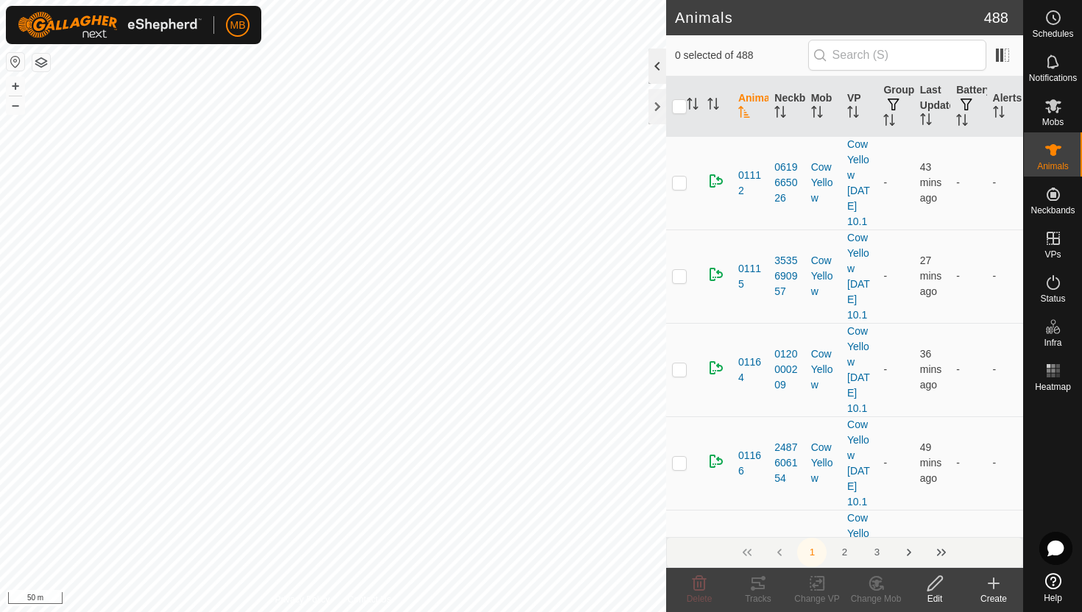
click at [654, 75] on div at bounding box center [658, 66] width 18 height 35
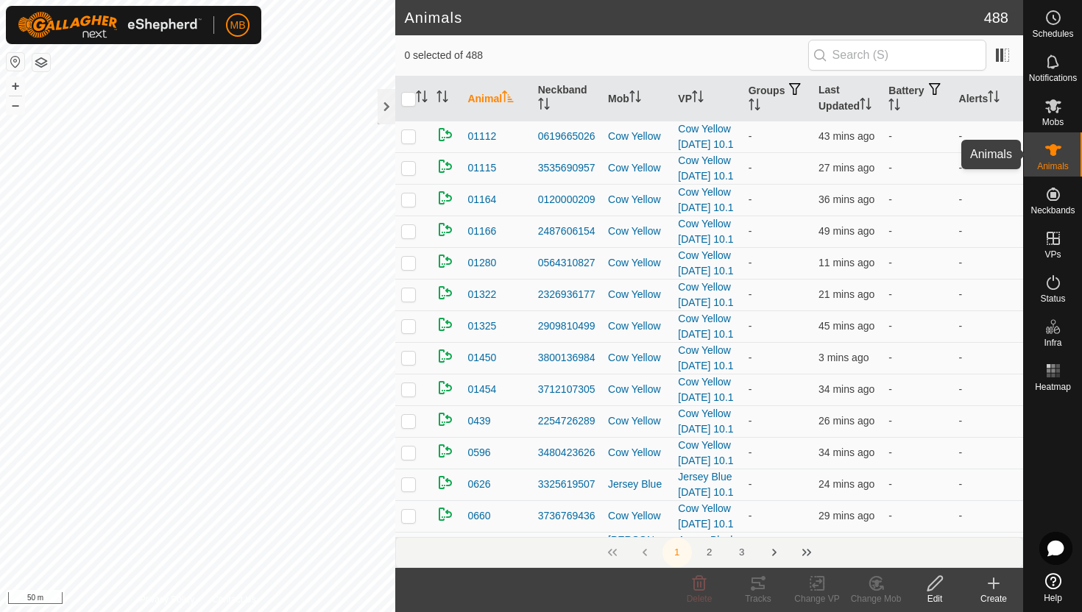
click at [1050, 160] on es-animals-svg-icon at bounding box center [1053, 150] width 26 height 24
click at [996, 93] on icon "Activate to sort" at bounding box center [994, 97] width 12 height 12
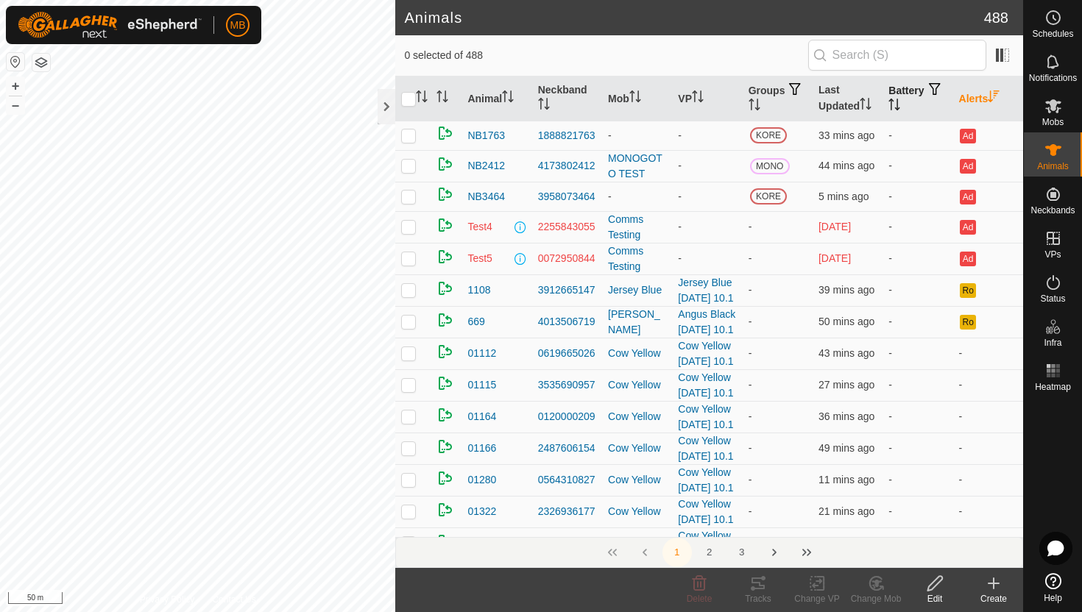
click at [900, 103] on icon "Activate to sort" at bounding box center [894, 105] width 12 height 12
click at [900, 105] on icon "Activate to sort" at bounding box center [894, 105] width 12 height 12
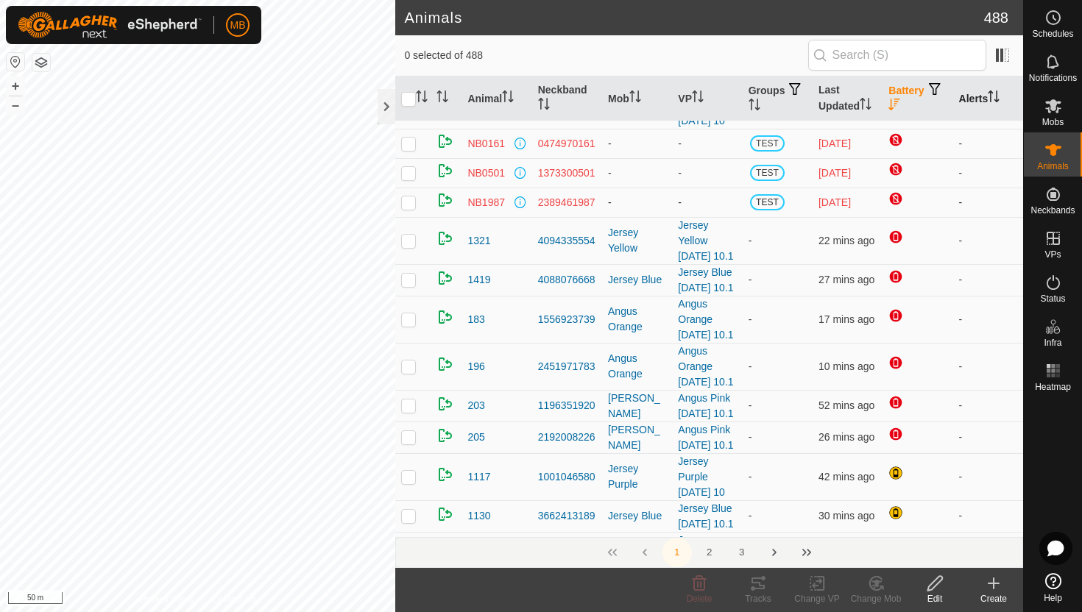
scroll to position [61, 0]
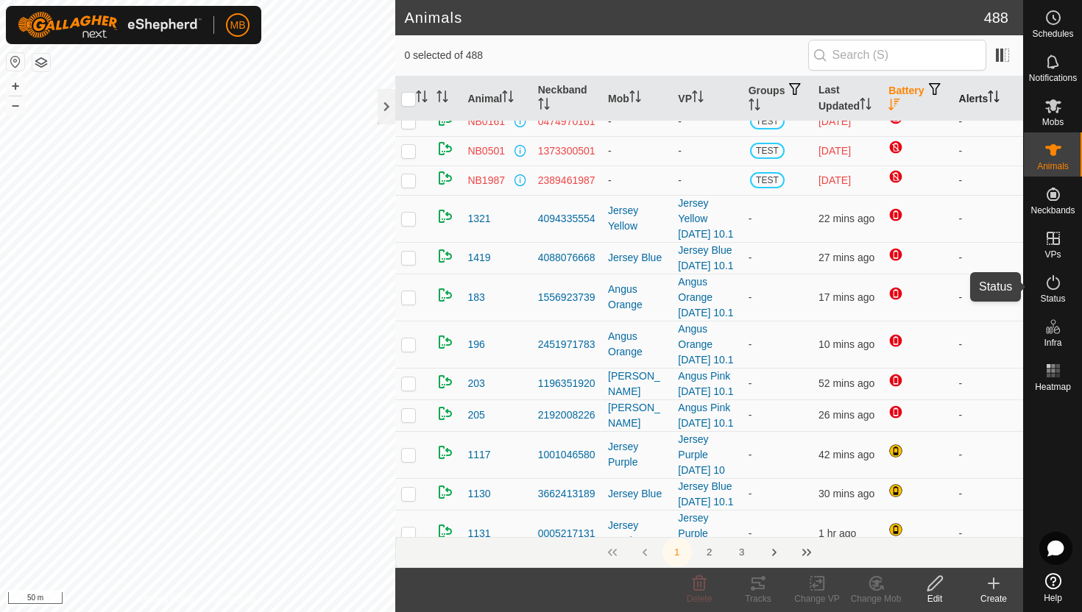
click at [1050, 283] on icon at bounding box center [1054, 283] width 18 height 18
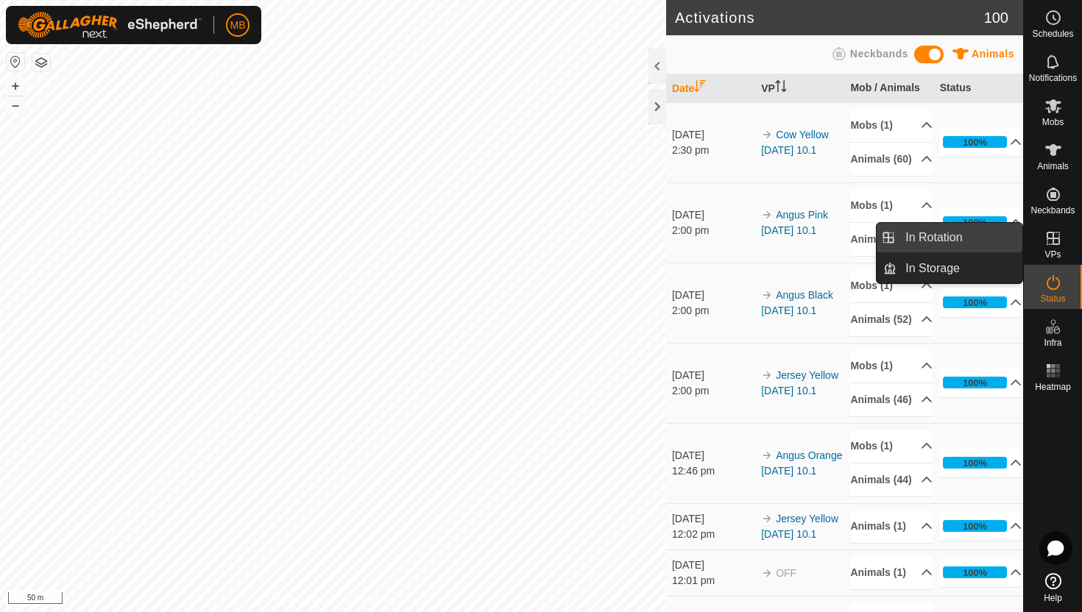
click at [958, 241] on link "In Rotation" at bounding box center [960, 237] width 126 height 29
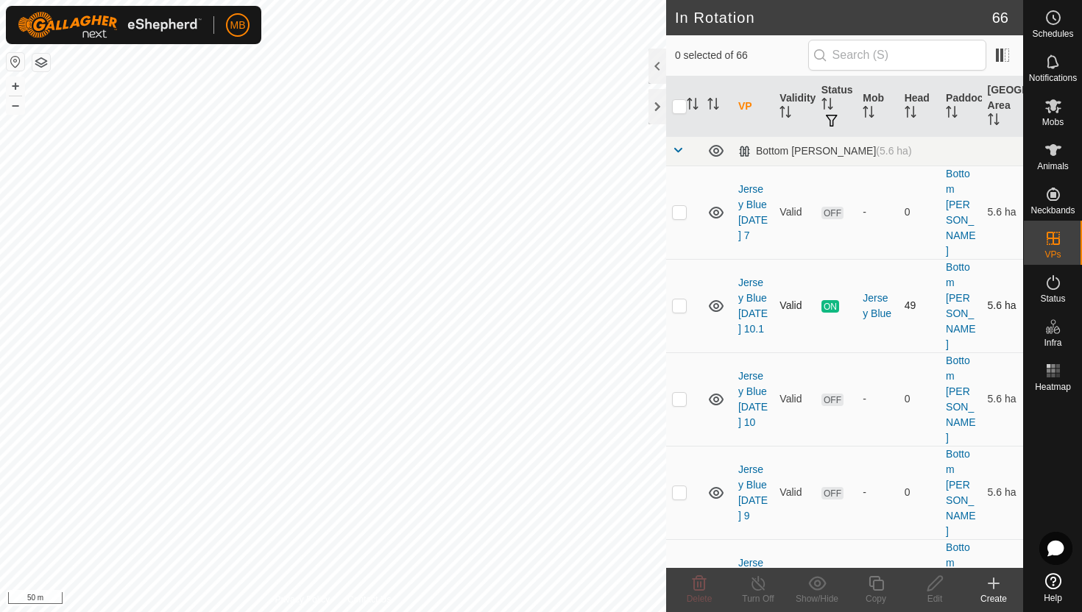
click at [682, 300] on p-checkbox at bounding box center [679, 306] width 15 height 12
checkbox input "true"
click at [880, 581] on icon at bounding box center [876, 583] width 15 height 15
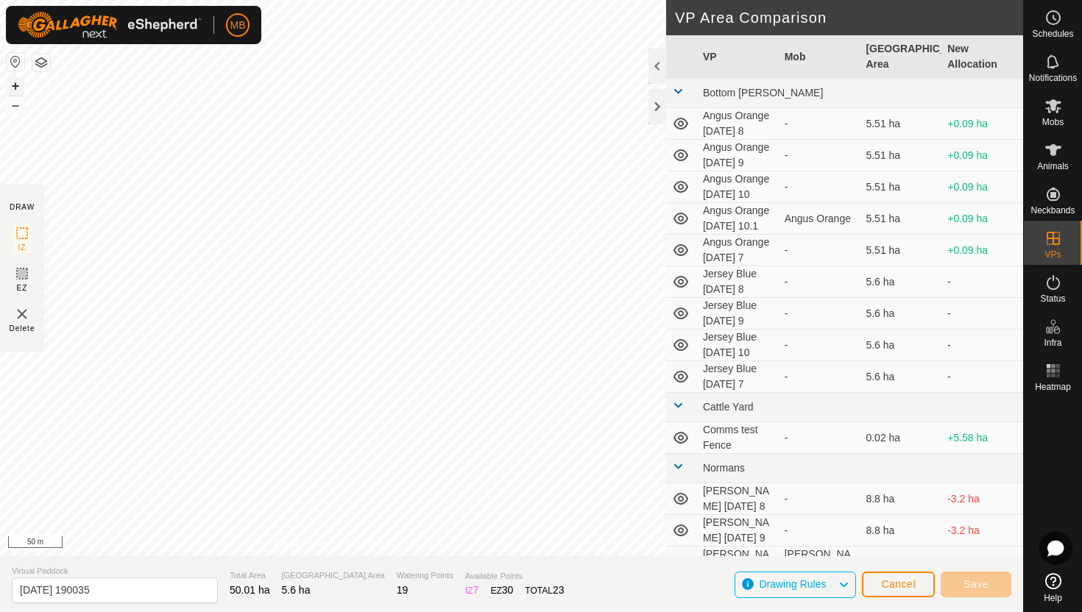
click at [18, 82] on button "+" at bounding box center [16, 86] width 18 height 18
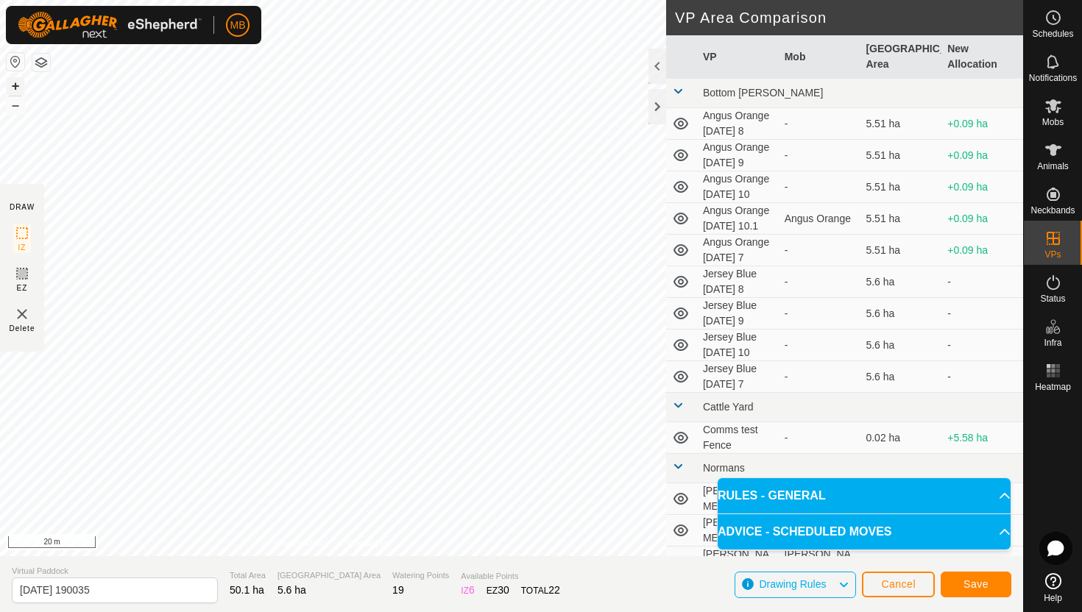
click at [18, 84] on button "+" at bounding box center [16, 86] width 18 height 18
click at [163, 592] on input "2025-08-10 190035" at bounding box center [115, 591] width 206 height 26
click at [17, 103] on button "–" at bounding box center [16, 105] width 18 height 18
click at [172, 40] on div "MB Schedules Notifications Mobs Animals Neckbands VPs Status Infra Heatmap Help…" at bounding box center [541, 306] width 1082 height 612
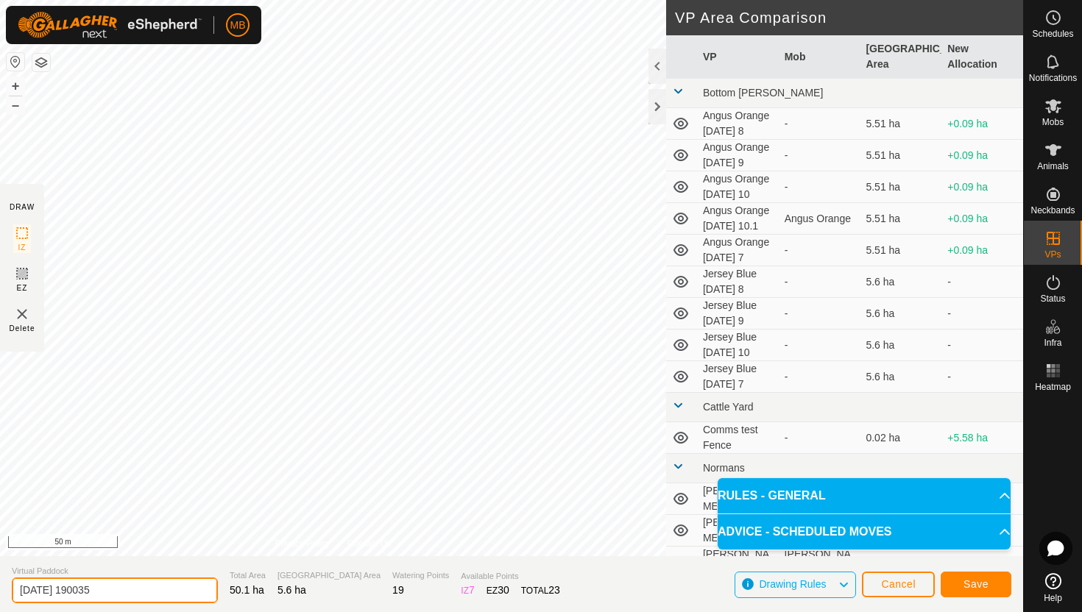
click at [135, 588] on input "2025-08-10 190035" at bounding box center [115, 591] width 206 height 26
type input "2"
type input "Jersey Blue [DATE] 11"
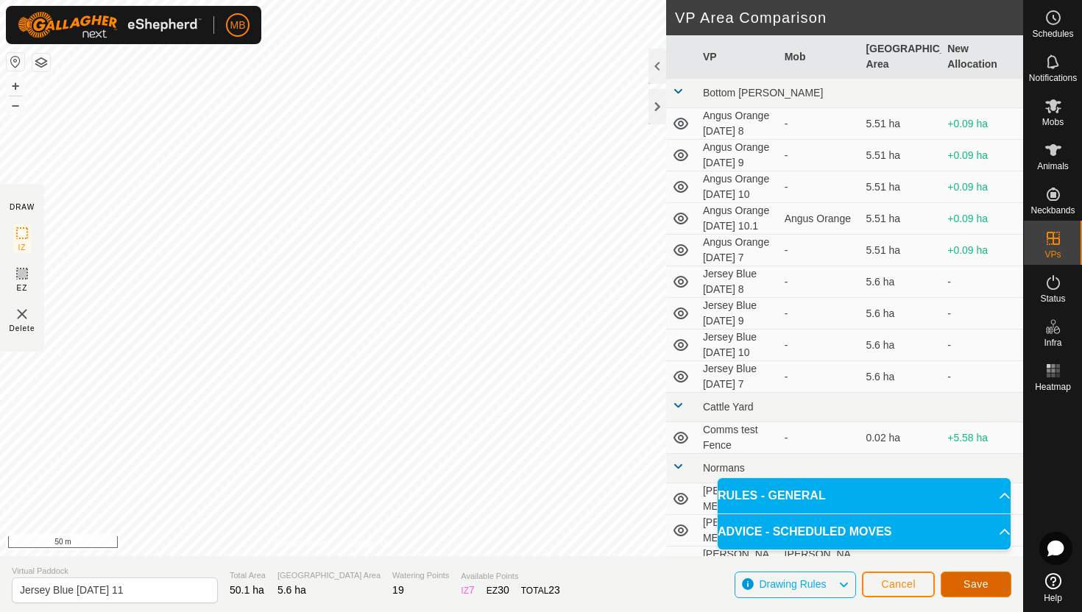
click at [969, 584] on span "Save" at bounding box center [976, 585] width 25 height 12
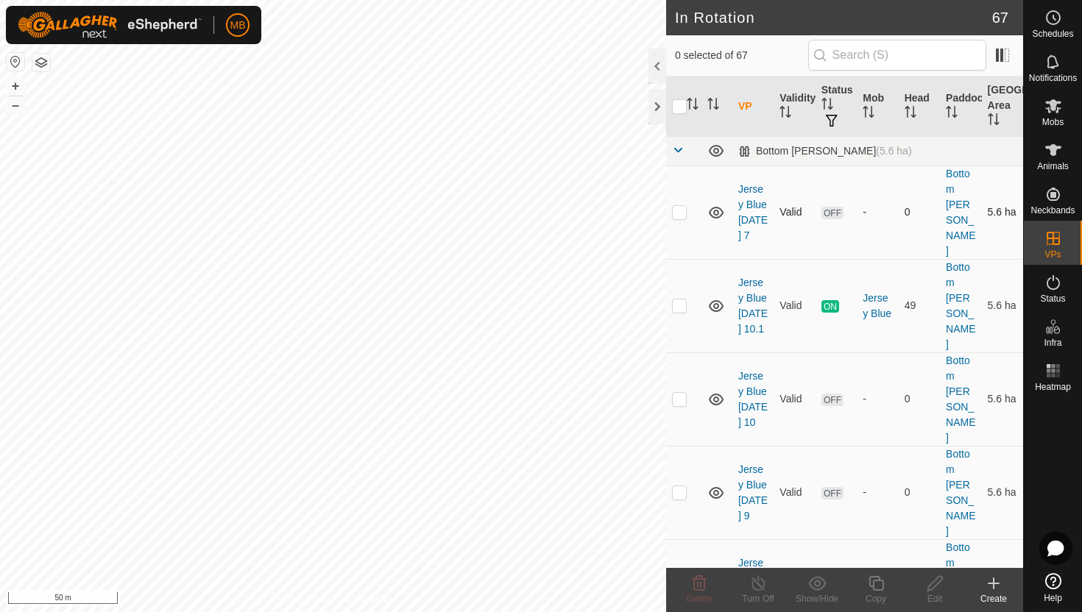
click at [676, 172] on div "In Rotation 67 0 selected of 67 VP Validity Status Mob Head Paddock Grazing Are…" at bounding box center [511, 306] width 1023 height 612
click at [682, 580] on p-checkbox at bounding box center [679, 586] width 15 height 12
checkbox input "true"
click at [877, 581] on icon at bounding box center [876, 583] width 15 height 15
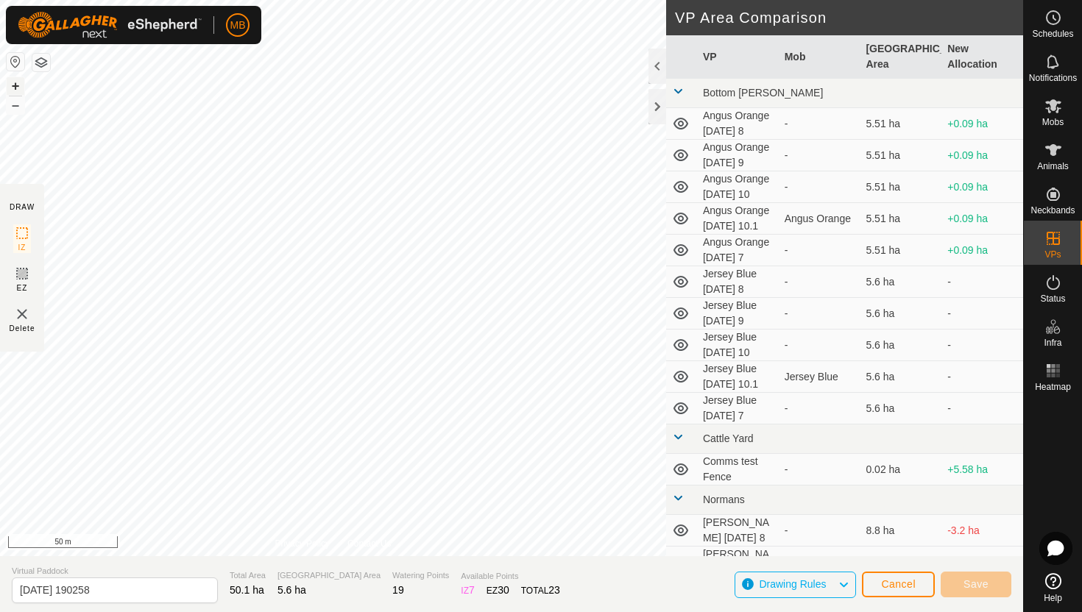
click at [15, 83] on button "+" at bounding box center [16, 86] width 18 height 18
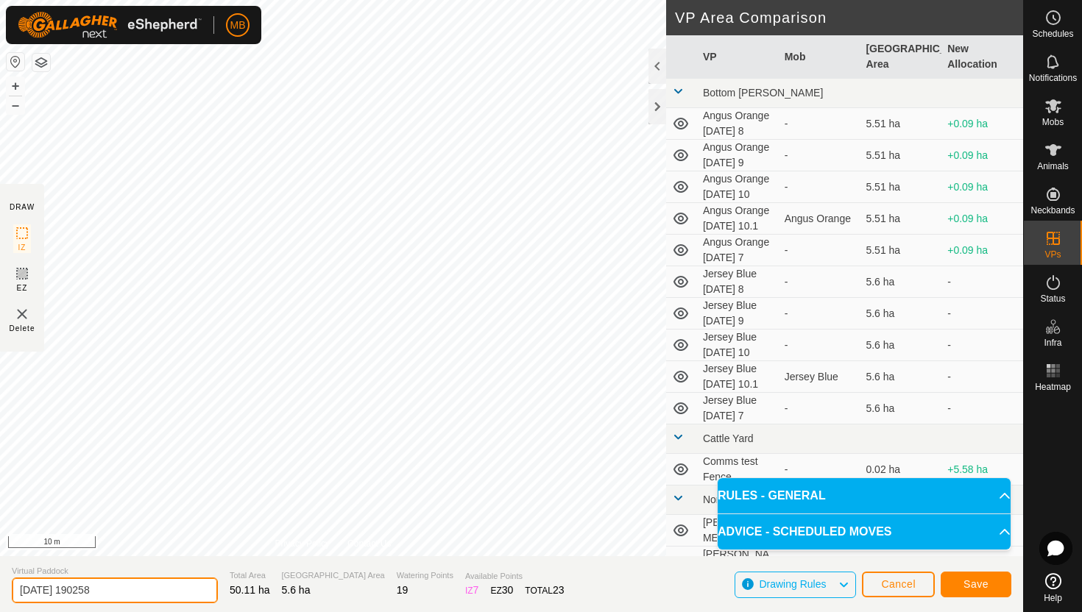
click at [158, 591] on input "2025-08-10 190258" at bounding box center [115, 591] width 206 height 26
type input "2"
type input "Jersey Blue [DATE] 11.1"
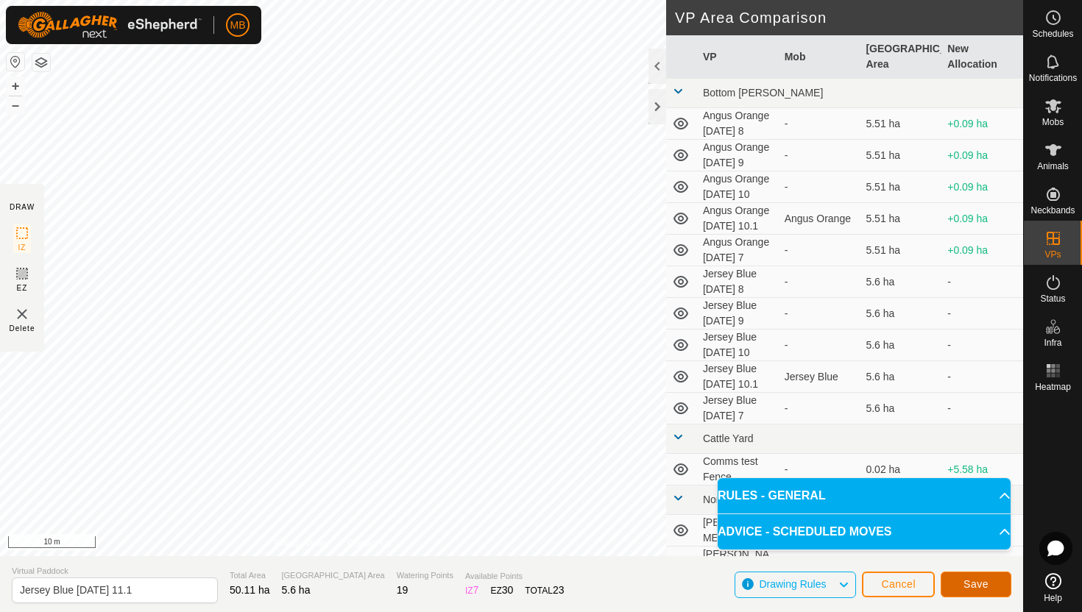
click at [993, 579] on button "Save" at bounding box center [976, 585] width 71 height 26
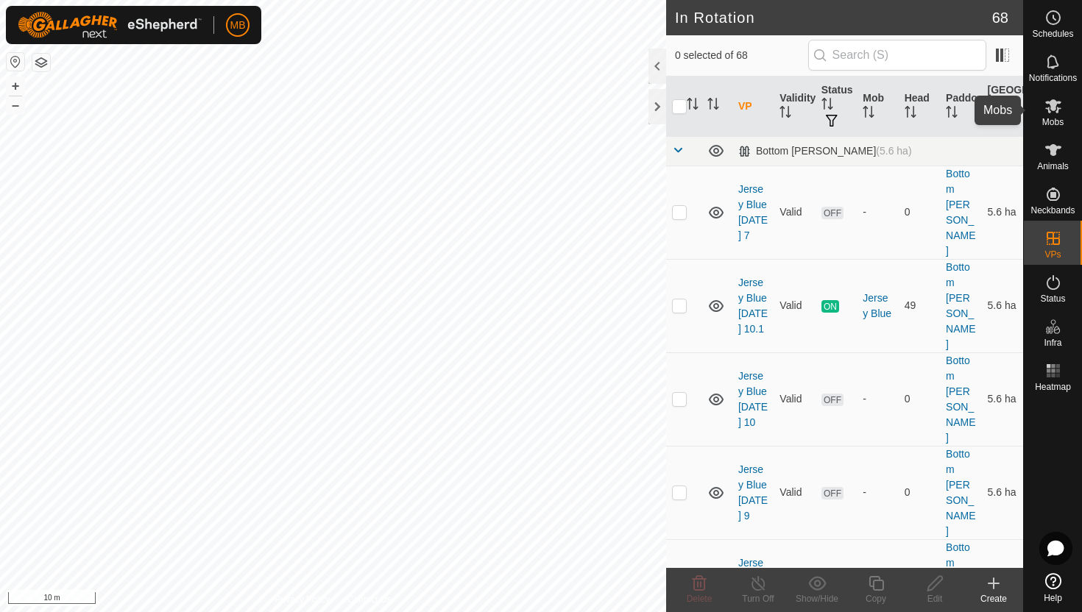
click at [1054, 105] on icon at bounding box center [1053, 106] width 16 height 14
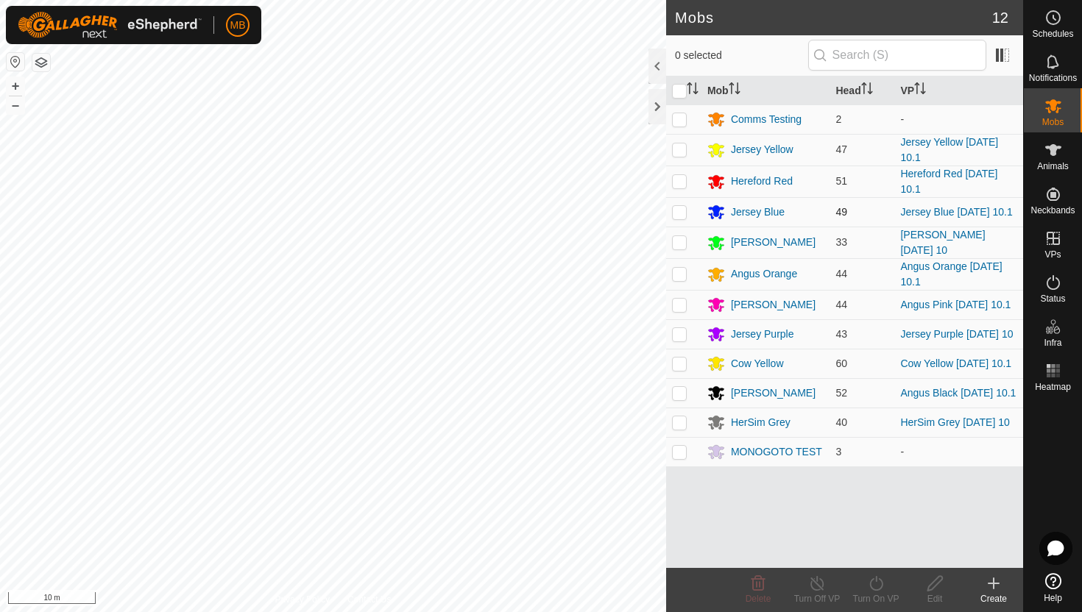
click at [682, 212] on p-checkbox at bounding box center [679, 212] width 15 height 12
checkbox input "true"
click at [877, 582] on icon at bounding box center [876, 584] width 18 height 18
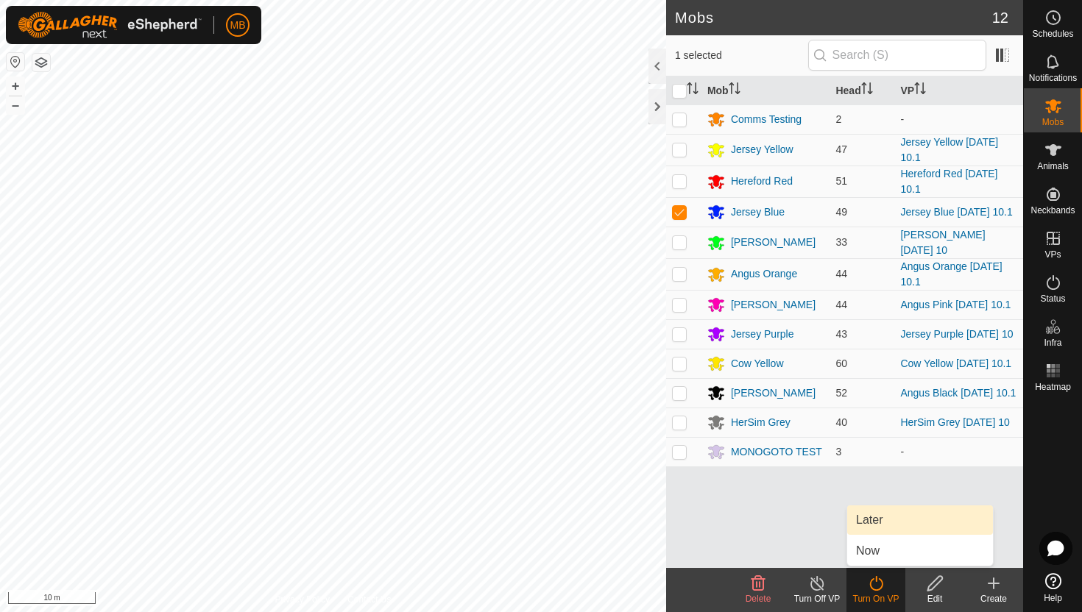
click at [888, 528] on link "Later" at bounding box center [920, 520] width 146 height 29
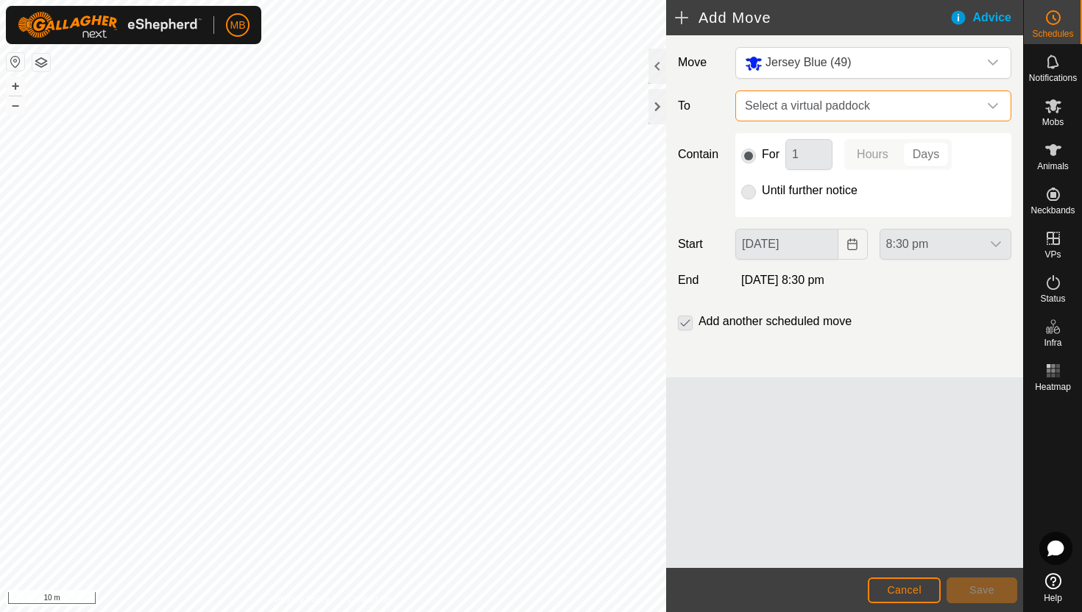
click at [971, 99] on span "Select a virtual paddock" at bounding box center [858, 105] width 239 height 29
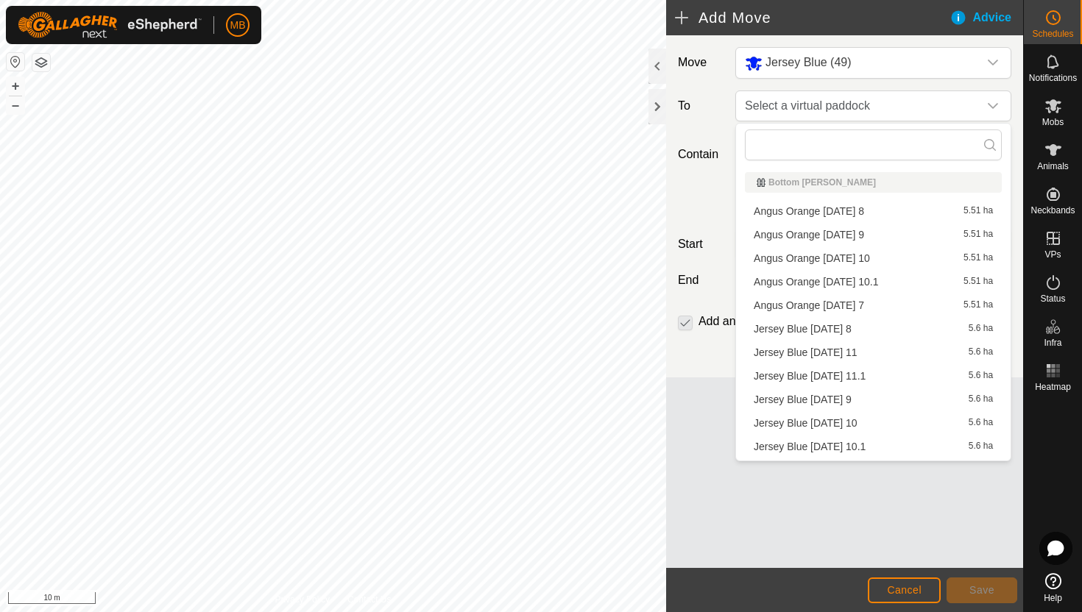
click at [844, 373] on li "Jersey Blue Monday 11.1 5.6 ha" at bounding box center [873, 376] width 257 height 22
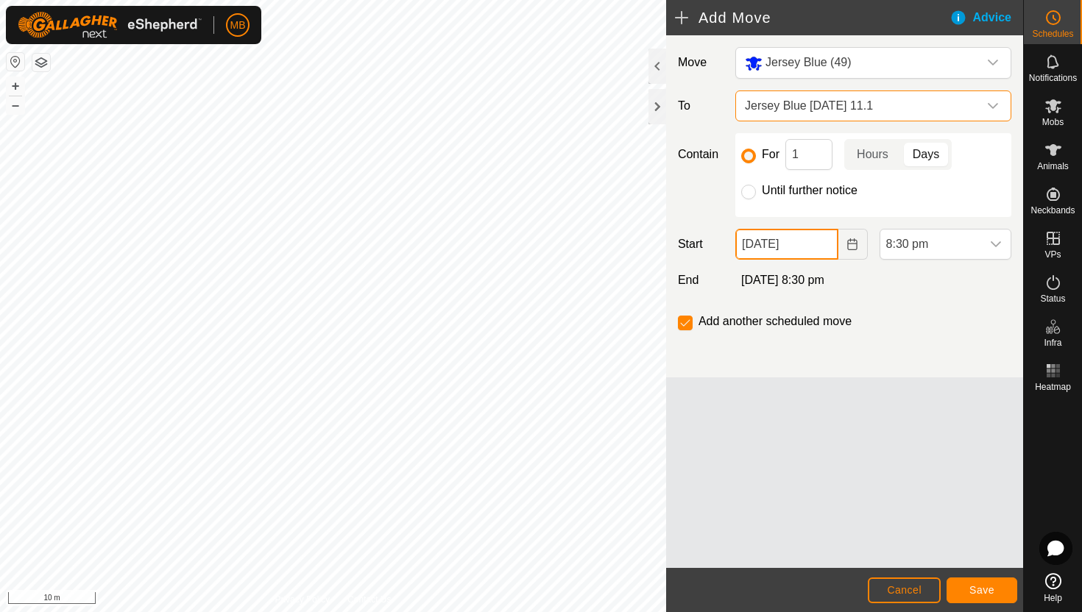
click at [816, 247] on input "[DATE]" at bounding box center [786, 244] width 102 height 31
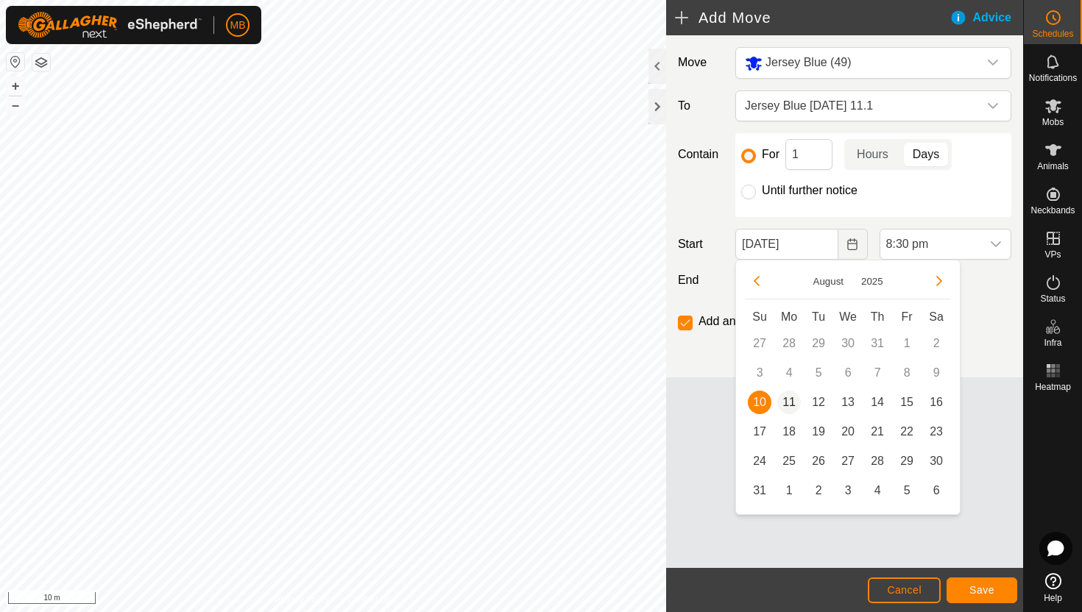
click at [788, 406] on span "11" at bounding box center [789, 403] width 24 height 24
type input "[DATE]"
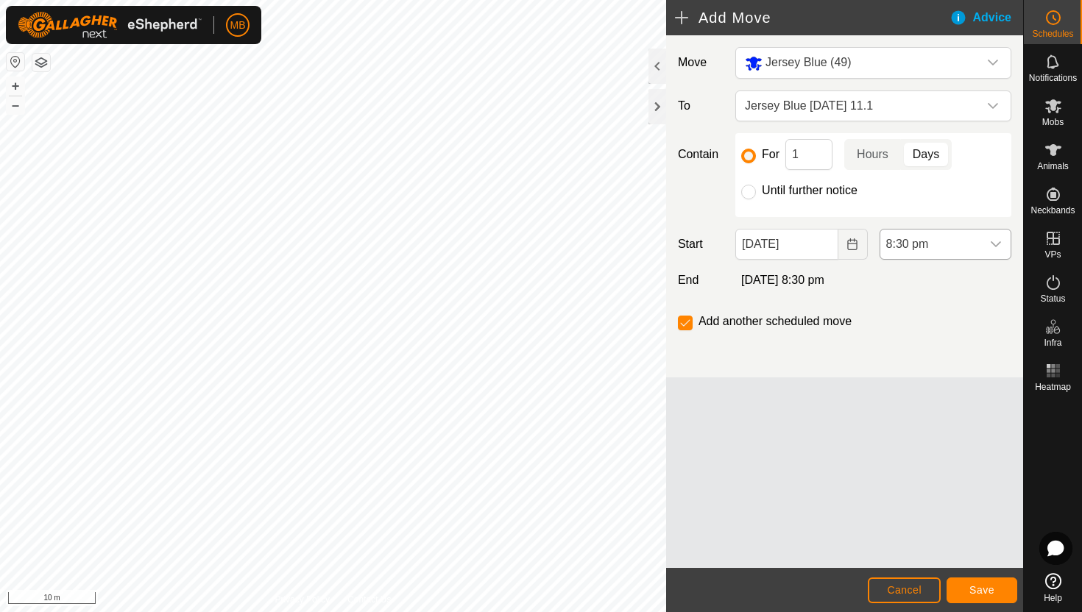
click at [949, 242] on span "8:30 pm" at bounding box center [930, 244] width 101 height 29
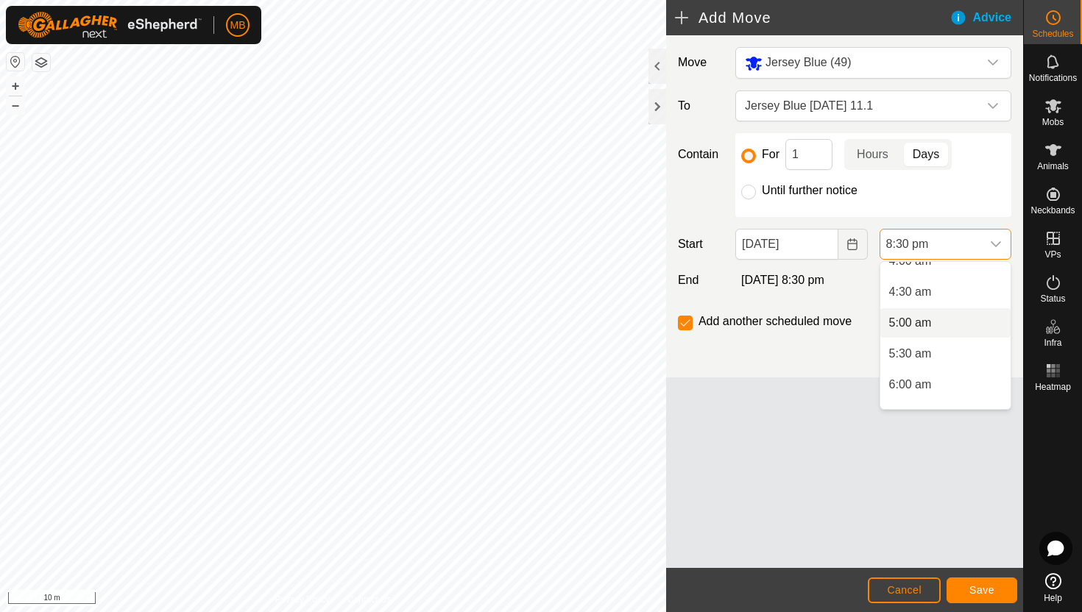
scroll to position [260, 0]
click at [947, 301] on li "4:30 am" at bounding box center [945, 294] width 130 height 29
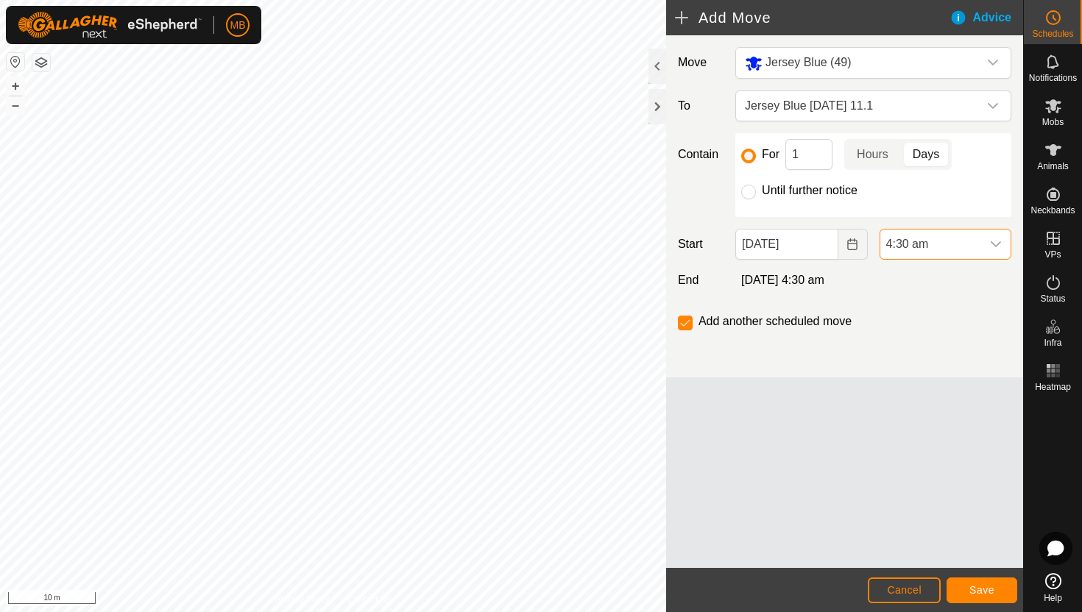
scroll to position [0, 0]
click at [986, 585] on span "Save" at bounding box center [981, 590] width 25 height 12
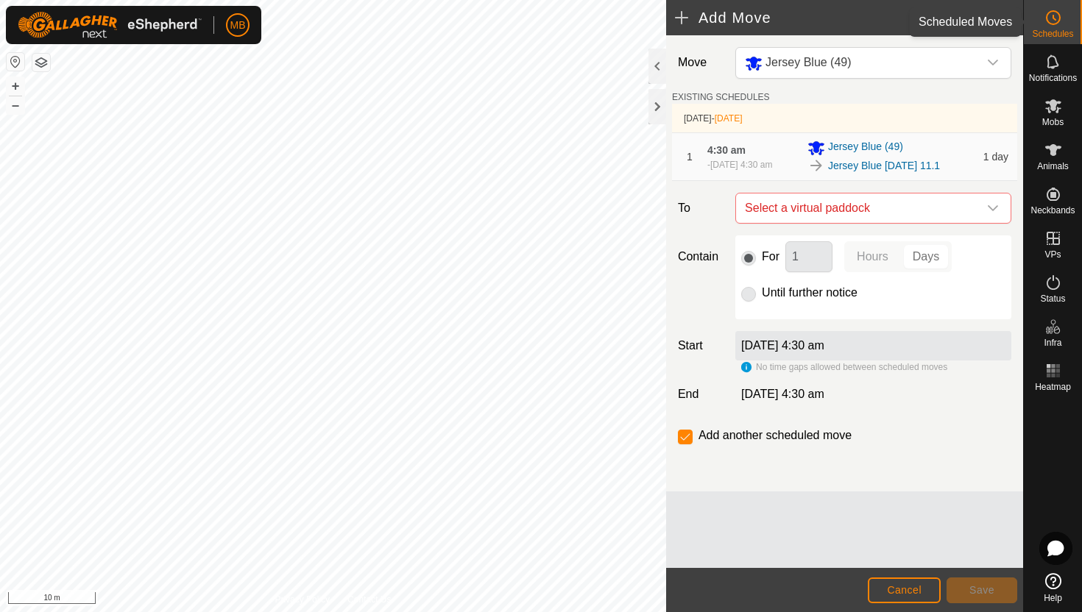
click at [1063, 29] on span "Schedules" at bounding box center [1052, 33] width 41 height 9
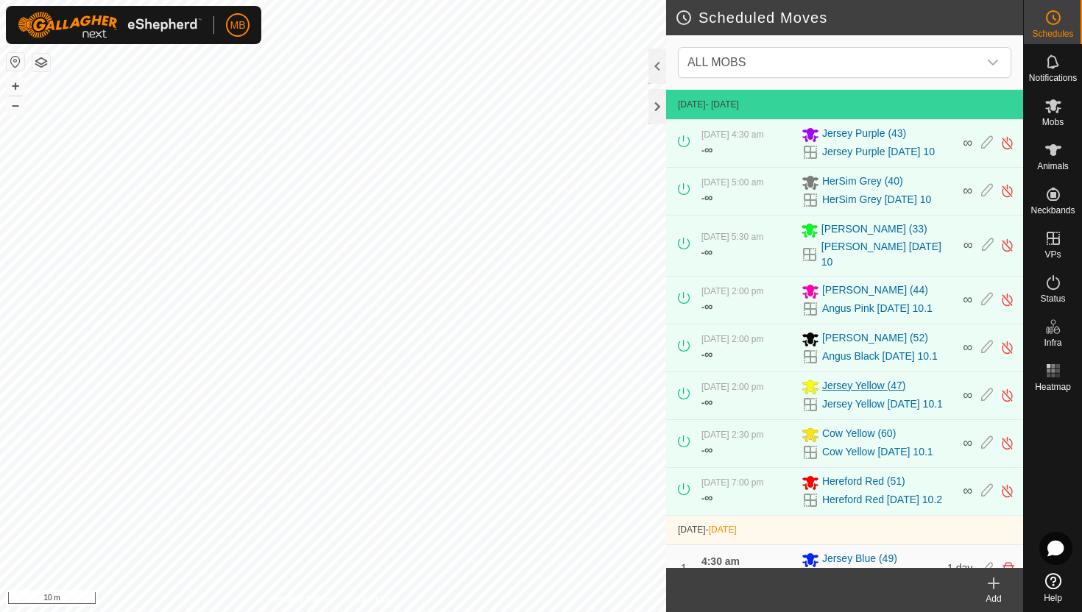
scroll to position [18, 0]
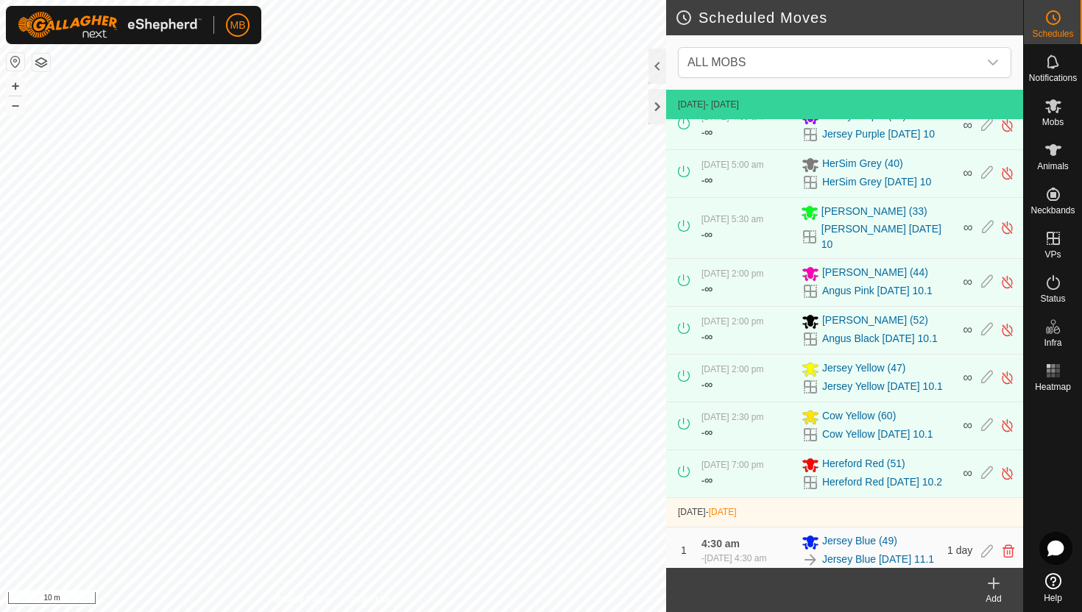
click at [964, 545] on span "1 day" at bounding box center [959, 551] width 25 height 12
click at [986, 545] on icon at bounding box center [987, 551] width 12 height 13
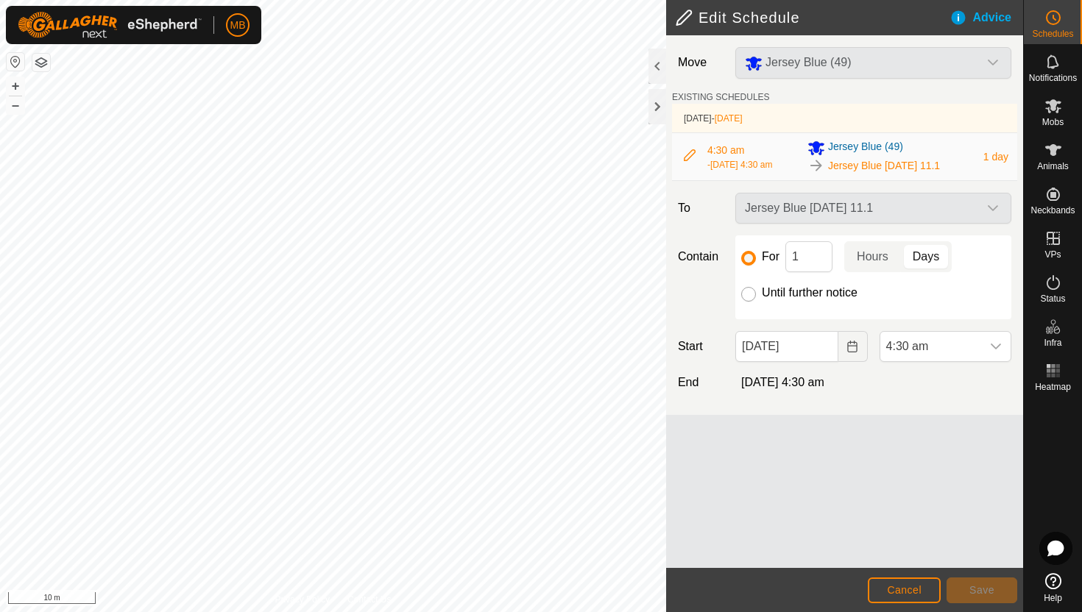
click at [749, 302] on input "Until further notice" at bounding box center [748, 294] width 15 height 15
radio input "true"
click at [979, 588] on span "Save" at bounding box center [981, 590] width 25 height 12
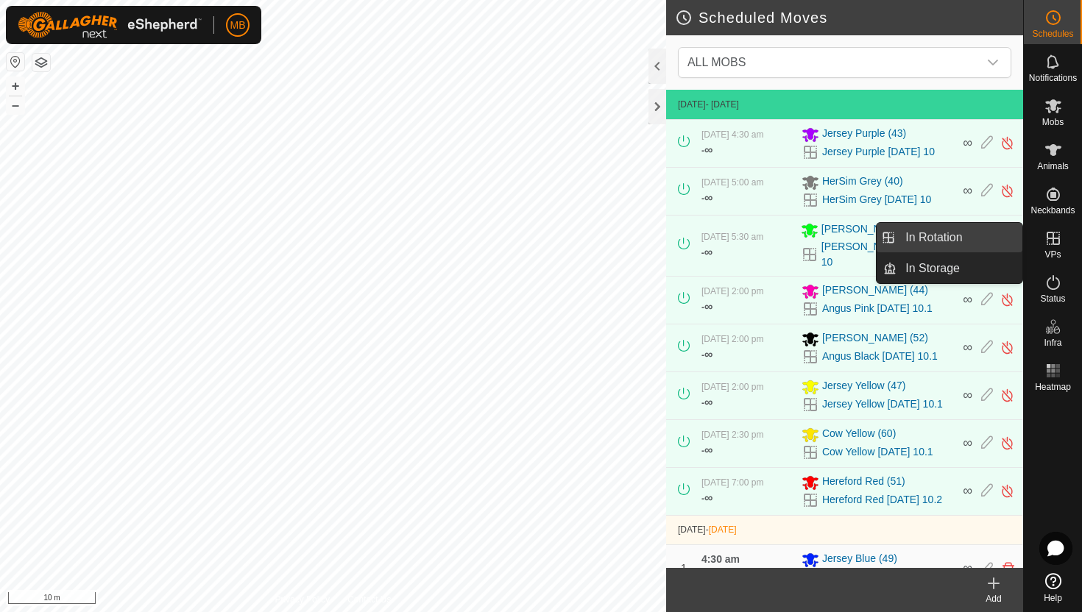
click at [966, 236] on link "In Rotation" at bounding box center [960, 237] width 126 height 29
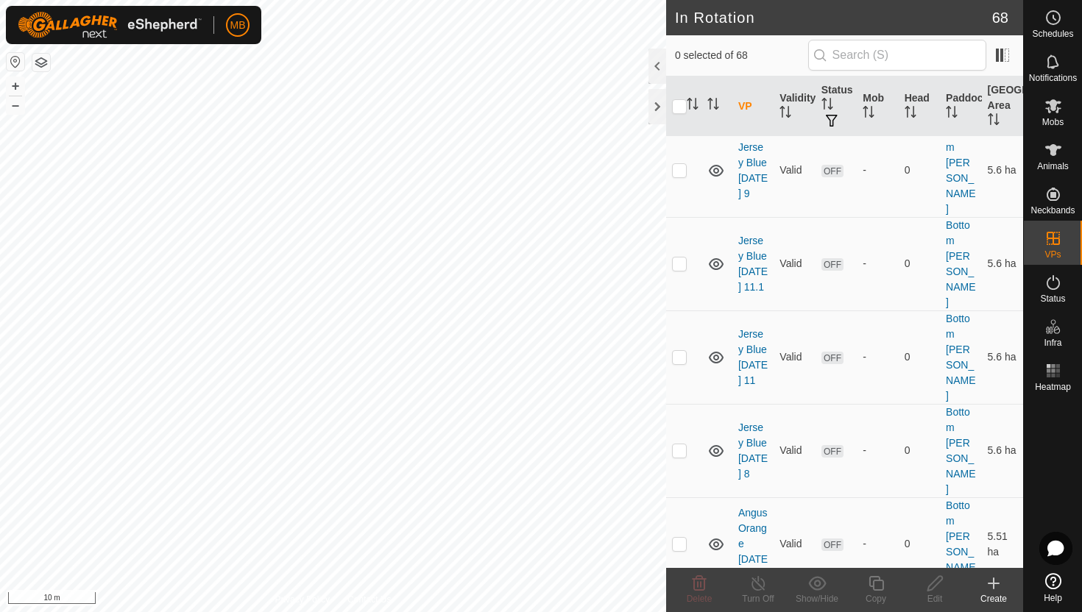
scroll to position [326, 0]
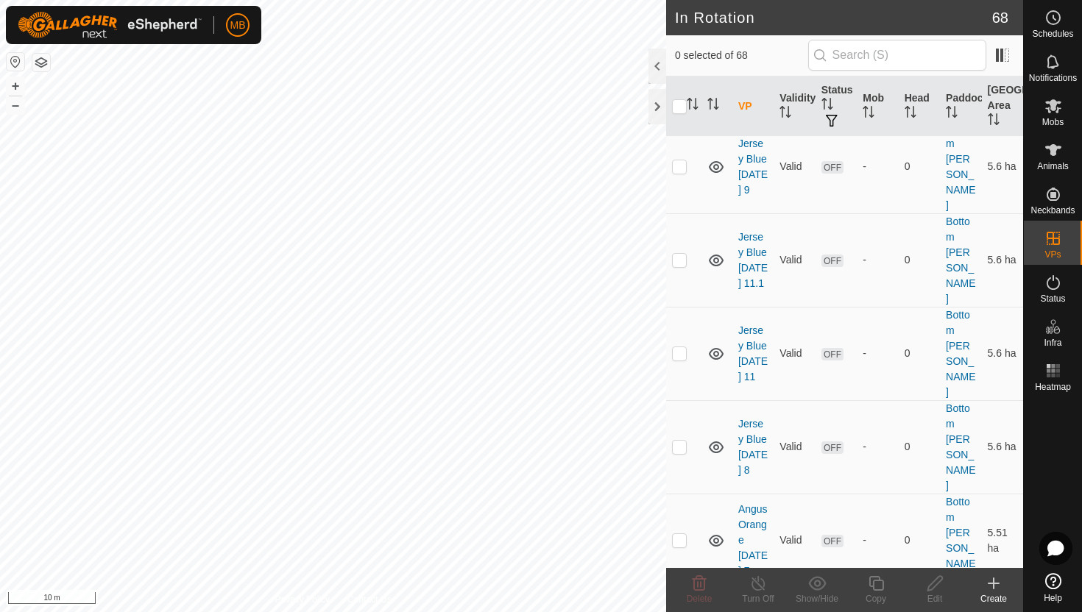
checkbox input "true"
click at [879, 588] on icon at bounding box center [876, 584] width 18 height 18
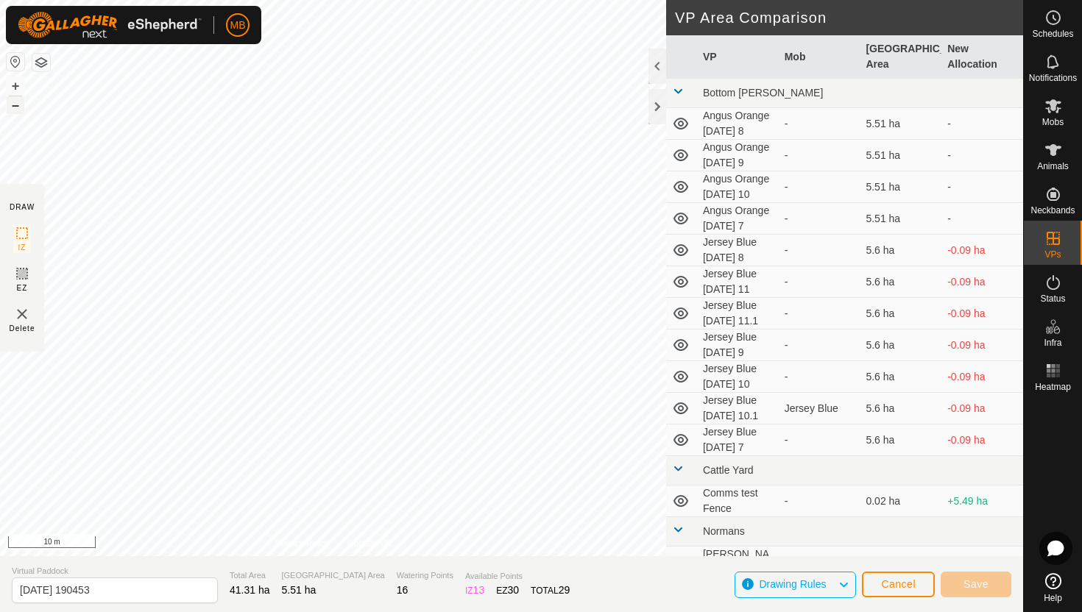
click at [15, 104] on button "–" at bounding box center [16, 105] width 18 height 18
click at [17, 82] on button "+" at bounding box center [16, 86] width 18 height 18
click at [15, 87] on button "+" at bounding box center [16, 86] width 18 height 18
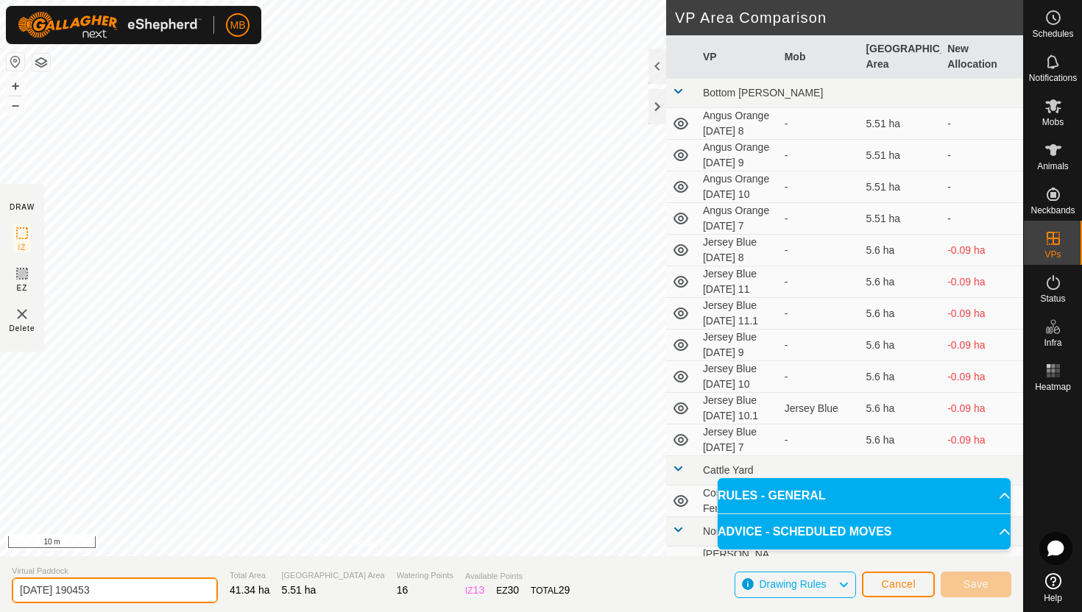
click at [130, 597] on input "2025-08-10 190453" at bounding box center [115, 591] width 206 height 26
click at [19, 107] on button "–" at bounding box center [16, 105] width 18 height 18
click at [151, 593] on input "2025-08-10 190453" at bounding box center [115, 591] width 206 height 26
type input "2"
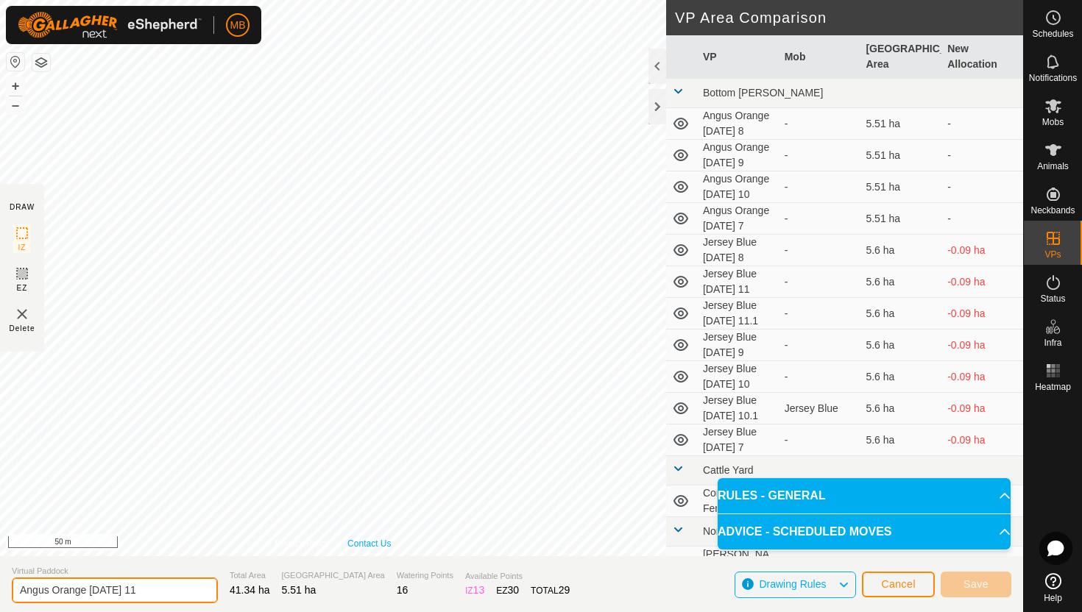
type input "Angus Orange [DATE] 11"
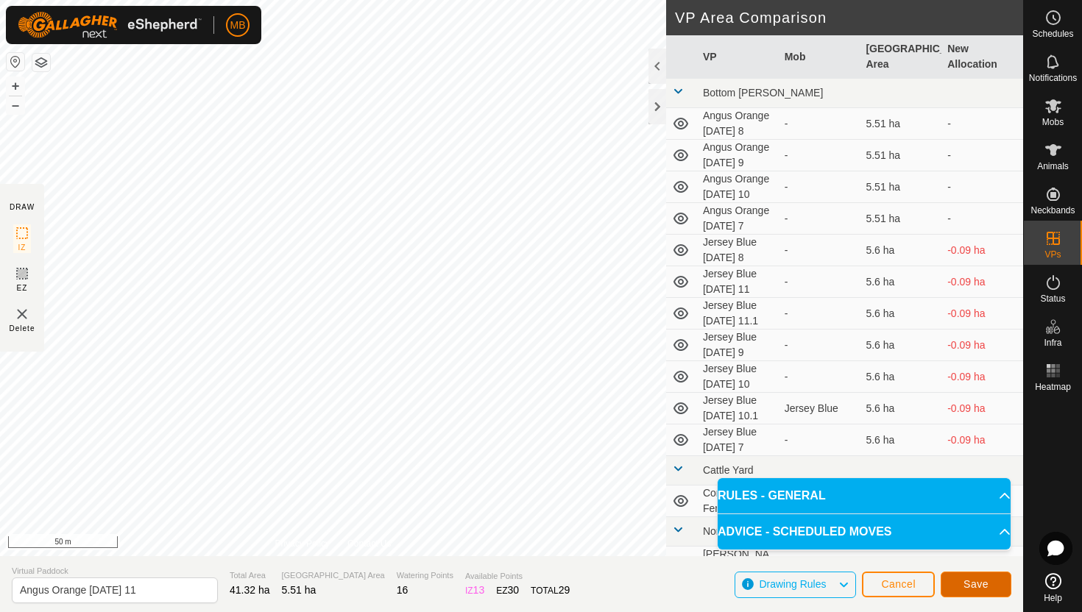
click at [992, 586] on button "Save" at bounding box center [976, 585] width 71 height 26
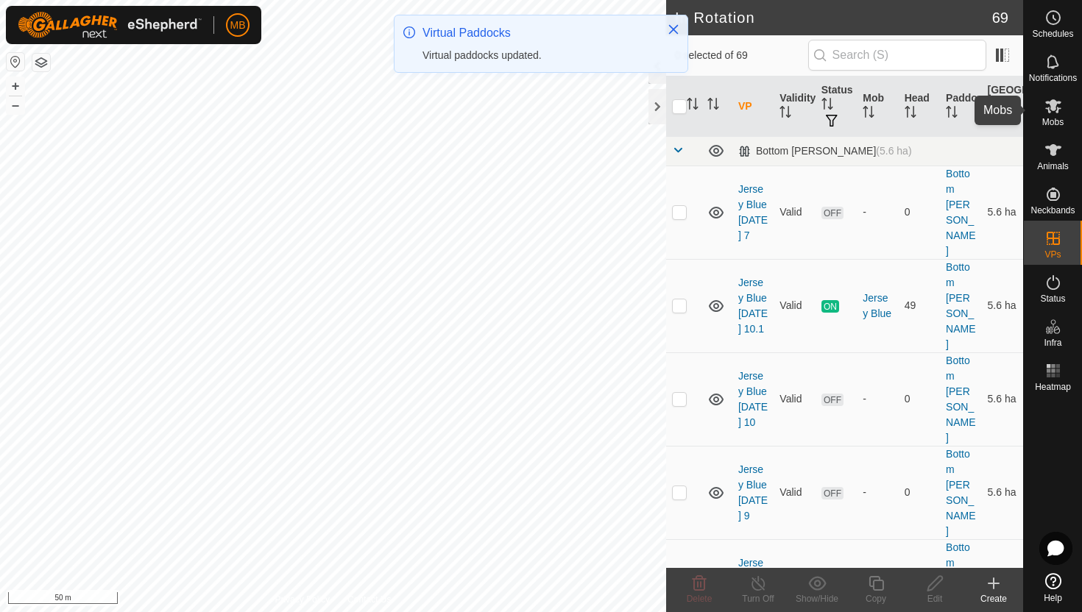
click at [1052, 105] on icon at bounding box center [1053, 106] width 16 height 14
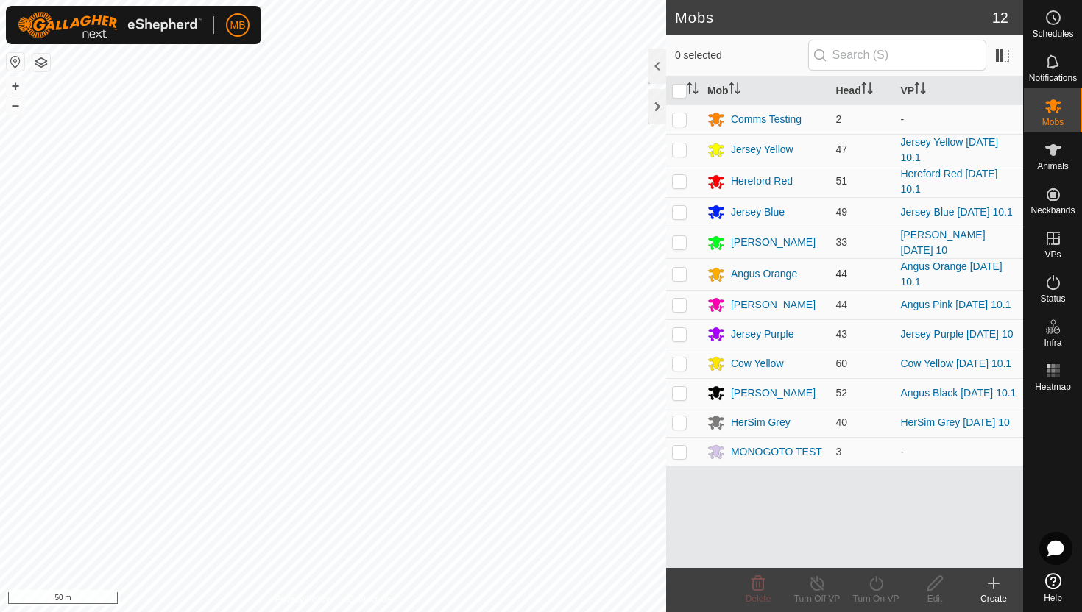
click at [680, 269] on p-checkbox at bounding box center [679, 274] width 15 height 12
checkbox input "true"
click at [876, 582] on icon at bounding box center [876, 584] width 18 height 18
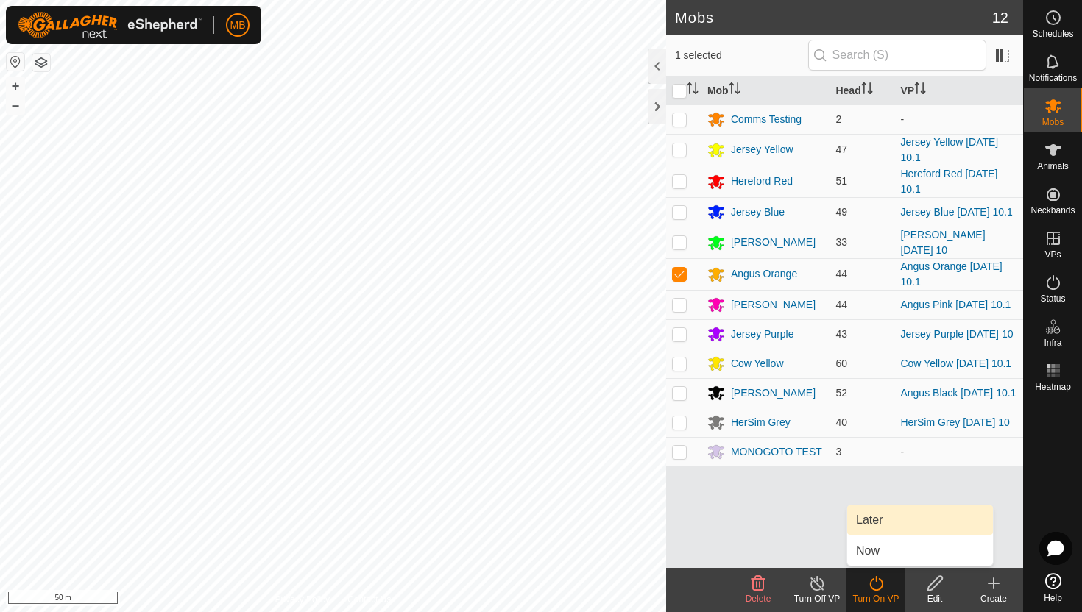
click at [874, 518] on link "Later" at bounding box center [920, 520] width 146 height 29
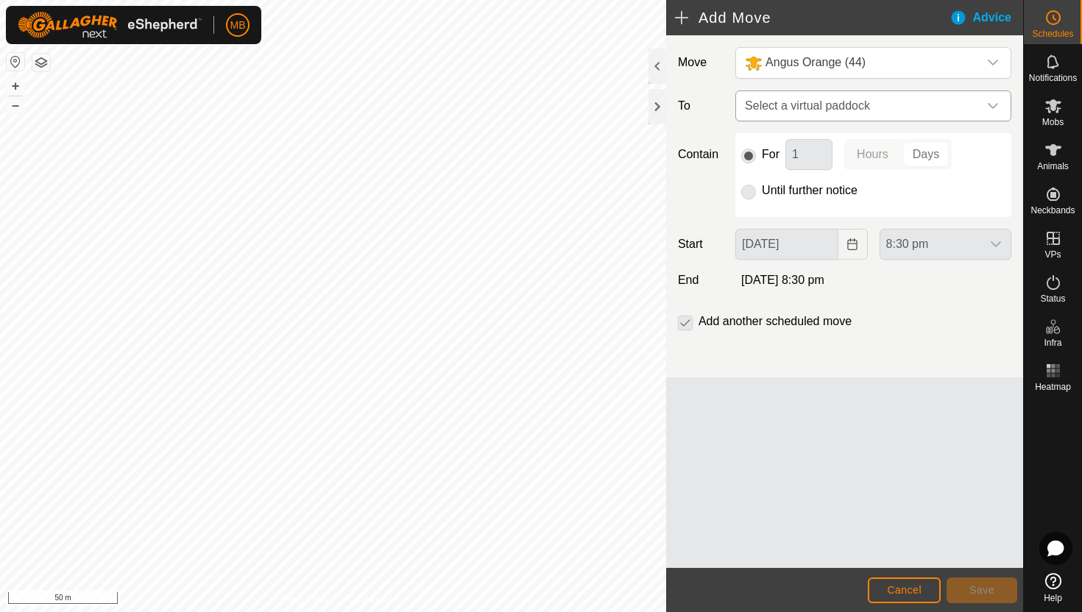
click at [968, 105] on span "Select a virtual paddock" at bounding box center [858, 105] width 239 height 29
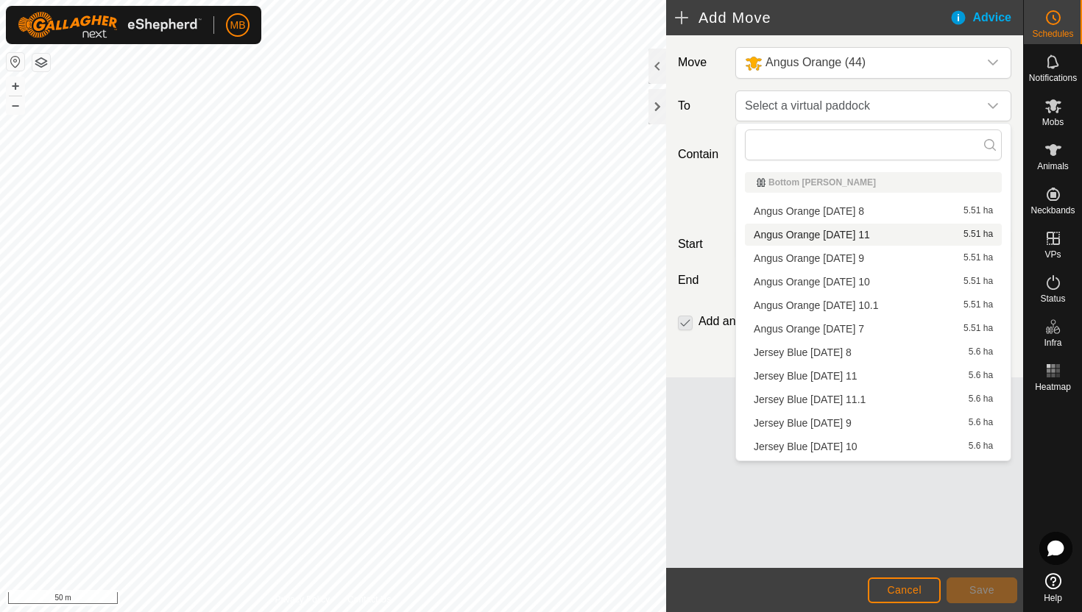
click at [861, 231] on li "Angus Orange Monday 11 5.51 ha" at bounding box center [873, 235] width 257 height 22
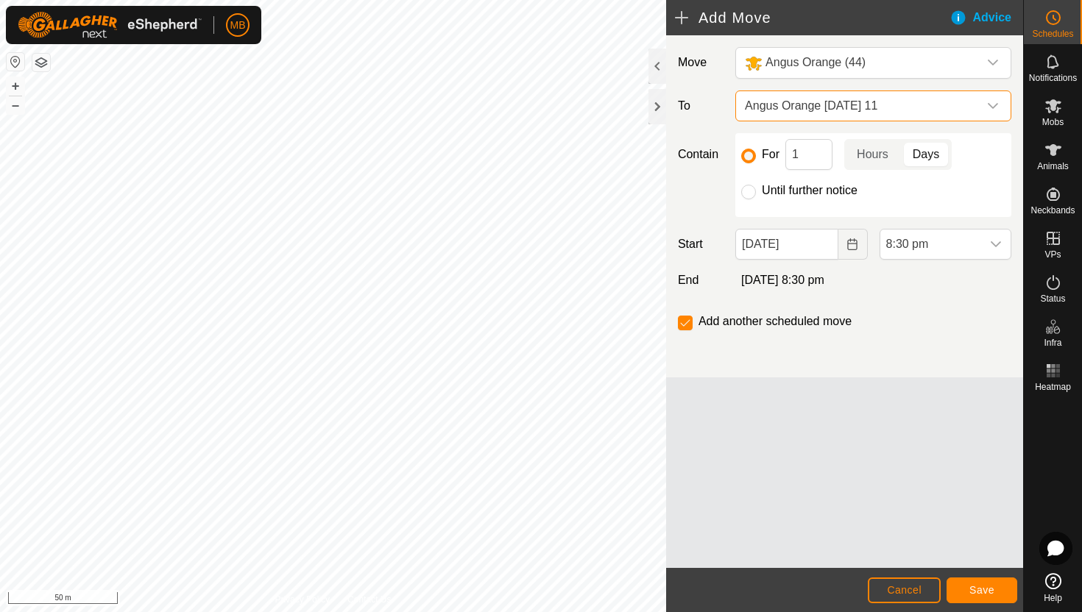
click at [822, 191] on label "Until further notice" at bounding box center [810, 191] width 96 height 12
click at [756, 191] on input "Until further notice" at bounding box center [748, 192] width 15 height 15
radio input "true"
checkbox input "false"
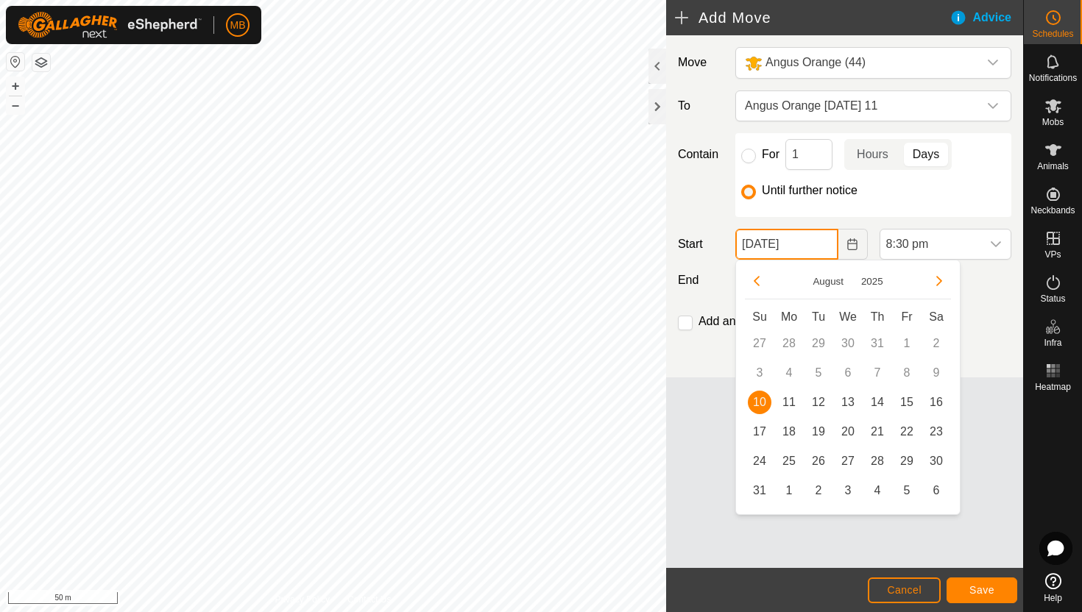
click at [824, 243] on input "[DATE]" at bounding box center [786, 244] width 102 height 31
click at [789, 400] on span "11" at bounding box center [789, 403] width 24 height 24
type input "[DATE]"
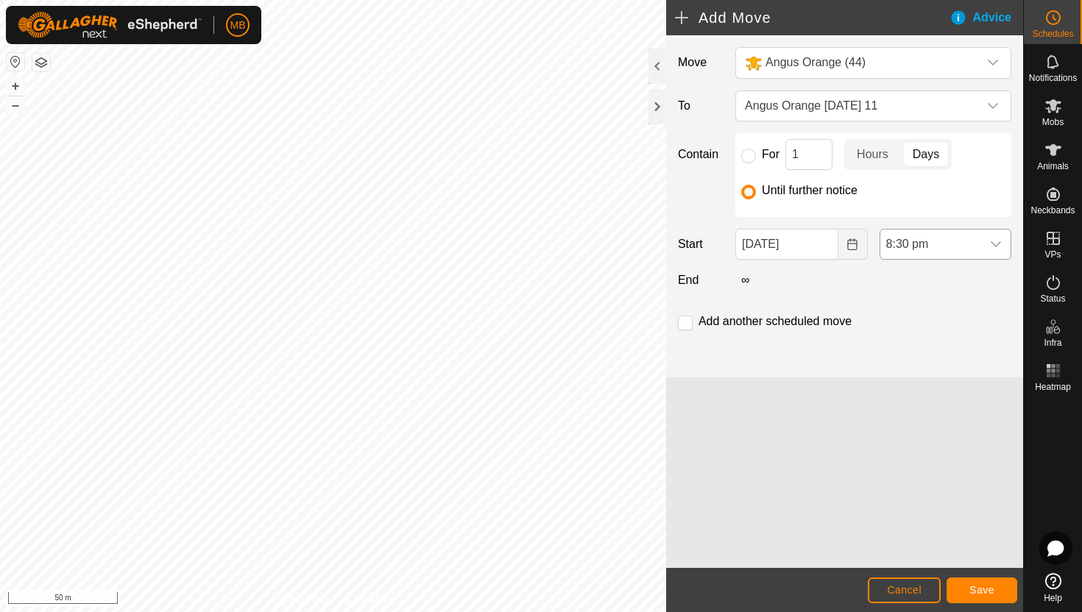
click at [969, 242] on span "8:30 pm" at bounding box center [930, 244] width 101 height 29
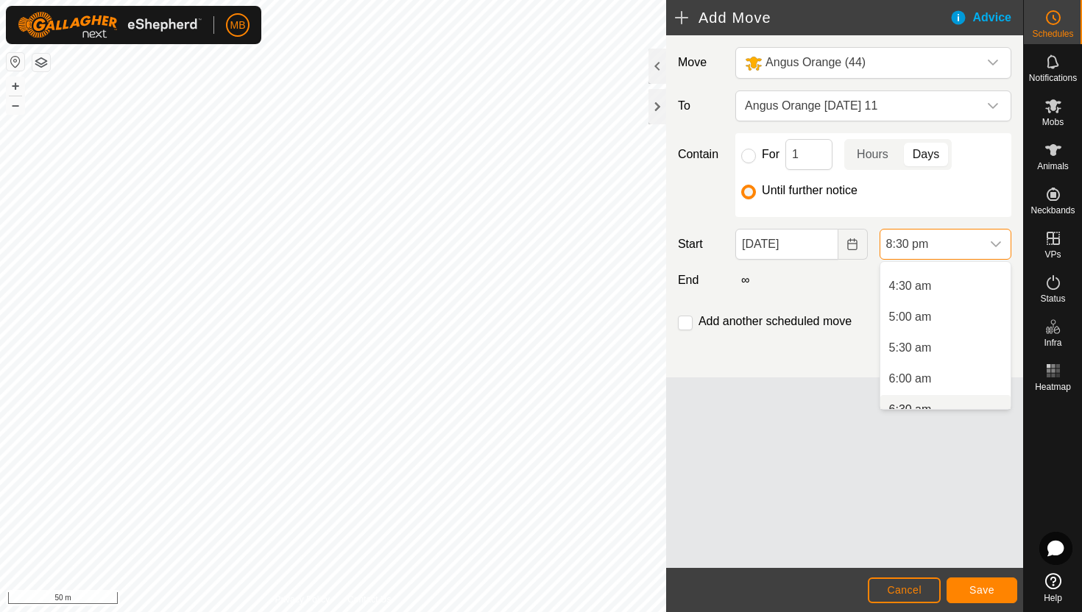
scroll to position [240, 0]
click at [944, 313] on li "4:30 am" at bounding box center [945, 314] width 130 height 29
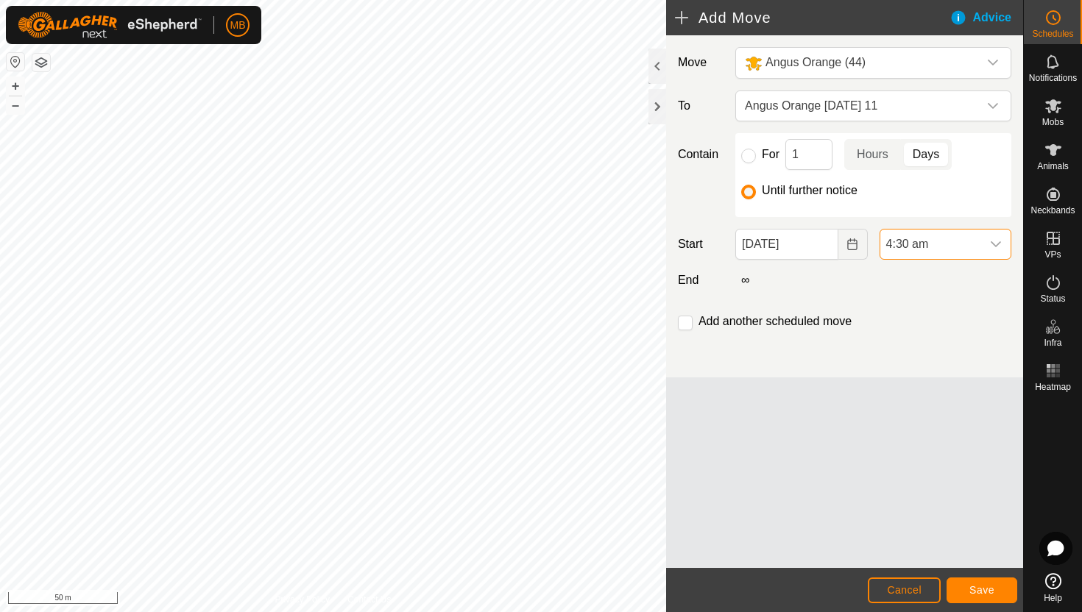
scroll to position [1150, 0]
click at [979, 587] on span "Save" at bounding box center [981, 590] width 25 height 12
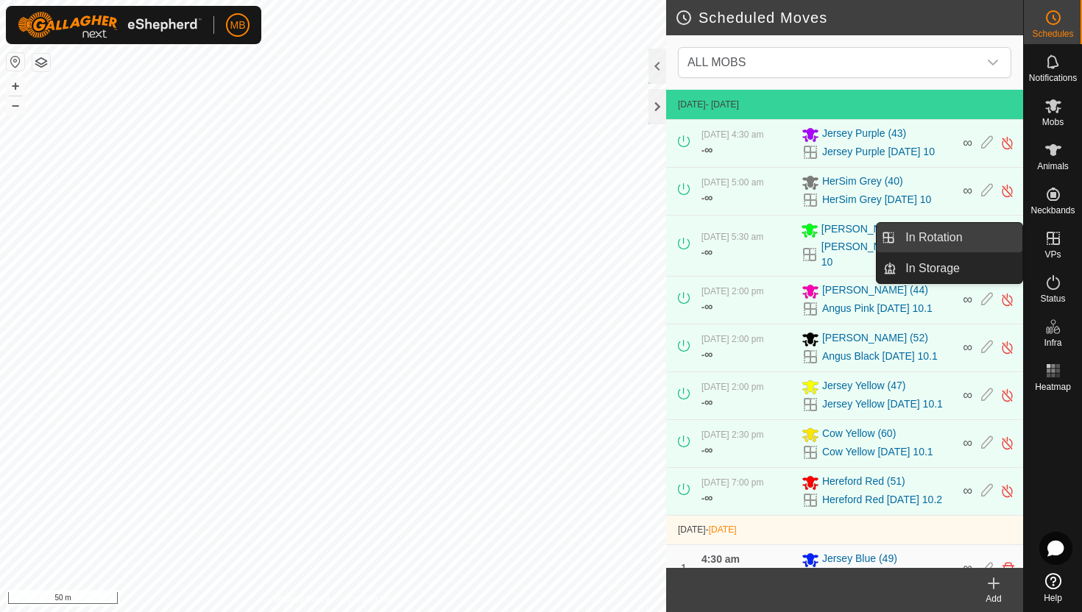
click at [967, 235] on link "In Rotation" at bounding box center [960, 237] width 126 height 29
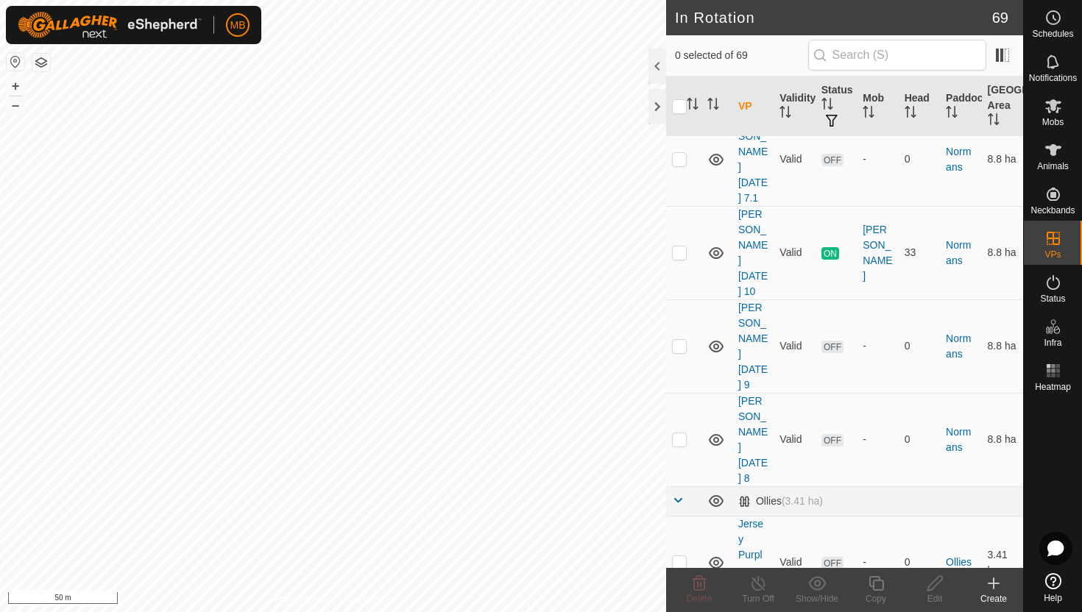
scroll to position [1374, 0]
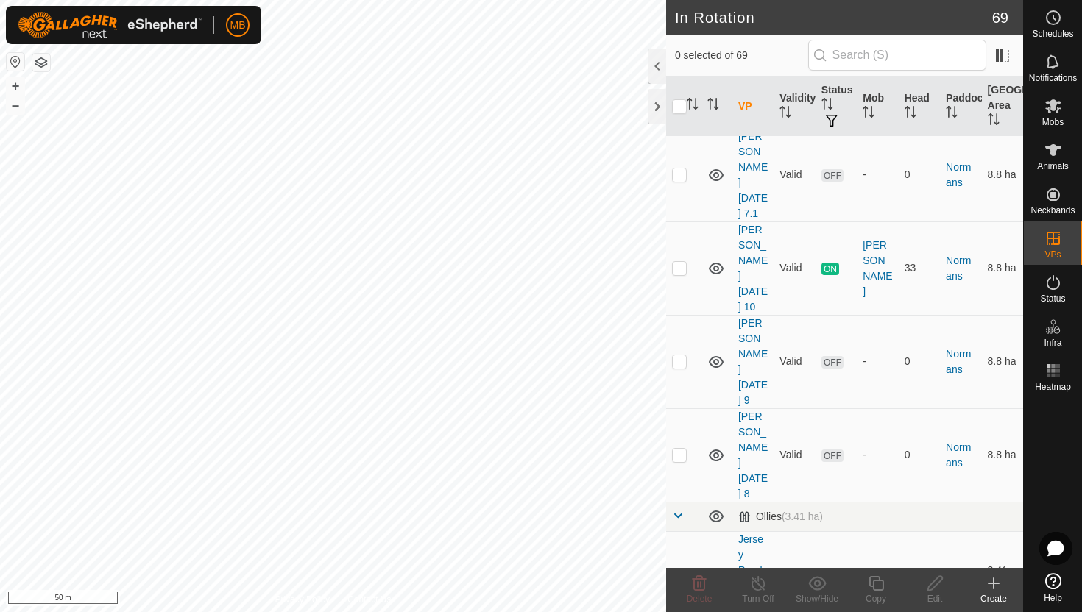
checkbox input "true"
click at [878, 583] on icon at bounding box center [876, 584] width 18 height 18
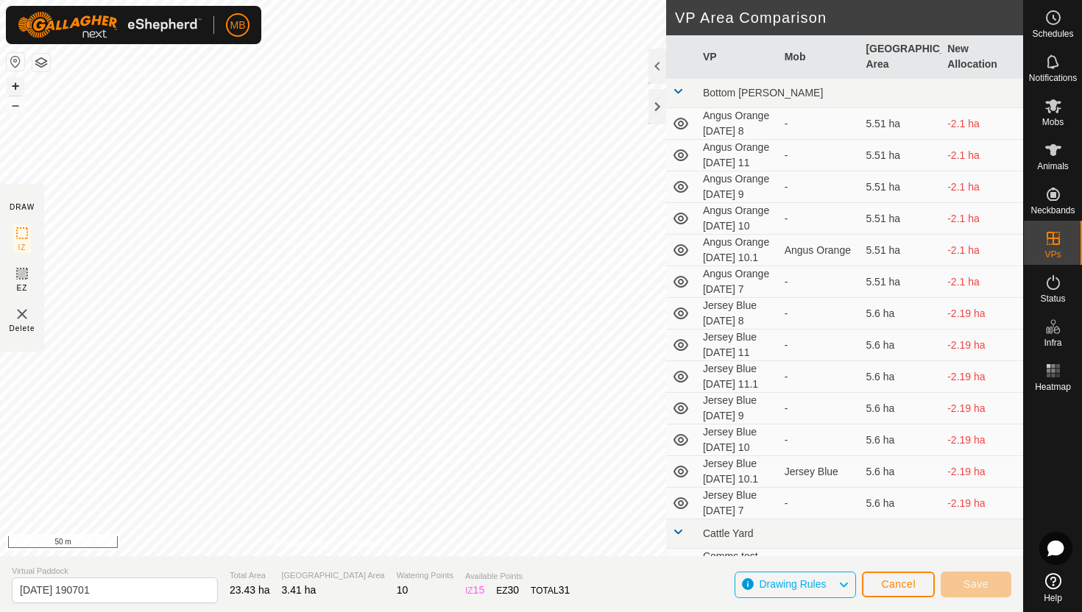
click at [15, 85] on button "+" at bounding box center [16, 86] width 18 height 18
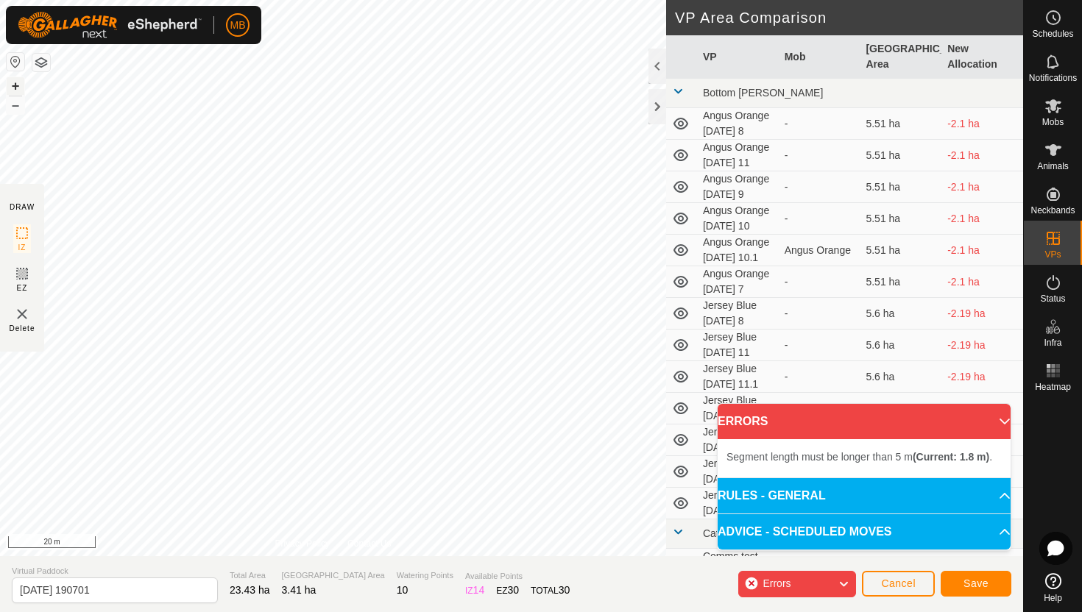
click at [18, 82] on button "+" at bounding box center [16, 86] width 18 height 18
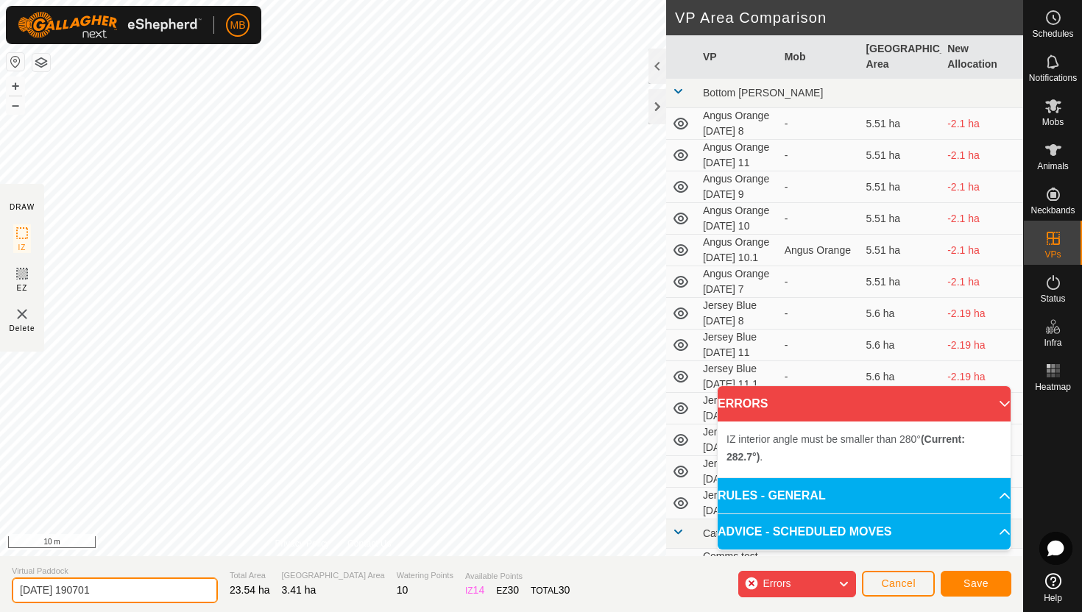
click at [144, 593] on input "2025-08-10 190701" at bounding box center [115, 591] width 206 height 26
type input "2"
type input "Jersey Purple [DATE] 11"
click at [15, 108] on button "–" at bounding box center [16, 105] width 18 height 18
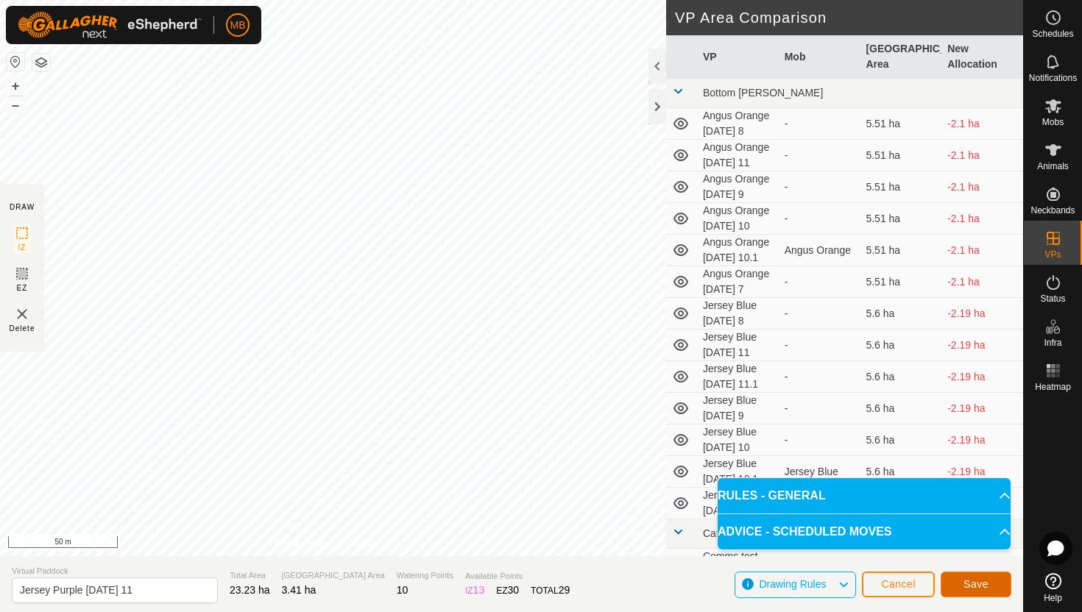
click at [977, 582] on span "Save" at bounding box center [976, 585] width 25 height 12
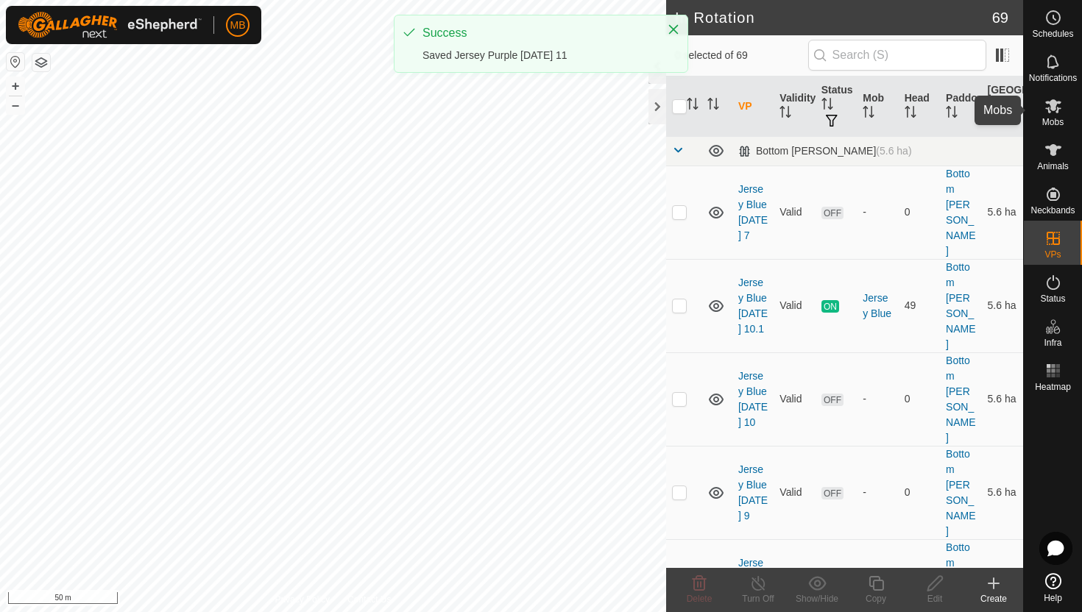
click at [1050, 107] on icon at bounding box center [1053, 106] width 16 height 14
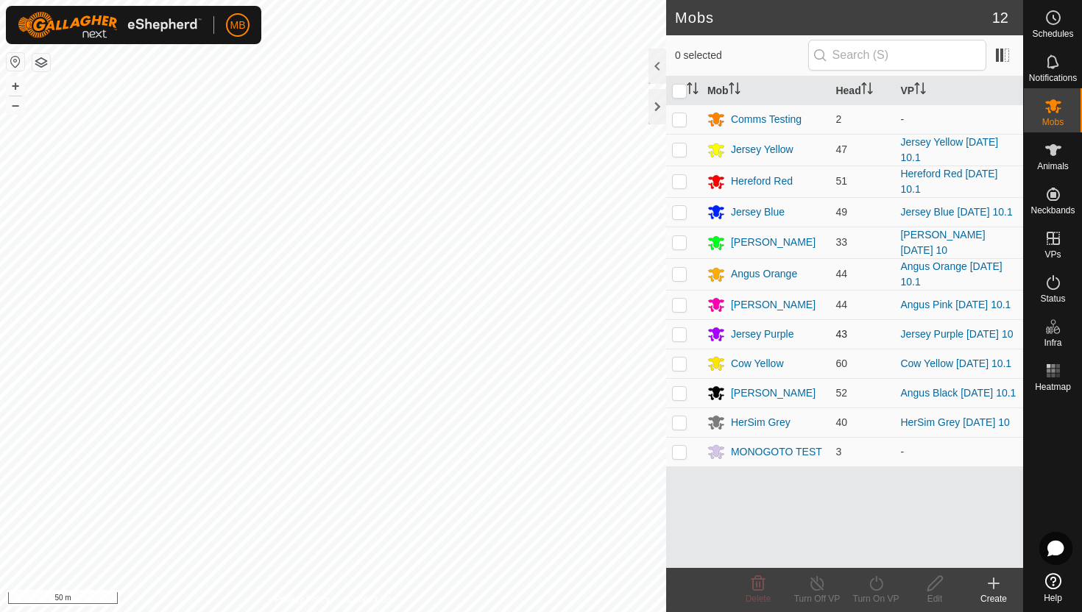
click at [676, 335] on p-checkbox at bounding box center [679, 334] width 15 height 12
checkbox input "true"
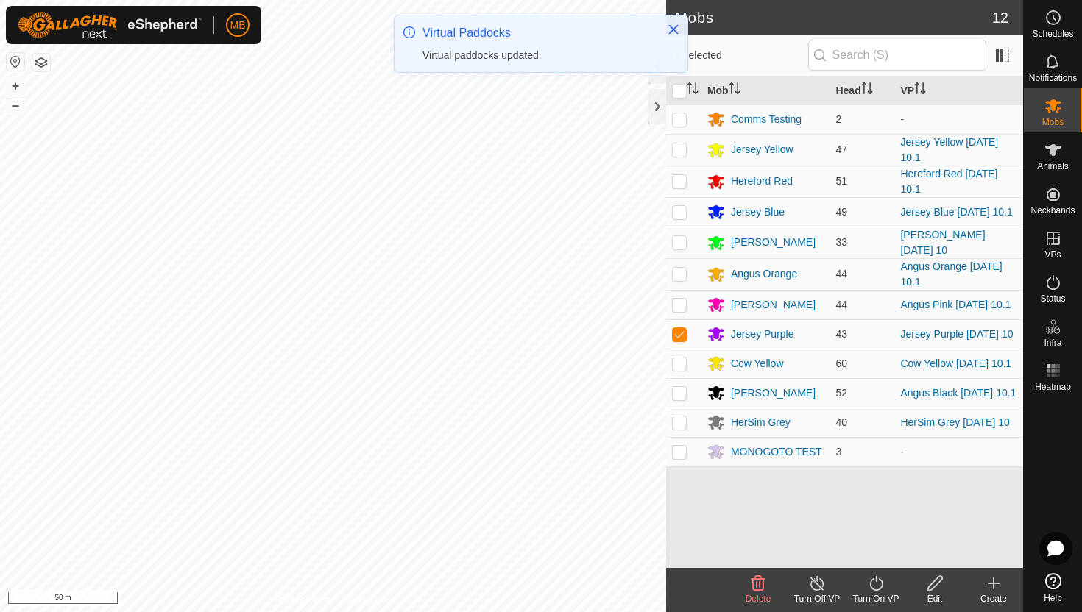
click at [875, 583] on icon at bounding box center [876, 584] width 18 height 18
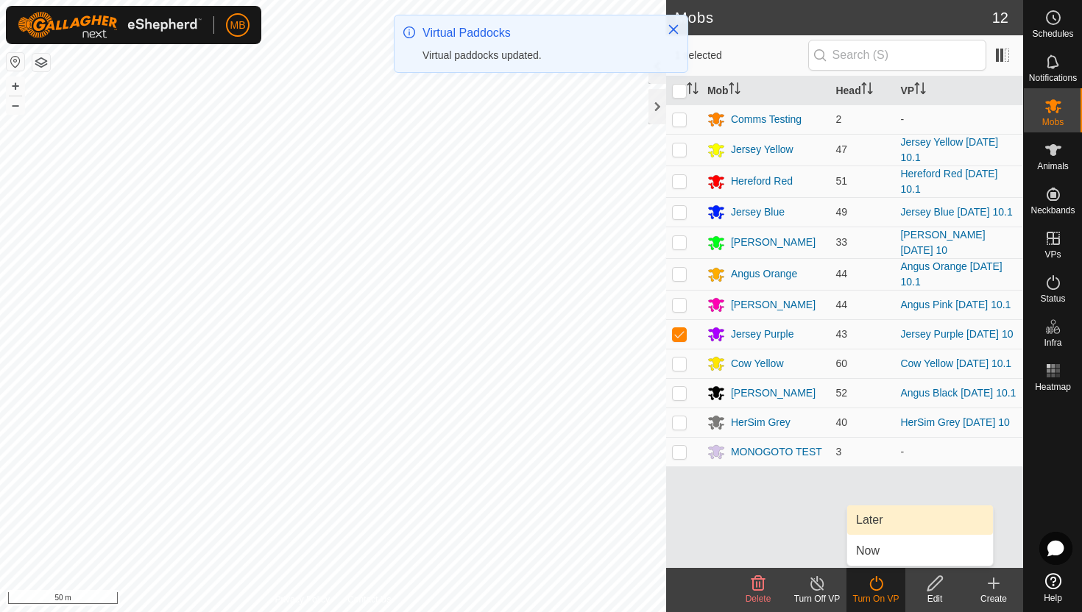
click at [877, 518] on link "Later" at bounding box center [920, 520] width 146 height 29
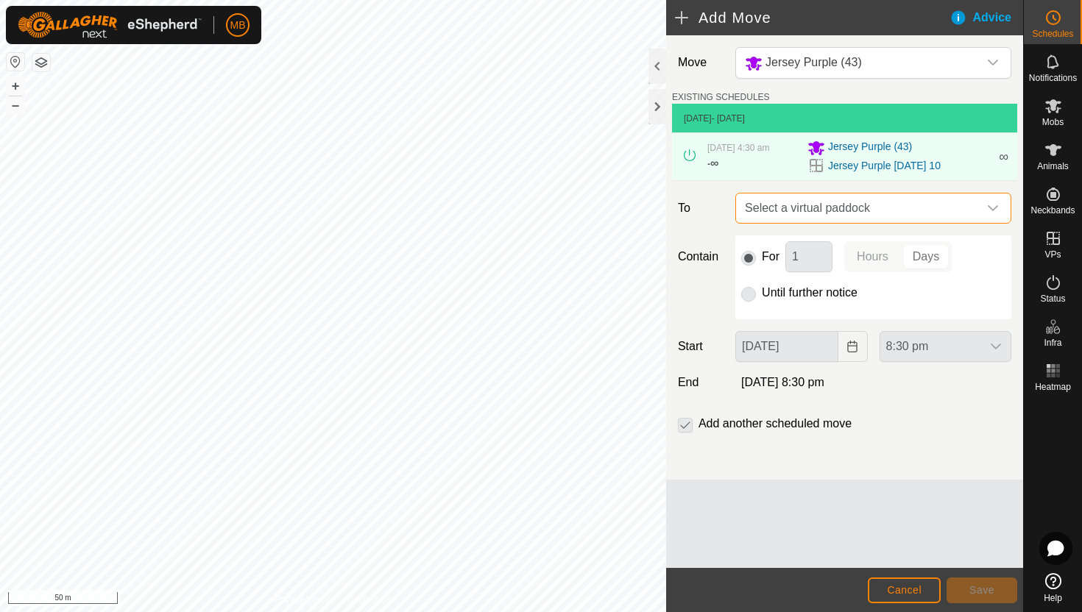
click at [969, 202] on span "Select a virtual paddock" at bounding box center [858, 208] width 239 height 29
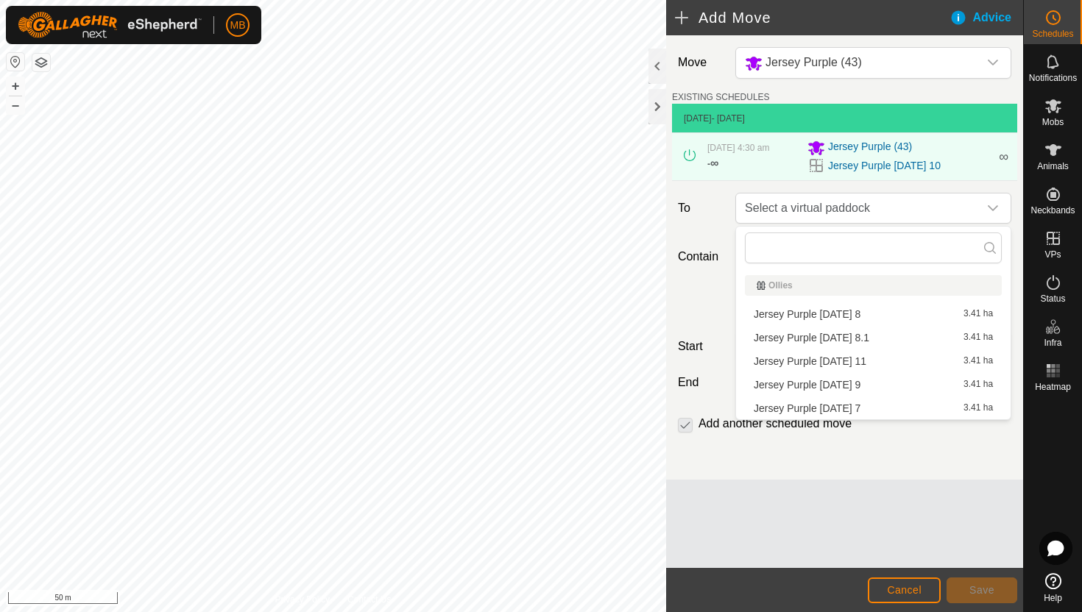
click at [855, 359] on li "Jersey Purple Monday 11 3.41 ha" at bounding box center [873, 361] width 257 height 22
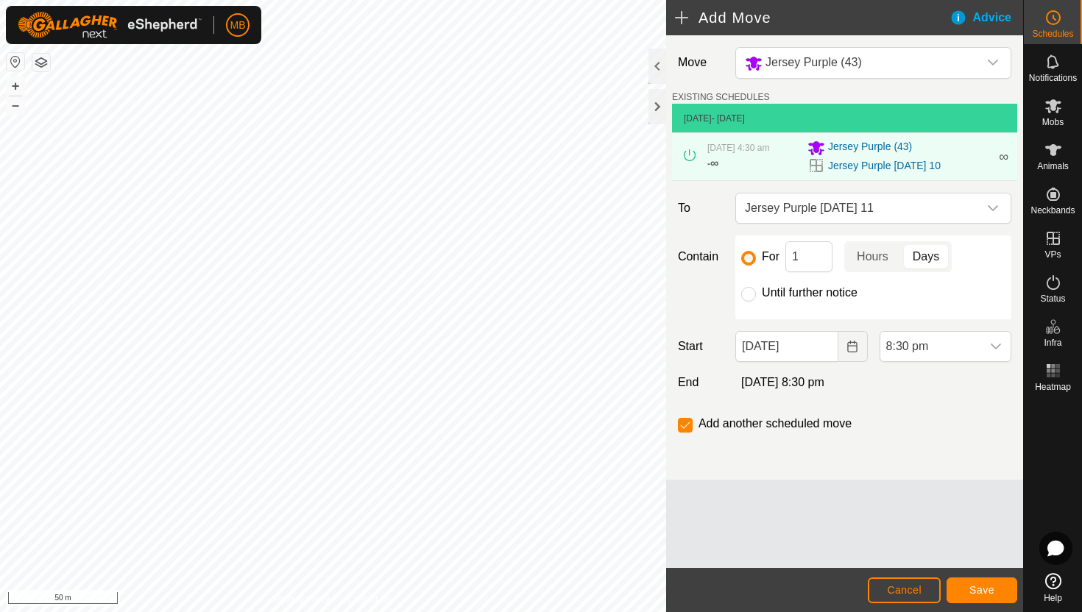
click at [836, 293] on label "Until further notice" at bounding box center [810, 293] width 96 height 12
click at [756, 293] on input "Until further notice" at bounding box center [748, 294] width 15 height 15
radio input "true"
checkbox input "false"
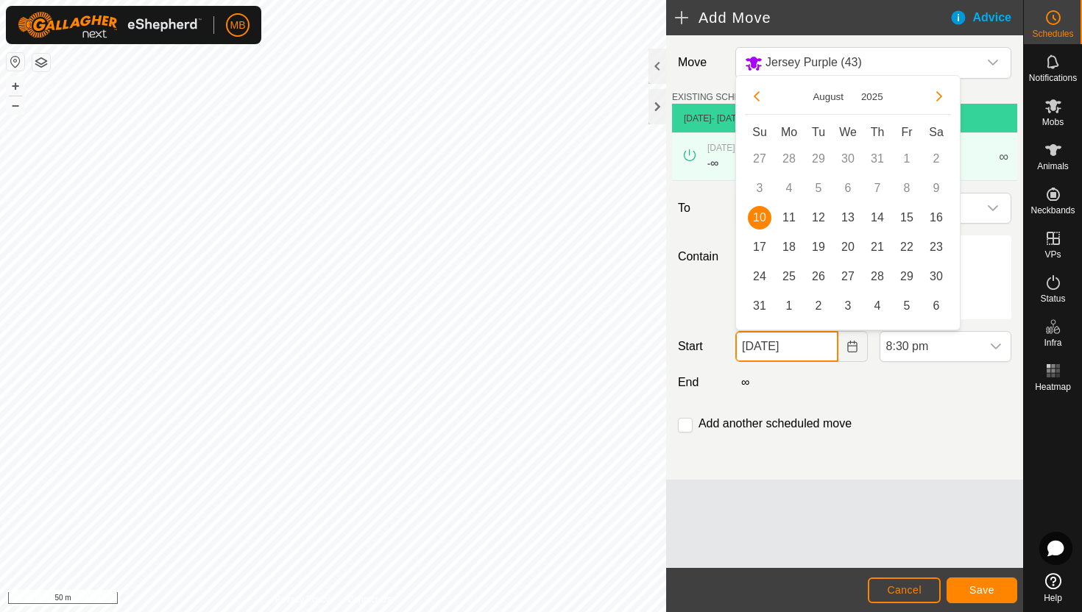
click at [821, 349] on input "[DATE]" at bounding box center [786, 346] width 102 height 31
click at [789, 217] on span "11" at bounding box center [789, 218] width 24 height 24
type input "[DATE]"
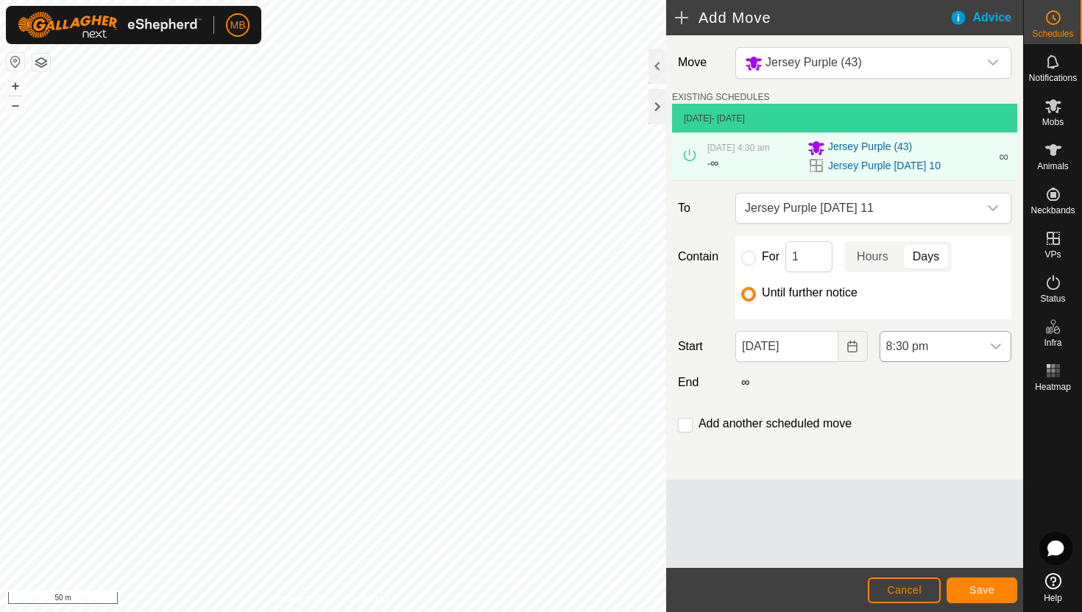
click at [947, 344] on span "8:30 pm" at bounding box center [930, 346] width 101 height 29
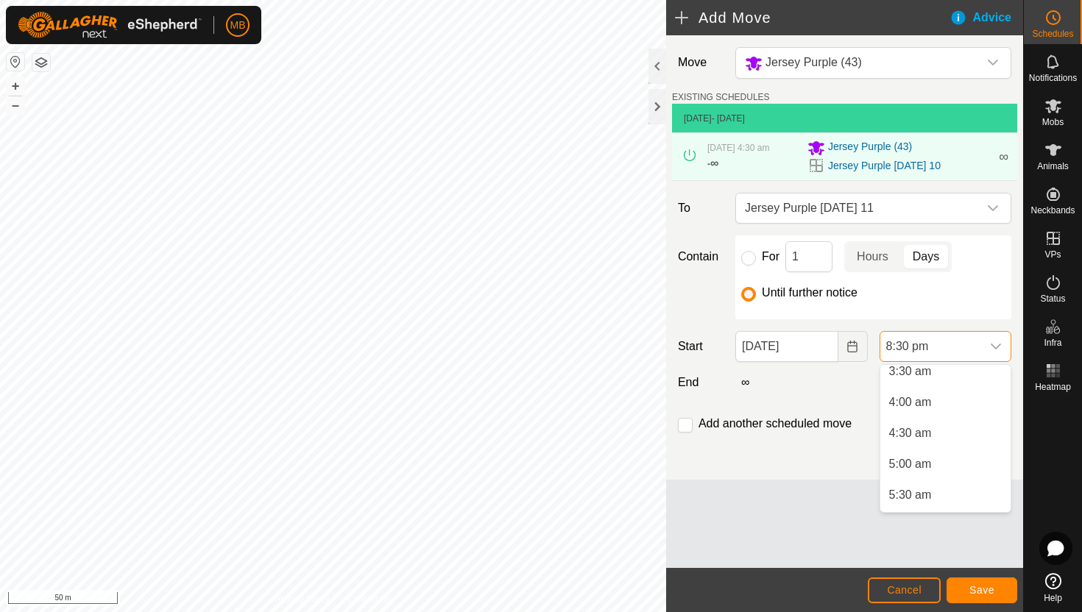
scroll to position [225, 0]
click at [941, 403] on li "4:00 am" at bounding box center [945, 401] width 130 height 29
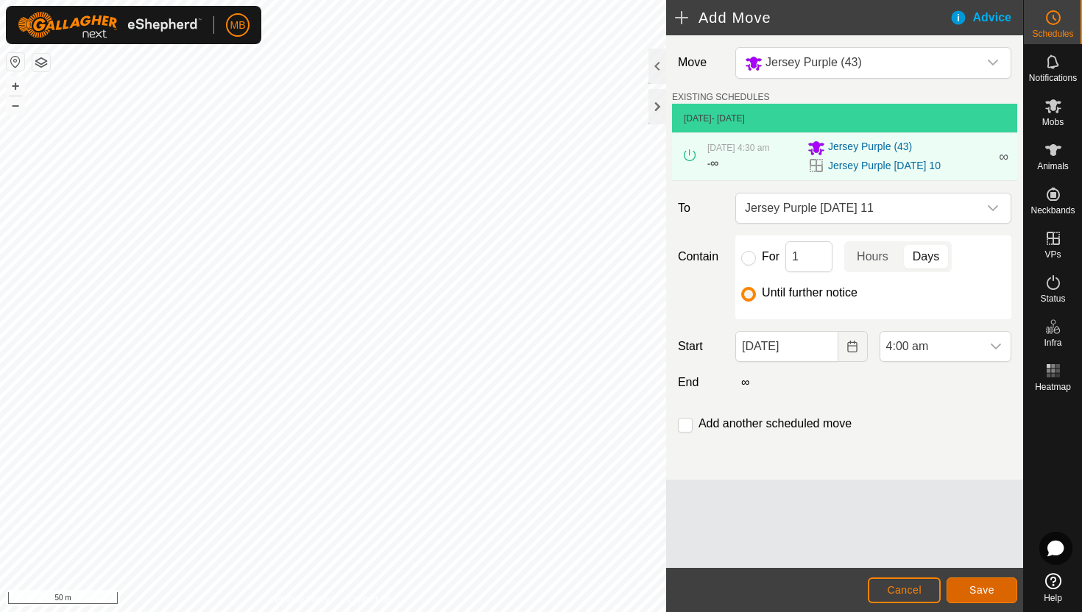
click at [991, 587] on span "Save" at bounding box center [981, 590] width 25 height 12
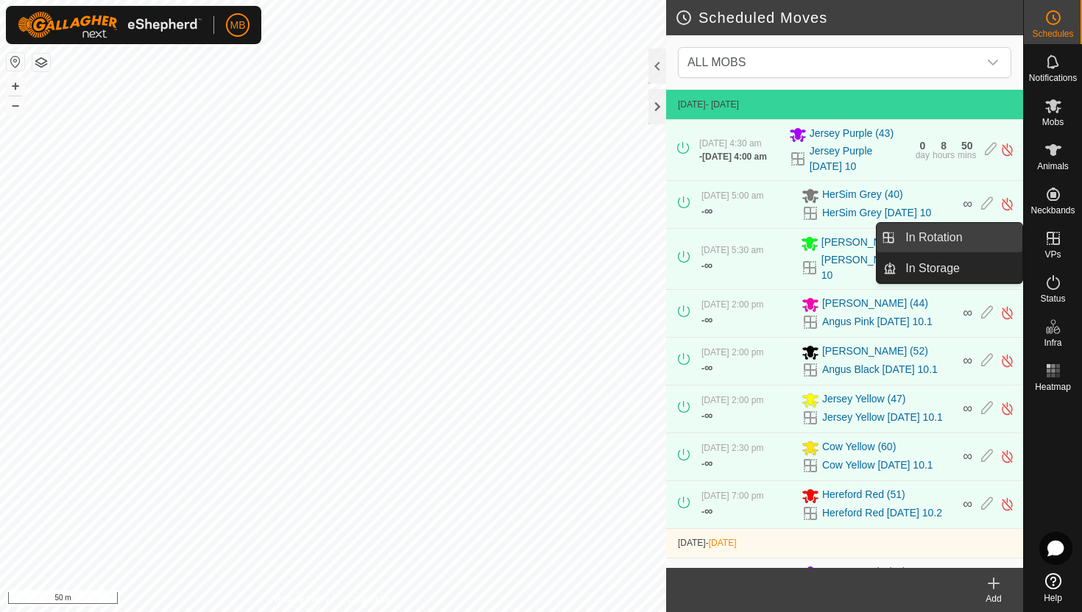
click at [955, 238] on link "In Rotation" at bounding box center [960, 237] width 126 height 29
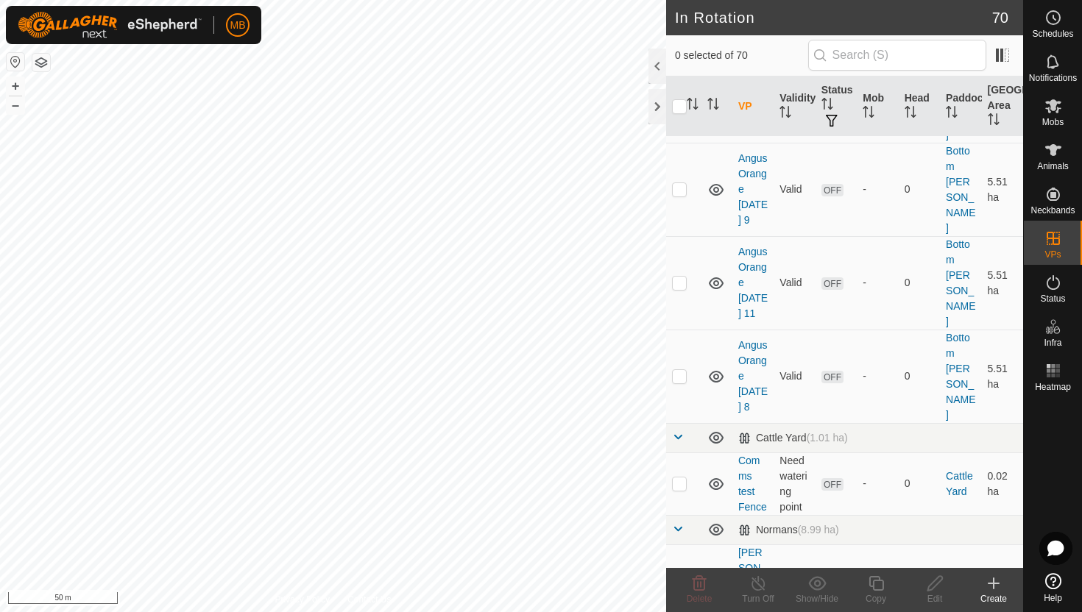
scroll to position [958, 0]
checkbox input "true"
click at [875, 584] on icon at bounding box center [876, 584] width 18 height 18
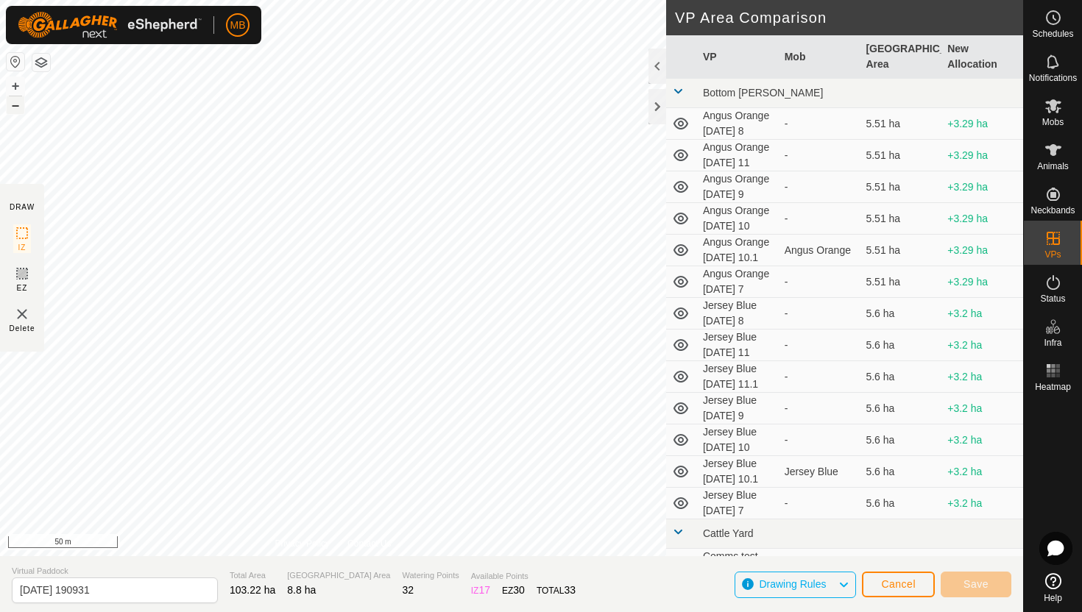
click at [16, 106] on button "–" at bounding box center [16, 105] width 18 height 18
click at [13, 84] on button "+" at bounding box center [16, 86] width 18 height 18
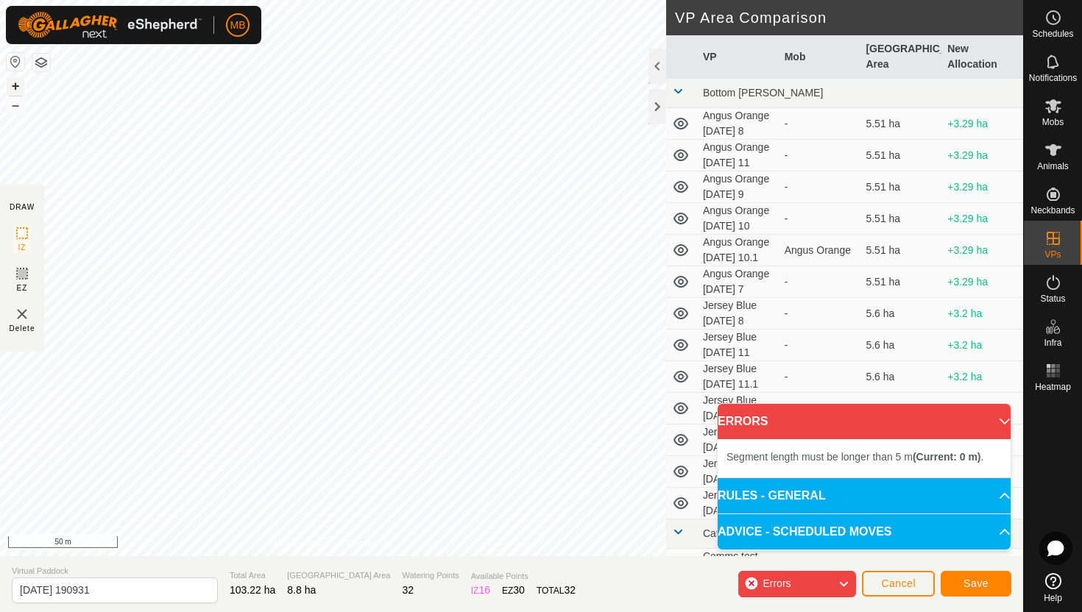
click at [18, 82] on button "+" at bounding box center [16, 86] width 18 height 18
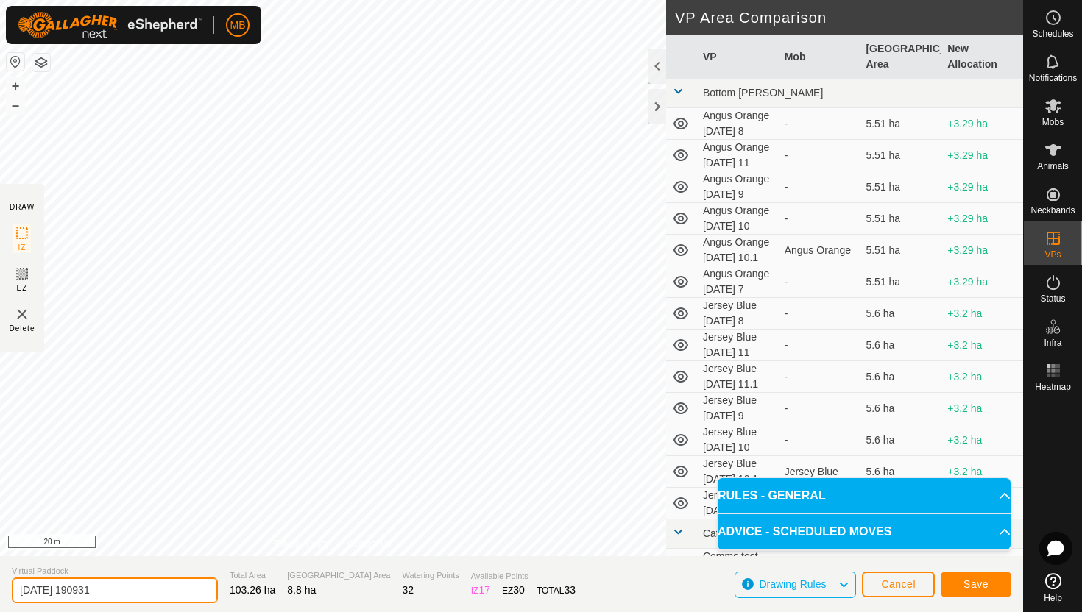
click at [135, 594] on input "2025-08-10 190931" at bounding box center [115, 591] width 206 height 26
type input "2"
type input "[PERSON_NAME] [DATE] 11"
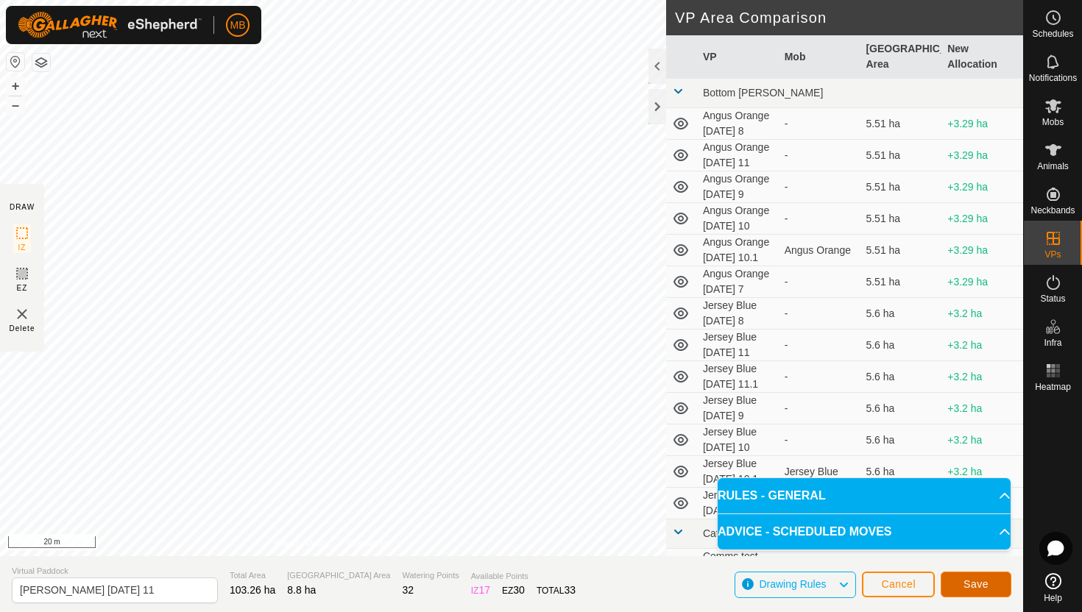
click at [984, 586] on span "Save" at bounding box center [976, 585] width 25 height 12
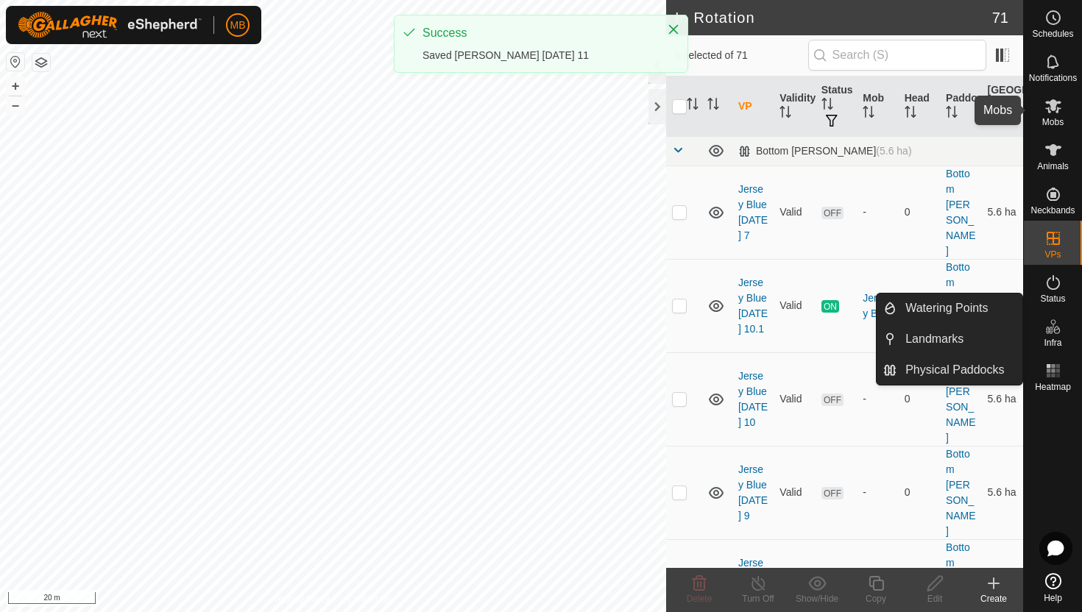
click at [1052, 112] on icon at bounding box center [1054, 106] width 18 height 18
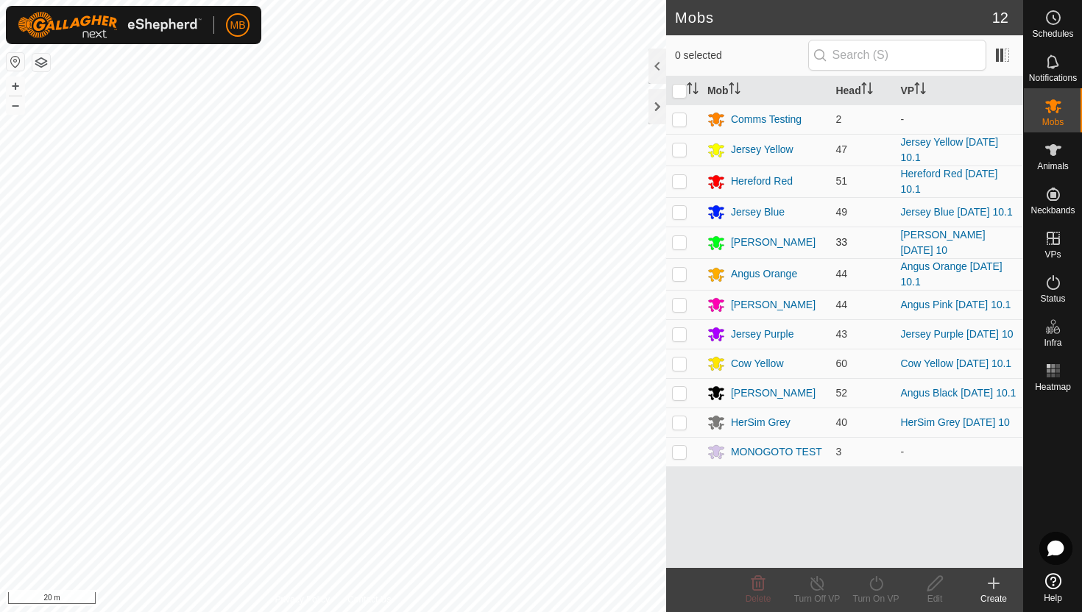
click at [681, 243] on p-checkbox at bounding box center [679, 242] width 15 height 12
checkbox input "true"
click at [879, 582] on icon at bounding box center [876, 584] width 18 height 18
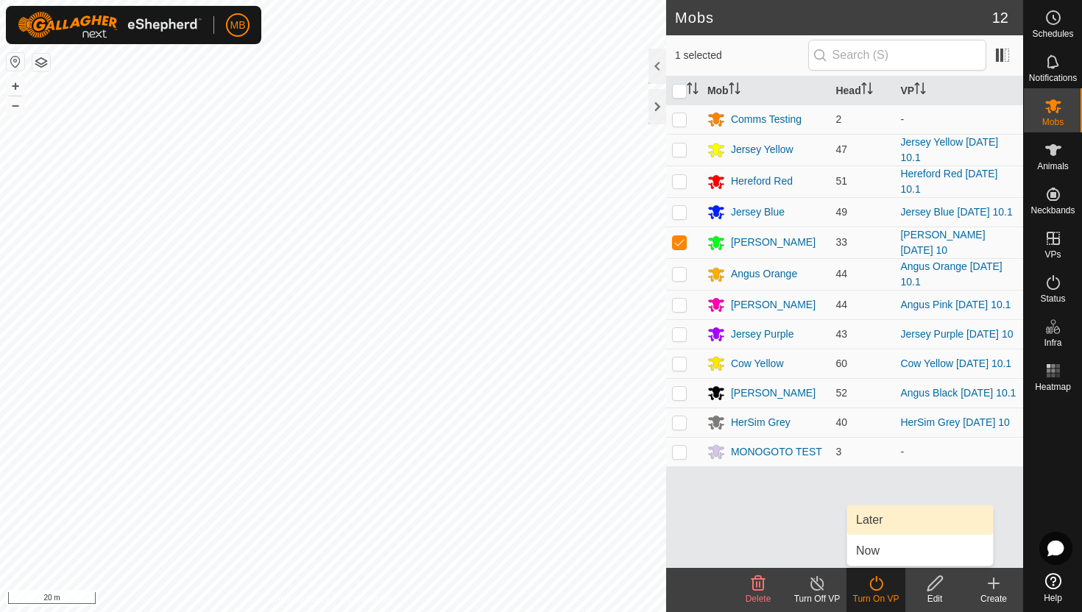
click at [880, 522] on link "Later" at bounding box center [920, 520] width 146 height 29
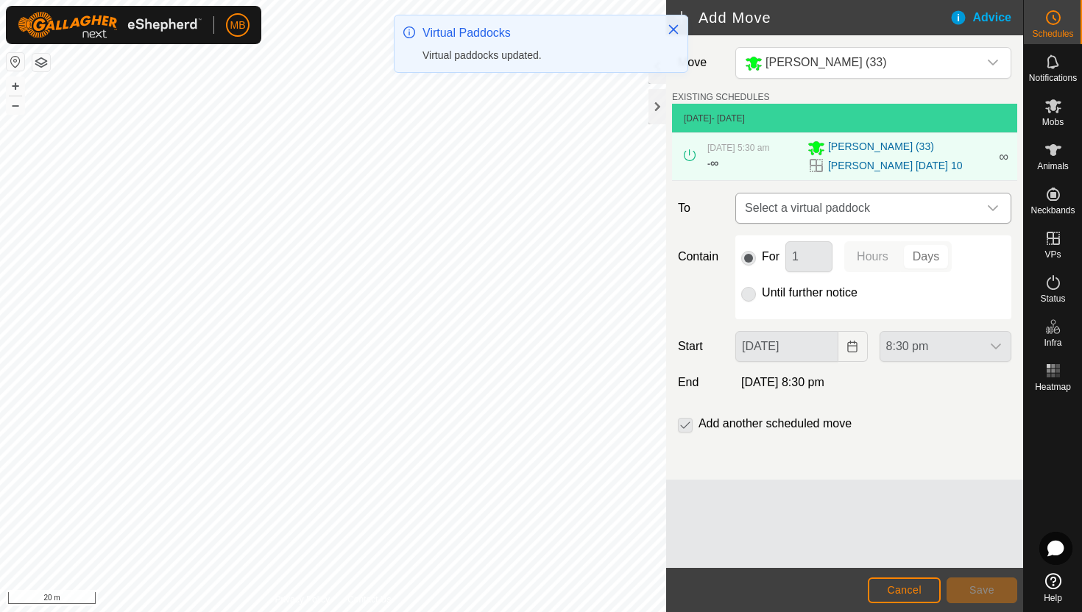
click at [987, 209] on icon "dropdown trigger" at bounding box center [993, 208] width 12 height 12
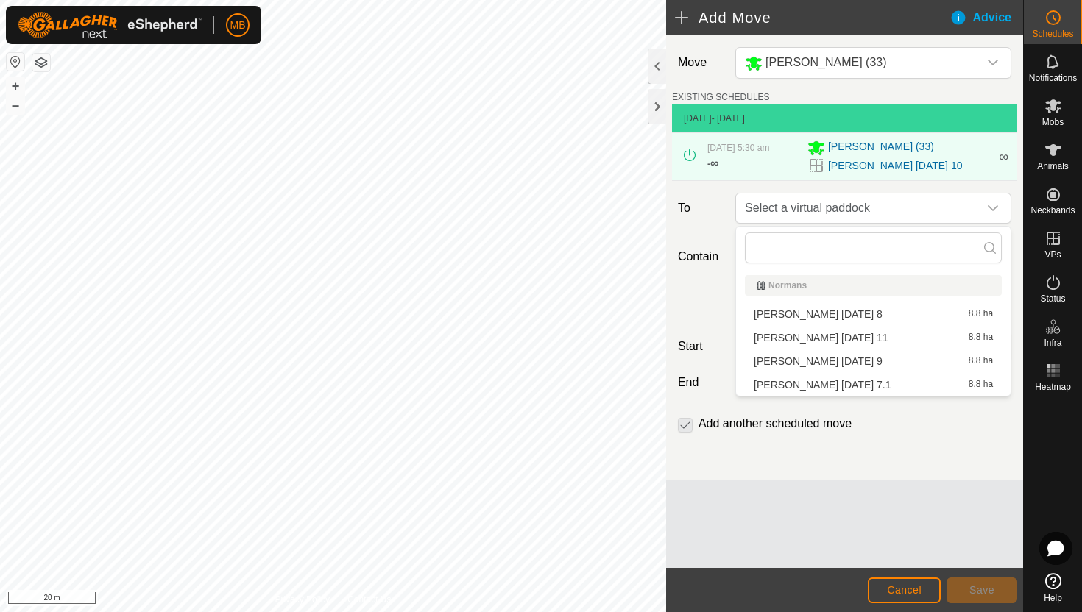
click at [861, 339] on li "Angus Green Monday 11 8.8 ha" at bounding box center [873, 338] width 257 height 22
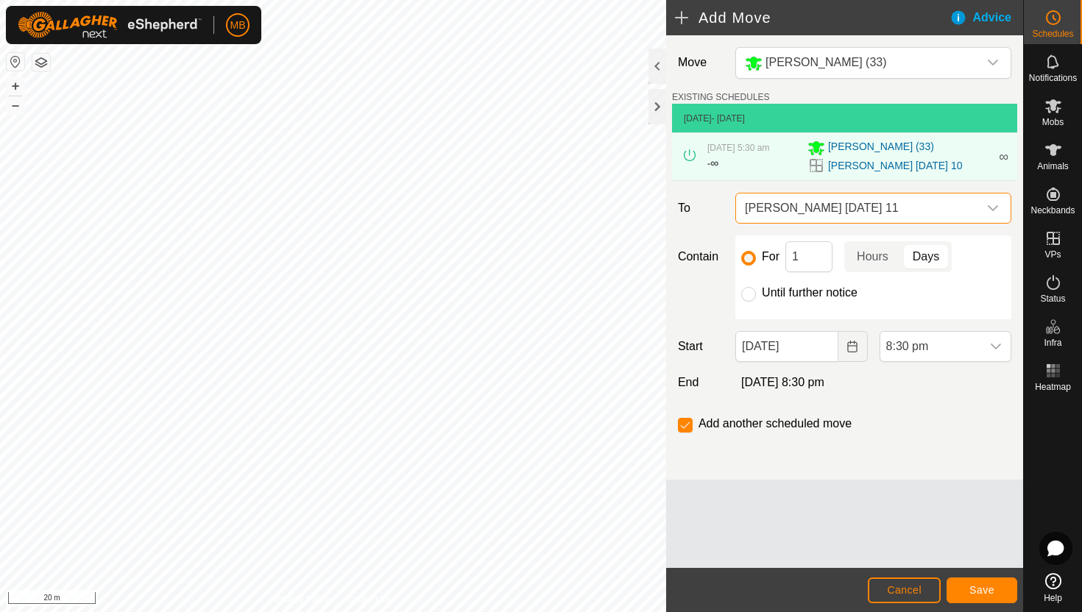
click at [812, 291] on label "Until further notice" at bounding box center [810, 293] width 96 height 12
click at [756, 291] on input "Until further notice" at bounding box center [748, 294] width 15 height 15
radio input "true"
checkbox input "false"
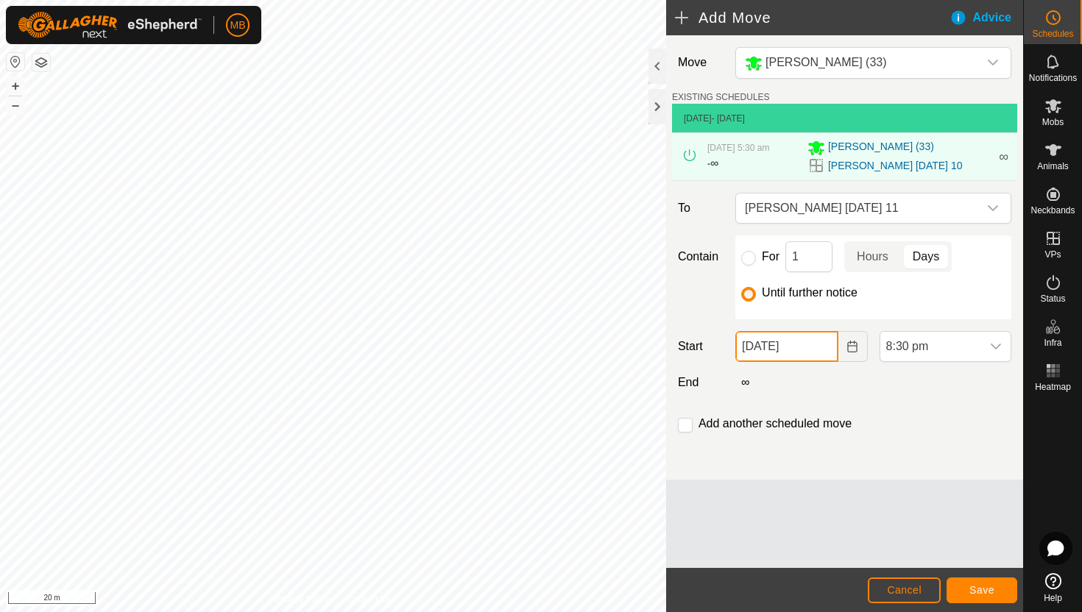
click at [823, 344] on input "[DATE]" at bounding box center [786, 346] width 102 height 31
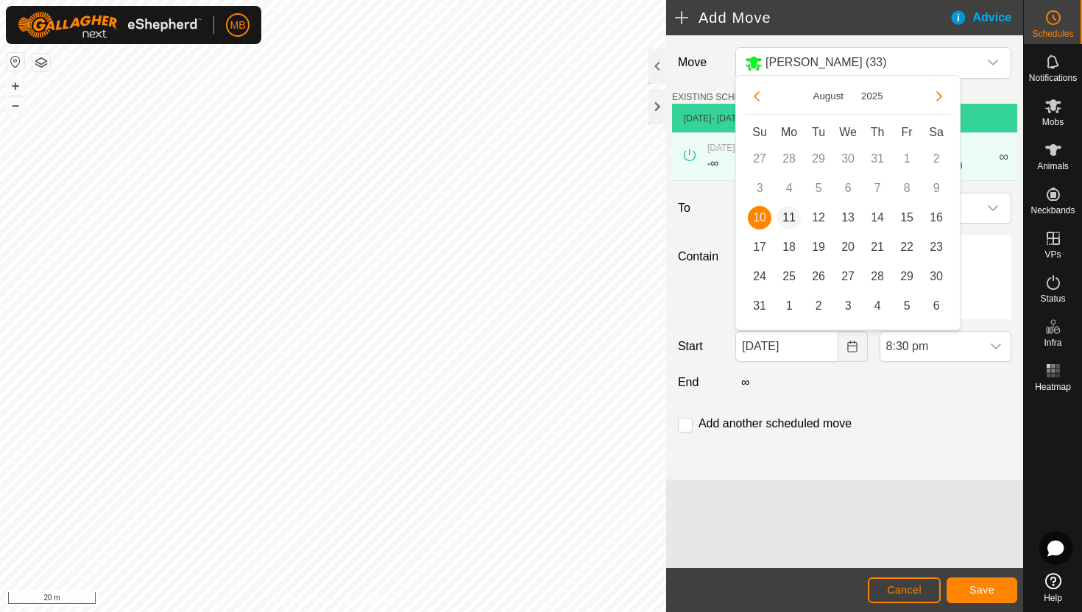
click at [791, 219] on span "11" at bounding box center [789, 218] width 24 height 24
type input "[DATE]"
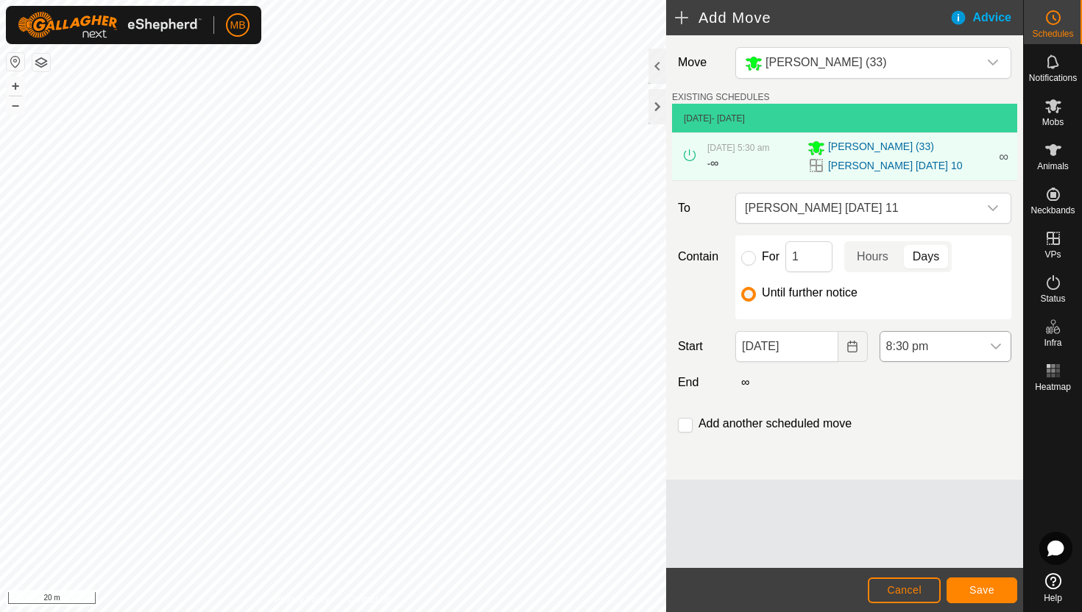
click at [940, 345] on span "8:30 pm" at bounding box center [930, 346] width 101 height 29
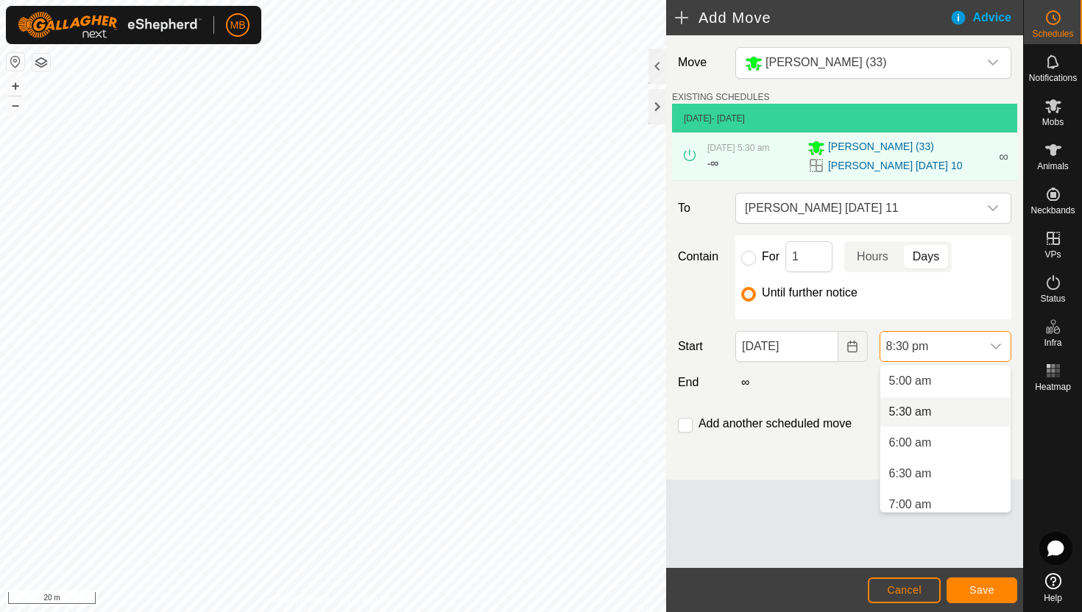
scroll to position [305, 0]
click at [949, 416] on li "5:30 am" at bounding box center [945, 414] width 130 height 29
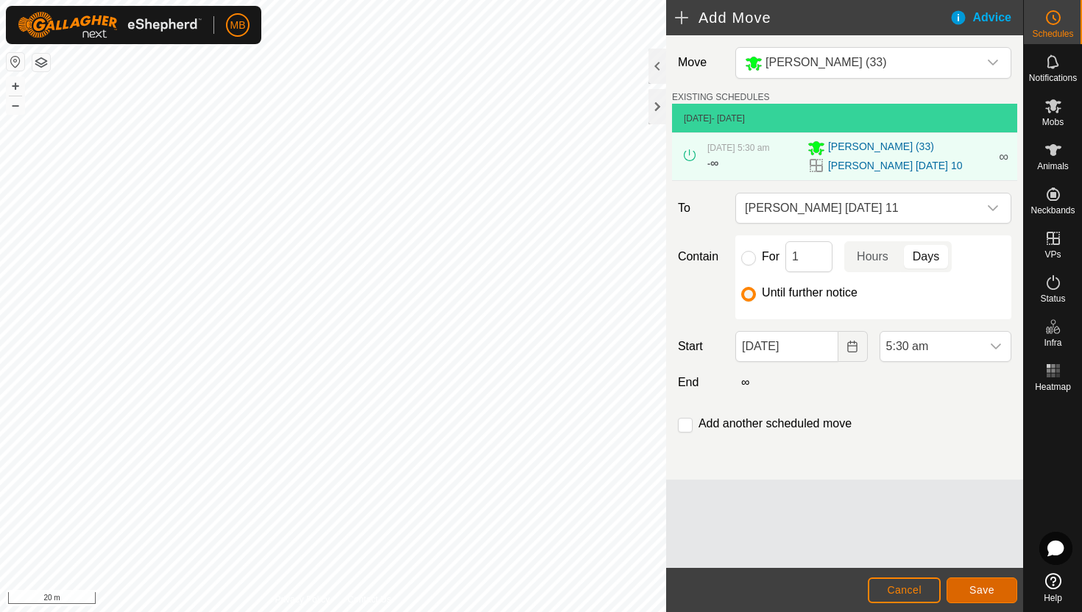
click at [992, 590] on span "Save" at bounding box center [981, 590] width 25 height 12
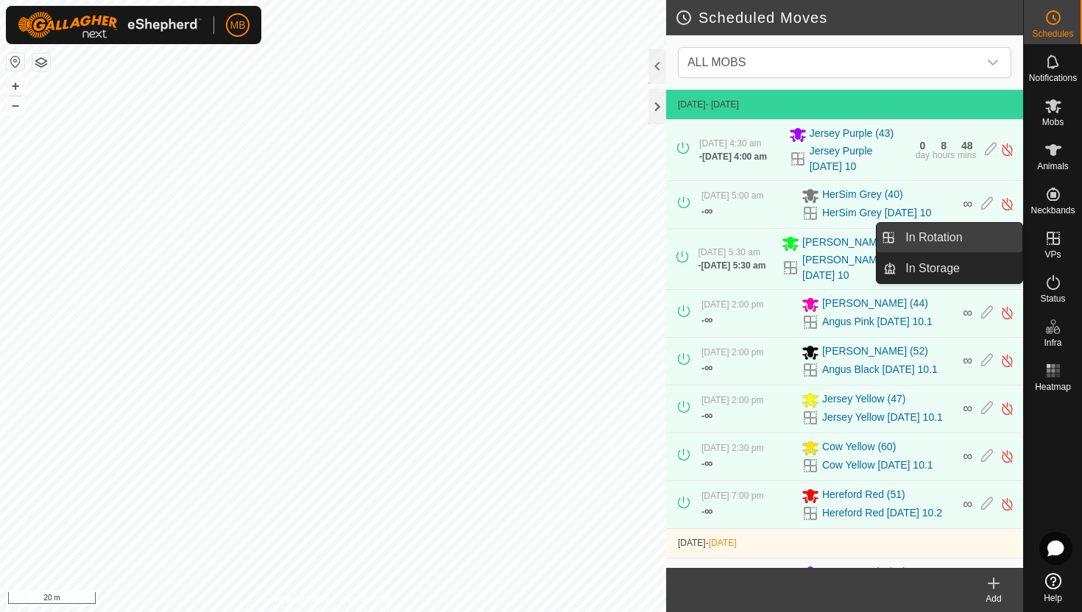
click at [954, 244] on link "In Rotation" at bounding box center [960, 237] width 126 height 29
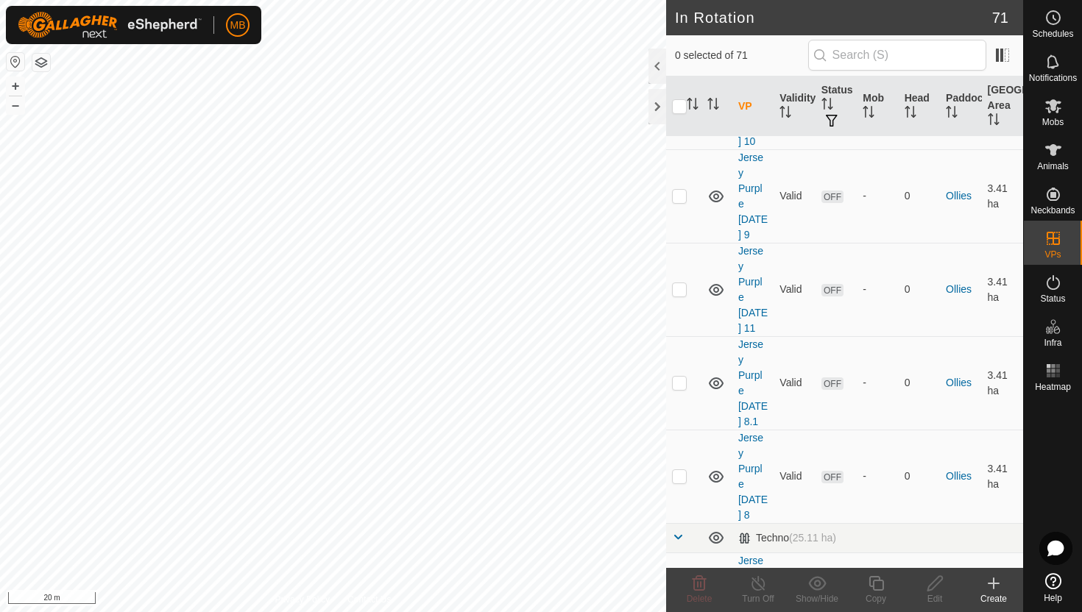
scroll to position [2054, 0]
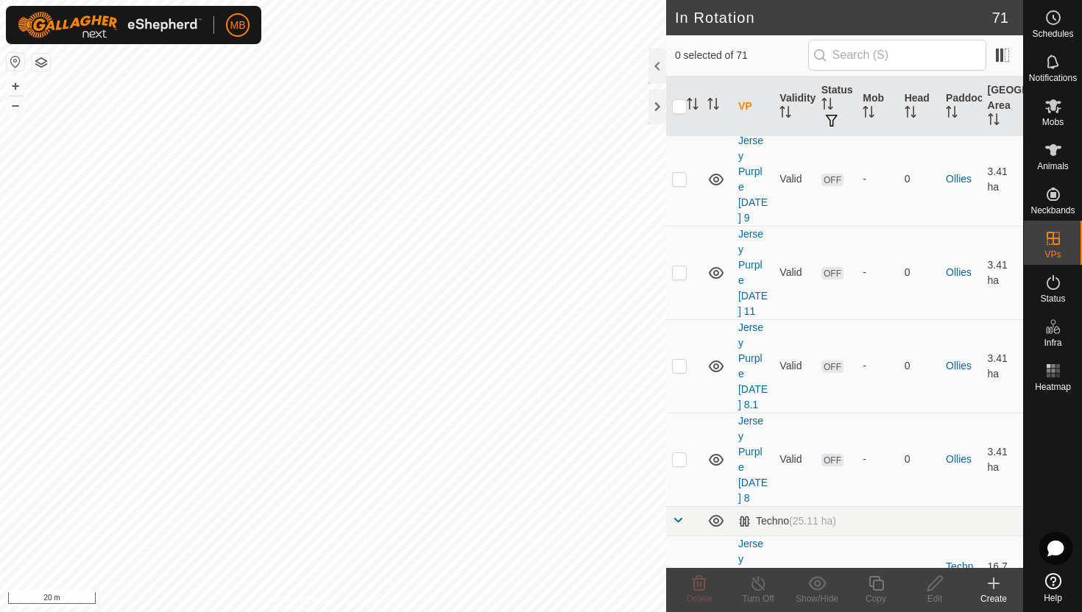
checkbox input "true"
click at [877, 582] on icon at bounding box center [876, 584] width 18 height 18
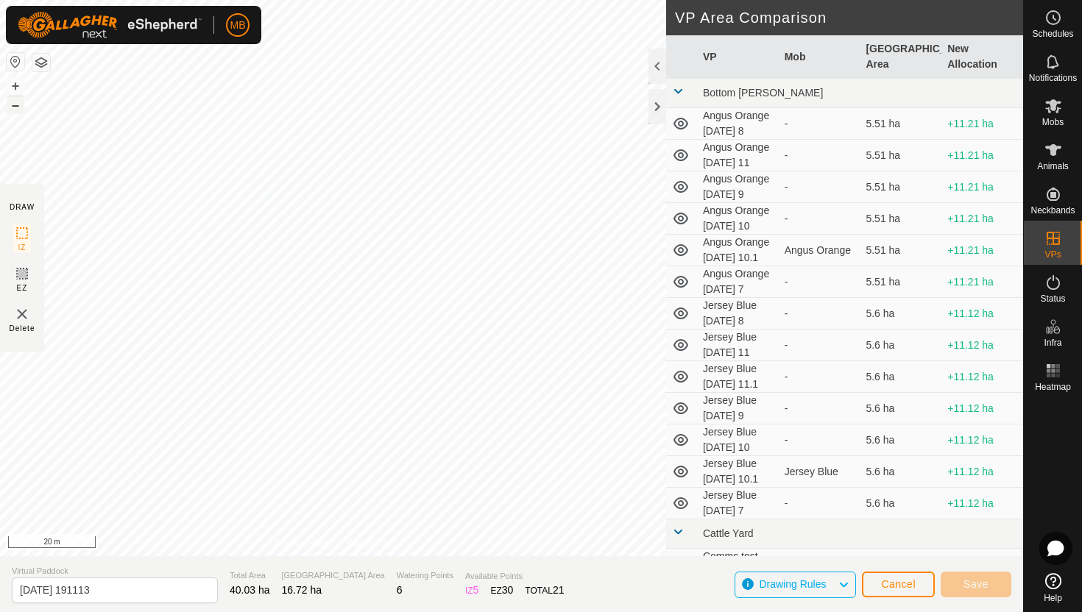
click at [18, 105] on button "–" at bounding box center [16, 105] width 18 height 18
click at [10, 81] on button "+" at bounding box center [16, 86] width 18 height 18
click at [15, 85] on button "+" at bounding box center [16, 86] width 18 height 18
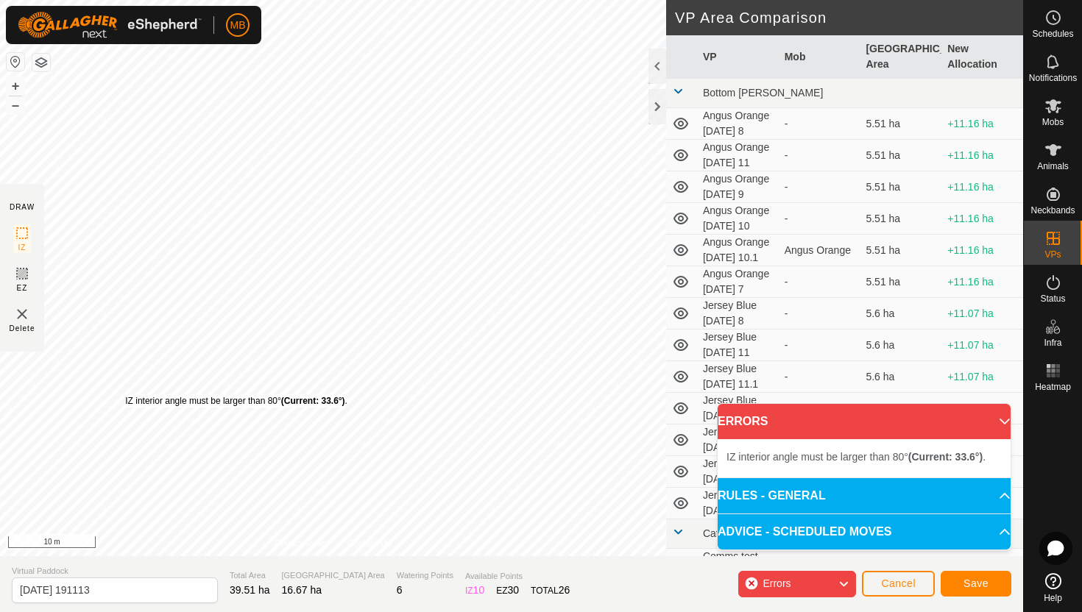
click at [125, 395] on div "IZ interior angle must be larger than 80° (Current: 33.6°) ." at bounding box center [236, 401] width 222 height 13
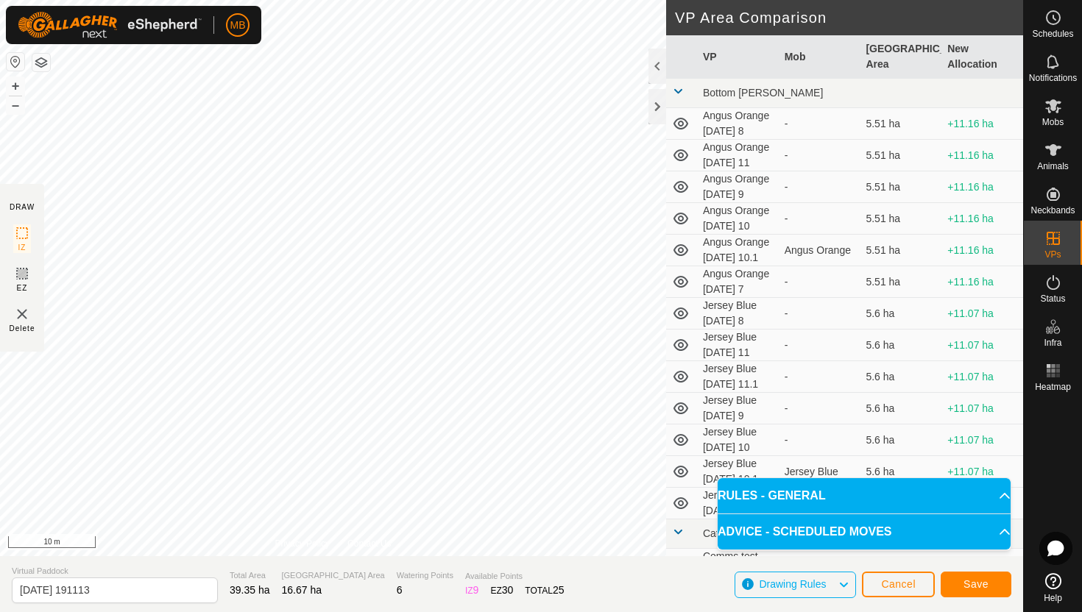
click at [146, 611] on section "Virtual Paddock 2025-08-10 191113 Total Area 39.35 ha Grazing Area 16.67 ha Wat…" at bounding box center [511, 584] width 1023 height 56
click at [144, 593] on input "2025-08-10 191113" at bounding box center [115, 591] width 206 height 26
type input "2"
type input "Jersey Yellow [DATE] 11"
click at [988, 586] on span "Save" at bounding box center [976, 585] width 25 height 12
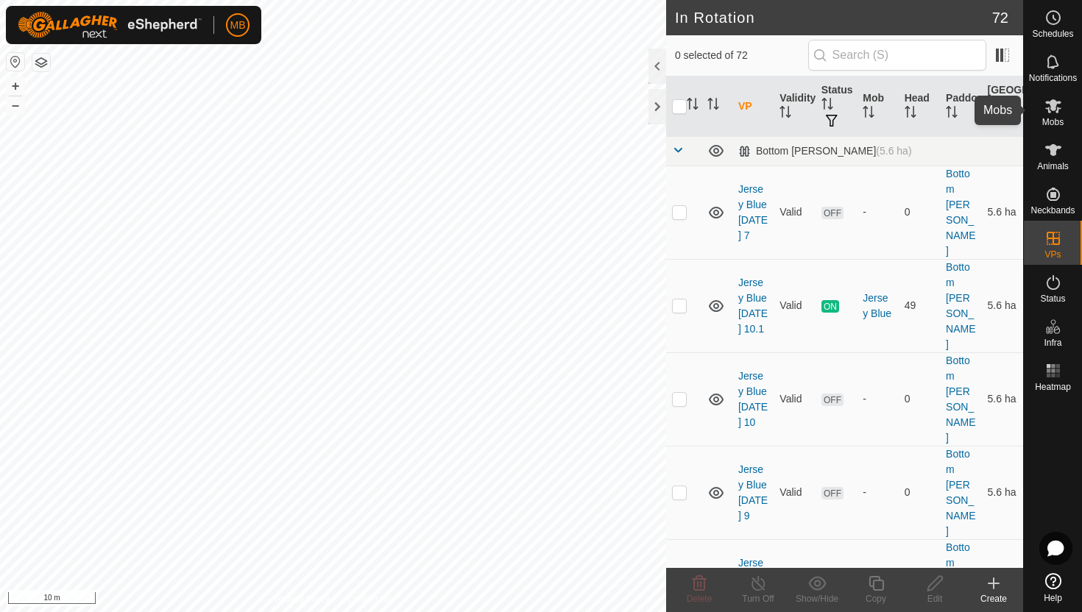
click at [1053, 106] on icon at bounding box center [1053, 106] width 16 height 14
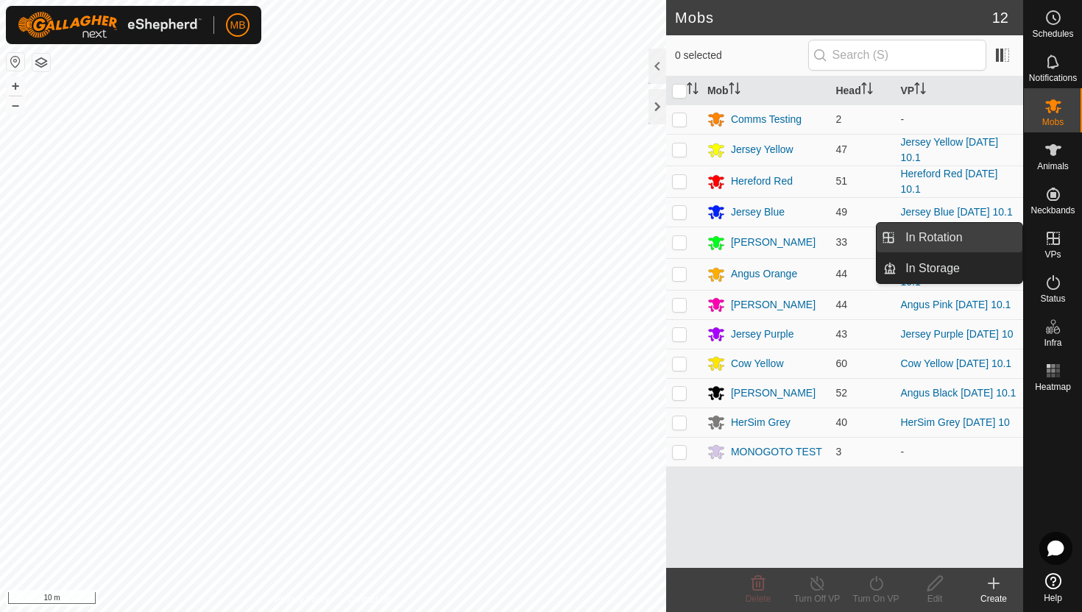
click at [982, 240] on link "In Rotation" at bounding box center [960, 237] width 126 height 29
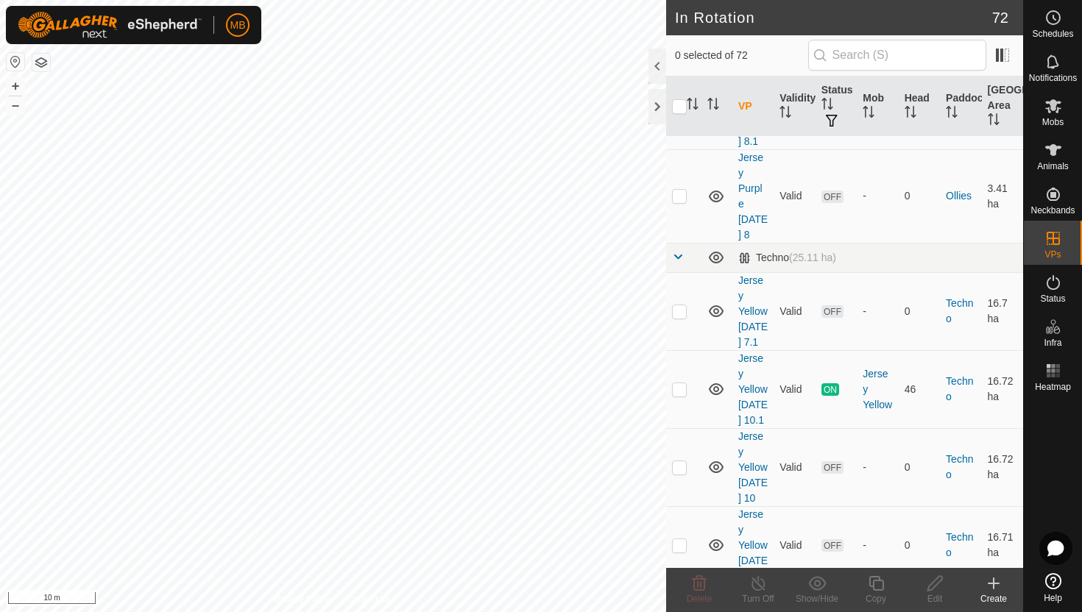
scroll to position [2322, 0]
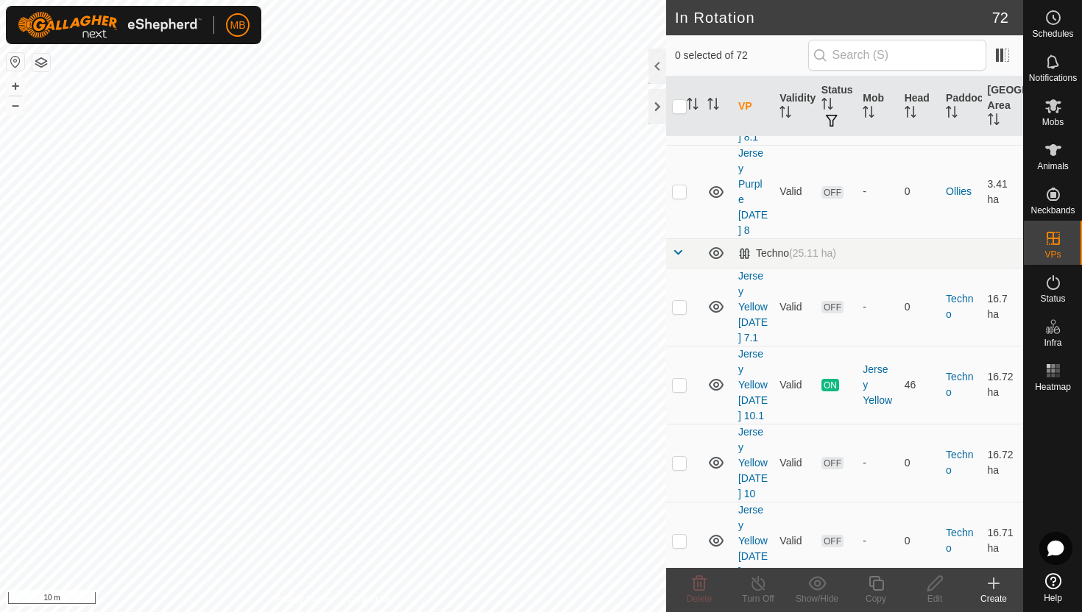
checkbox input "true"
click at [870, 581] on icon at bounding box center [876, 584] width 18 height 18
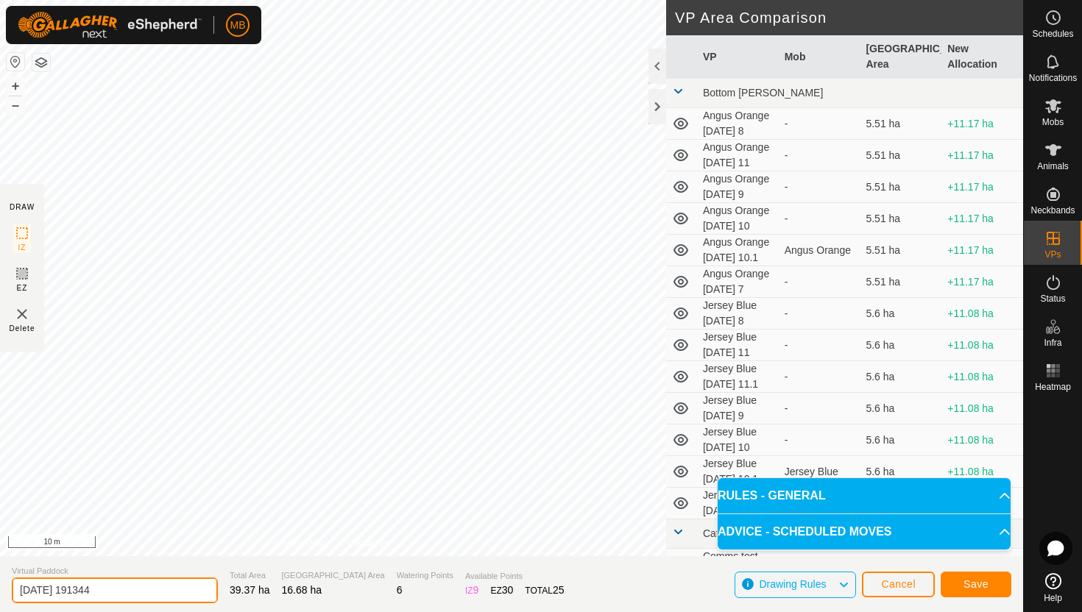
click at [160, 595] on input "2025-08-10 191344" at bounding box center [115, 591] width 206 height 26
type input "2"
type input "Jersey Yellow [DATE] 11.1"
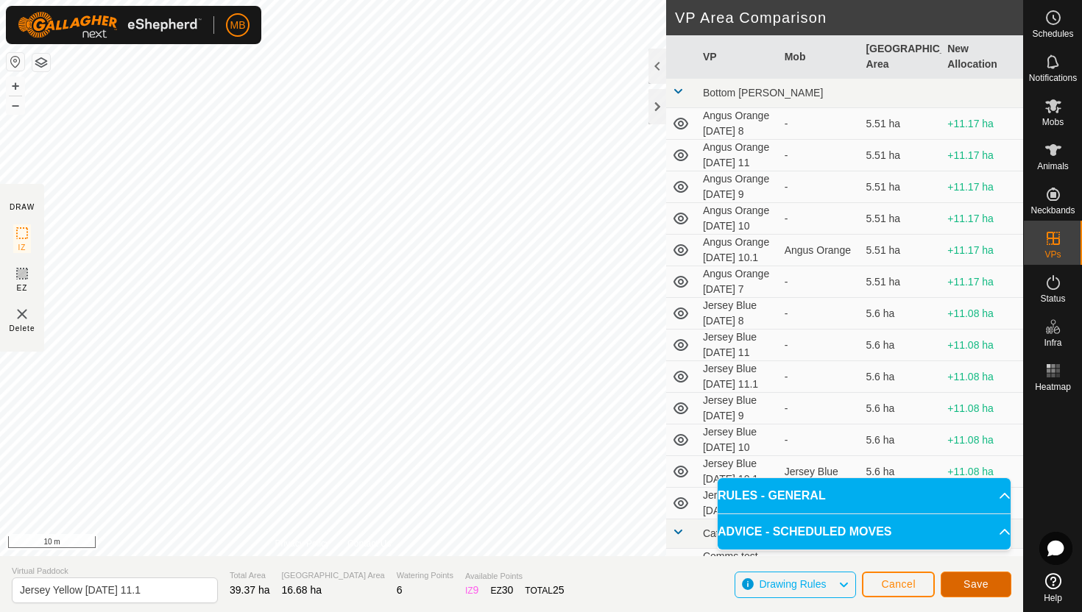
click at [964, 579] on span "Save" at bounding box center [976, 585] width 25 height 12
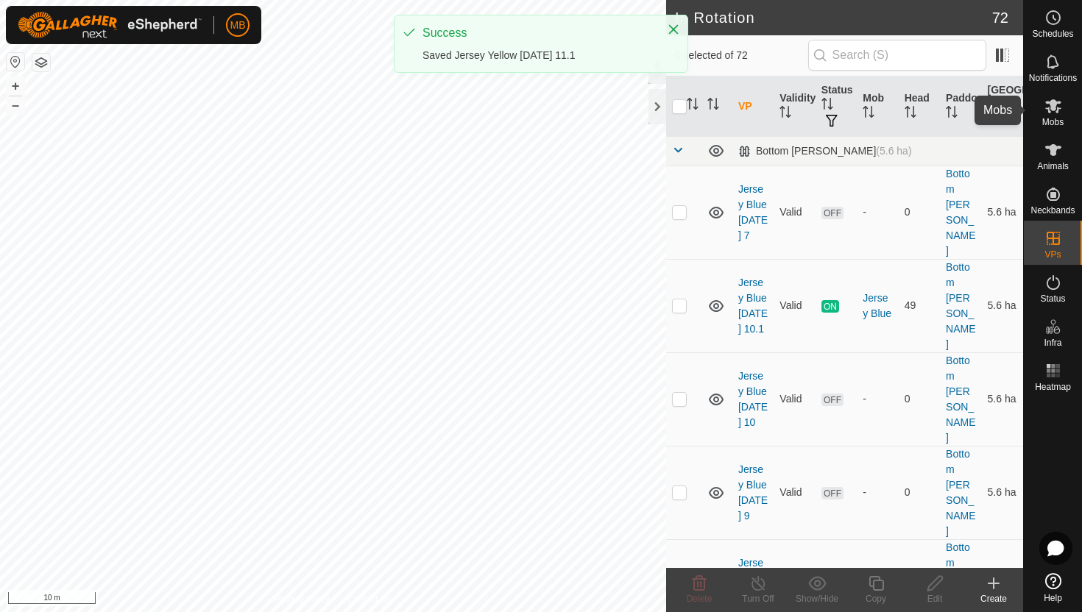
click at [1049, 116] on es-mob-svg-icon at bounding box center [1053, 106] width 26 height 24
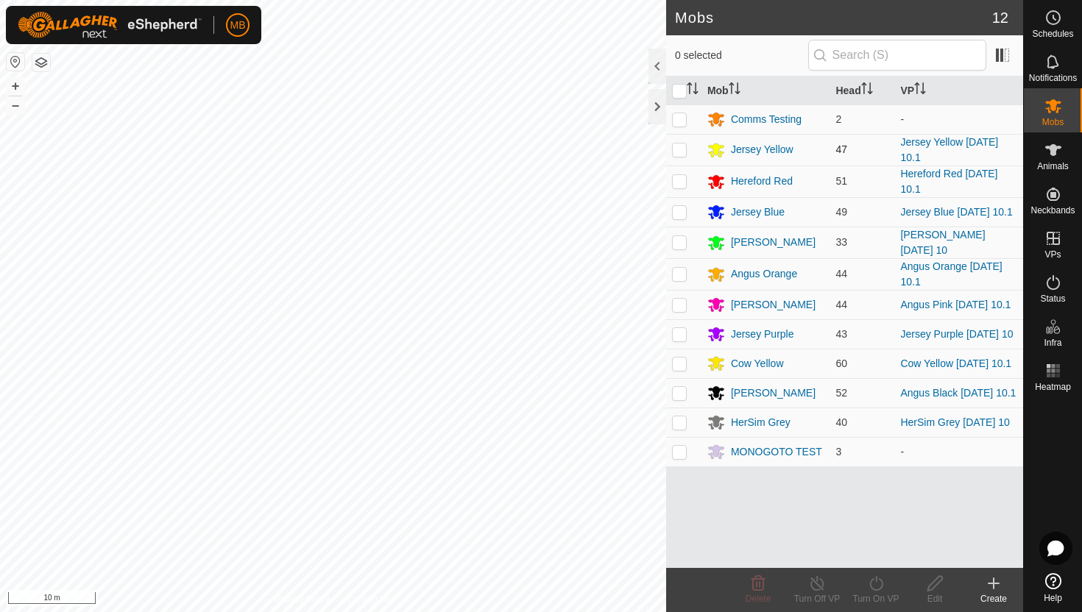
click at [678, 155] on p-checkbox at bounding box center [679, 150] width 15 height 12
checkbox input "true"
click at [879, 582] on icon at bounding box center [876, 584] width 18 height 18
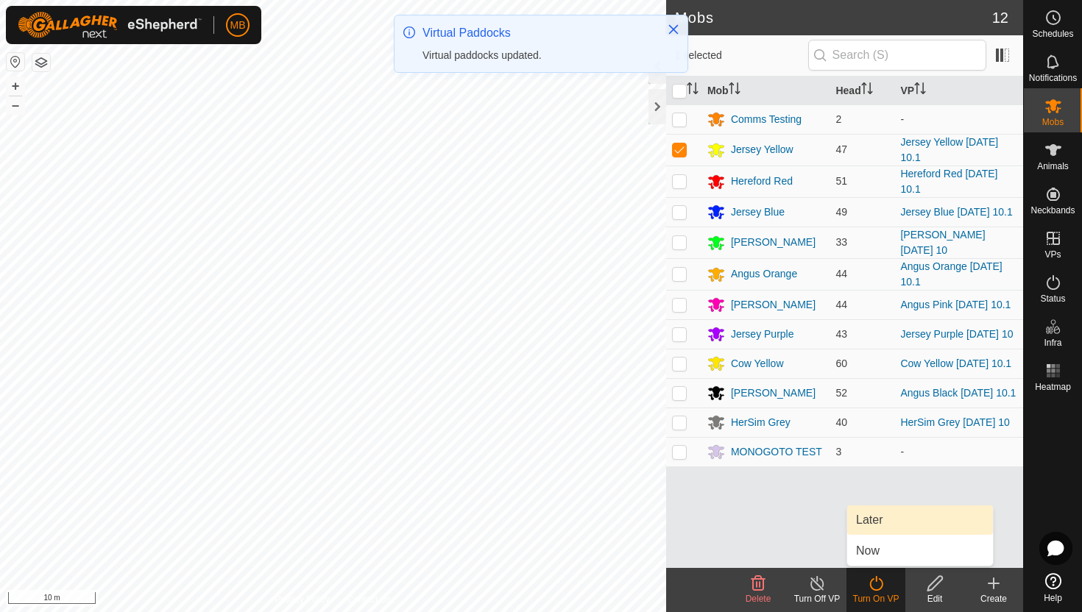
click at [876, 523] on link "Later" at bounding box center [920, 520] width 146 height 29
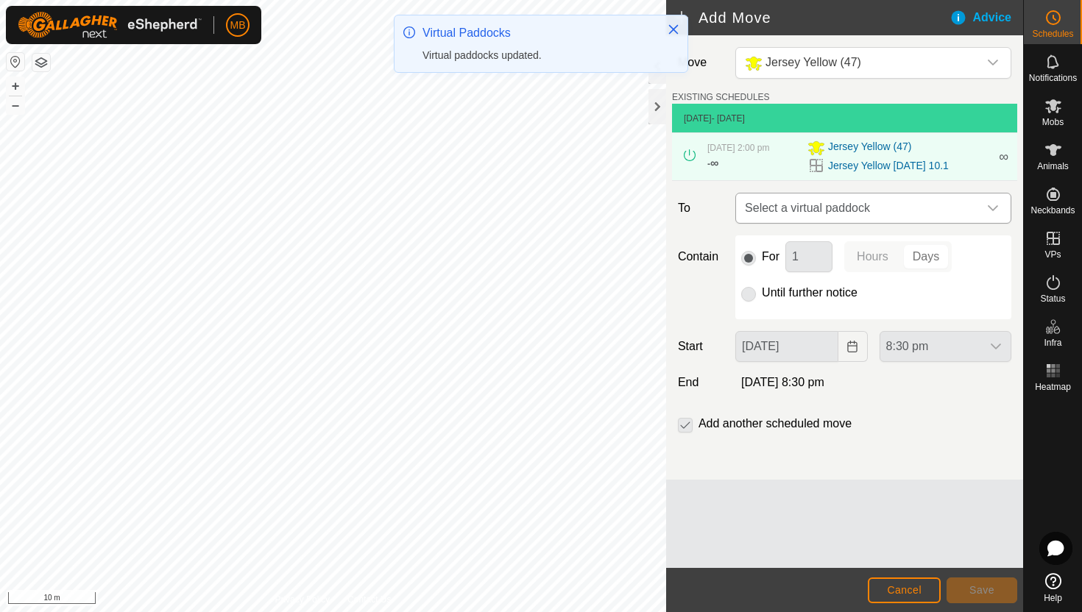
click at [990, 207] on icon "dropdown trigger" at bounding box center [993, 208] width 12 height 12
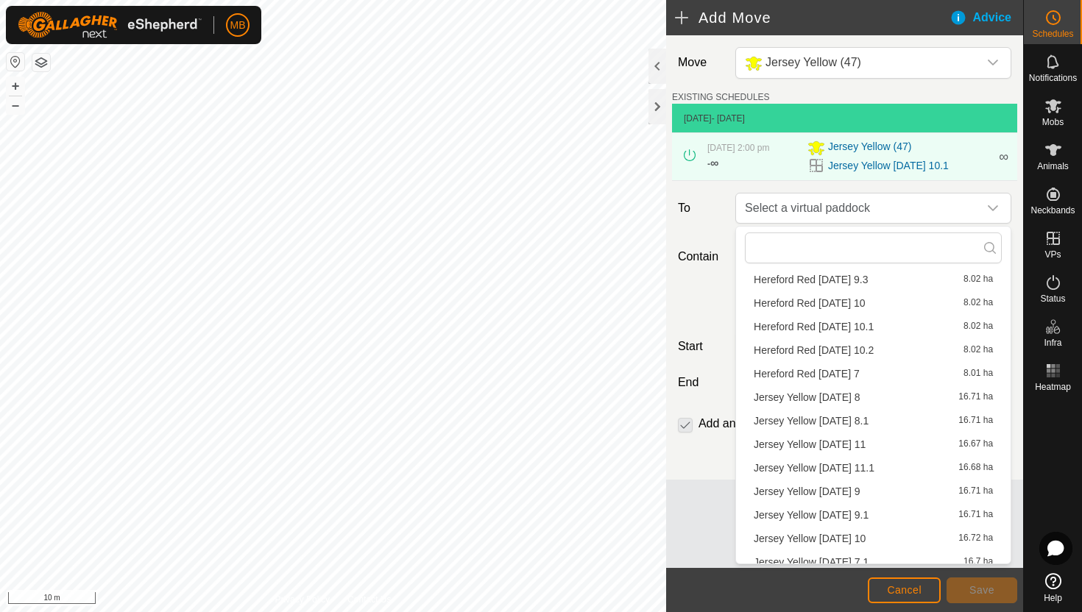
scroll to position [162, 0]
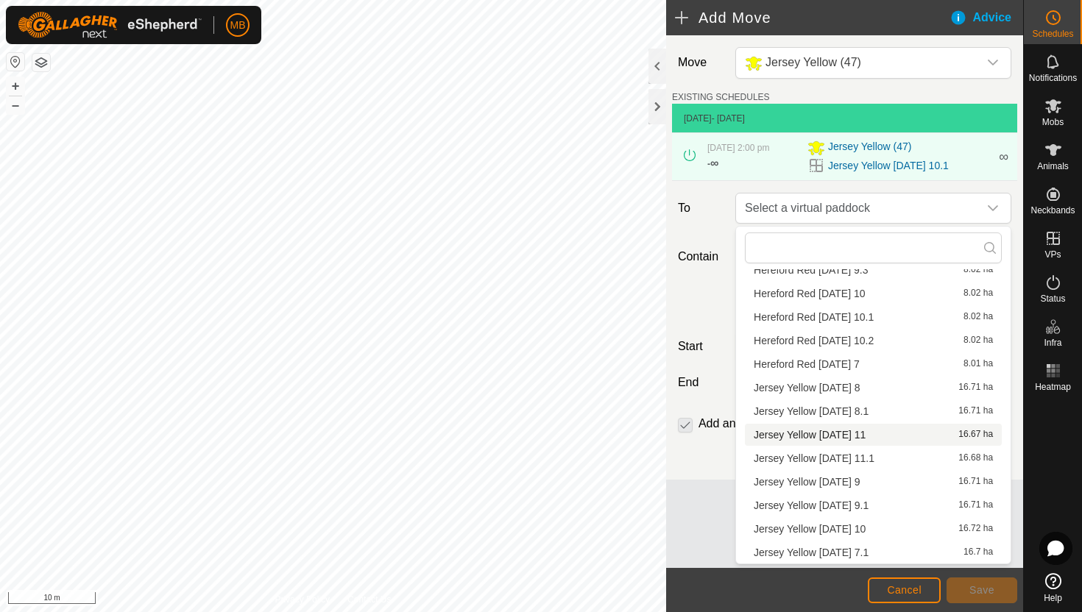
click at [861, 434] on li "Jersey Yellow Monday 11 16.67 ha" at bounding box center [873, 435] width 257 height 22
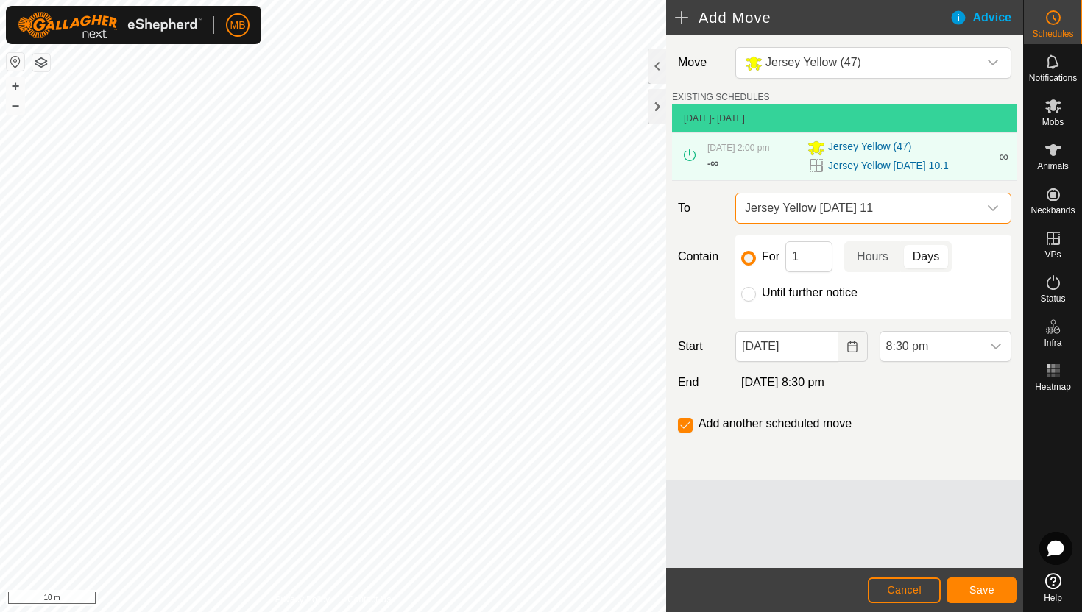
click at [779, 294] on label "Until further notice" at bounding box center [810, 293] width 96 height 12
click at [756, 294] on input "Until further notice" at bounding box center [748, 294] width 15 height 15
radio input "true"
checkbox input "false"
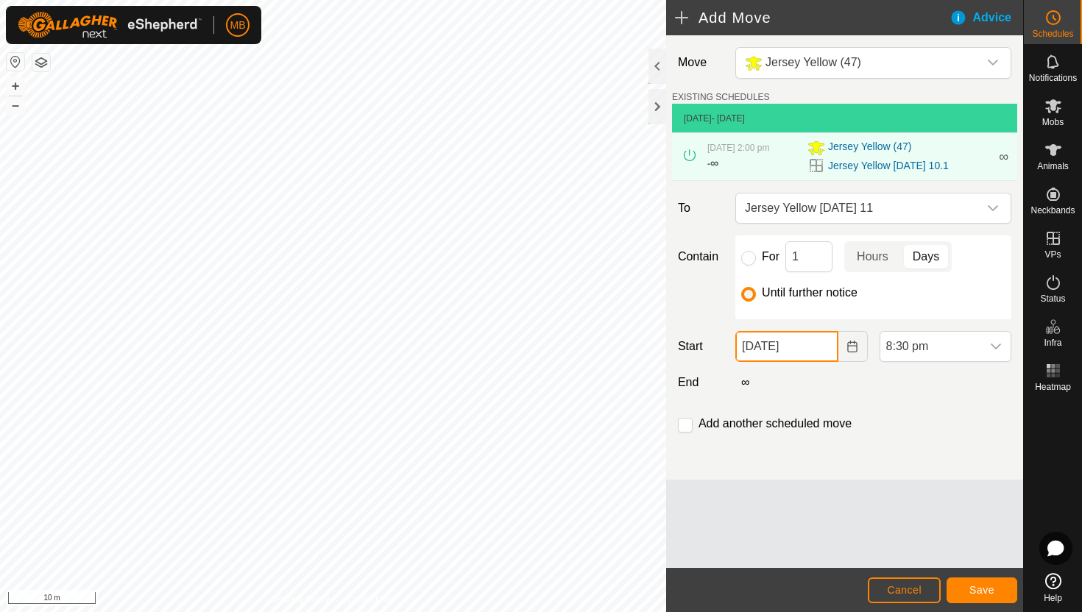
click at [820, 349] on input "[DATE]" at bounding box center [786, 346] width 102 height 31
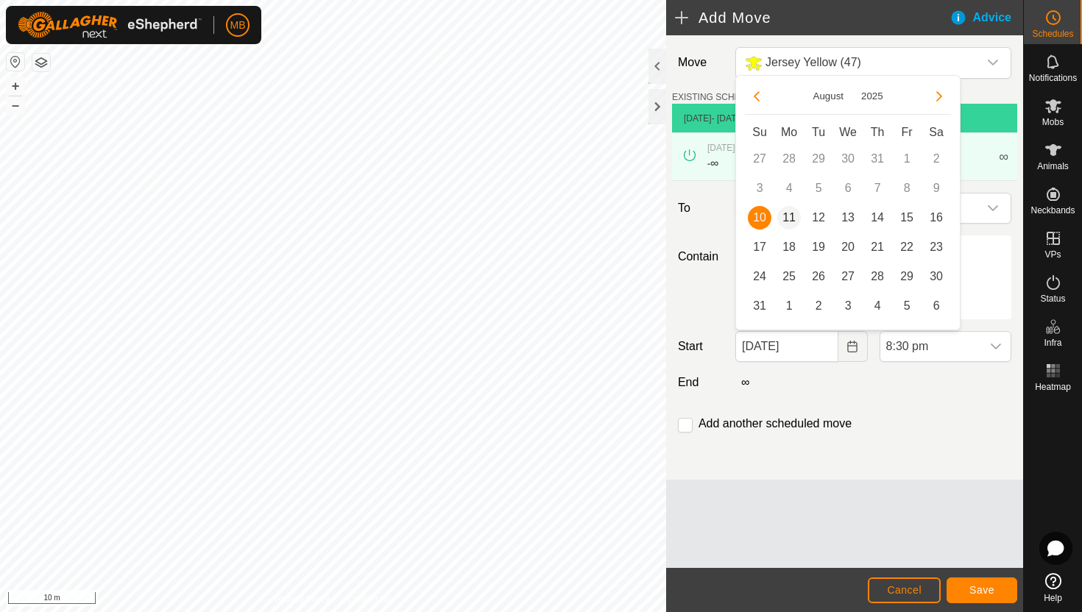
click at [791, 225] on span "11" at bounding box center [789, 218] width 24 height 24
type input "[DATE]"
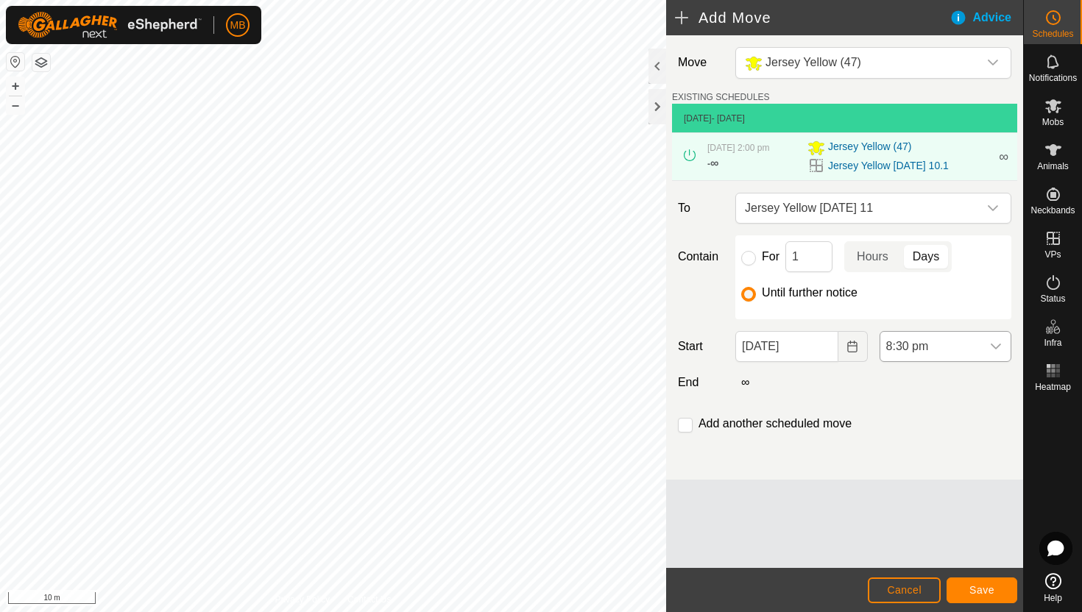
click at [952, 344] on span "8:30 pm" at bounding box center [930, 346] width 101 height 29
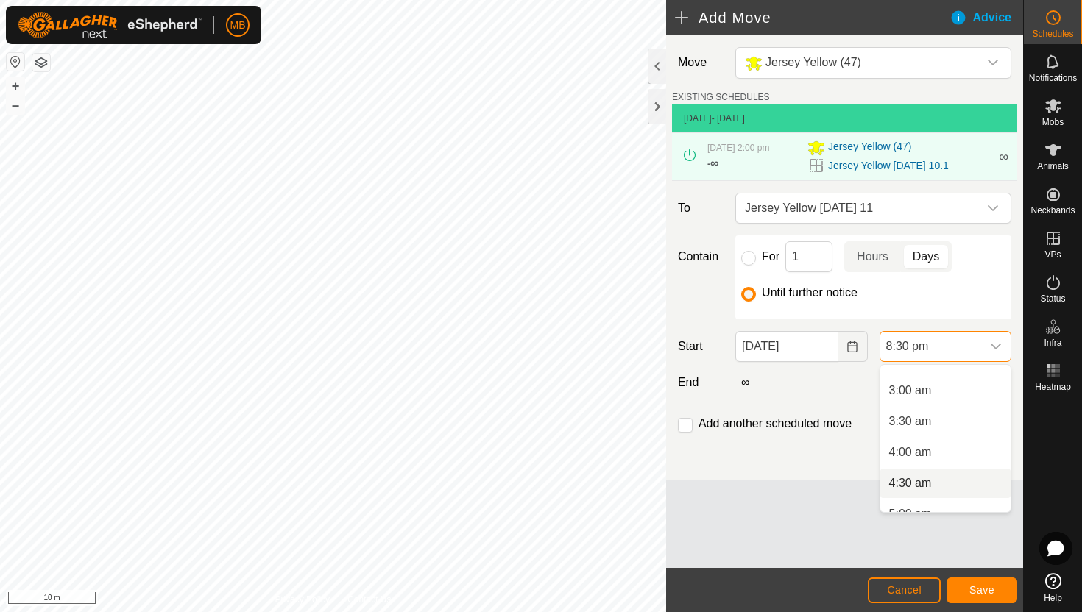
scroll to position [172, 0]
click at [947, 450] on li "4:00 am" at bounding box center [945, 454] width 130 height 29
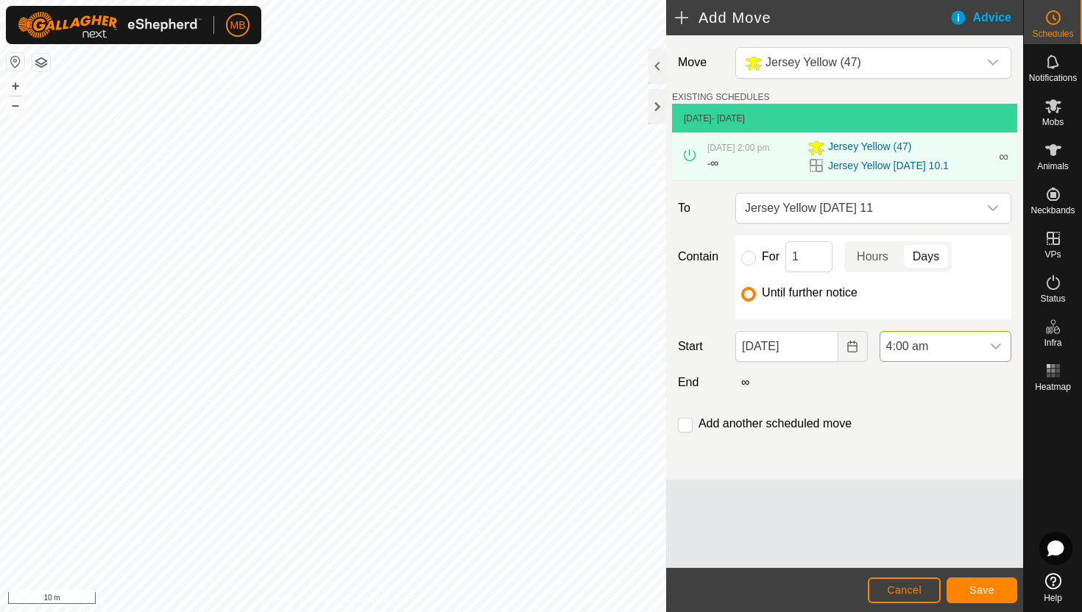
scroll to position [1150, 0]
click at [981, 588] on span "Save" at bounding box center [981, 590] width 25 height 12
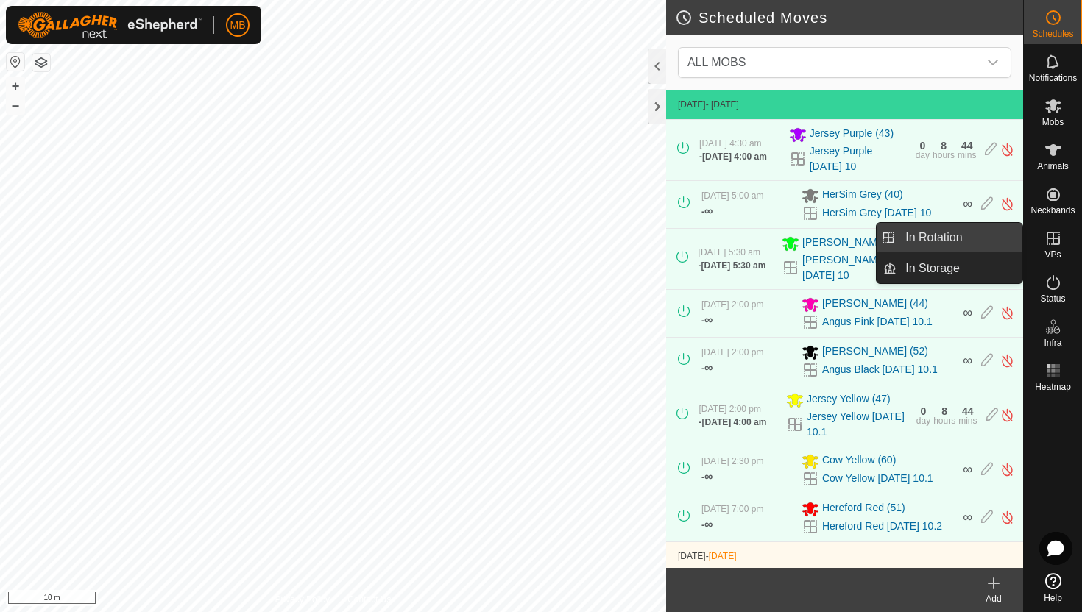
click at [992, 237] on link "In Rotation" at bounding box center [960, 237] width 126 height 29
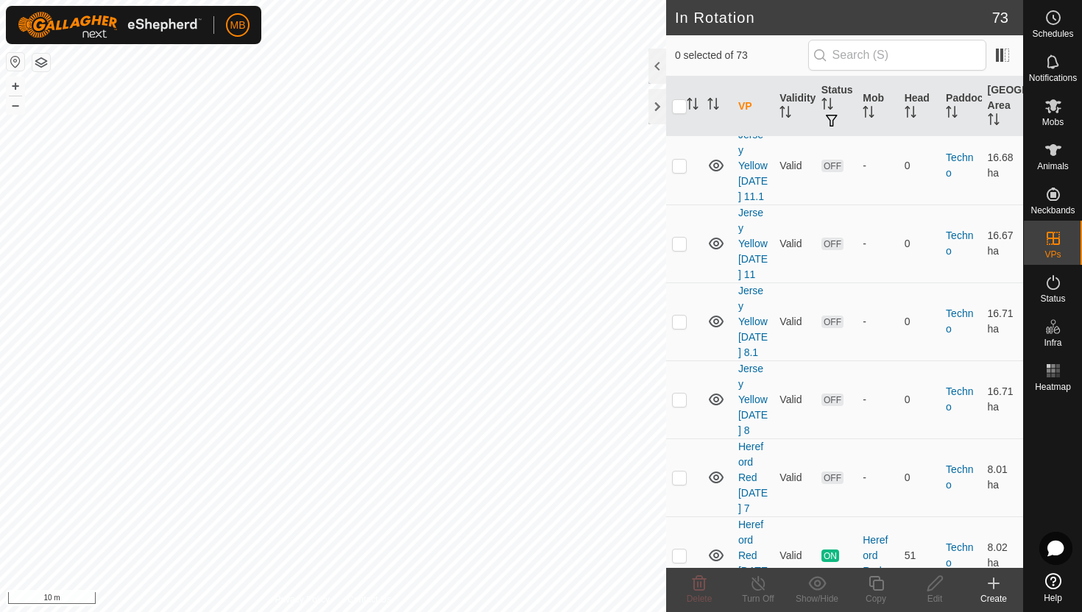
scroll to position [2859, 0]
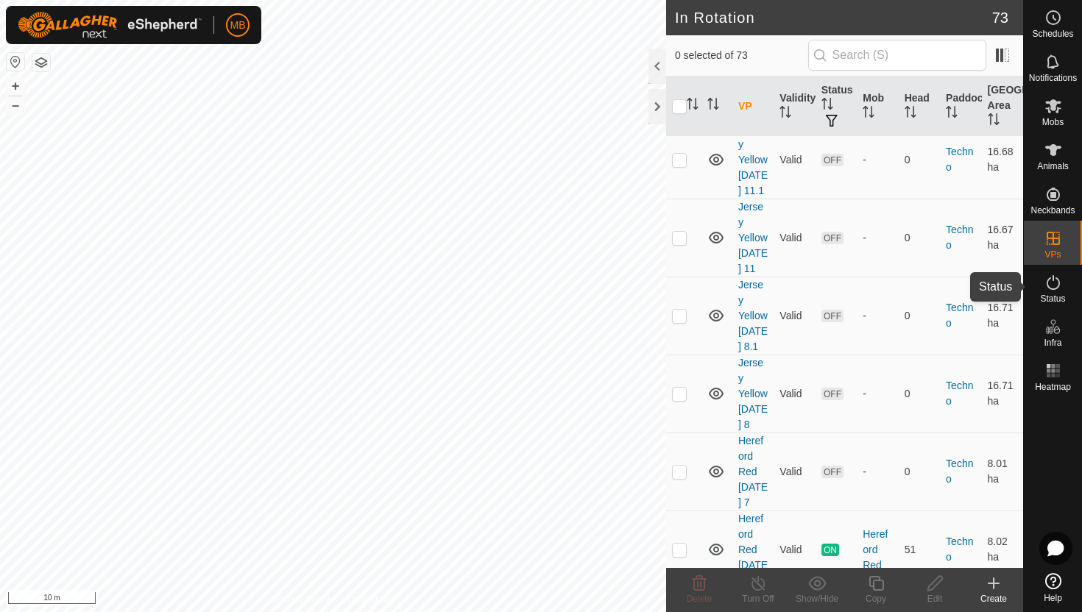
click at [1059, 279] on icon at bounding box center [1054, 283] width 18 height 18
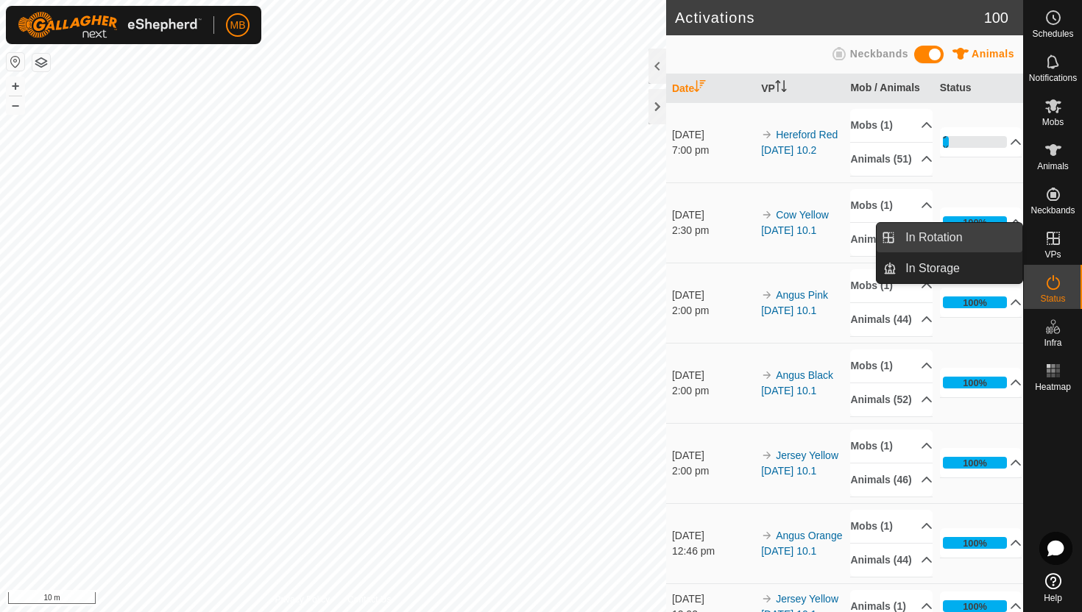
click at [946, 237] on link "In Rotation" at bounding box center [960, 237] width 126 height 29
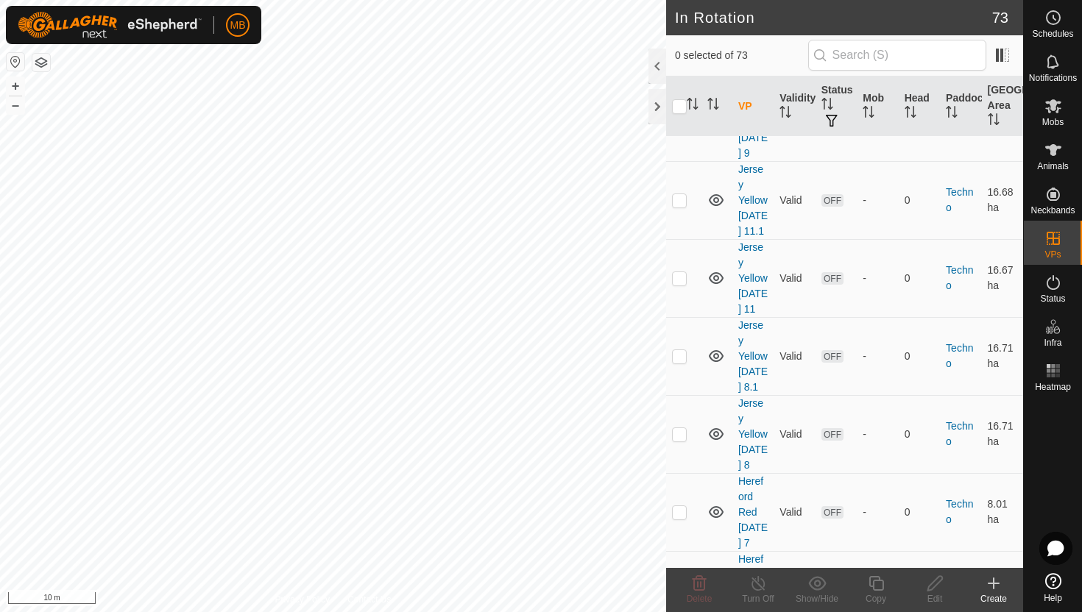
scroll to position [2822, 0]
click at [679, 582] on p-checkbox at bounding box center [679, 588] width 15 height 12
checkbox input "true"
click at [877, 587] on icon at bounding box center [876, 584] width 18 height 18
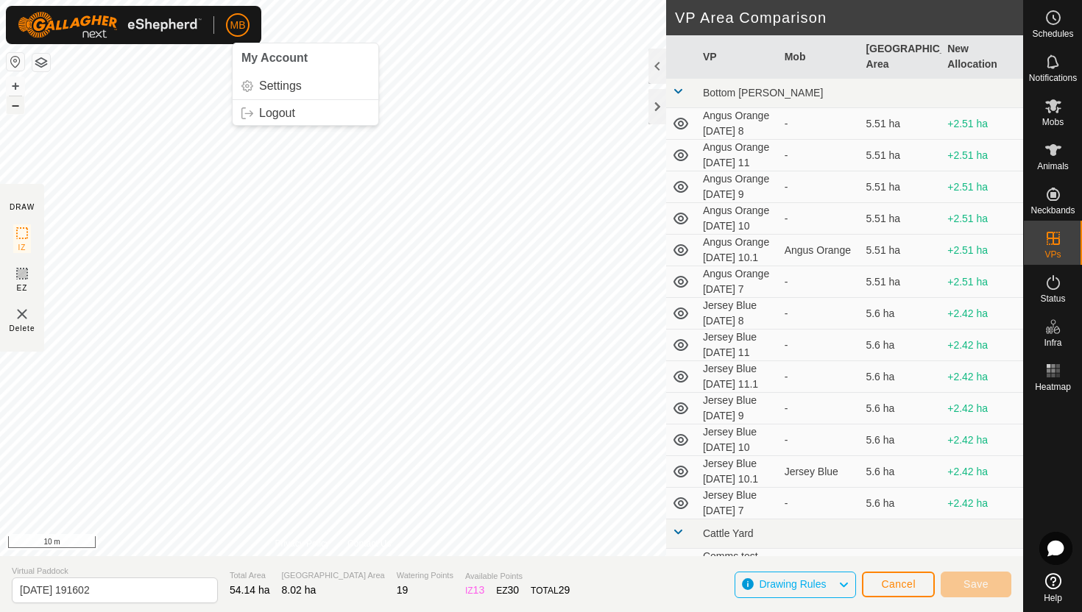
click at [17, 107] on button "–" at bounding box center [16, 105] width 18 height 18
click at [255, 0] on html "MB Schedules Notifications Mobs Animals Neckbands VPs Status Infra Heatmap Help…" at bounding box center [541, 306] width 1082 height 612
click at [295, 0] on html "MB Schedules Notifications Mobs Animals Neckbands VPs Status Infra Heatmap Help…" at bounding box center [541, 306] width 1082 height 612
click at [578, 0] on html "MB Schedules Notifications Mobs Animals Neckbands VPs Status Infra Heatmap Help…" at bounding box center [541, 306] width 1082 height 612
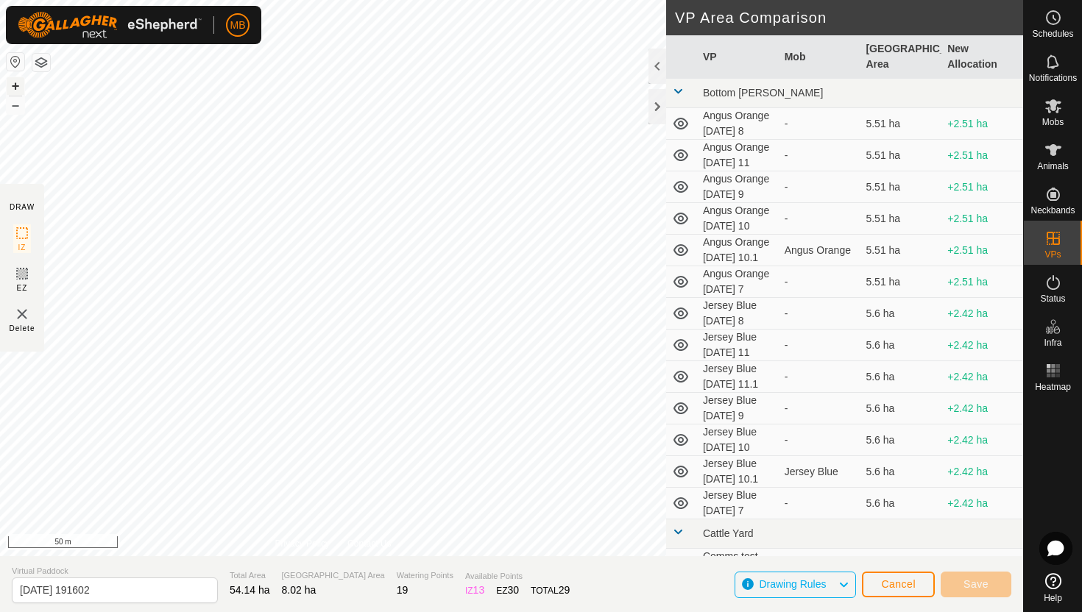
click at [12, 84] on button "+" at bounding box center [16, 86] width 18 height 18
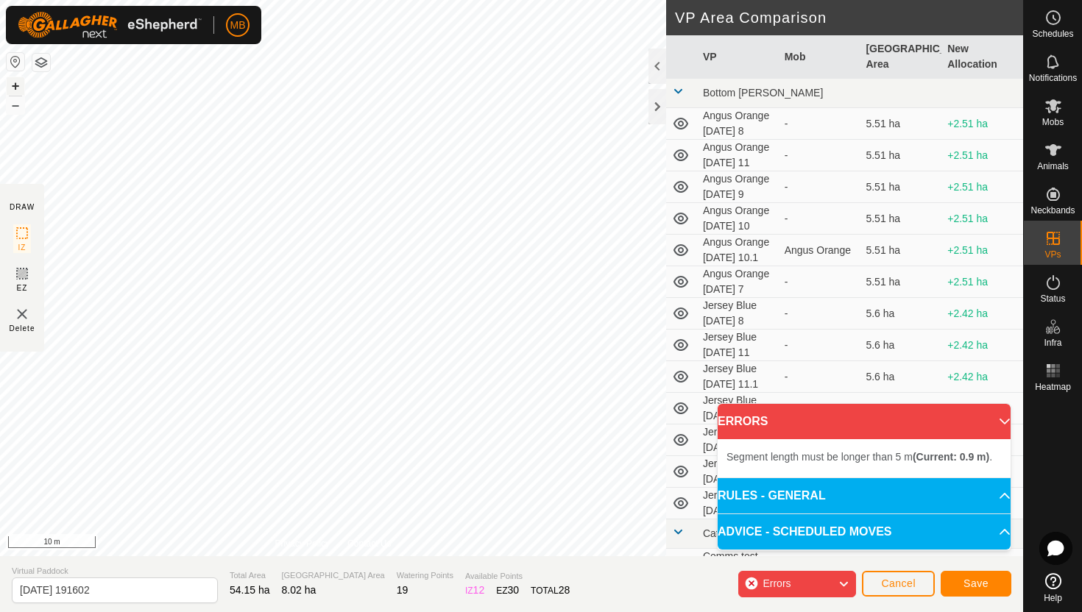
click at [15, 83] on button "+" at bounding box center [16, 86] width 18 height 18
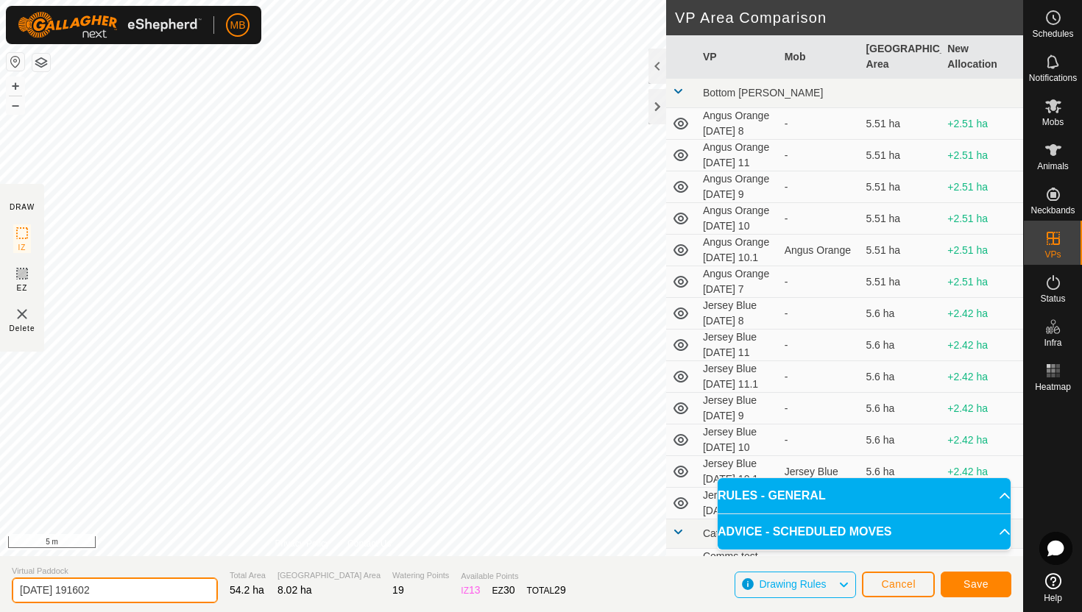
click at [133, 590] on input "[DATE] 191602" at bounding box center [115, 591] width 206 height 26
click at [145, 584] on input "[DATE] 191602" at bounding box center [115, 591] width 206 height 26
type input "2"
type input "Hereford Red [DATE] 11"
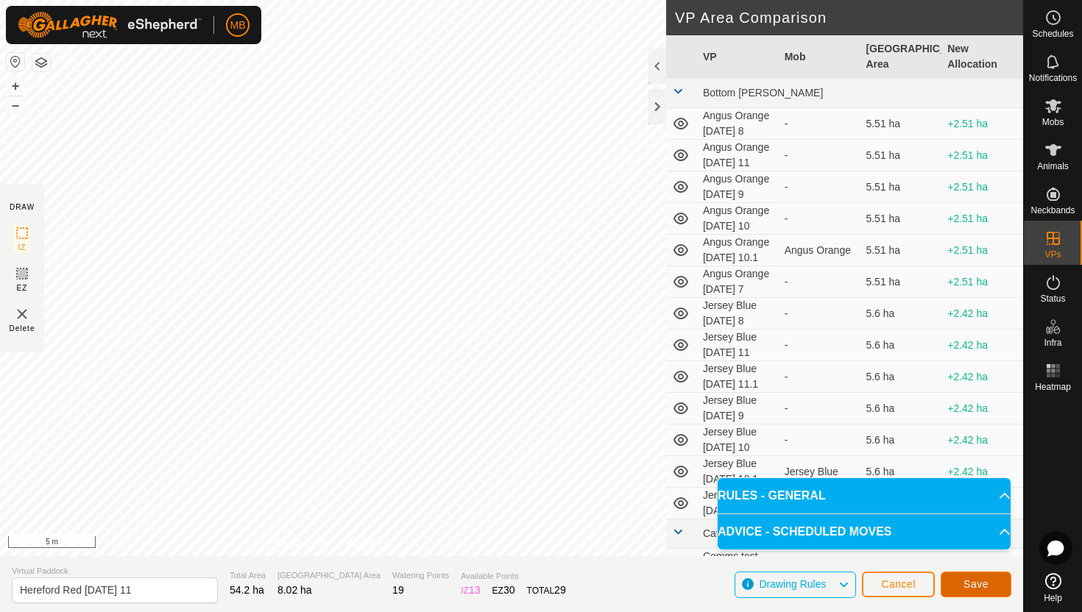
click at [981, 583] on span "Save" at bounding box center [976, 585] width 25 height 12
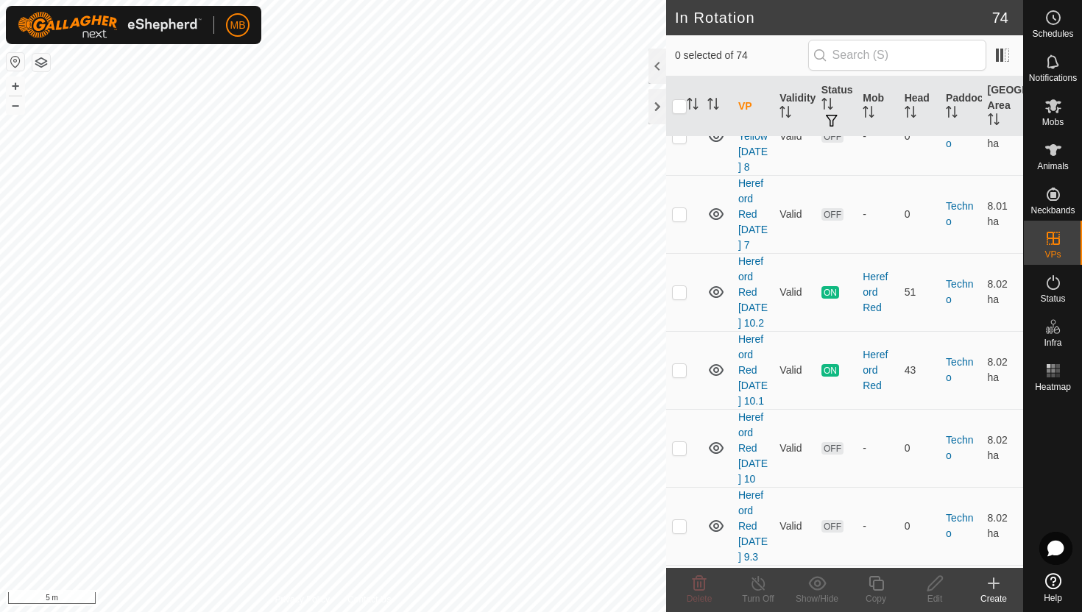
scroll to position [3127, 0]
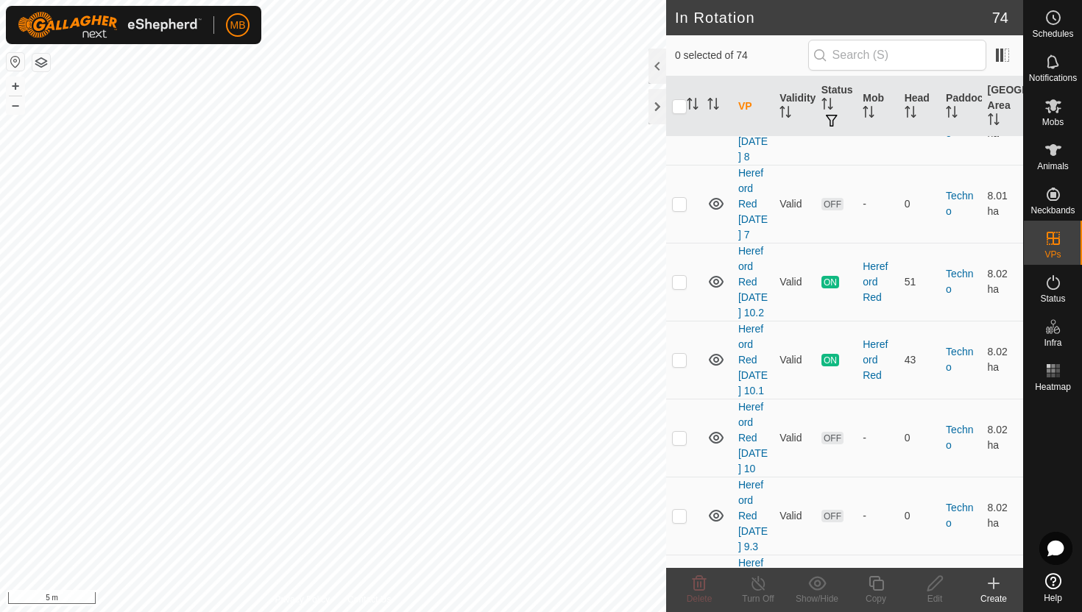
checkbox input "true"
click at [881, 582] on icon at bounding box center [876, 584] width 18 height 18
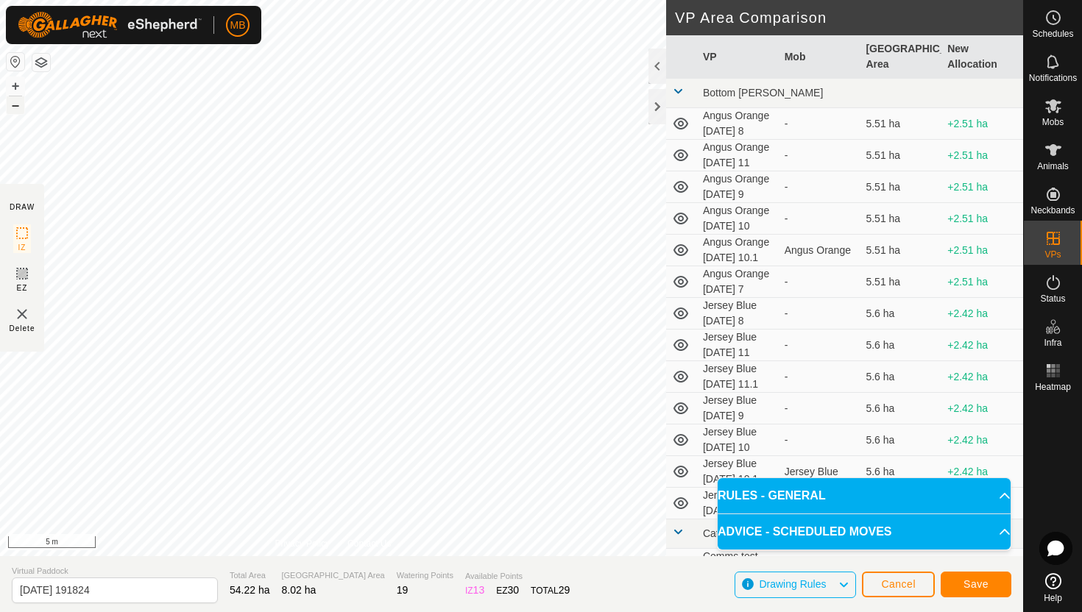
click at [12, 109] on button "–" at bounding box center [16, 105] width 18 height 18
click at [144, 596] on input "[DATE] 191824" at bounding box center [115, 591] width 206 height 26
type input "2"
type input "Hereford Red [DATE] 11.1"
click at [966, 585] on span "Save" at bounding box center [976, 585] width 25 height 12
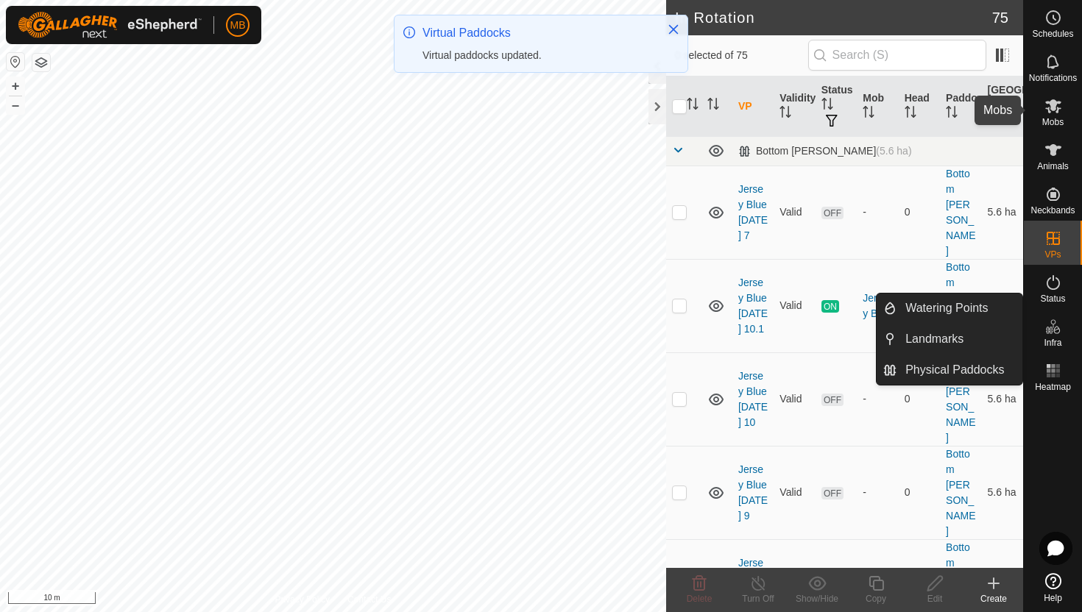
click at [1053, 110] on icon at bounding box center [1053, 106] width 16 height 14
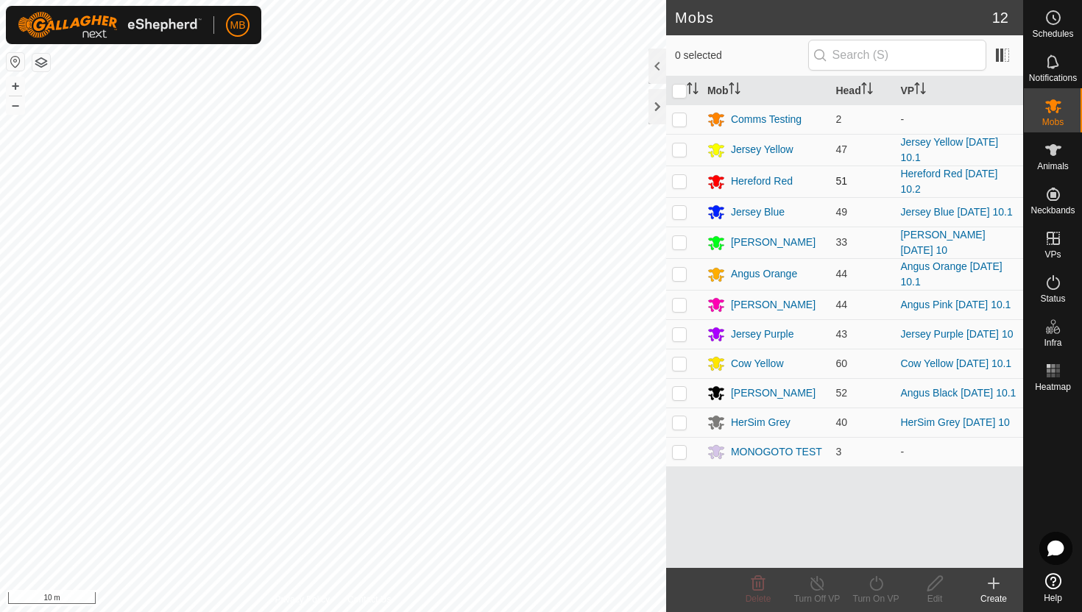
click at [679, 180] on p-checkbox at bounding box center [679, 181] width 15 height 12
checkbox input "true"
click at [877, 582] on icon at bounding box center [876, 584] width 18 height 18
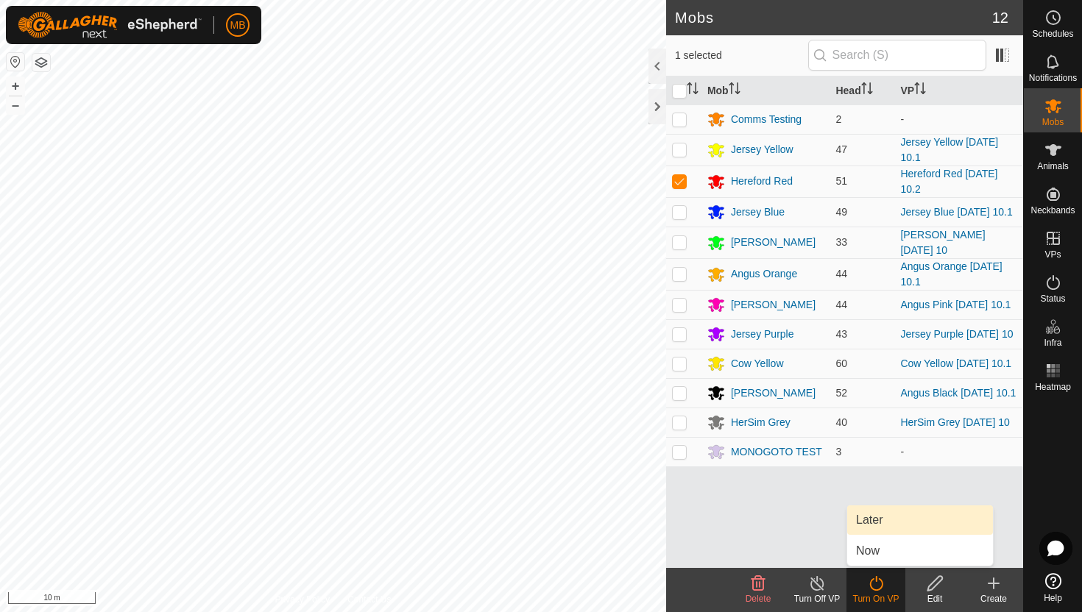
click at [874, 517] on link "Later" at bounding box center [920, 520] width 146 height 29
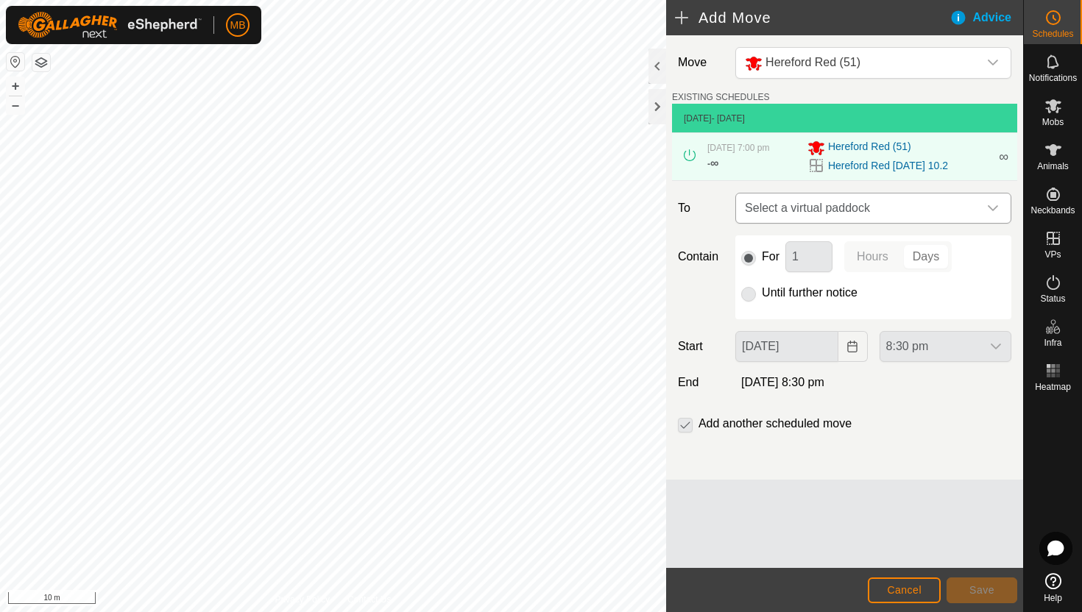
click at [988, 206] on icon "dropdown trigger" at bounding box center [993, 208] width 10 height 6
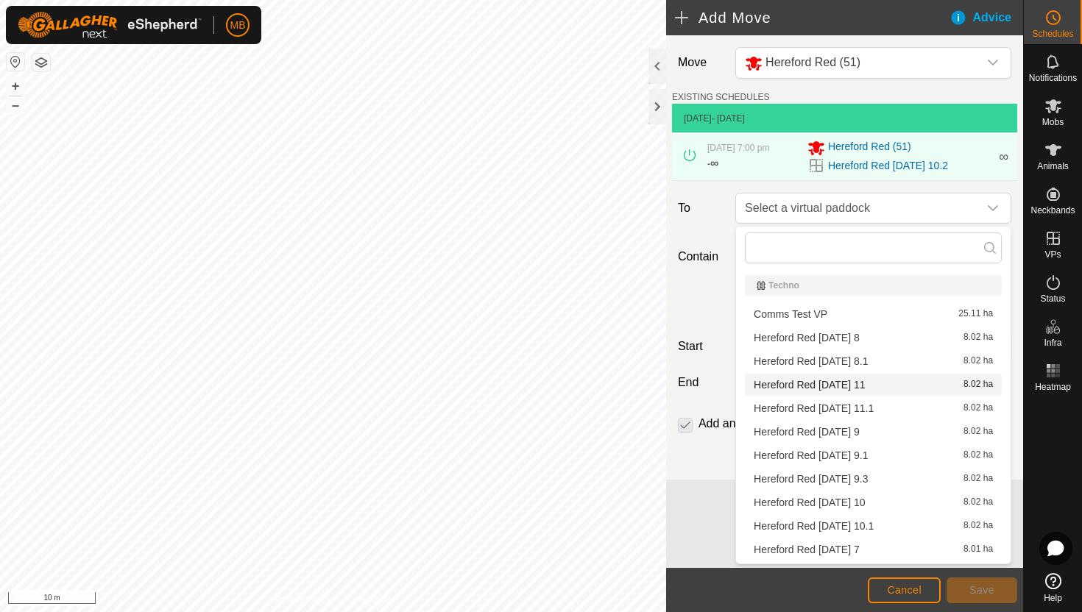
click at [868, 384] on li "Hereford Red [DATE] 11 8.02 ha" at bounding box center [873, 385] width 257 height 22
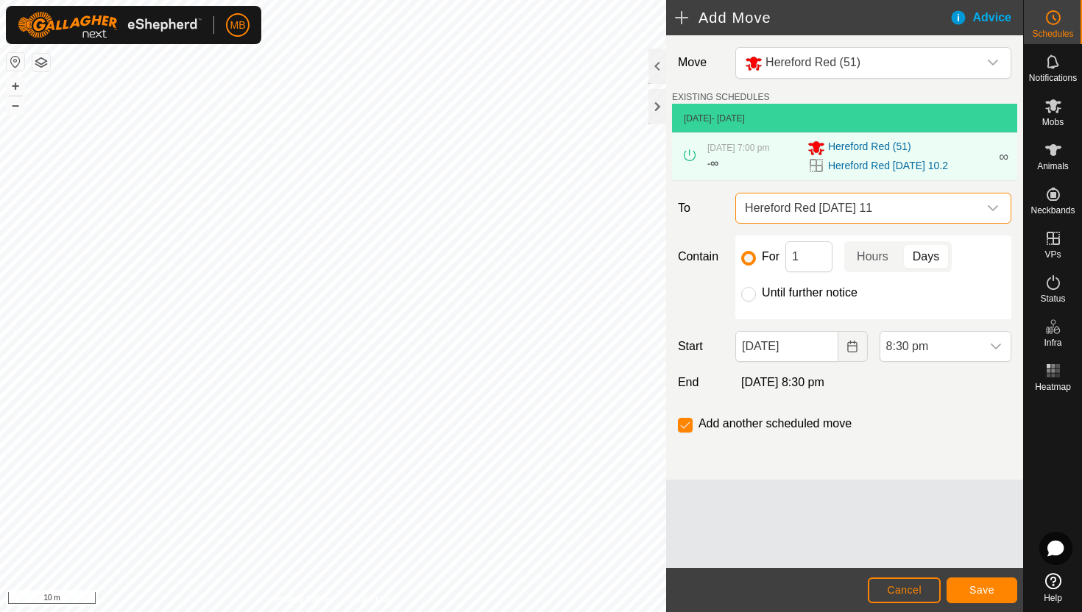
click at [839, 292] on label "Until further notice" at bounding box center [810, 293] width 96 height 12
click at [756, 292] on input "Until further notice" at bounding box center [748, 294] width 15 height 15
radio input "true"
checkbox input "false"
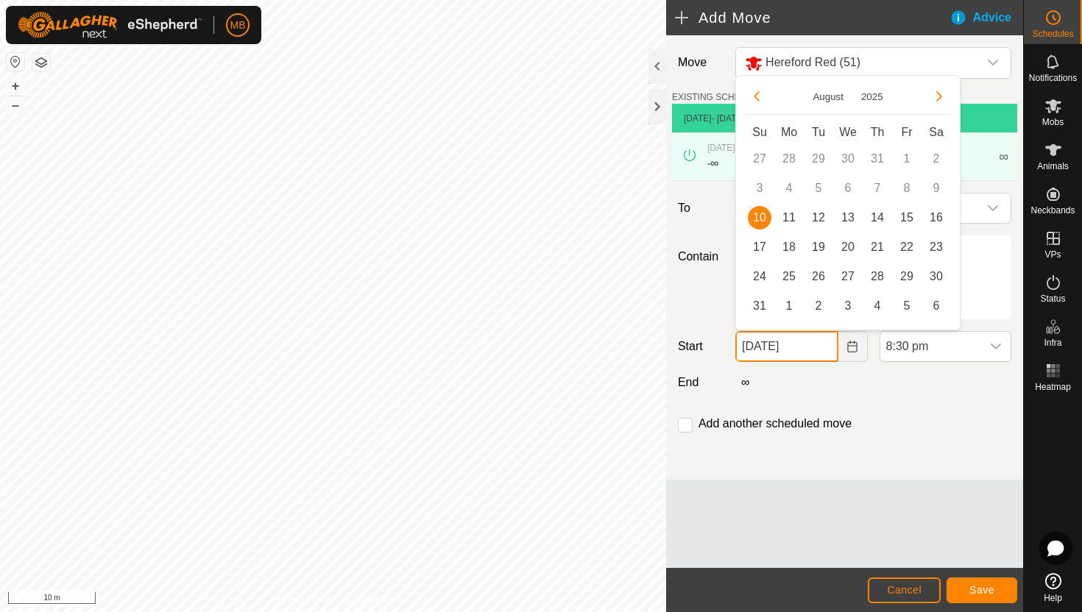
click at [827, 352] on input "[DATE]" at bounding box center [786, 346] width 102 height 31
click at [788, 221] on span "11" at bounding box center [789, 218] width 24 height 24
type input "[DATE]"
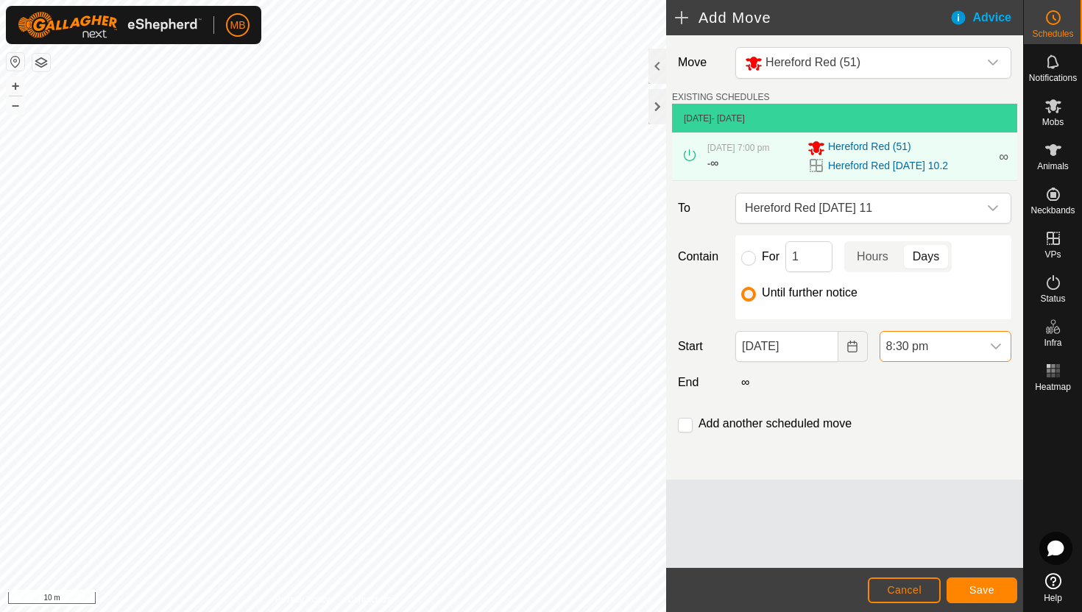
click at [939, 343] on span "8:30 pm" at bounding box center [930, 346] width 101 height 29
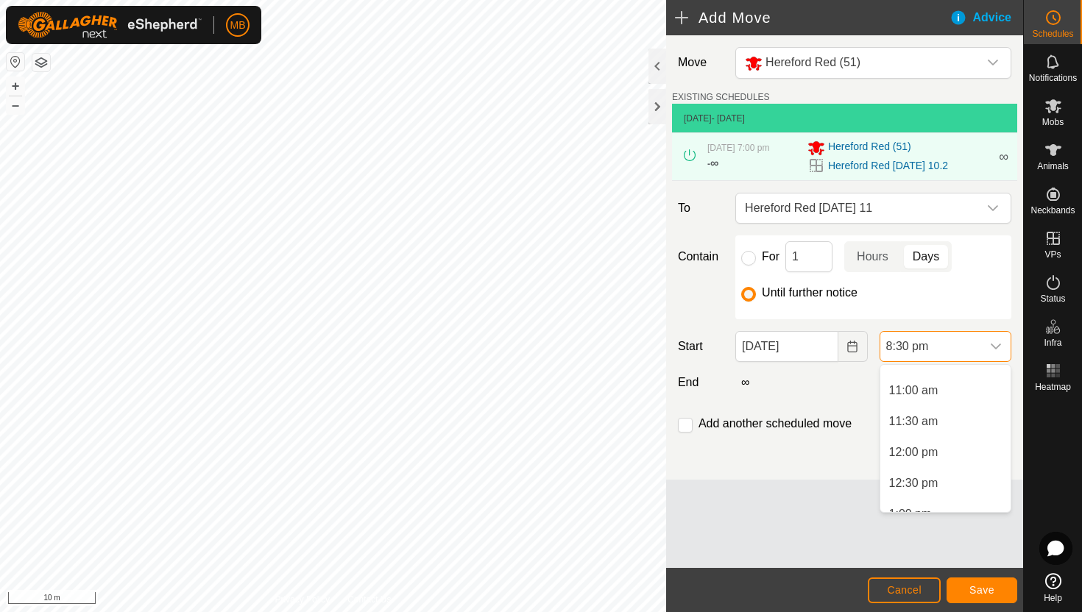
scroll to position [666, 0]
click at [953, 406] on li "5:30 am" at bounding box center [945, 401] width 130 height 29
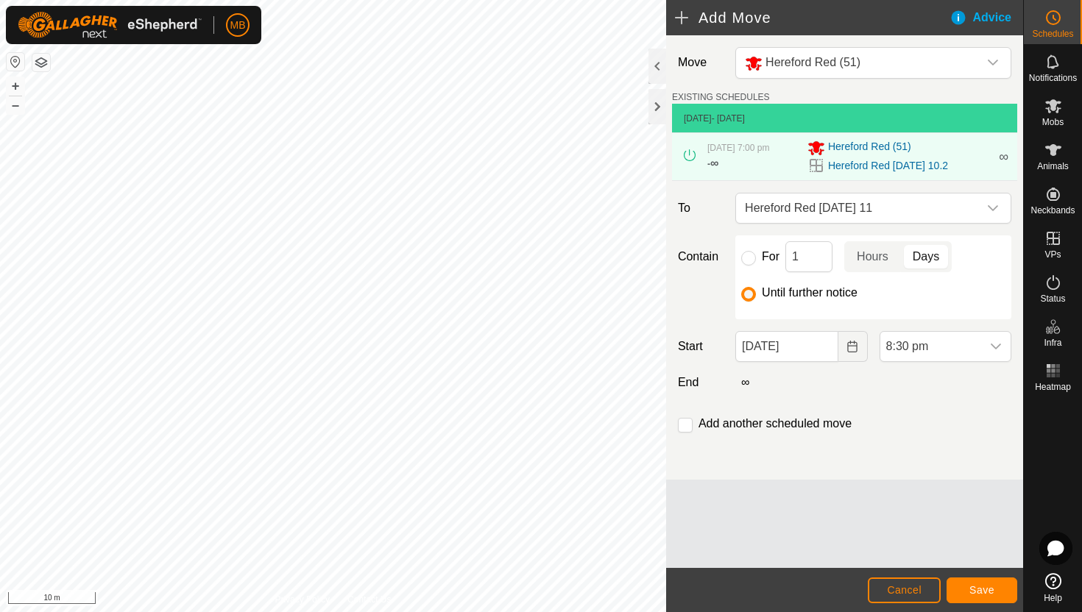
scroll to position [1150, 0]
click at [975, 592] on span "Save" at bounding box center [981, 590] width 25 height 12
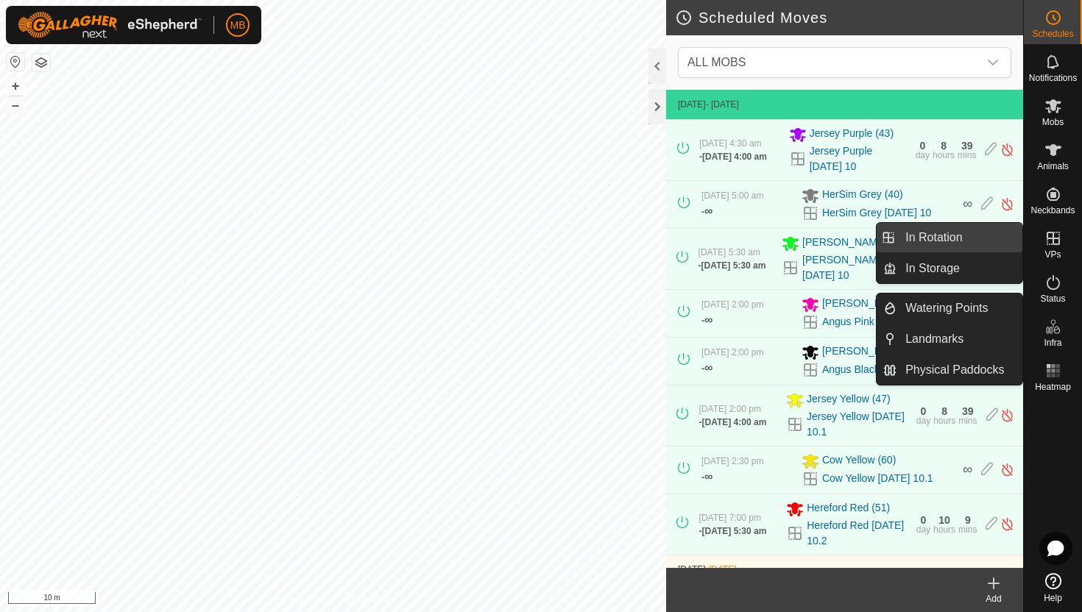
click at [984, 233] on link "In Rotation" at bounding box center [960, 237] width 126 height 29
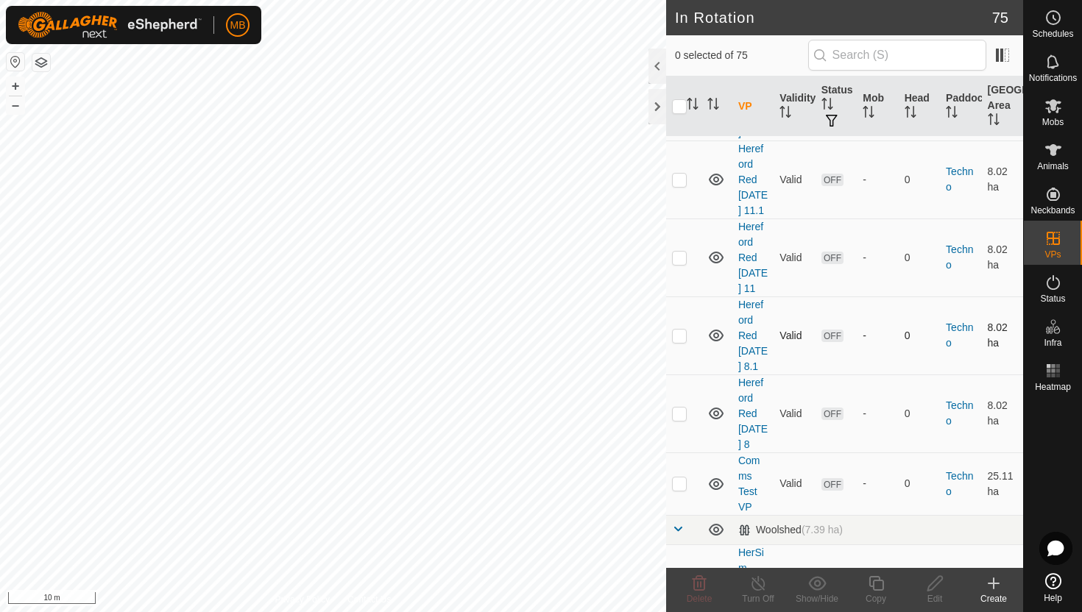
scroll to position [3700, 0]
checkbox input "true"
click at [878, 585] on icon at bounding box center [876, 584] width 18 height 18
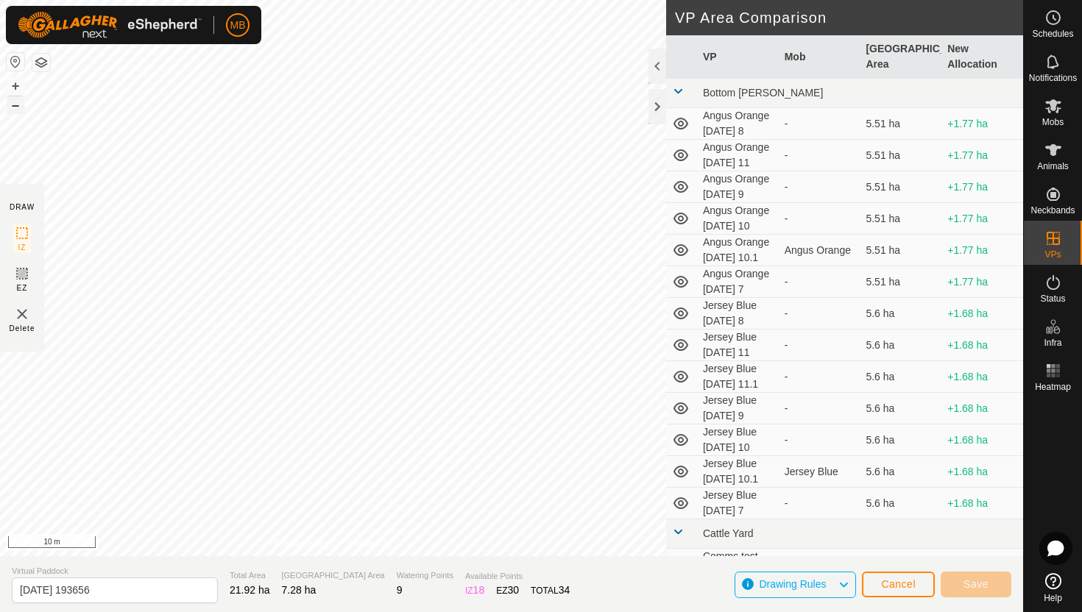
click at [17, 111] on button "–" at bounding box center [16, 105] width 18 height 18
click at [15, 99] on button "–" at bounding box center [16, 105] width 18 height 18
click at [15, 83] on button "+" at bounding box center [16, 86] width 18 height 18
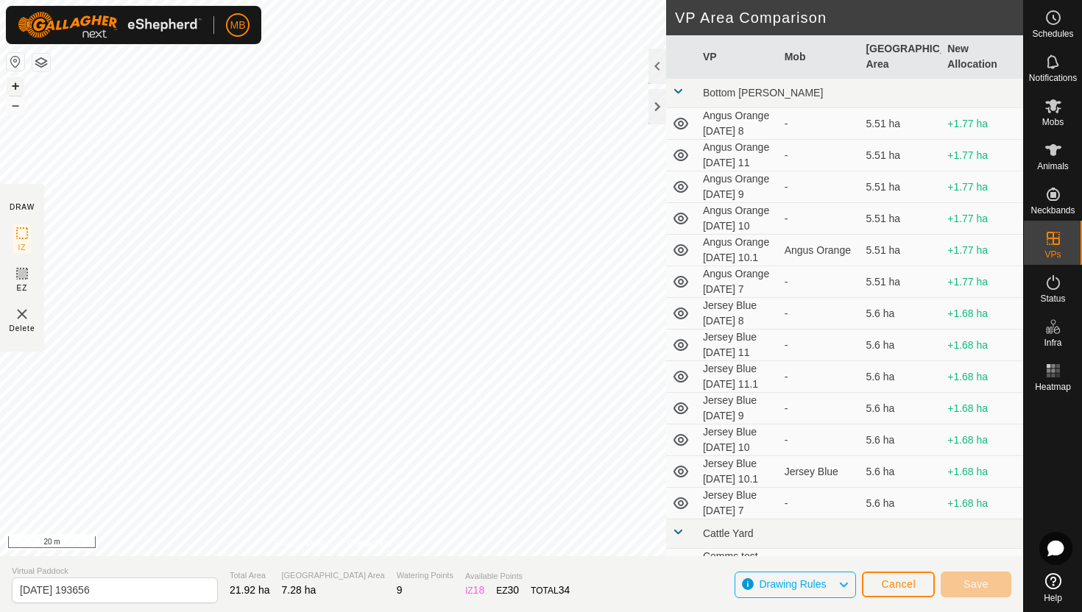
click at [15, 83] on button "+" at bounding box center [16, 86] width 18 height 18
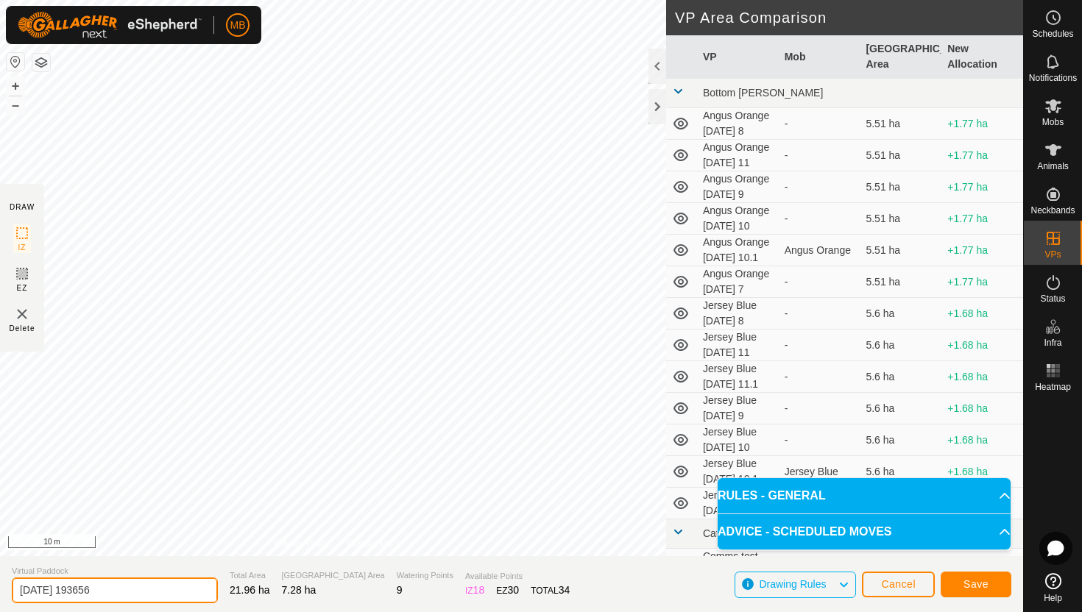
click at [147, 597] on input "[DATE] 193656" at bounding box center [115, 591] width 206 height 26
type input "2"
type input "HerSim Grey [DATE] 11"
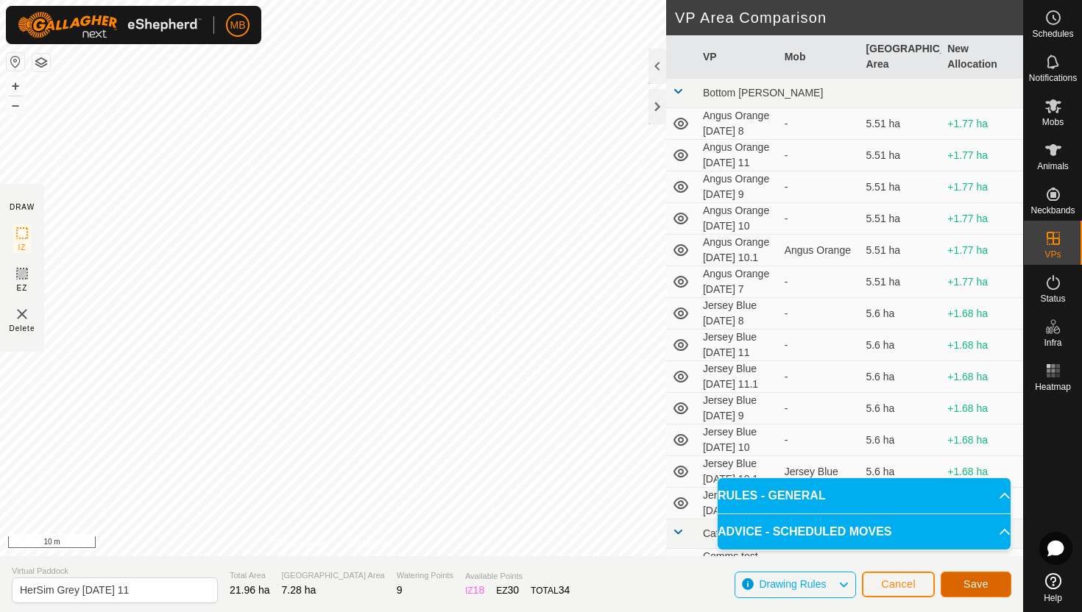
click at [983, 587] on span "Save" at bounding box center [976, 585] width 25 height 12
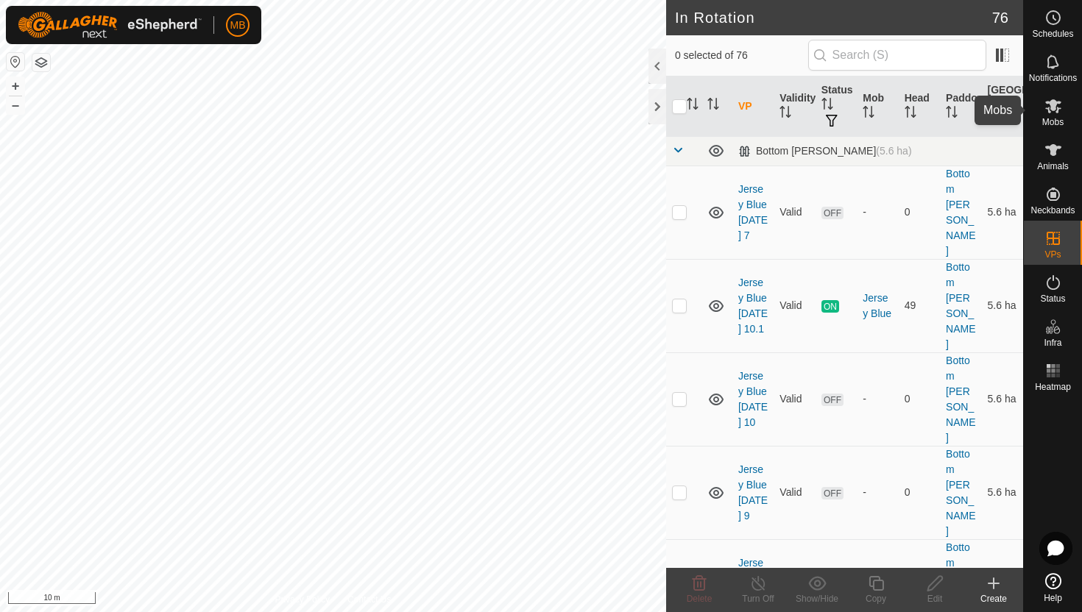
click at [1055, 113] on icon at bounding box center [1054, 106] width 18 height 18
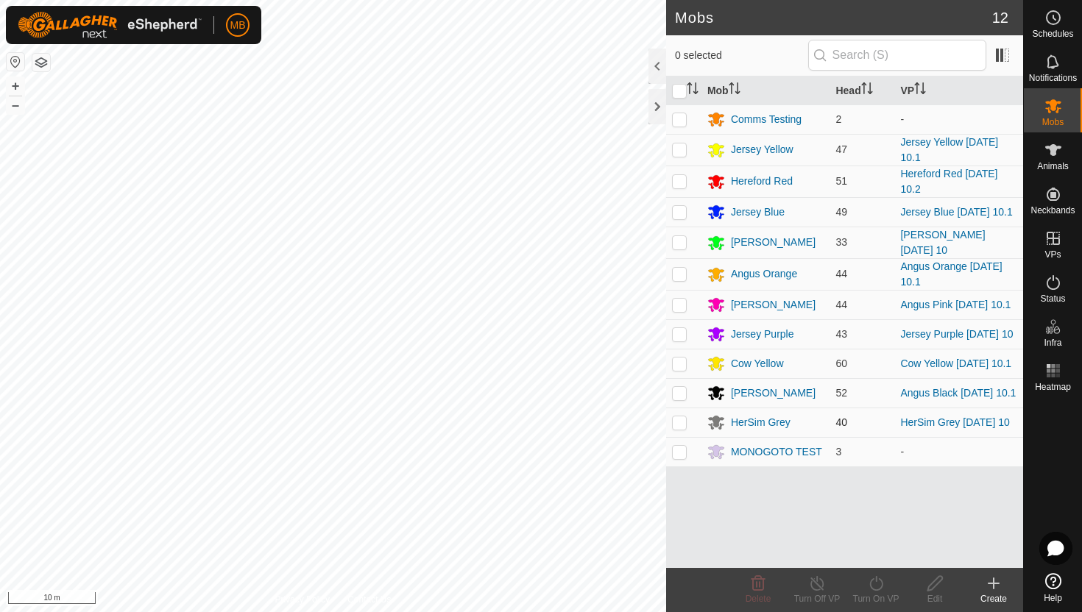
click at [680, 424] on p-checkbox at bounding box center [679, 423] width 15 height 12
checkbox input "true"
click at [877, 579] on icon at bounding box center [876, 584] width 18 height 18
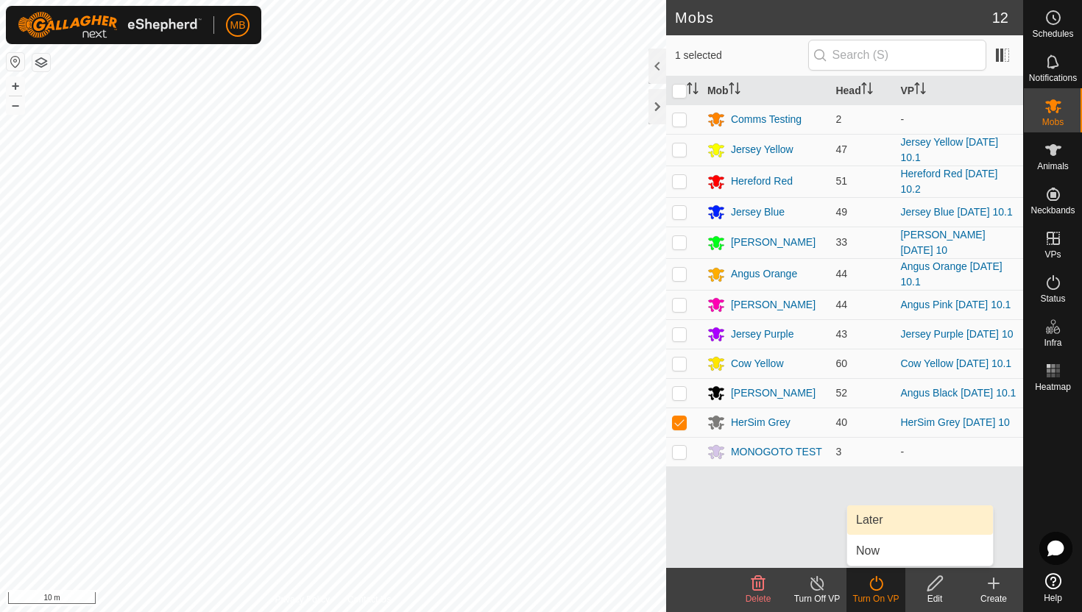
click at [881, 517] on link "Later" at bounding box center [920, 520] width 146 height 29
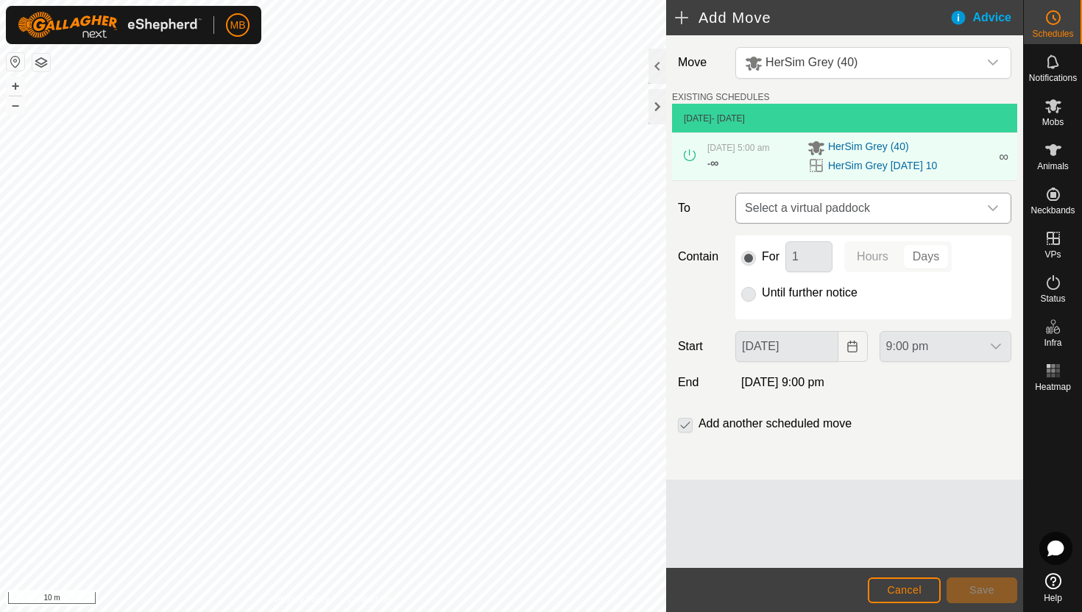
click at [991, 209] on icon "dropdown trigger" at bounding box center [993, 208] width 10 height 6
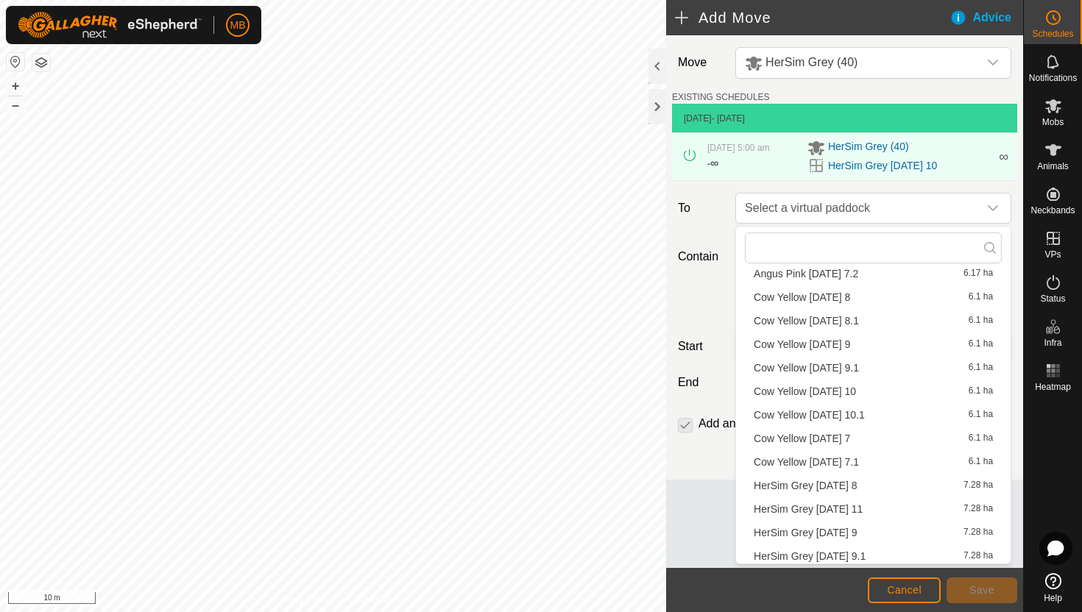
scroll to position [421, 0]
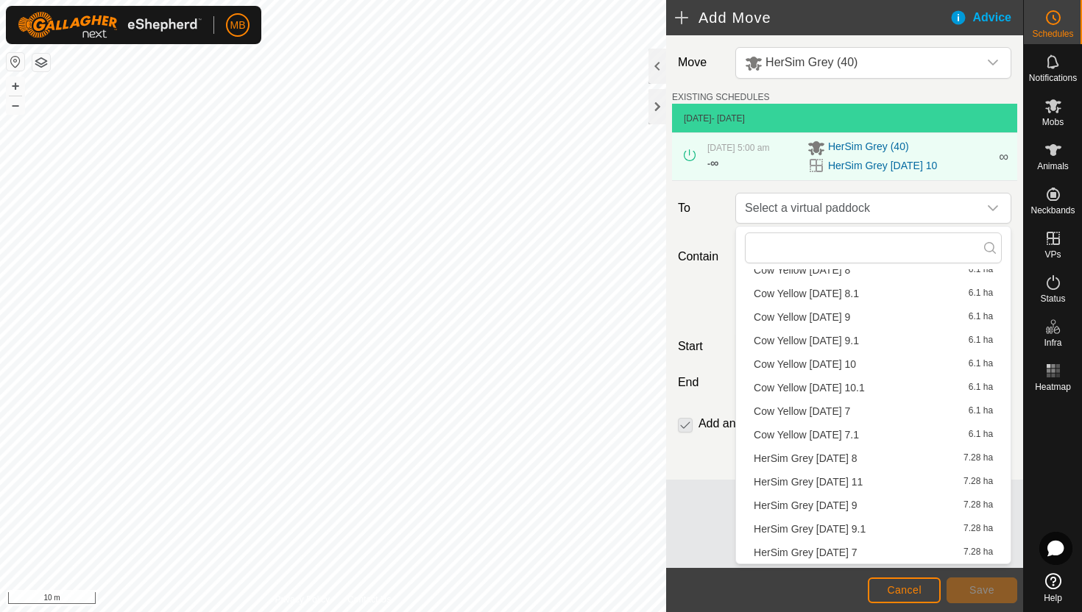
click at [866, 486] on li "HerSim Grey [DATE] 11 7.28 ha" at bounding box center [873, 482] width 257 height 22
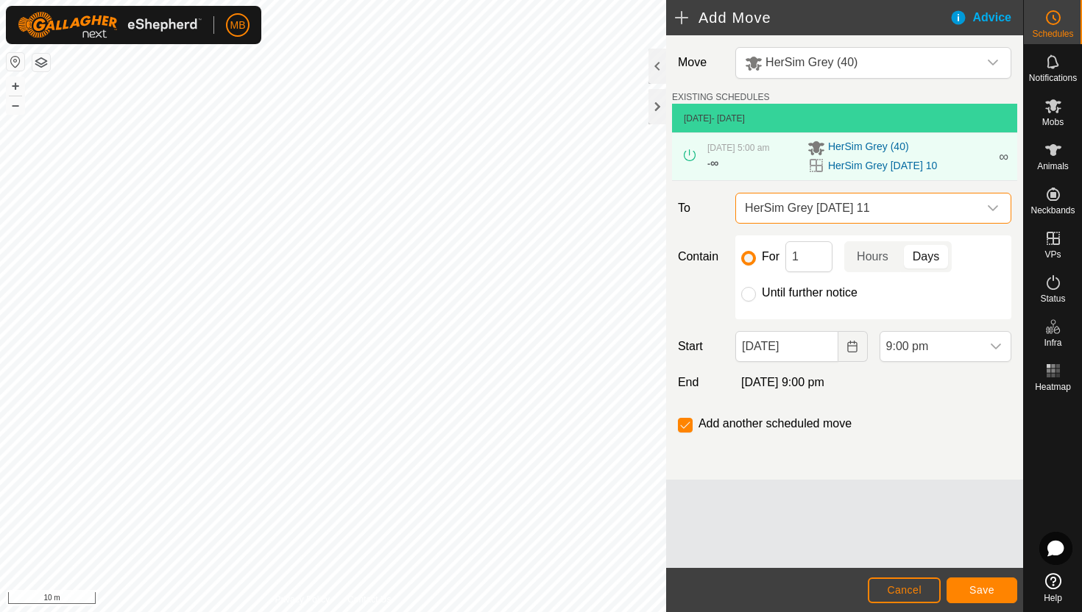
click at [810, 294] on label "Until further notice" at bounding box center [810, 293] width 96 height 12
click at [756, 294] on input "Until further notice" at bounding box center [748, 294] width 15 height 15
radio input "true"
checkbox input "false"
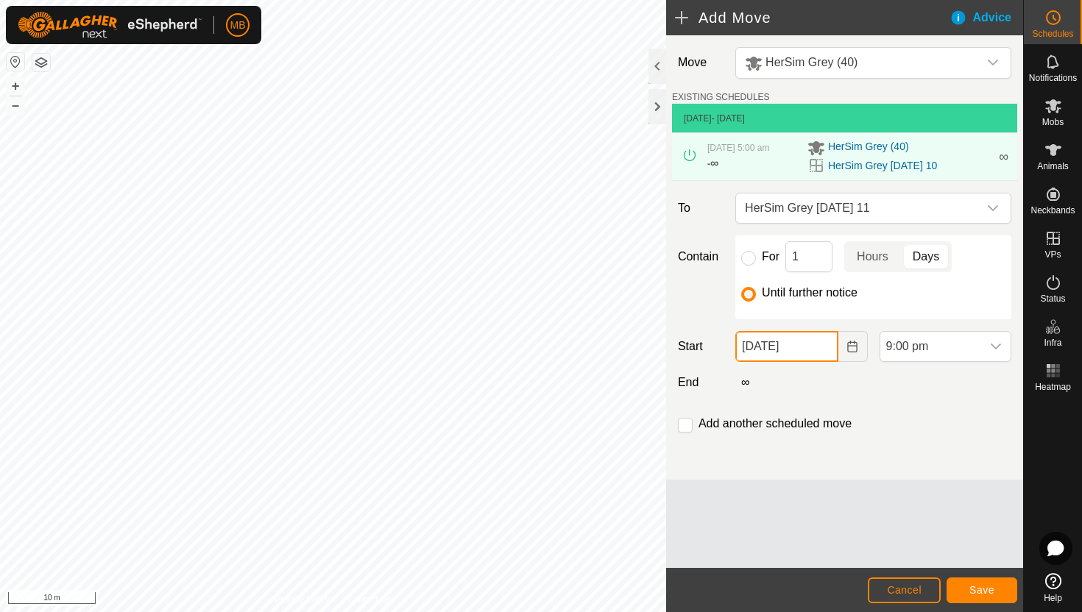
click at [822, 347] on input "[DATE]" at bounding box center [786, 346] width 102 height 31
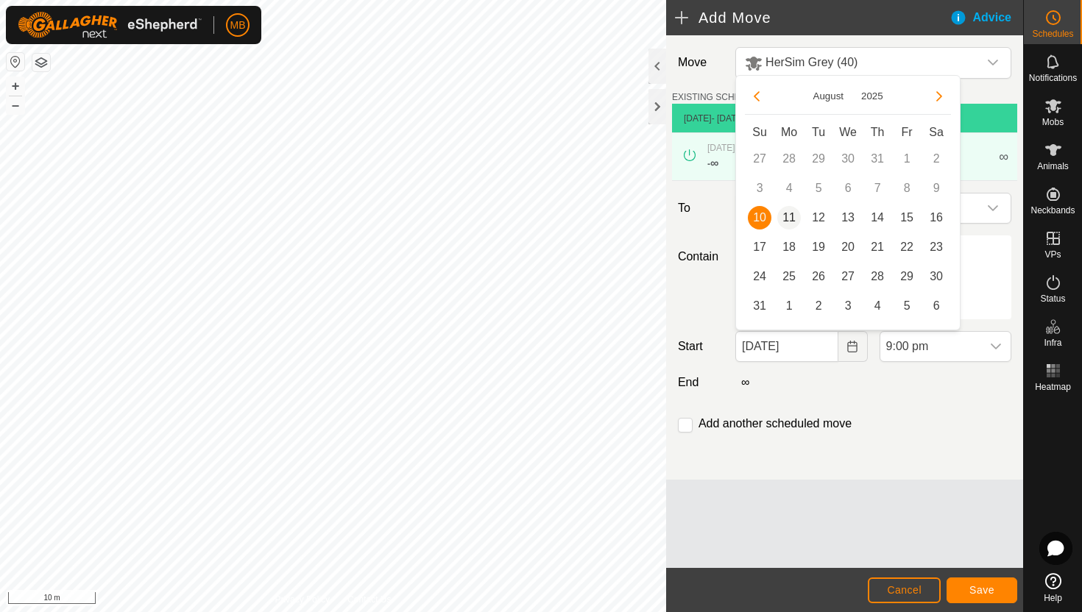
click at [788, 220] on span "11" at bounding box center [789, 218] width 24 height 24
type input "[DATE]"
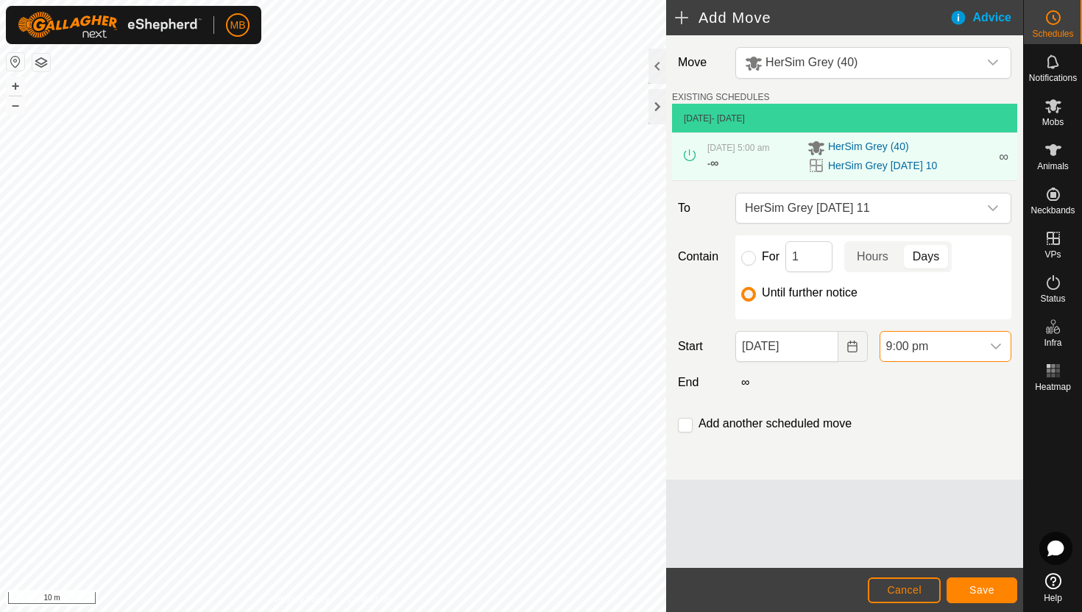
click at [961, 351] on span "9:00 pm" at bounding box center [930, 346] width 101 height 29
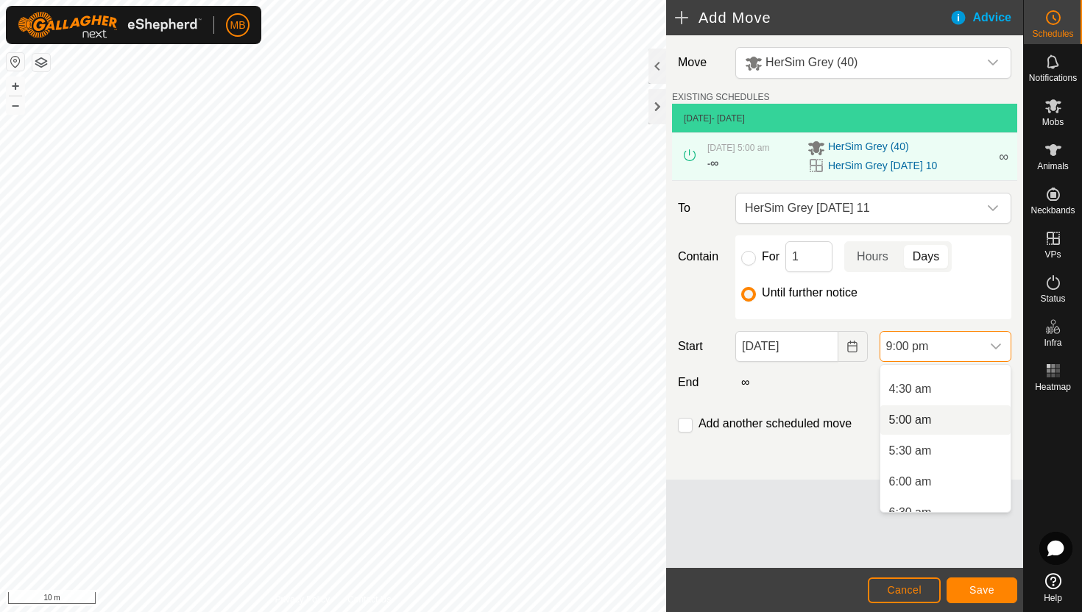
scroll to position [279, 0]
click at [961, 442] on li "5:30 am" at bounding box center [945, 440] width 130 height 29
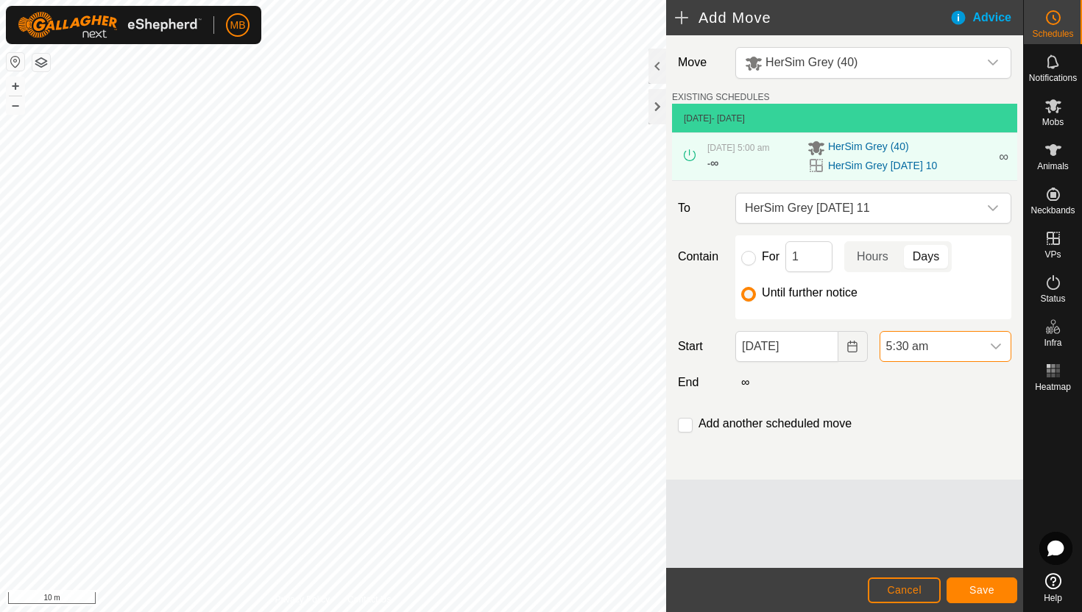
scroll to position [1181, 0]
click at [989, 590] on span "Save" at bounding box center [981, 590] width 25 height 12
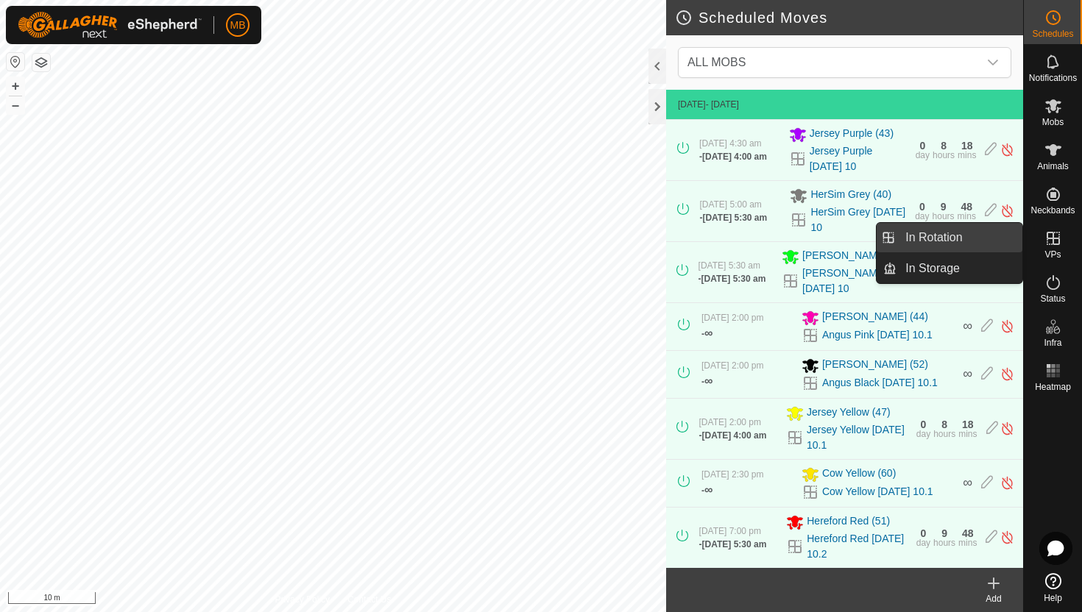
click at [978, 242] on link "In Rotation" at bounding box center [960, 237] width 126 height 29
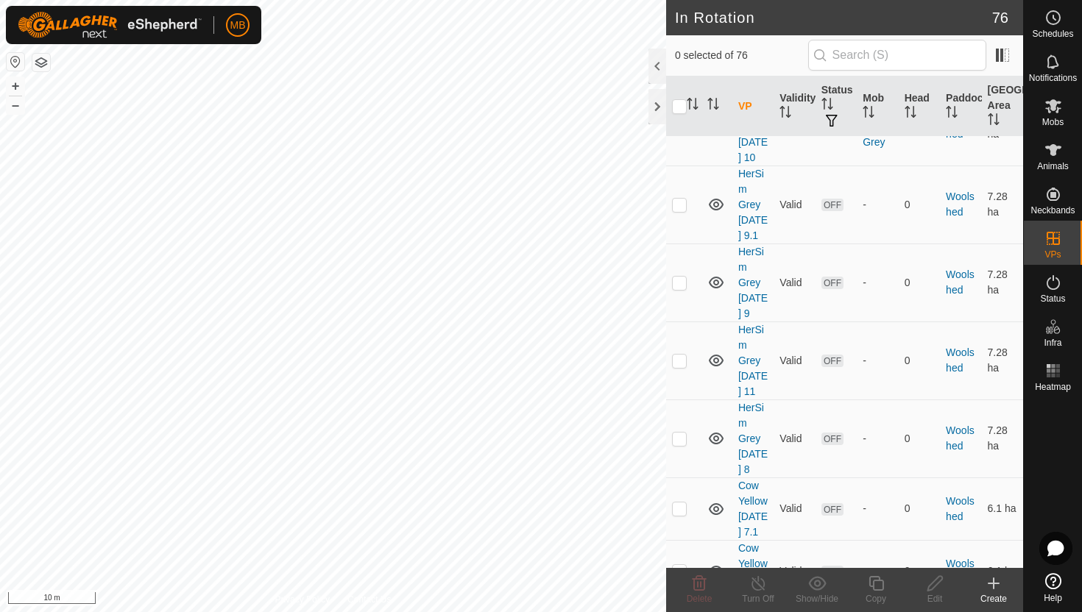
scroll to position [4233, 0]
checkbox input "true"
click at [877, 584] on icon at bounding box center [876, 584] width 18 height 18
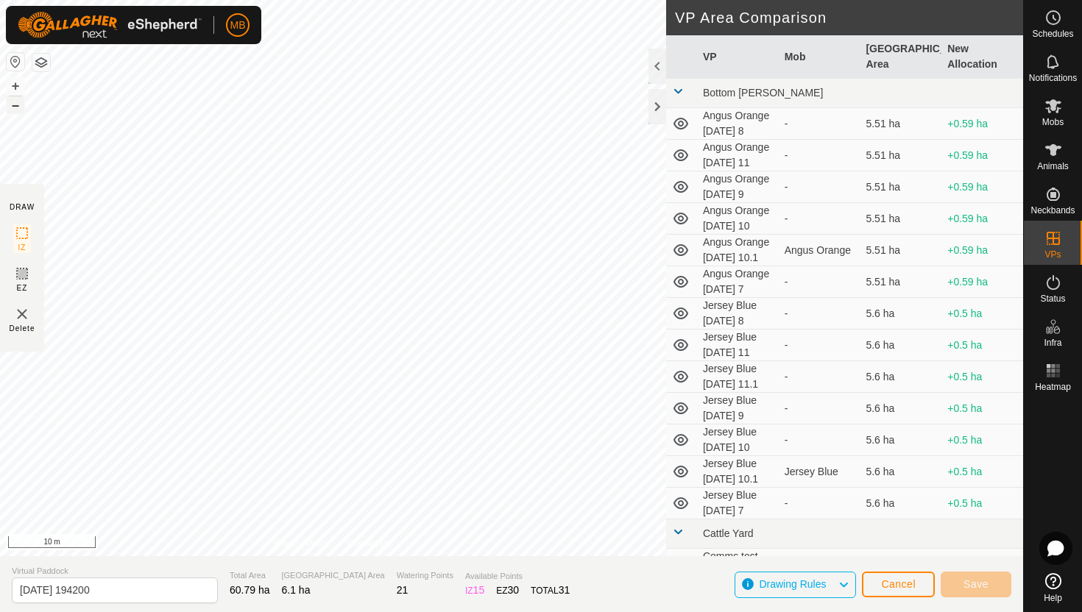
click at [17, 108] on button "–" at bounding box center [16, 105] width 18 height 18
click at [320, 0] on html "MB Schedules Notifications Mobs Animals Neckbands VPs Status Infra Heatmap Help…" at bounding box center [541, 306] width 1082 height 612
click at [12, 88] on button "+" at bounding box center [16, 86] width 18 height 18
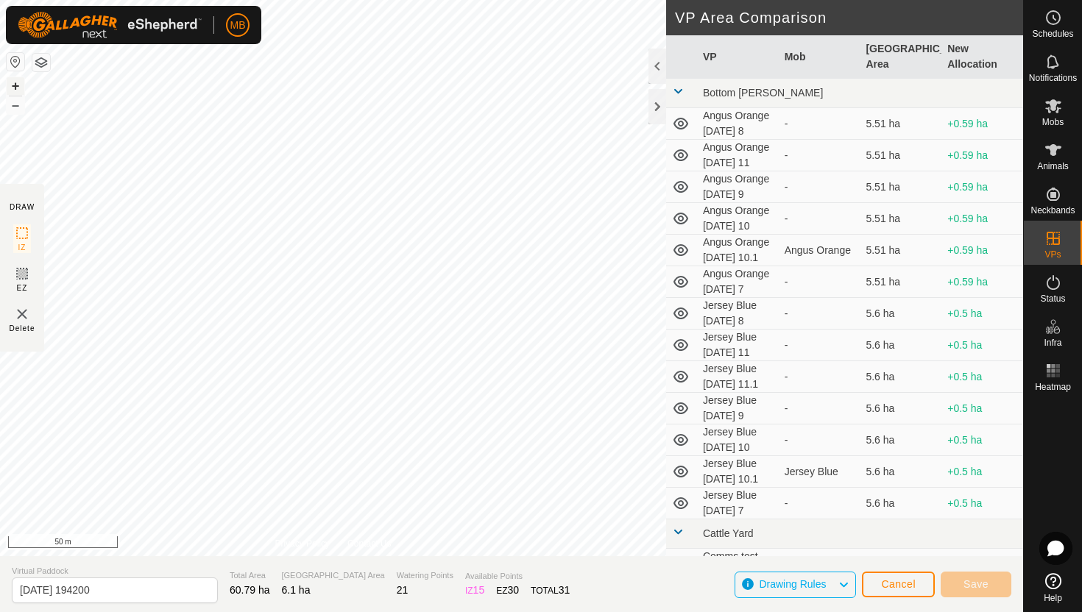
click at [16, 85] on button "+" at bounding box center [16, 86] width 18 height 18
click at [9, 85] on button "+" at bounding box center [16, 86] width 18 height 18
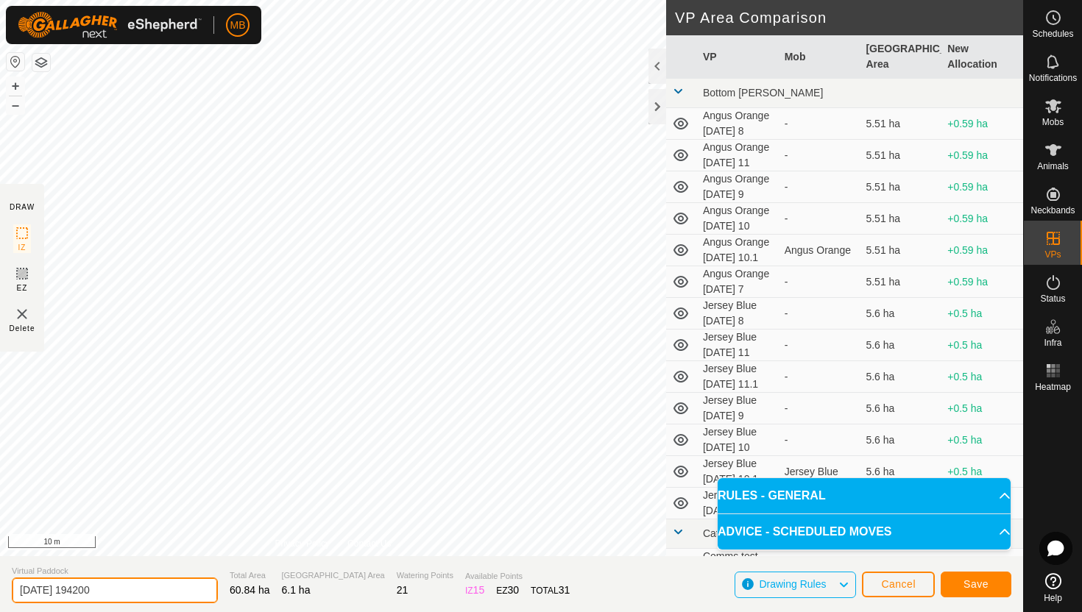
click at [162, 591] on input "[DATE] 194200" at bounding box center [115, 591] width 206 height 26
type input "2"
type input "Cow Yellow [DATE] 11"
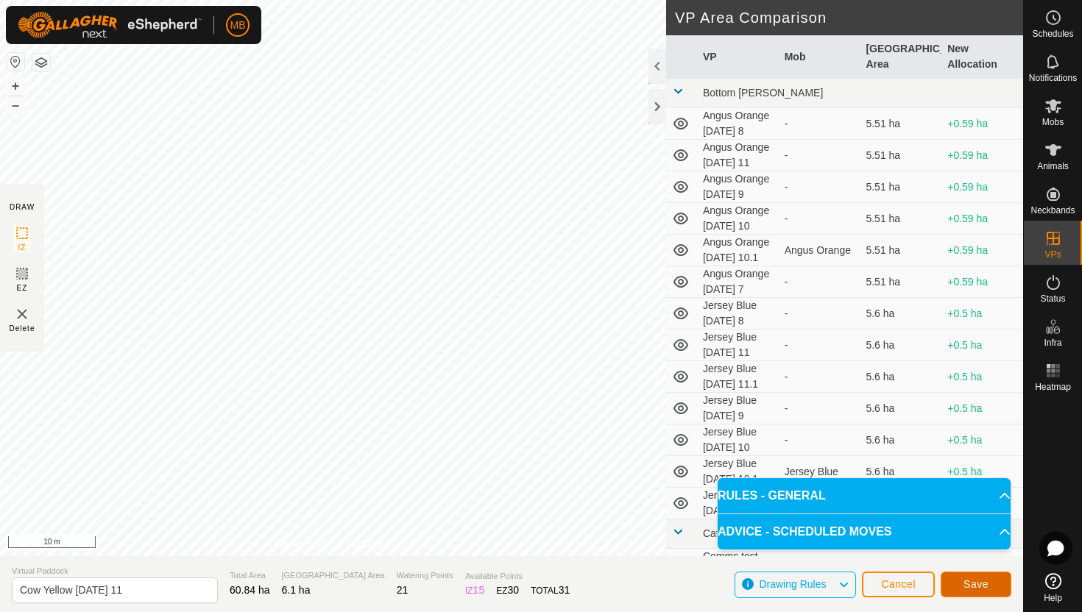
click at [992, 583] on button "Save" at bounding box center [976, 585] width 71 height 26
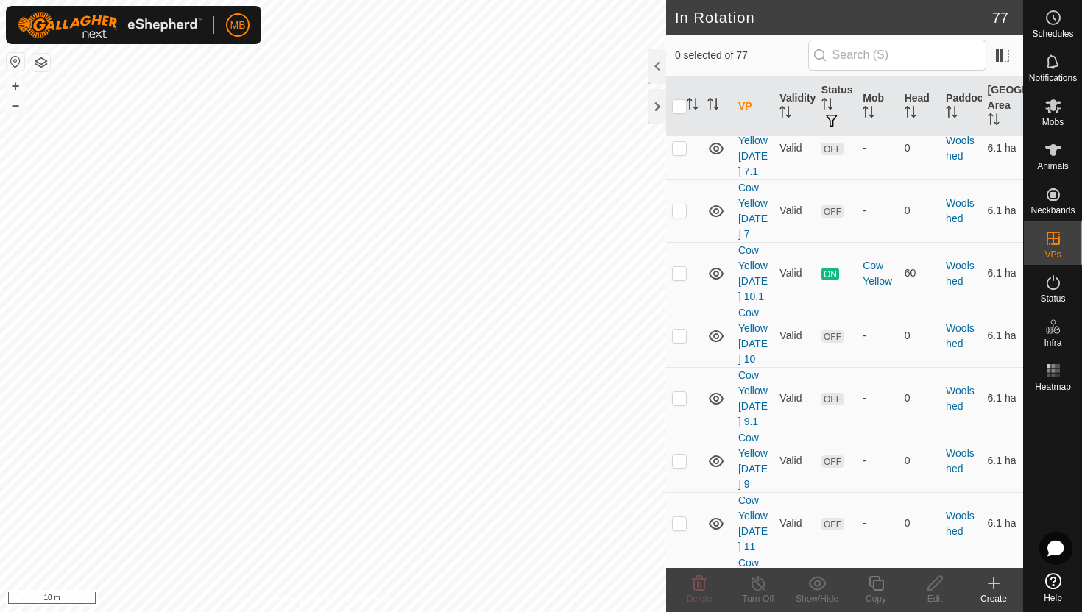
scroll to position [4591, 0]
click at [674, 520] on p-checkbox at bounding box center [679, 526] width 15 height 12
checkbox input "true"
click at [879, 589] on icon at bounding box center [876, 584] width 18 height 18
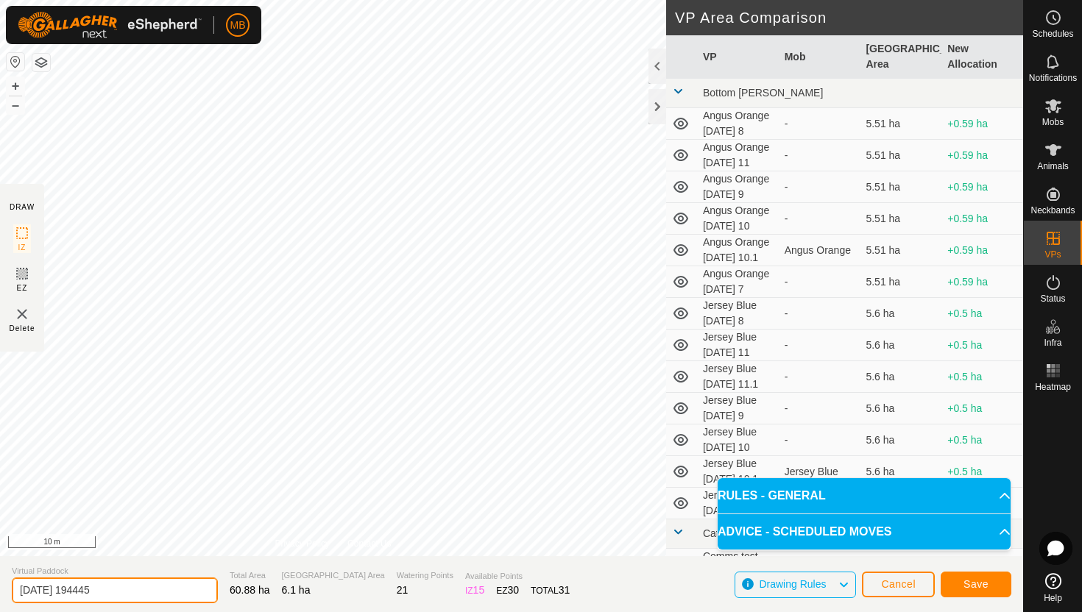
click at [155, 589] on input "[DATE] 194445" at bounding box center [115, 591] width 206 height 26
type input "2"
type input "Cow Yellow [DATE] 11.1"
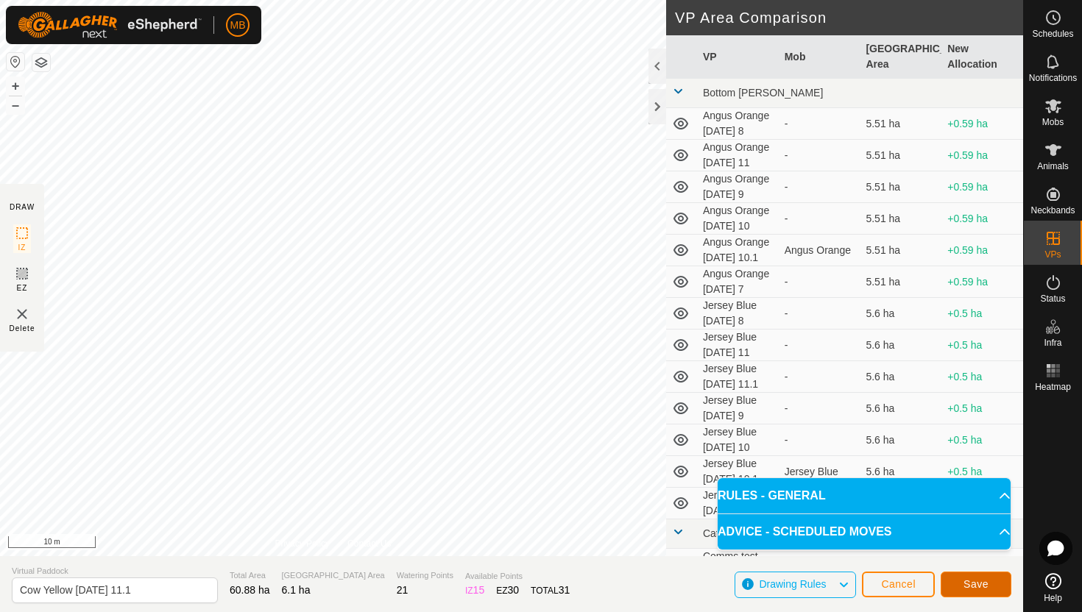
click at [979, 590] on span "Save" at bounding box center [976, 585] width 25 height 12
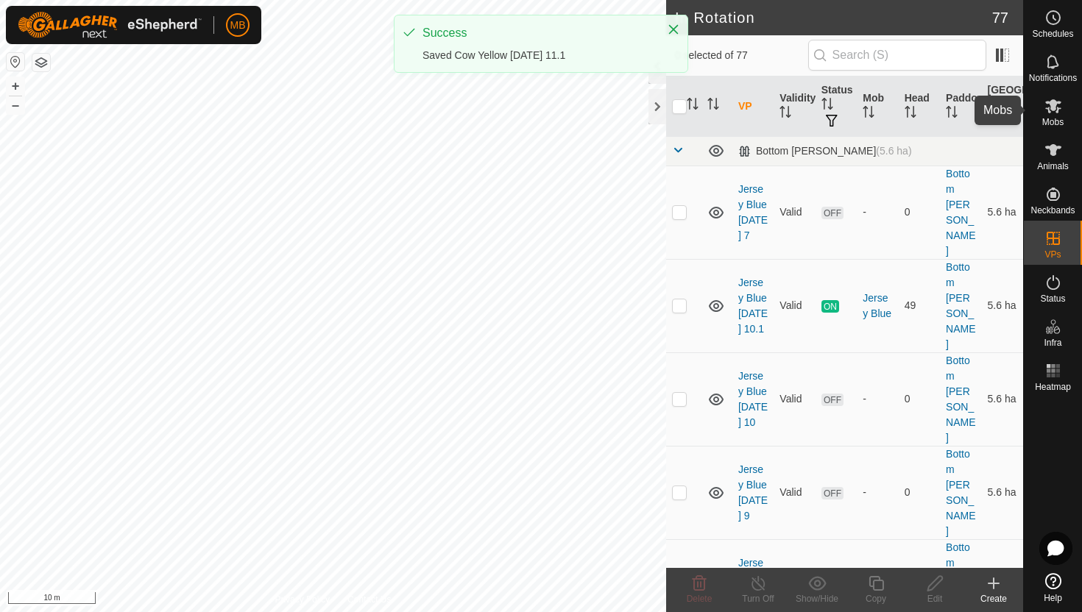
click at [1053, 107] on icon at bounding box center [1053, 106] width 16 height 14
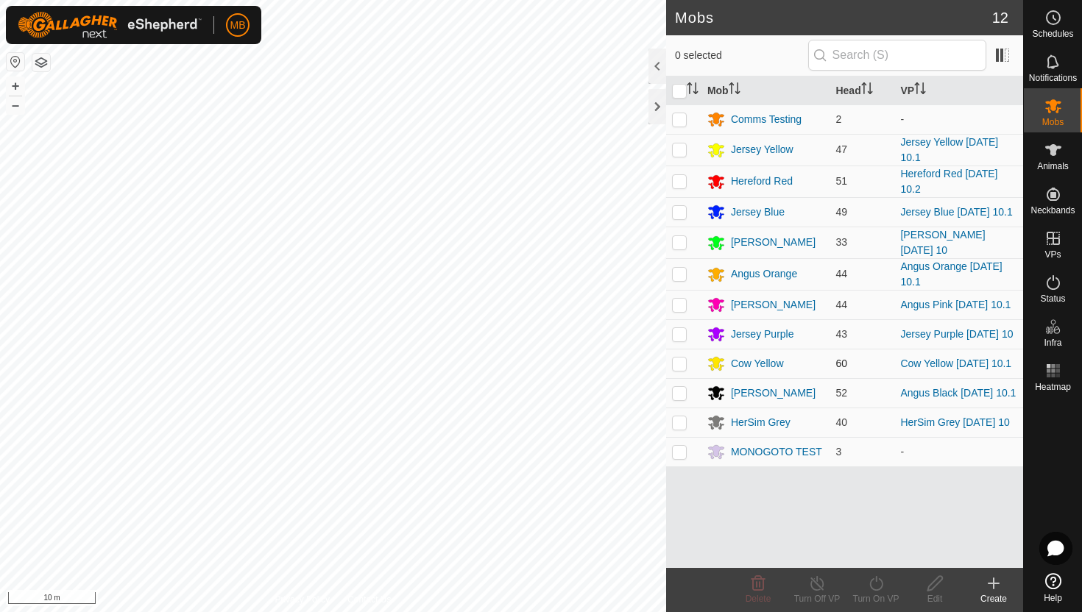
click at [681, 363] on p-checkbox at bounding box center [679, 364] width 15 height 12
checkbox input "true"
click at [879, 582] on icon at bounding box center [876, 584] width 18 height 18
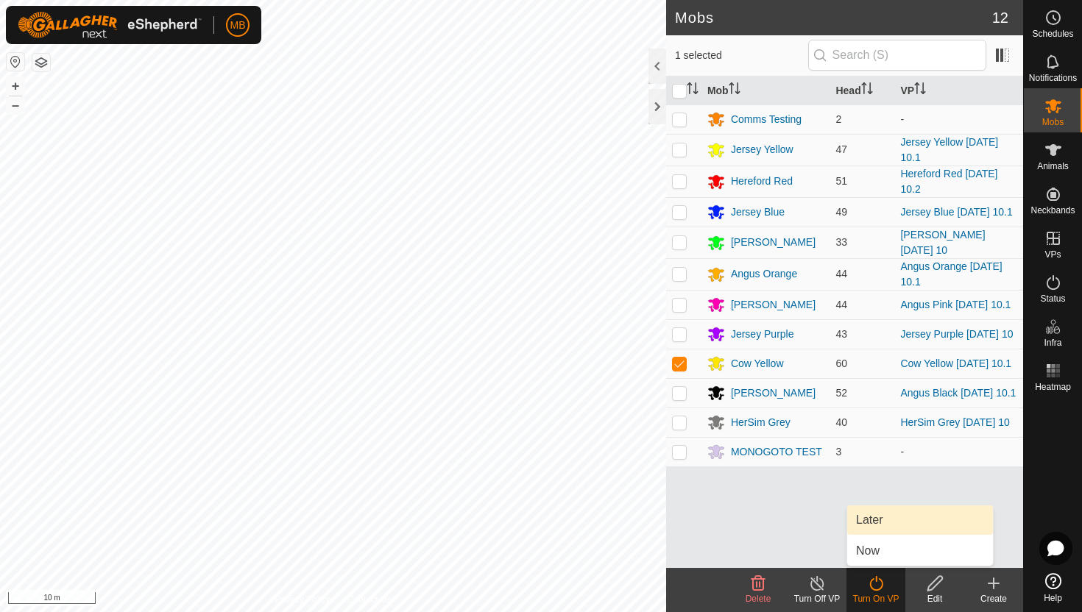
click at [878, 529] on link "Later" at bounding box center [920, 520] width 146 height 29
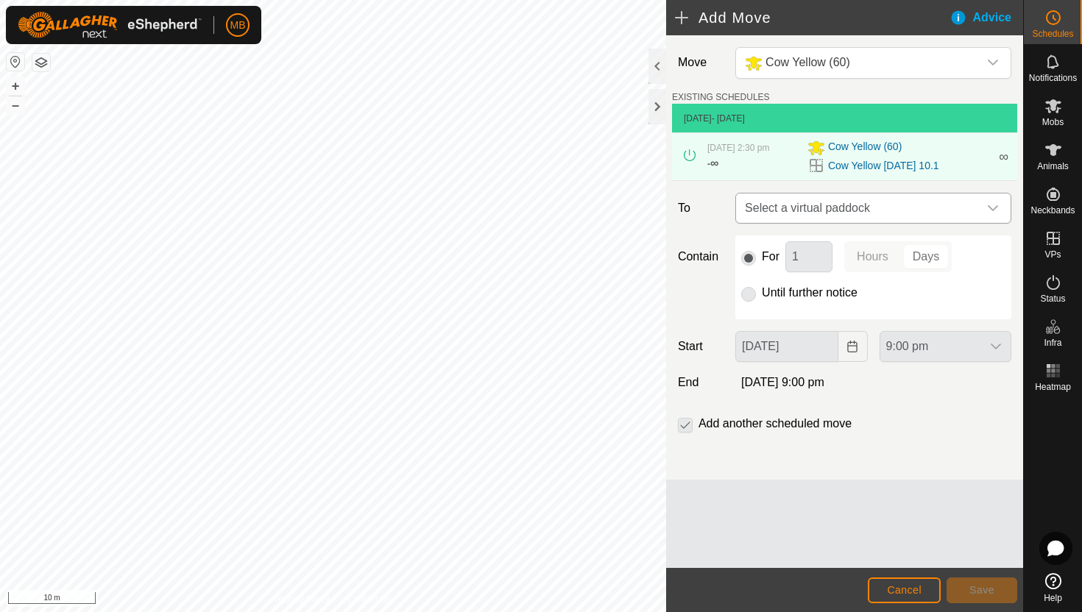
click at [986, 205] on div "dropdown trigger" at bounding box center [992, 208] width 29 height 29
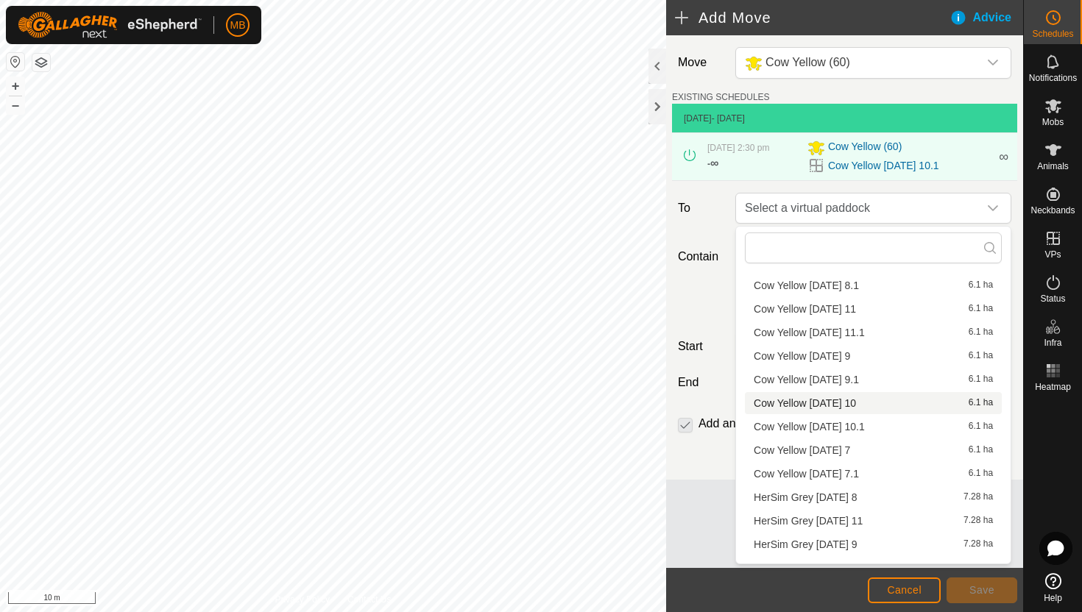
scroll to position [1678, 0]
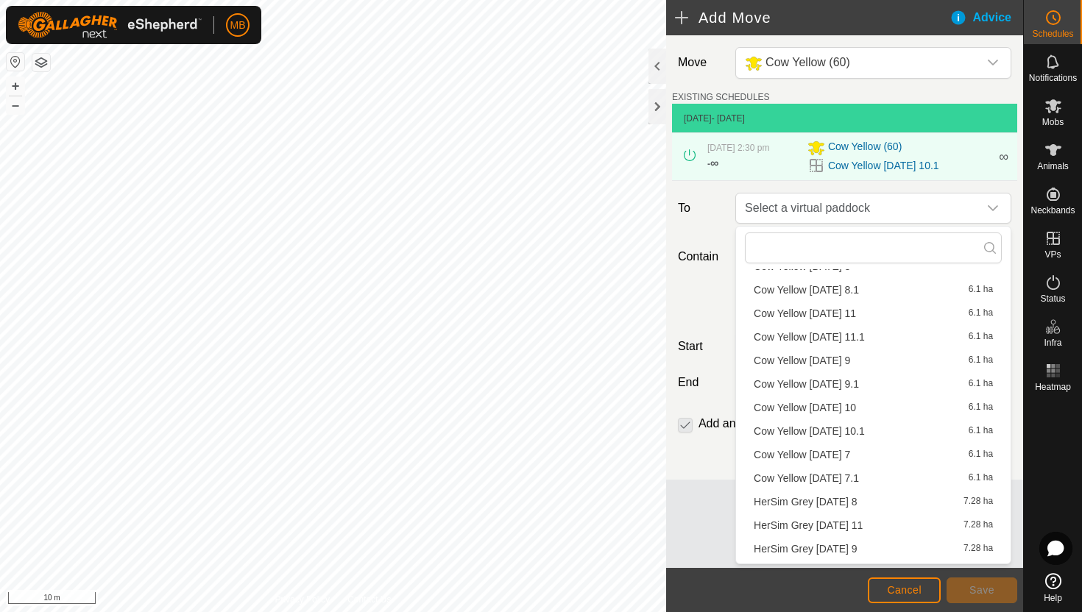
click at [840, 314] on li "Cow Yellow [DATE] 11 6.1 ha" at bounding box center [873, 314] width 257 height 22
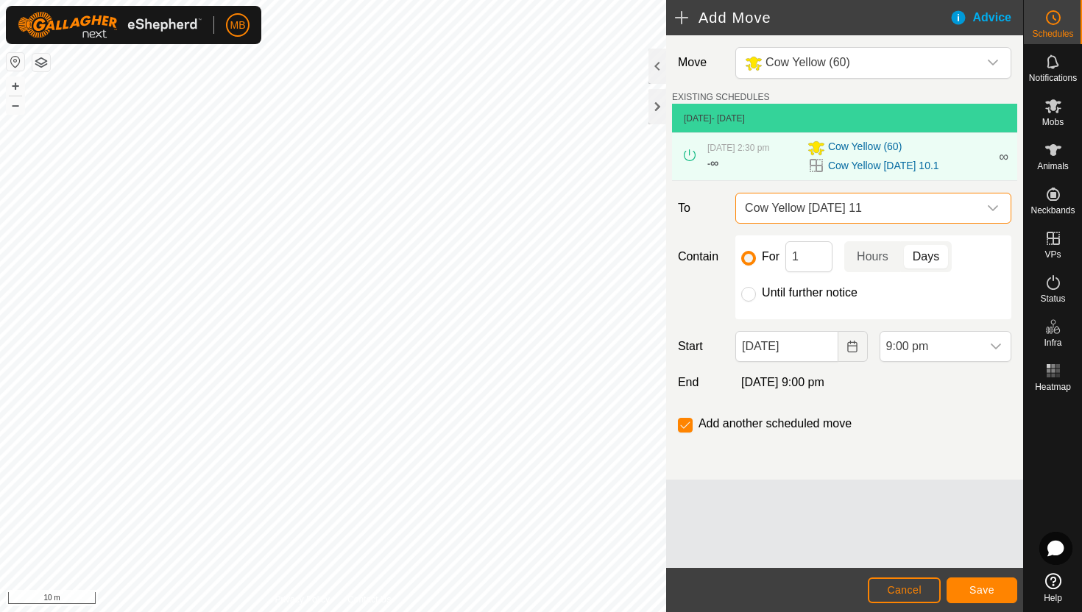
click at [809, 291] on label "Until further notice" at bounding box center [810, 293] width 96 height 12
click at [756, 291] on input "Until further notice" at bounding box center [748, 294] width 15 height 15
radio input "true"
checkbox input "false"
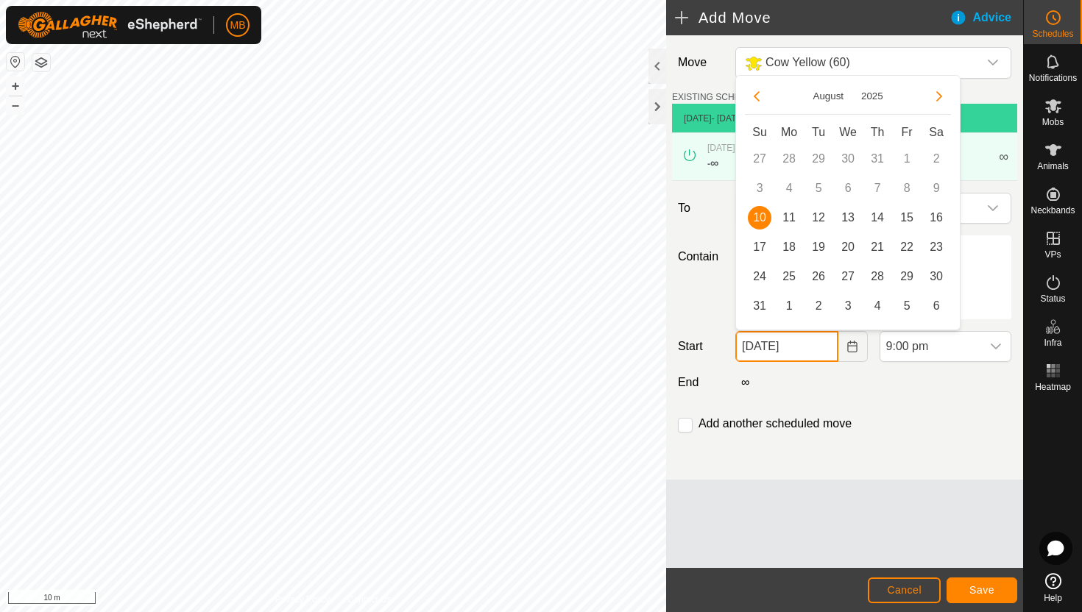
click at [823, 354] on input "[DATE]" at bounding box center [786, 346] width 102 height 31
click at [789, 219] on span "11" at bounding box center [789, 218] width 24 height 24
type input "[DATE]"
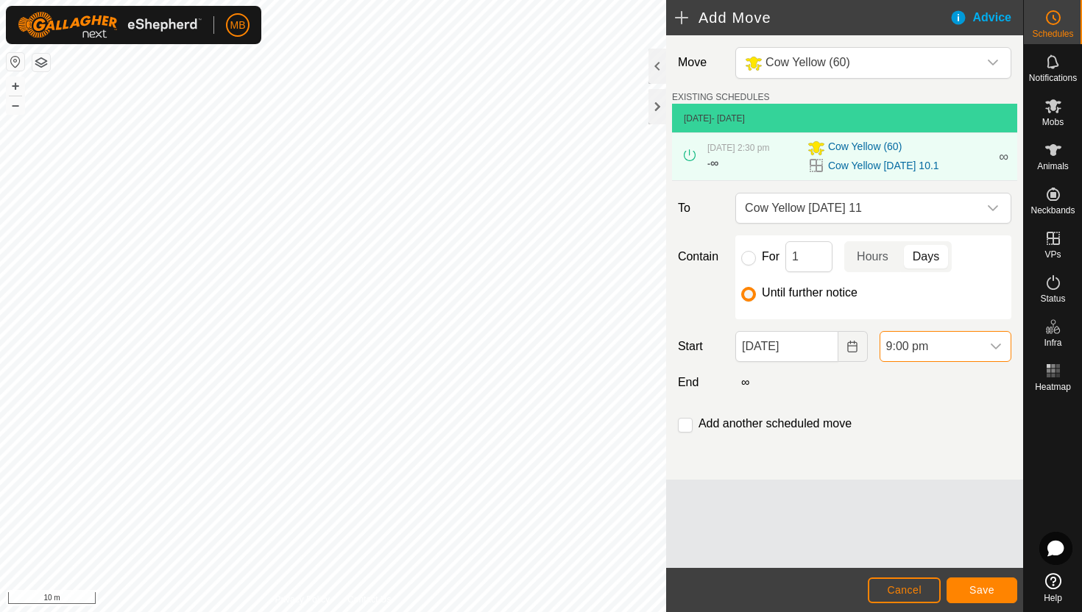
click at [951, 348] on span "9:00 pm" at bounding box center [930, 346] width 101 height 29
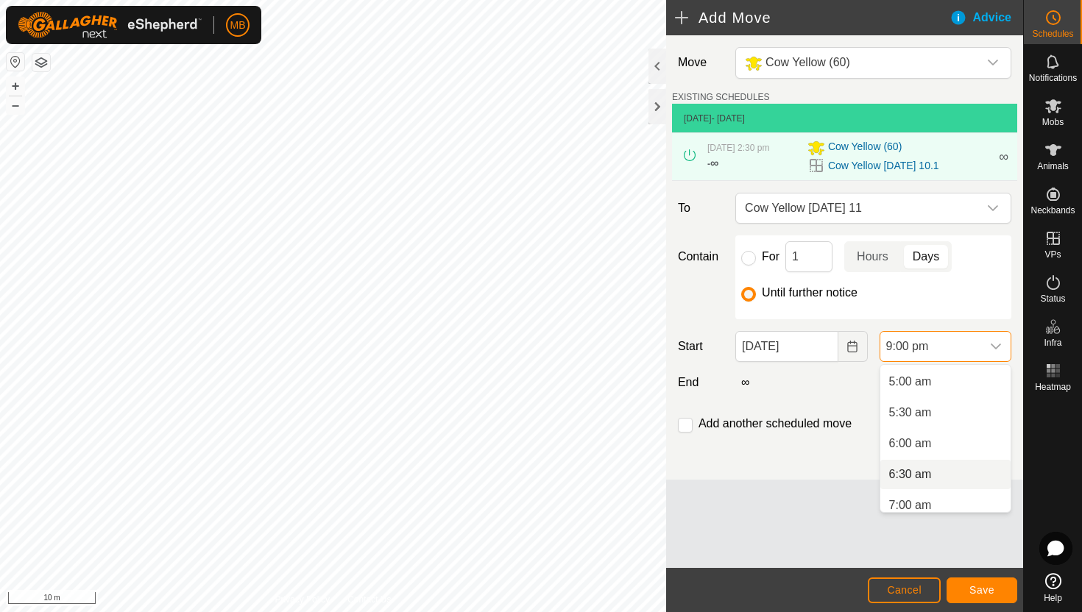
scroll to position [303, 0]
click at [944, 445] on li "6:00 am" at bounding box center [945, 447] width 130 height 29
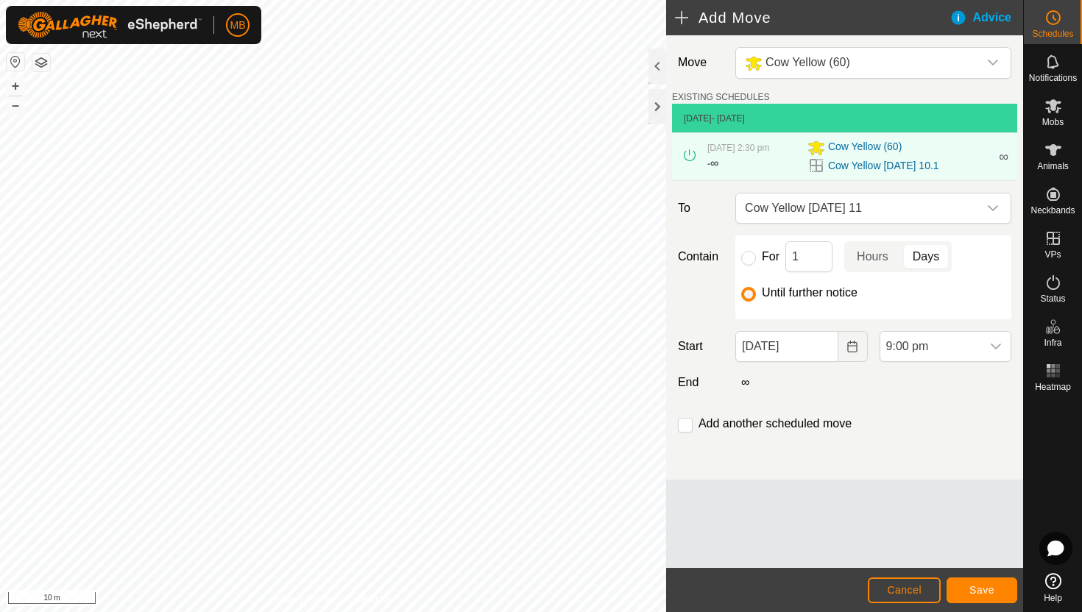
scroll to position [1181, 0]
click at [979, 594] on span "Save" at bounding box center [981, 590] width 25 height 12
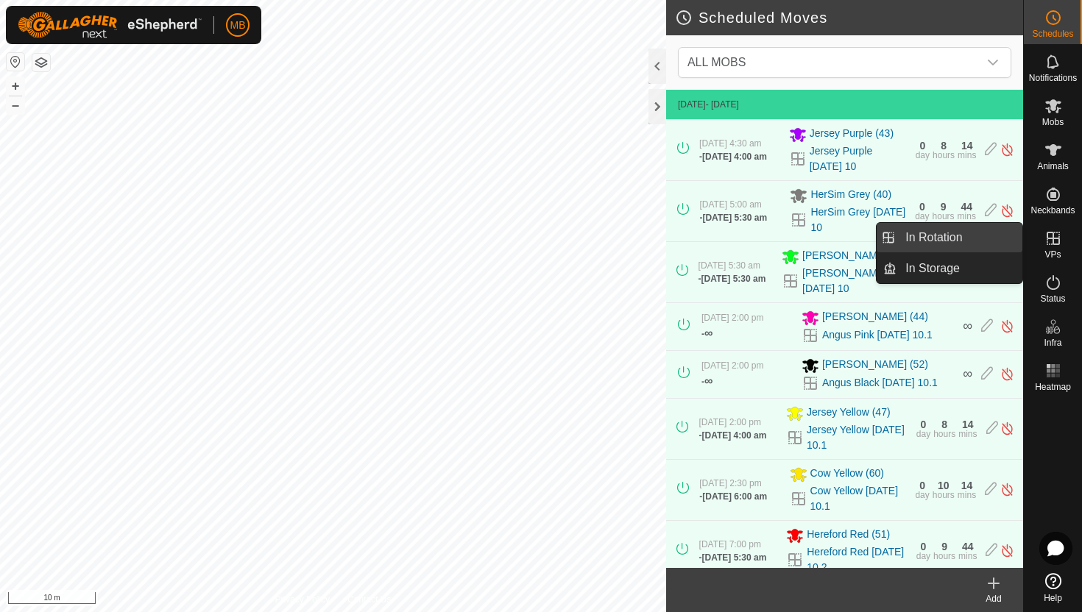
click at [992, 238] on link "In Rotation" at bounding box center [960, 237] width 126 height 29
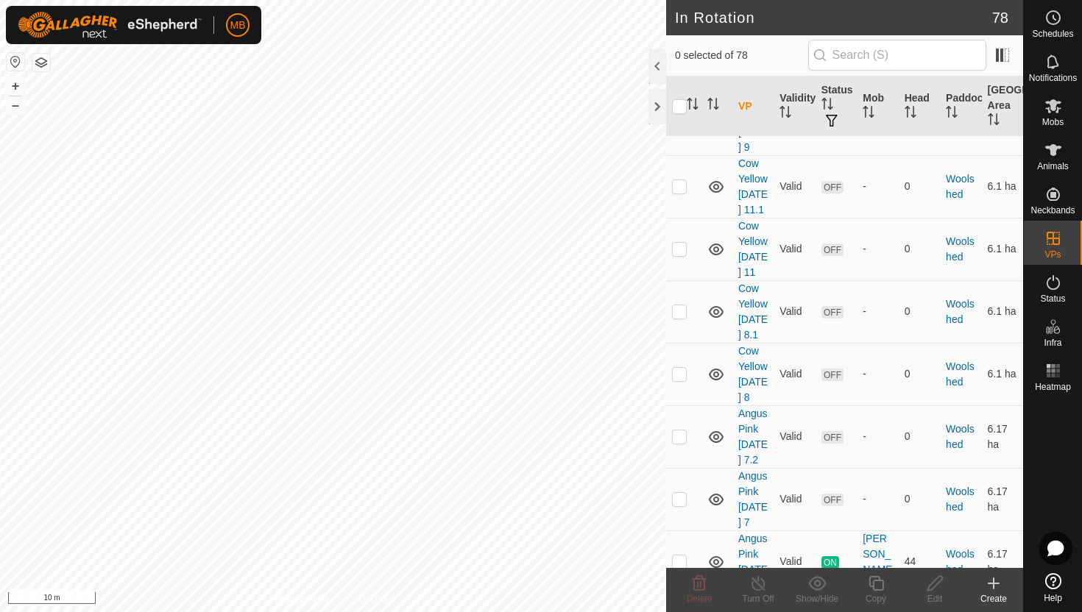
scroll to position [4933, 0]
click at [679, 554] on p-checkbox at bounding box center [679, 560] width 15 height 12
checkbox input "true"
click at [874, 587] on icon at bounding box center [876, 584] width 18 height 18
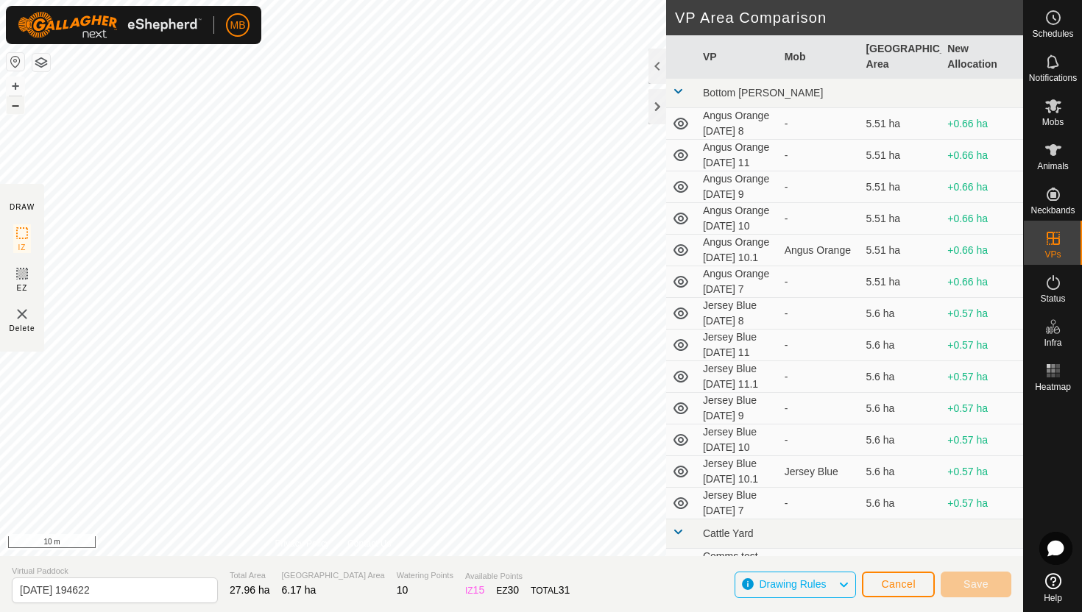
click at [16, 105] on button "–" at bounding box center [16, 105] width 18 height 18
click at [13, 86] on button "+" at bounding box center [16, 86] width 18 height 18
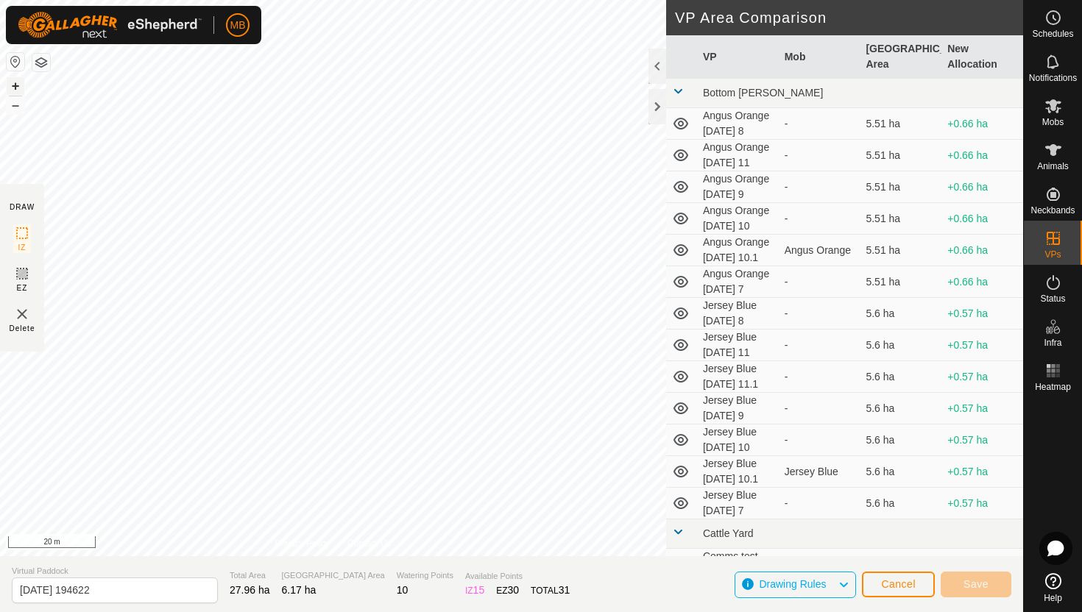
click at [15, 83] on button "+" at bounding box center [16, 86] width 18 height 18
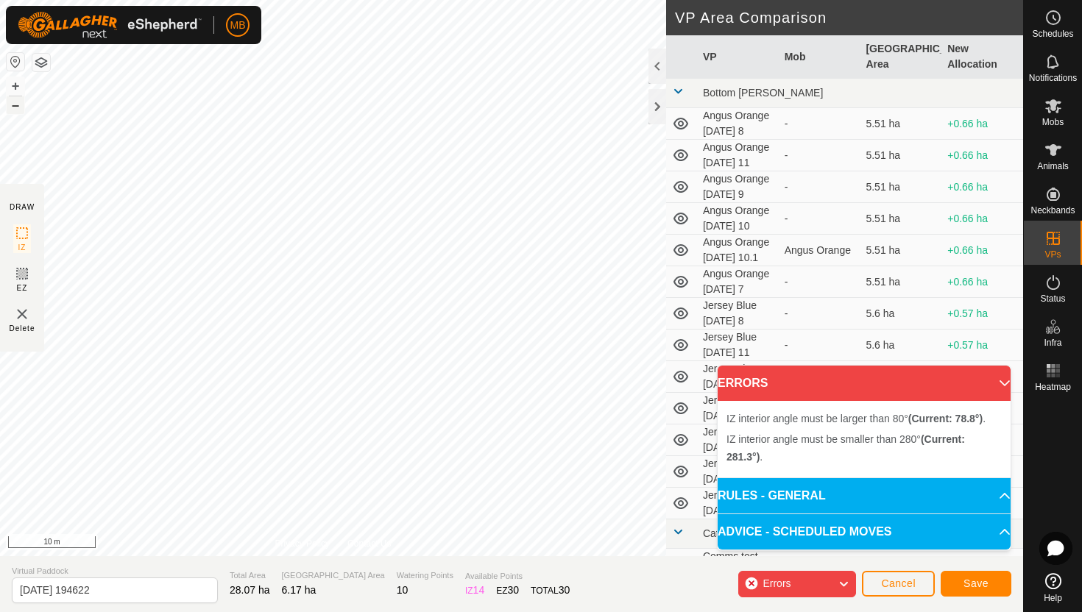
click at [13, 105] on button "–" at bounding box center [16, 105] width 18 height 18
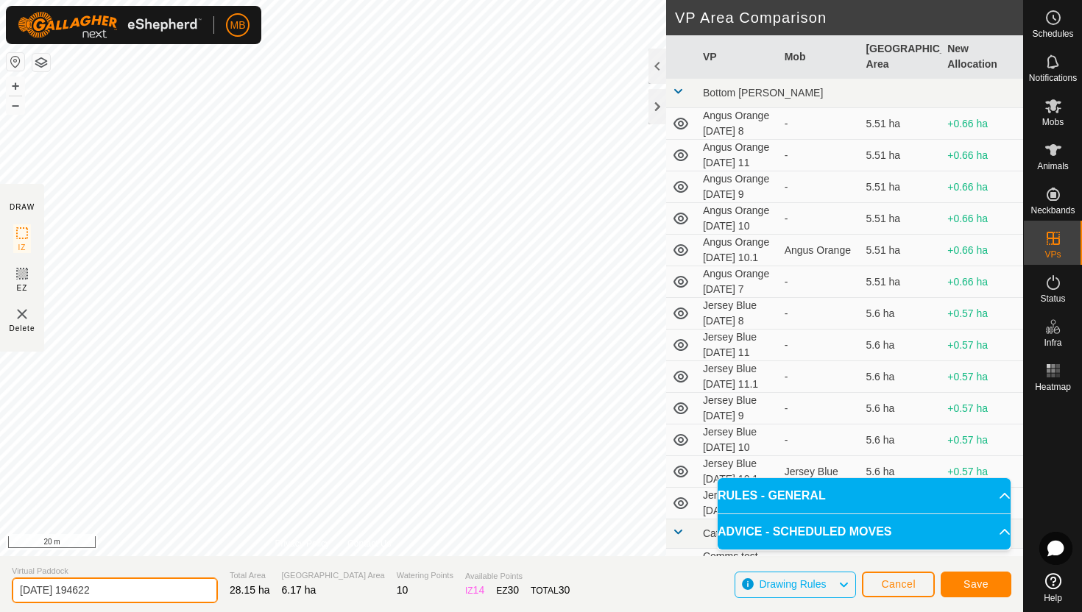
click at [164, 590] on input "[DATE] 194622" at bounding box center [115, 591] width 206 height 26
type input "2"
type input "Angus Pink [DATE] 11"
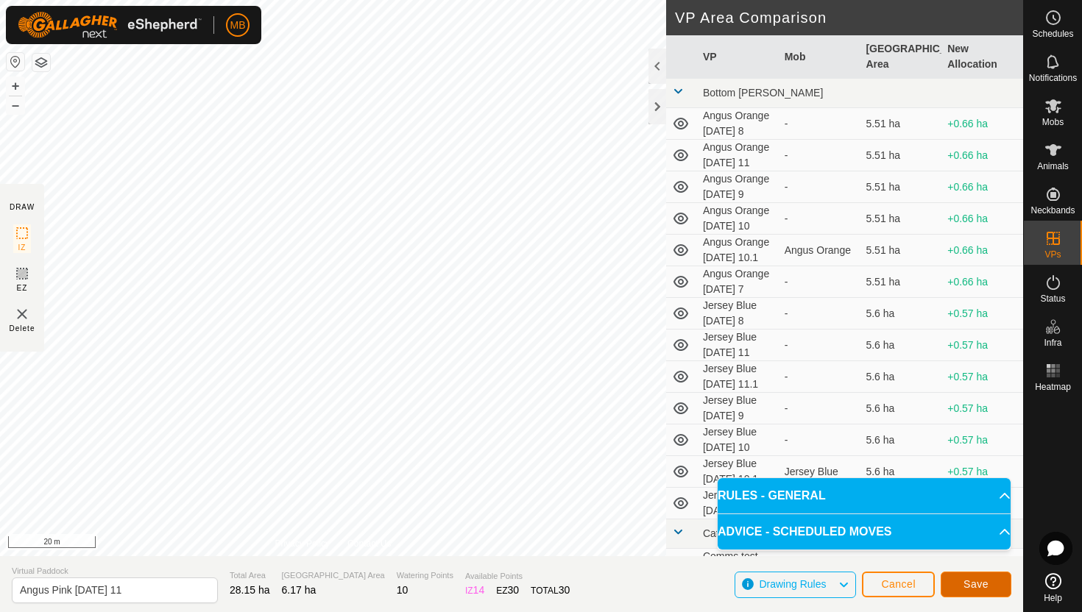
click at [978, 583] on span "Save" at bounding box center [976, 585] width 25 height 12
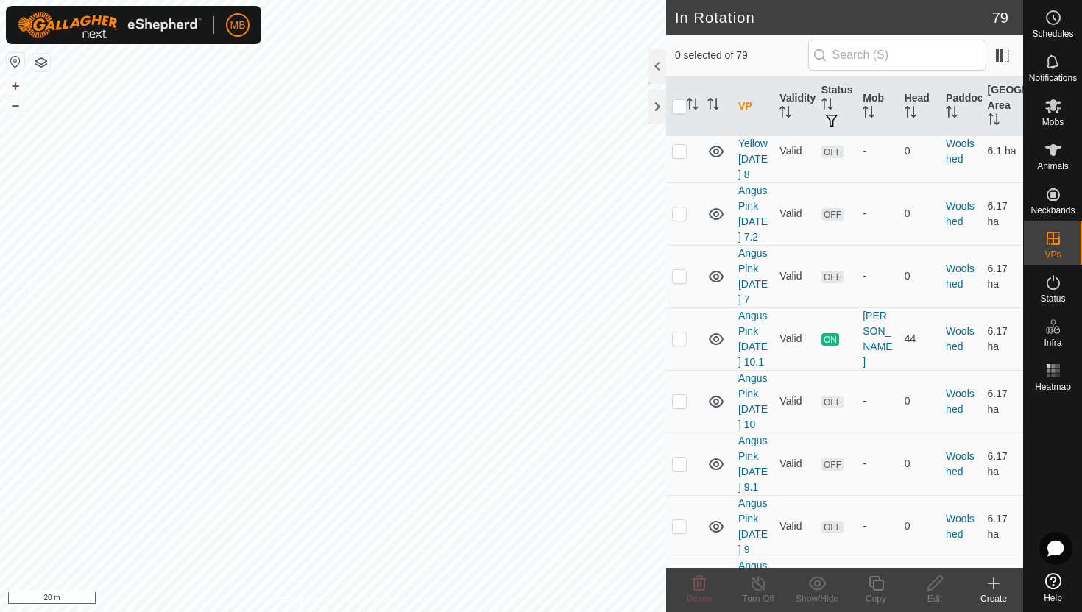
scroll to position [5156, 0]
click at [679, 581] on p-checkbox at bounding box center [679, 587] width 15 height 12
checkbox input "true"
click at [877, 579] on icon at bounding box center [876, 584] width 18 height 18
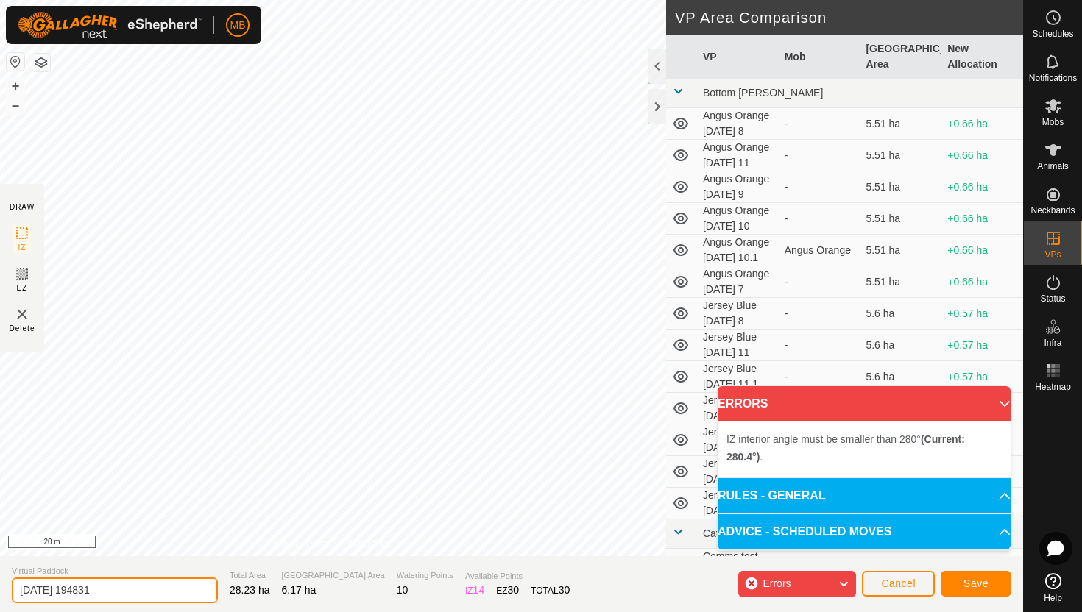
click at [136, 587] on input "[DATE] 194831" at bounding box center [115, 591] width 206 height 26
type input "2"
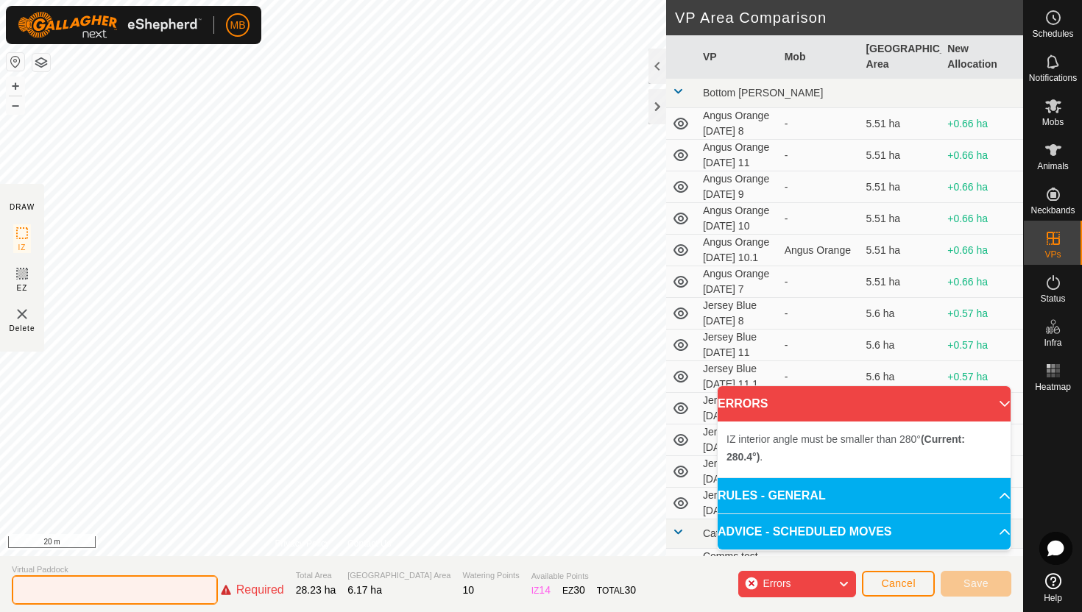
click at [131, 589] on input "text" at bounding box center [115, 590] width 206 height 29
click at [81, 589] on input "text" at bounding box center [115, 590] width 206 height 29
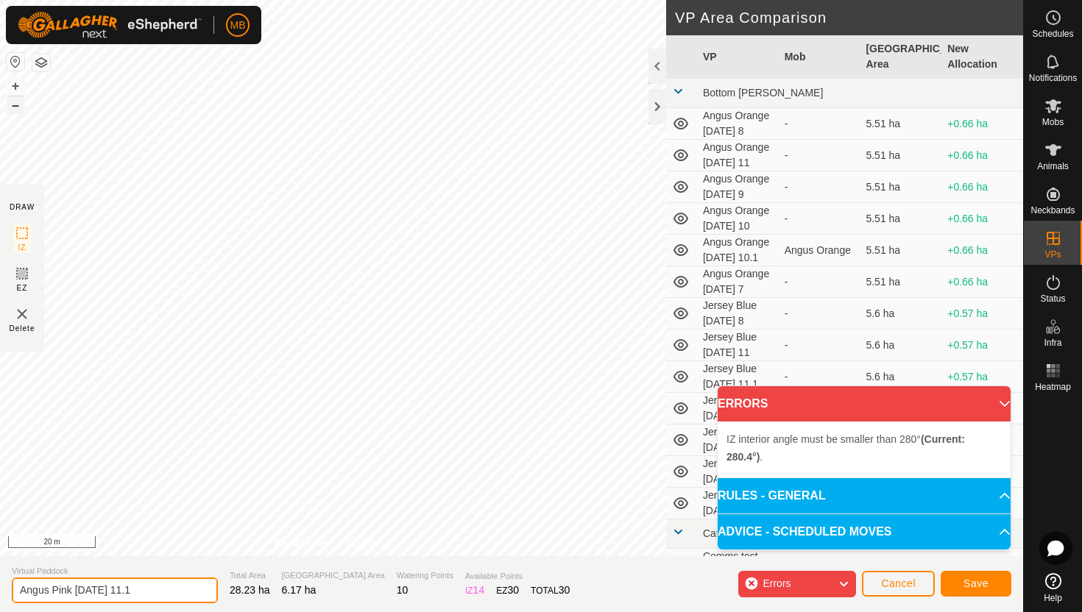
type input "Angus Pink [DATE] 11.1"
click at [16, 105] on button "–" at bounding box center [16, 105] width 18 height 18
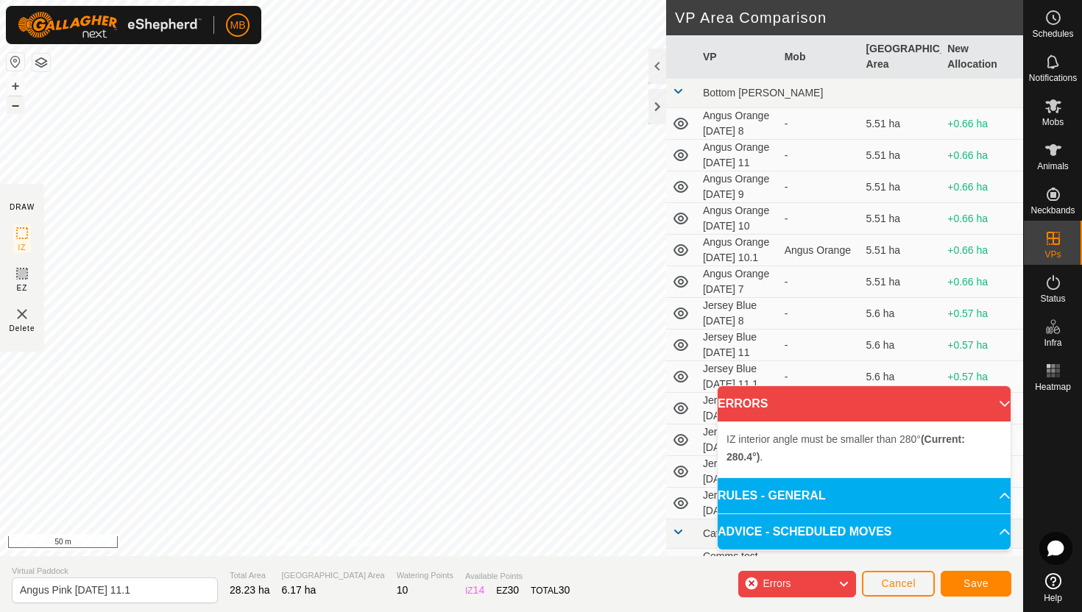
click at [16, 105] on button "–" at bounding box center [16, 105] width 18 height 18
click at [992, 582] on button "Save" at bounding box center [976, 584] width 71 height 26
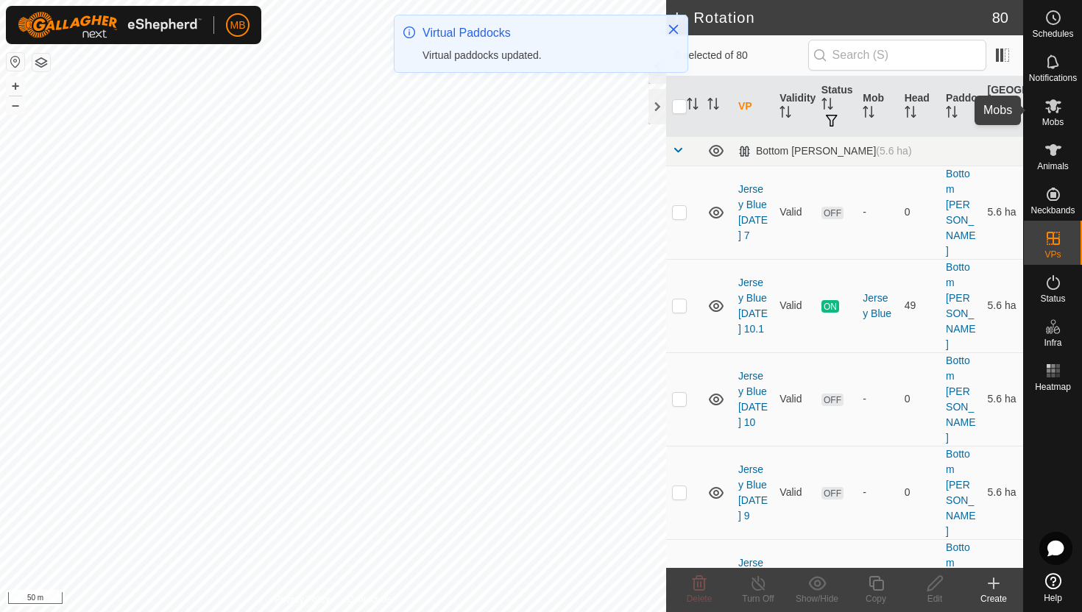
click at [1052, 107] on icon at bounding box center [1053, 106] width 16 height 14
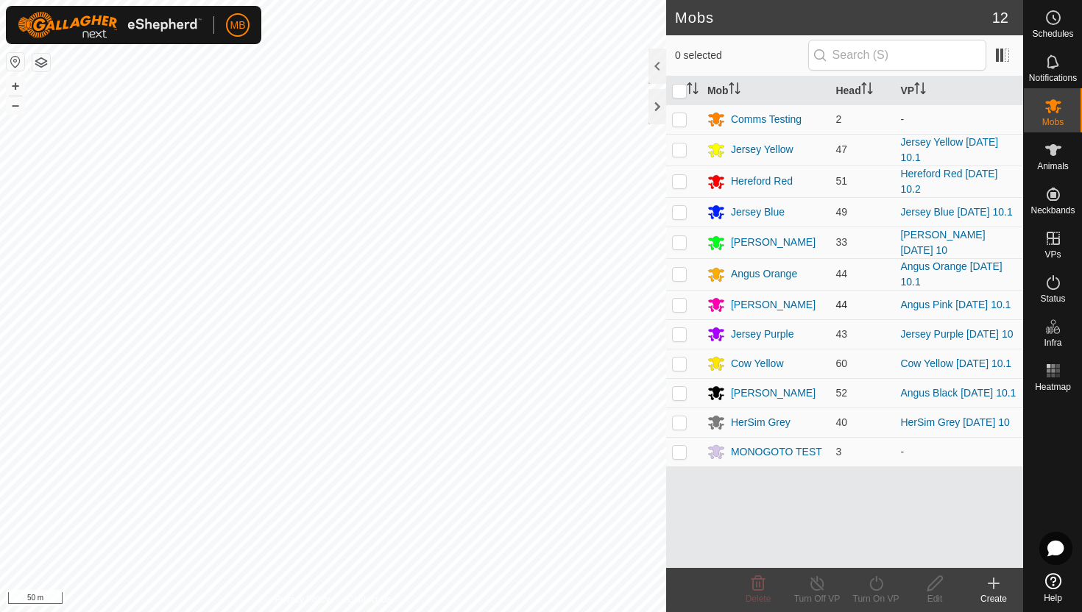
click at [679, 305] on p-checkbox at bounding box center [679, 305] width 15 height 12
checkbox input "true"
click at [877, 586] on icon at bounding box center [876, 584] width 18 height 18
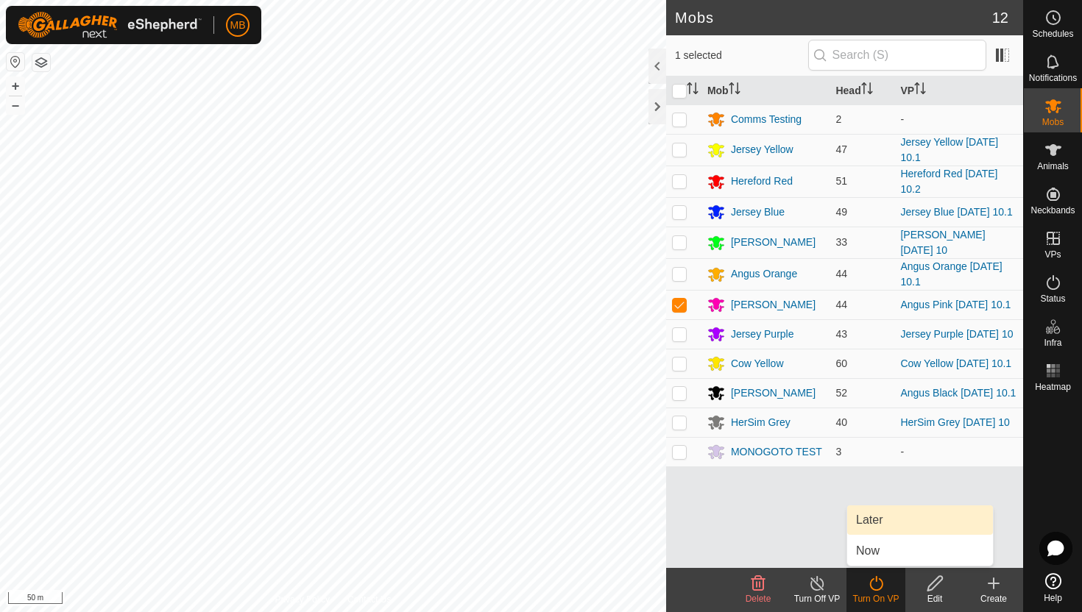
click at [875, 520] on link "Later" at bounding box center [920, 520] width 146 height 29
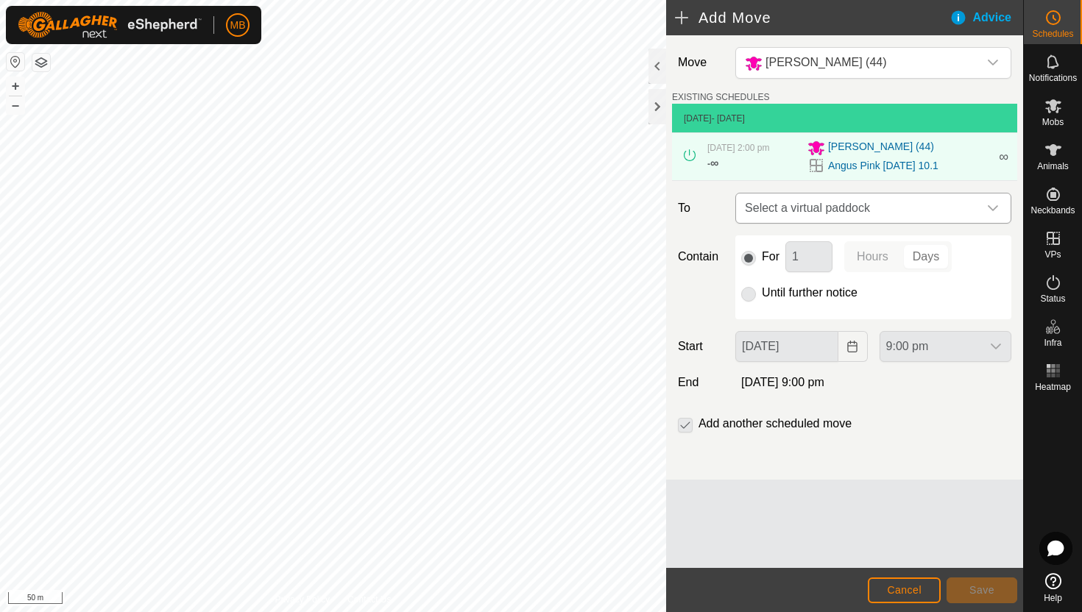
click at [967, 208] on span "Select a virtual paddock" at bounding box center [858, 208] width 239 height 29
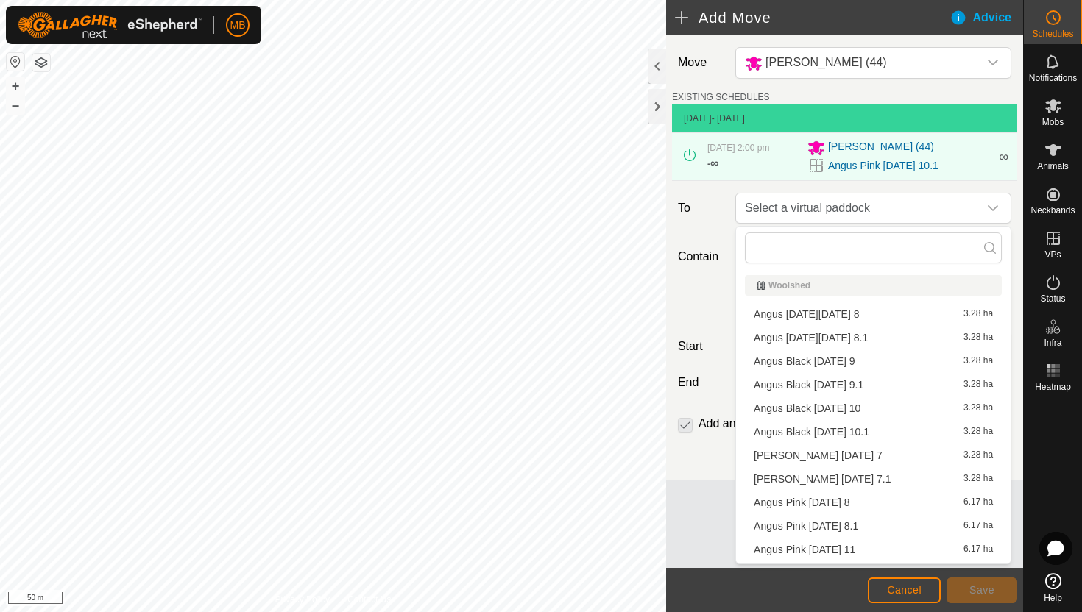
click at [841, 548] on li "Angus Pink [DATE] 11 6.17 ha" at bounding box center [873, 550] width 257 height 22
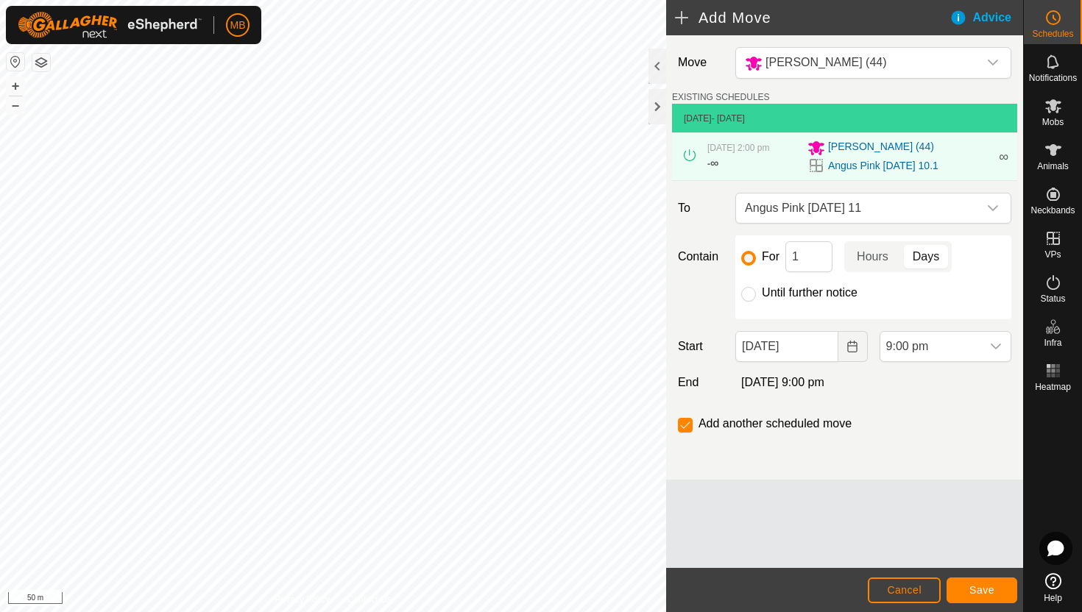
click at [817, 294] on label "Until further notice" at bounding box center [810, 293] width 96 height 12
click at [756, 294] on input "Until further notice" at bounding box center [748, 294] width 15 height 15
radio input "true"
checkbox input "false"
click at [943, 349] on span "9:00 pm" at bounding box center [930, 346] width 101 height 29
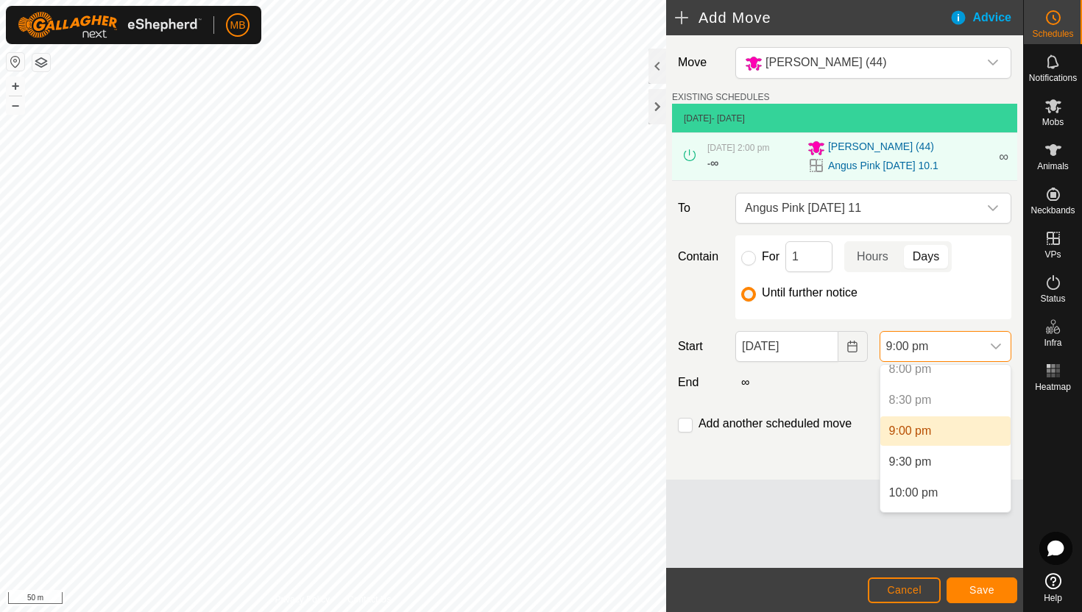
scroll to position [1335, 0]
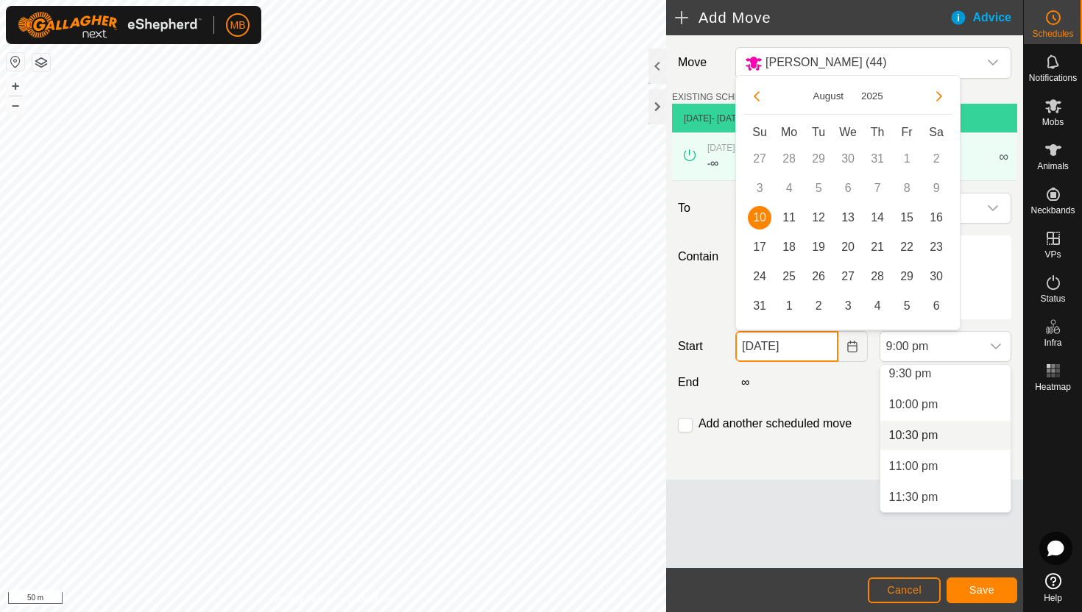
click at [826, 347] on input "[DATE]" at bounding box center [786, 346] width 102 height 31
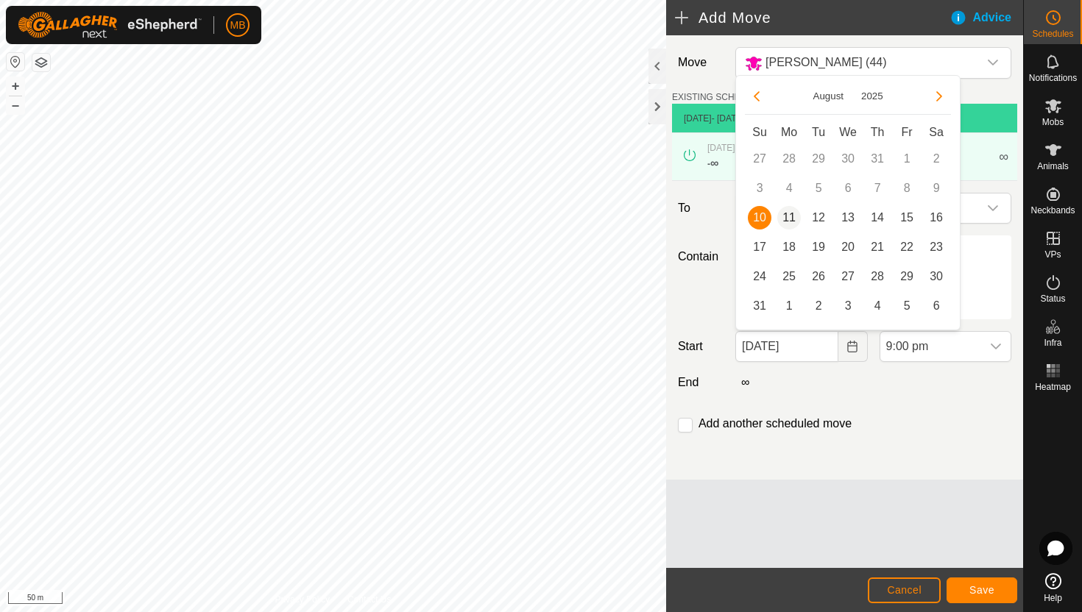
click at [790, 219] on span "11" at bounding box center [789, 218] width 24 height 24
type input "[DATE]"
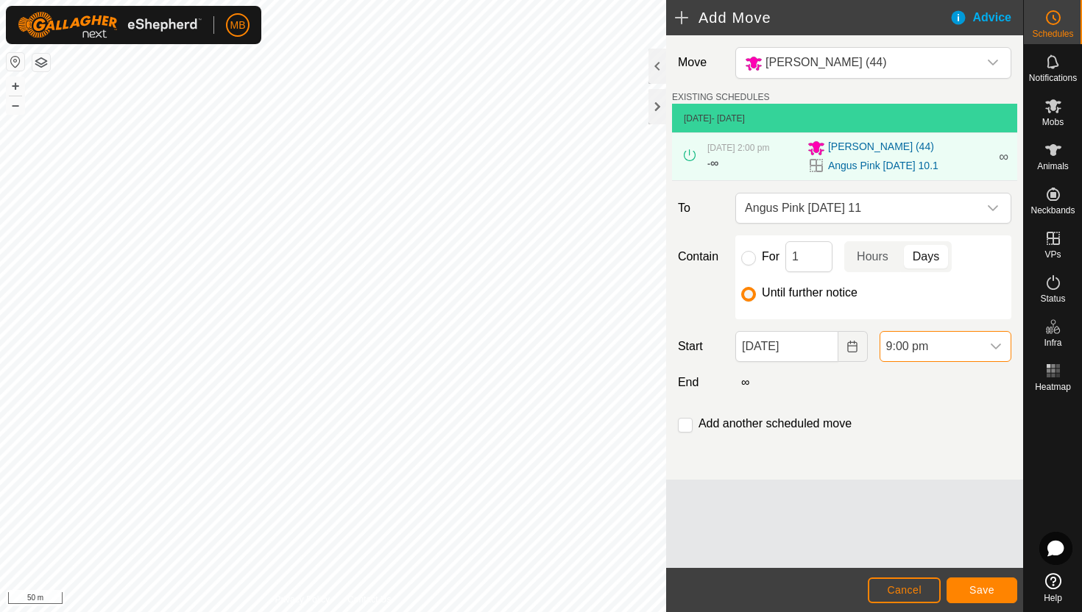
click at [947, 347] on span "9:00 pm" at bounding box center [930, 346] width 101 height 29
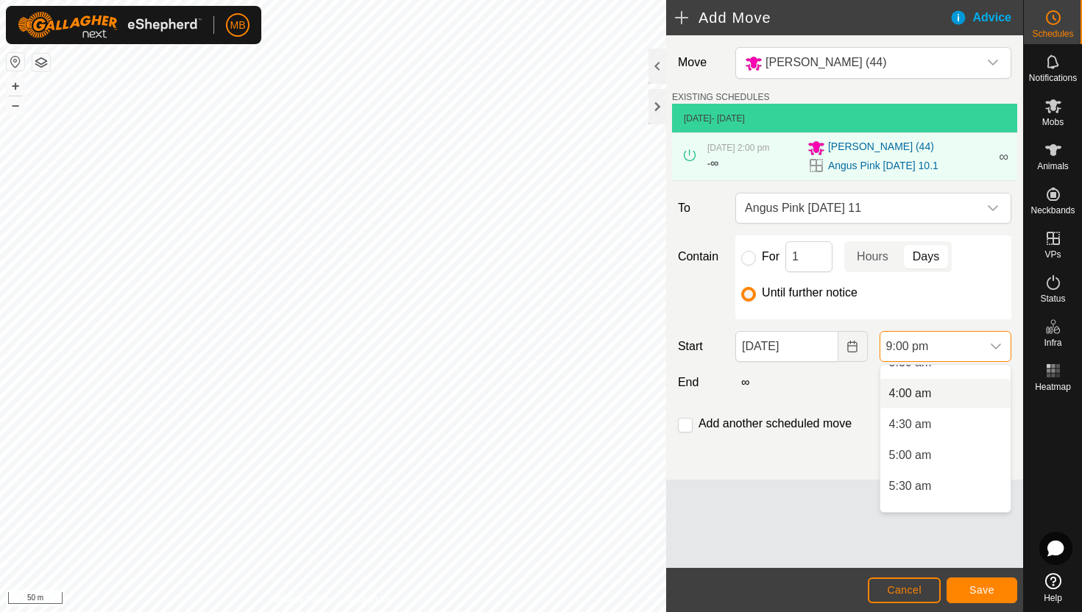
scroll to position [236, 0]
click at [946, 457] on li "5:00 am" at bounding box center [945, 452] width 130 height 29
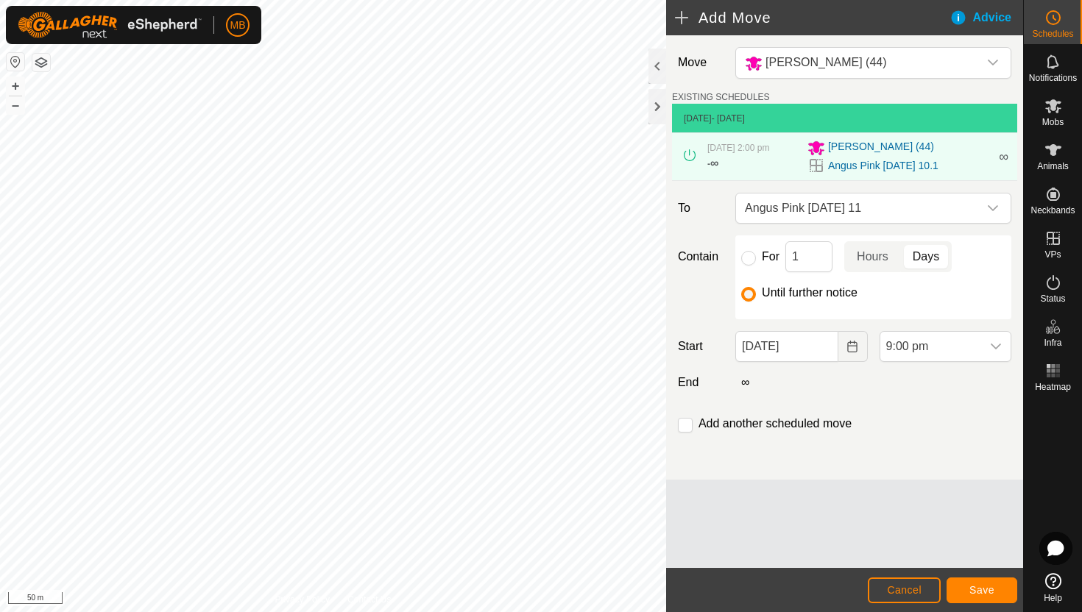
scroll to position [1181, 0]
click at [983, 589] on span "Save" at bounding box center [981, 590] width 25 height 12
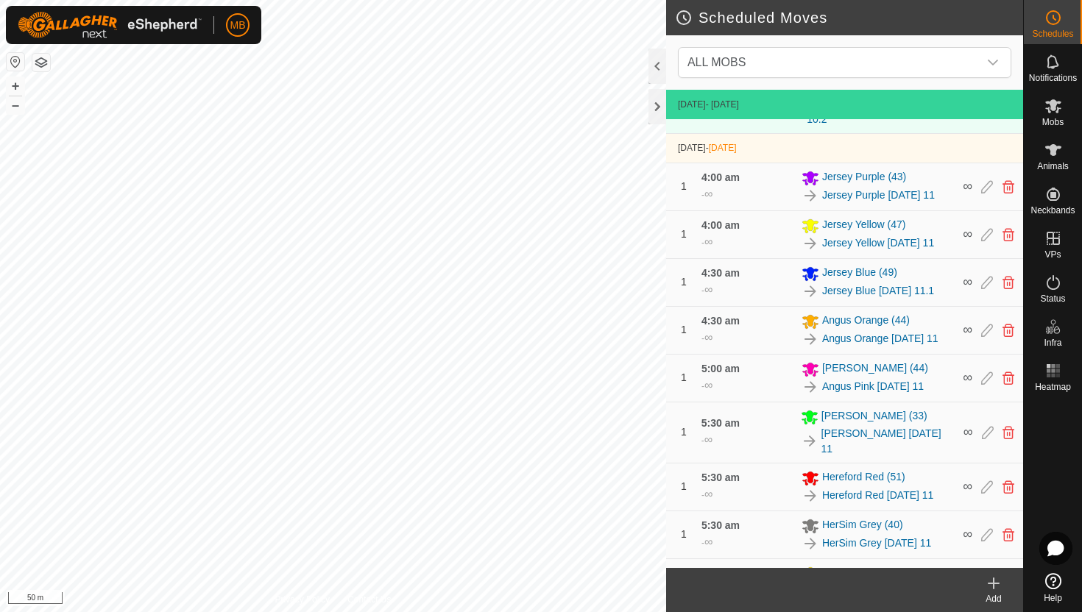
scroll to position [476, 0]
click at [17, 107] on button "–" at bounding box center [16, 105] width 18 height 18
click at [1059, 102] on icon at bounding box center [1053, 106] width 16 height 14
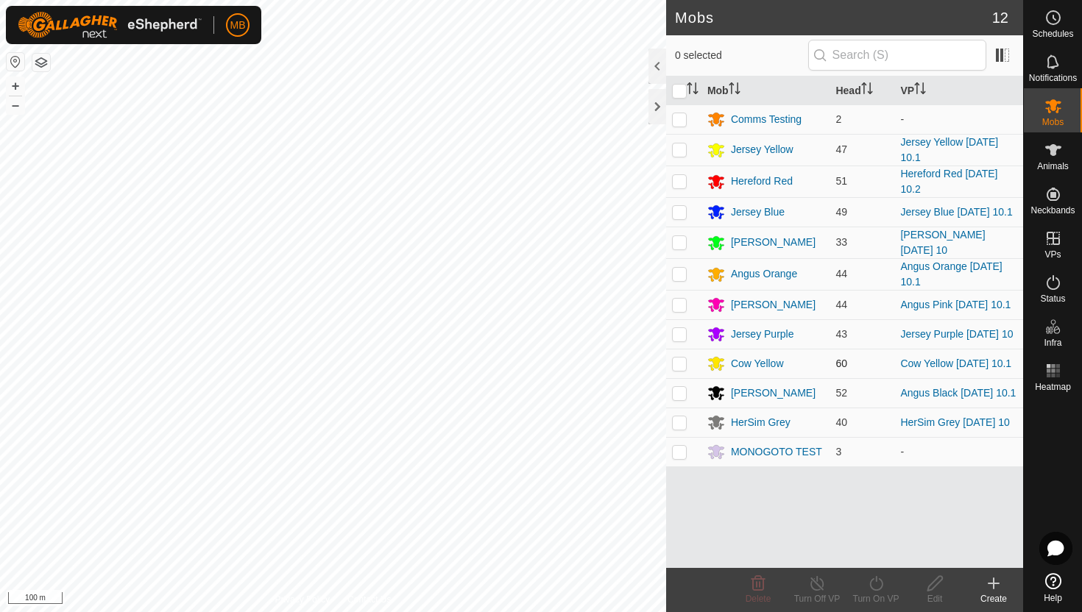
click at [677, 360] on p-checkbox at bounding box center [679, 364] width 15 height 12
checkbox input "true"
click at [874, 584] on icon at bounding box center [876, 584] width 18 height 18
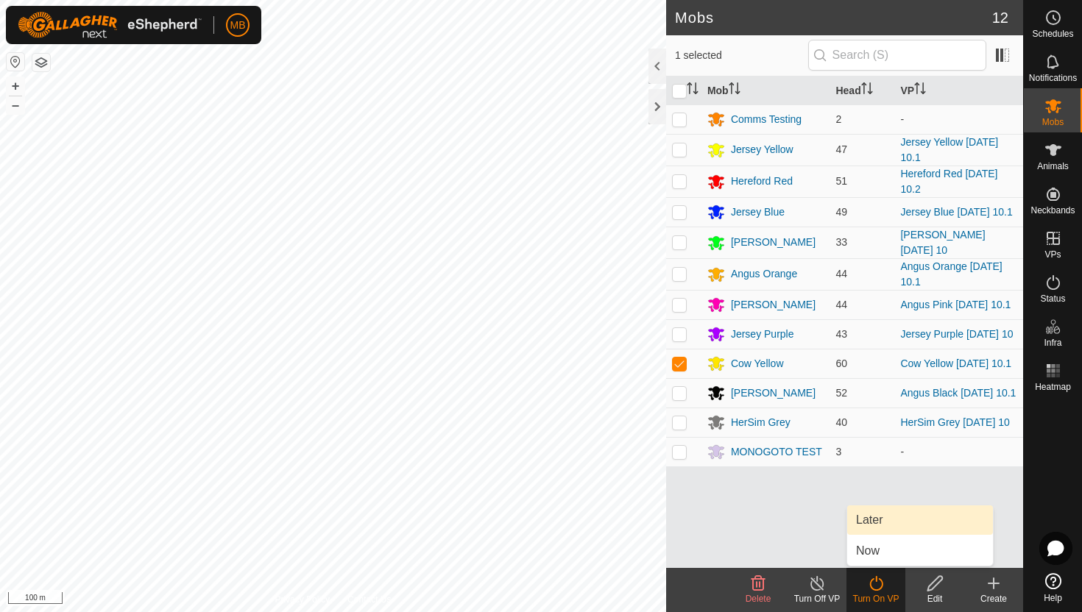
click at [884, 517] on link "Later" at bounding box center [920, 520] width 146 height 29
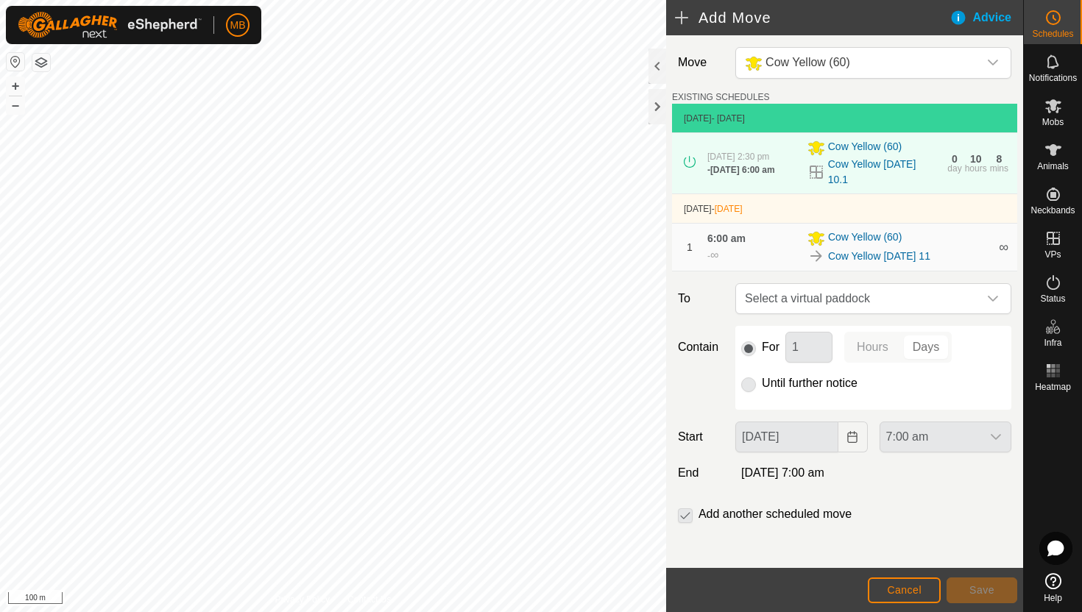
click at [746, 384] on p-radiobutton at bounding box center [748, 384] width 15 height 18
click at [915, 590] on span "Cancel" at bounding box center [904, 590] width 35 height 12
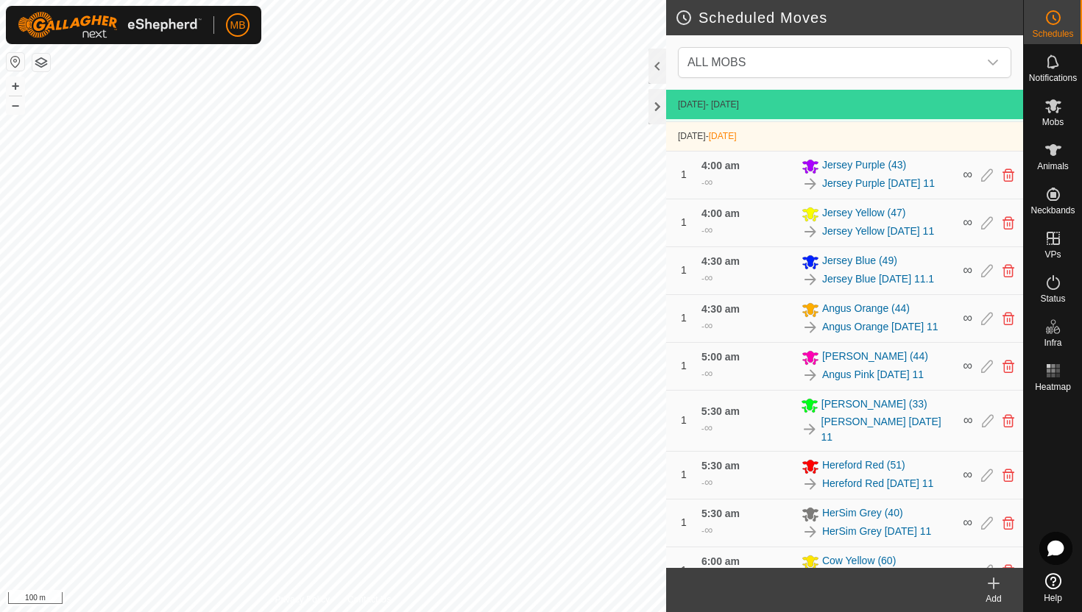
scroll to position [517, 0]
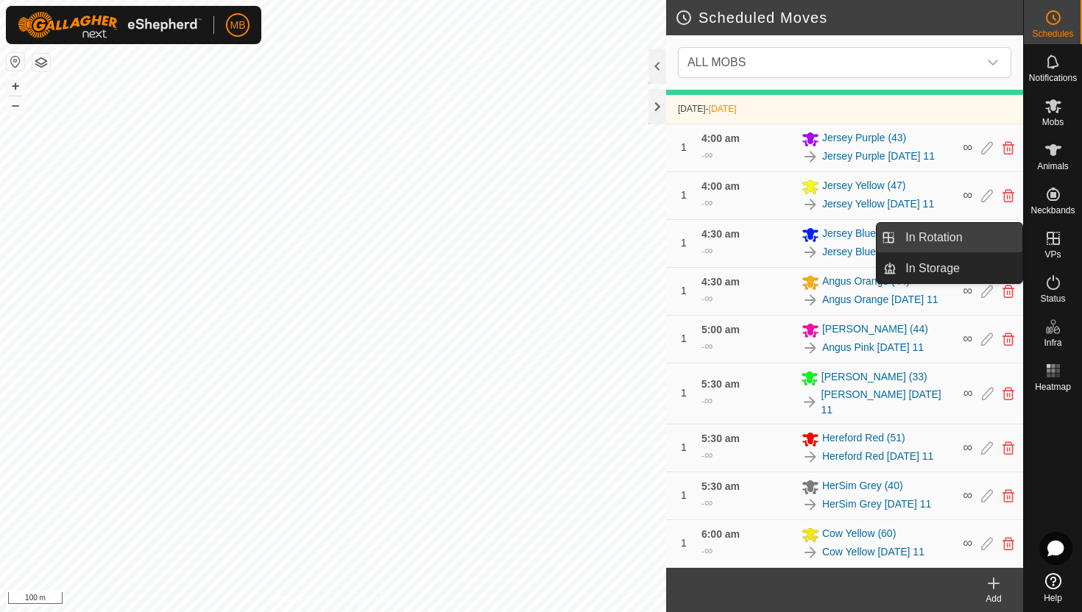
click at [961, 236] on link "In Rotation" at bounding box center [960, 237] width 126 height 29
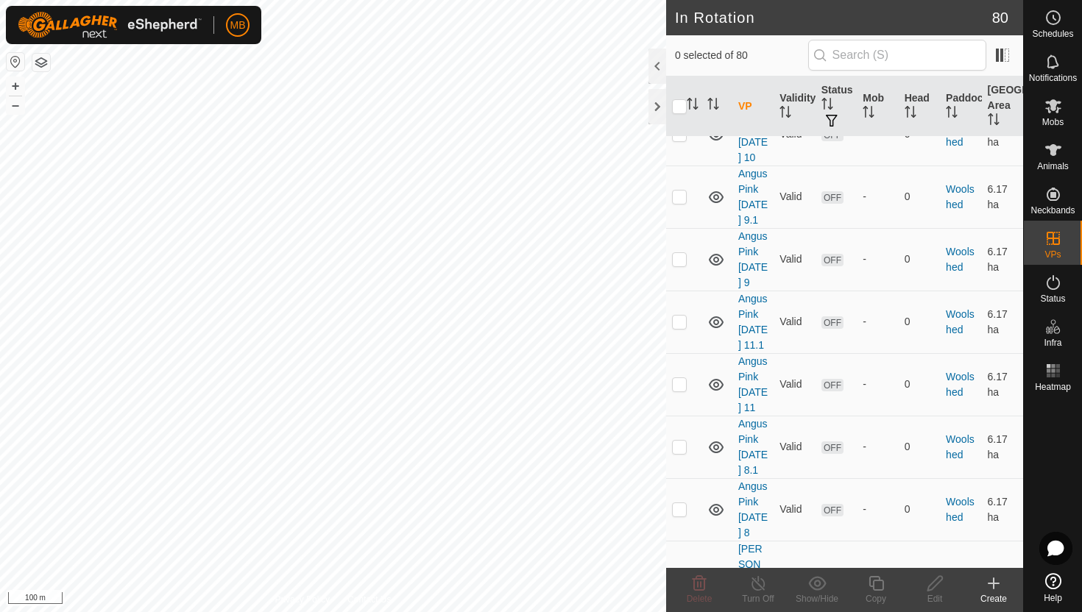
scroll to position [5817, 0]
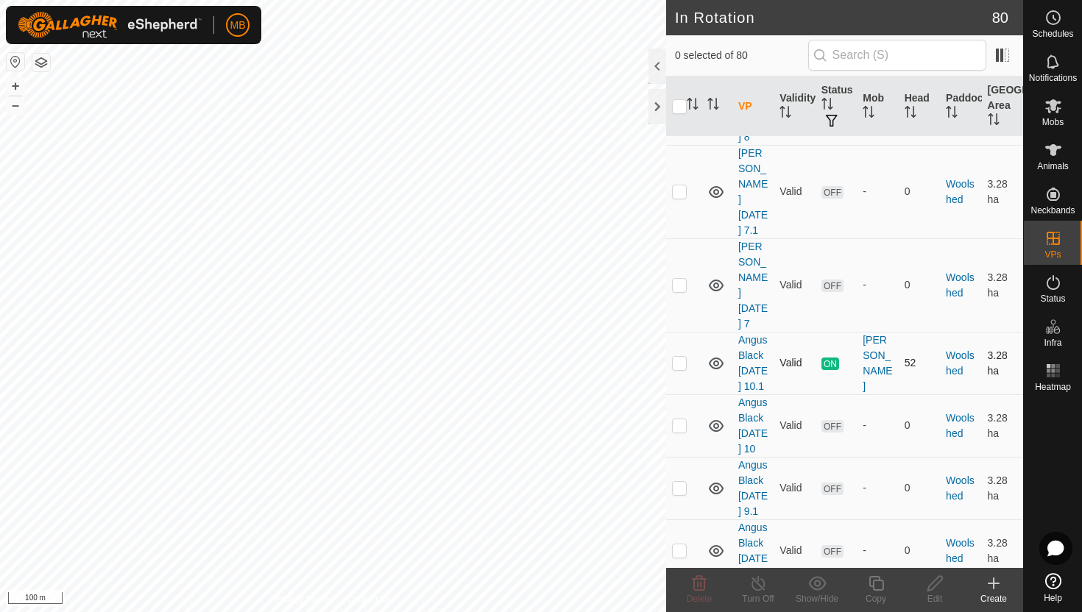
click at [680, 357] on p-checkbox at bounding box center [679, 363] width 15 height 12
checkbox input "true"
click at [876, 582] on icon at bounding box center [876, 584] width 18 height 18
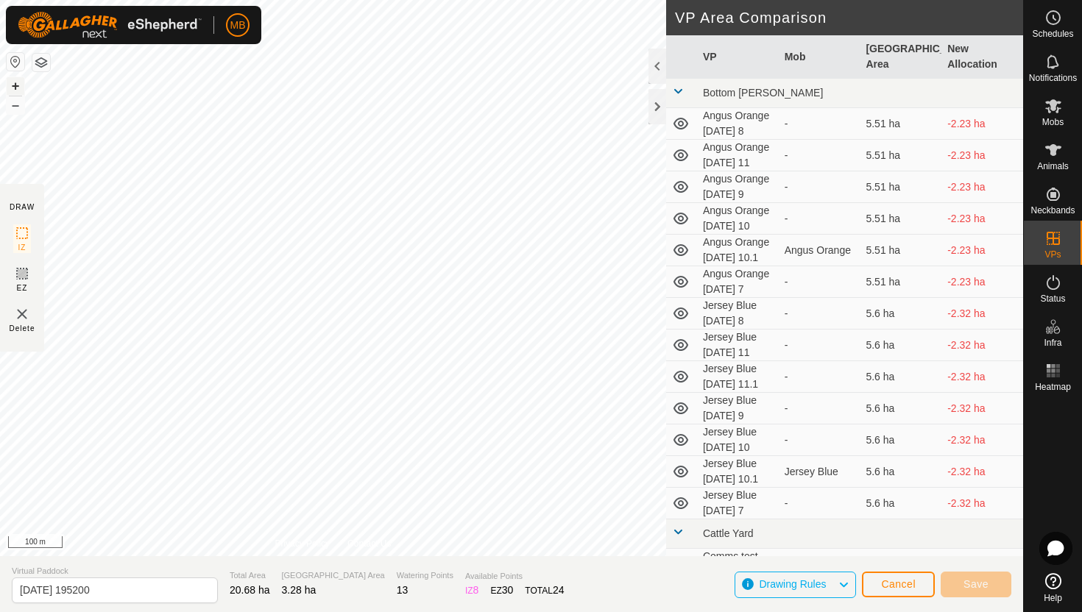
click at [13, 83] on button "+" at bounding box center [16, 86] width 18 height 18
click at [257, 0] on html "MB Schedules Notifications Mobs Animals Neckbands VPs Status Infra Heatmap Help…" at bounding box center [541, 306] width 1082 height 612
click at [11, 85] on button "+" at bounding box center [16, 86] width 18 height 18
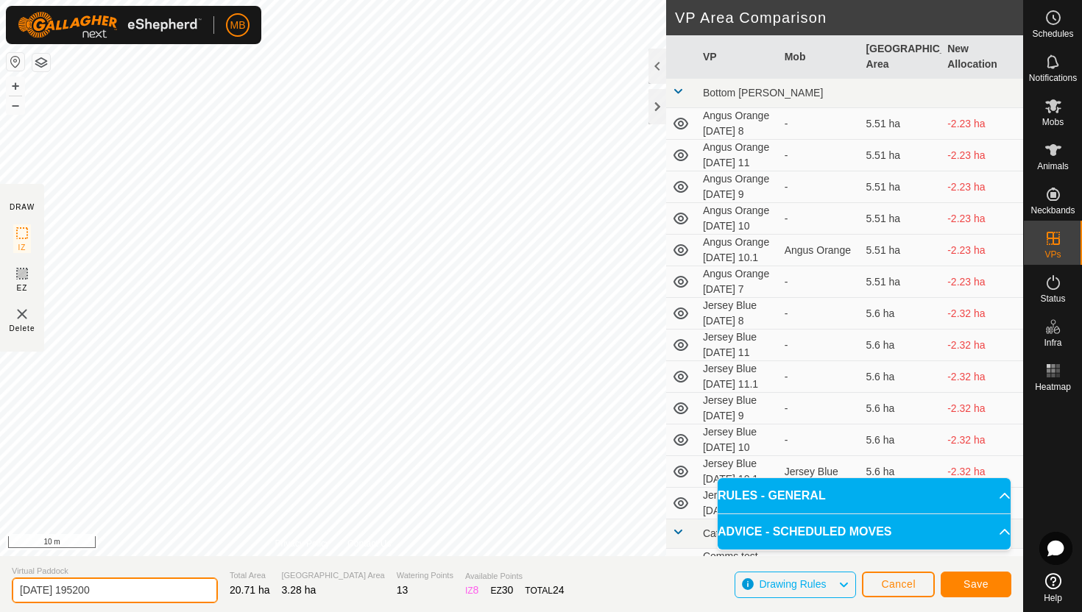
click at [155, 593] on input "[DATE] 195200" at bounding box center [115, 591] width 206 height 26
type input "2"
type input "Angus Black [DATE] 11"
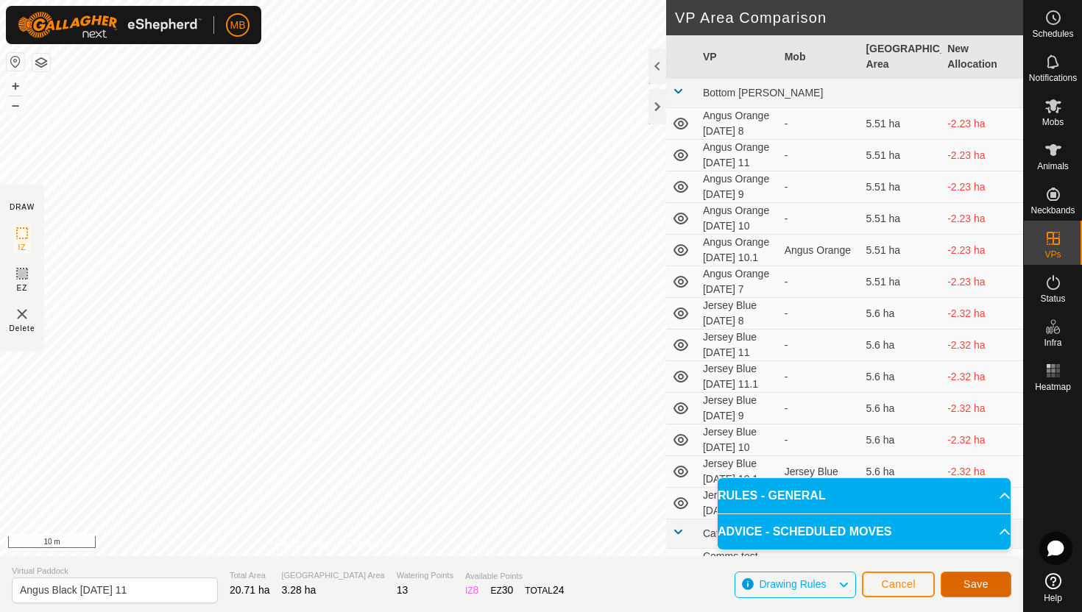
click at [975, 584] on span "Save" at bounding box center [976, 585] width 25 height 12
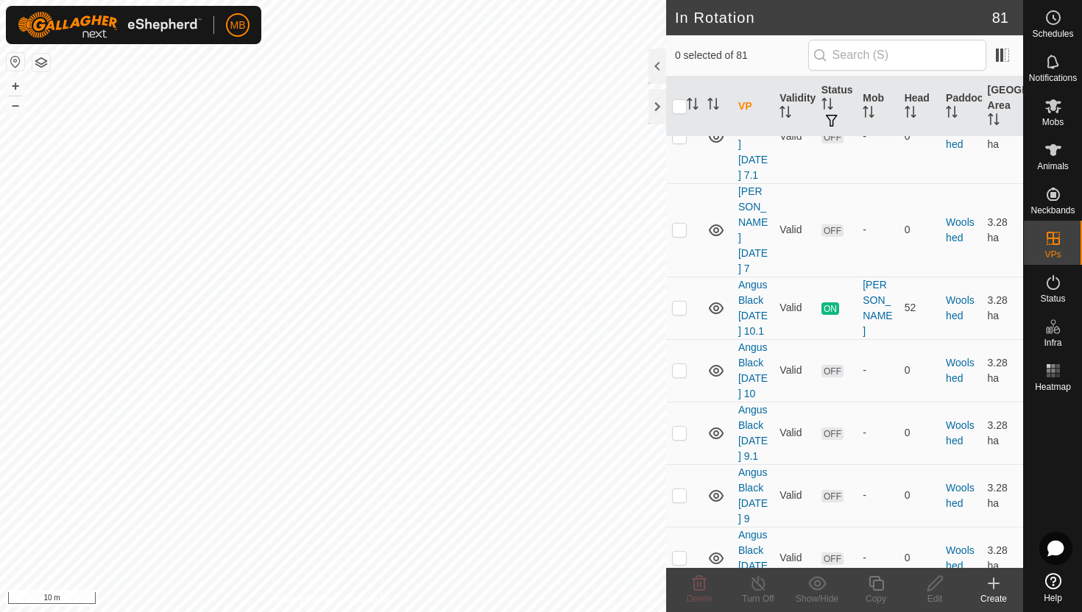
scroll to position [5879, 0]
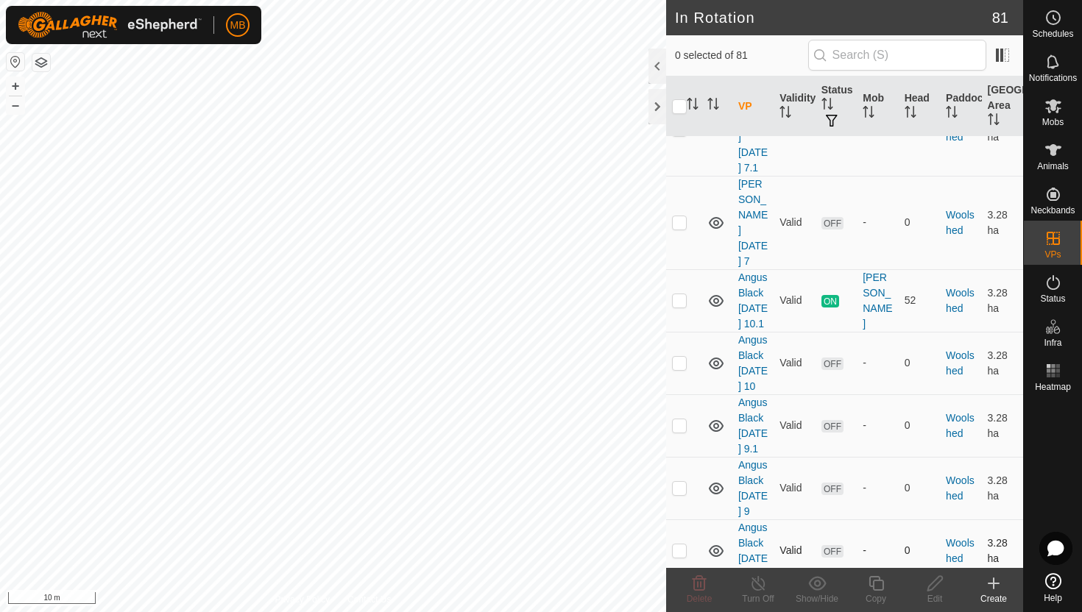
click at [681, 545] on p-checkbox at bounding box center [679, 551] width 15 height 12
checkbox input "true"
click at [876, 586] on icon at bounding box center [876, 584] width 18 height 18
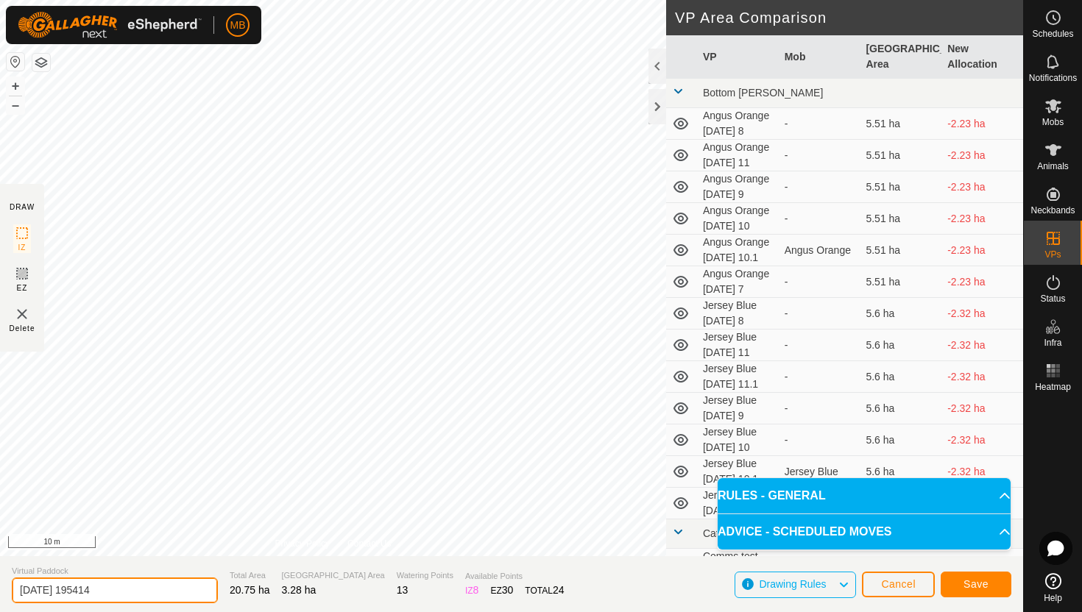
click at [151, 591] on input "[DATE] 195414" at bounding box center [115, 591] width 206 height 26
type input "2"
type input "Angus Black [DATE] 11.1"
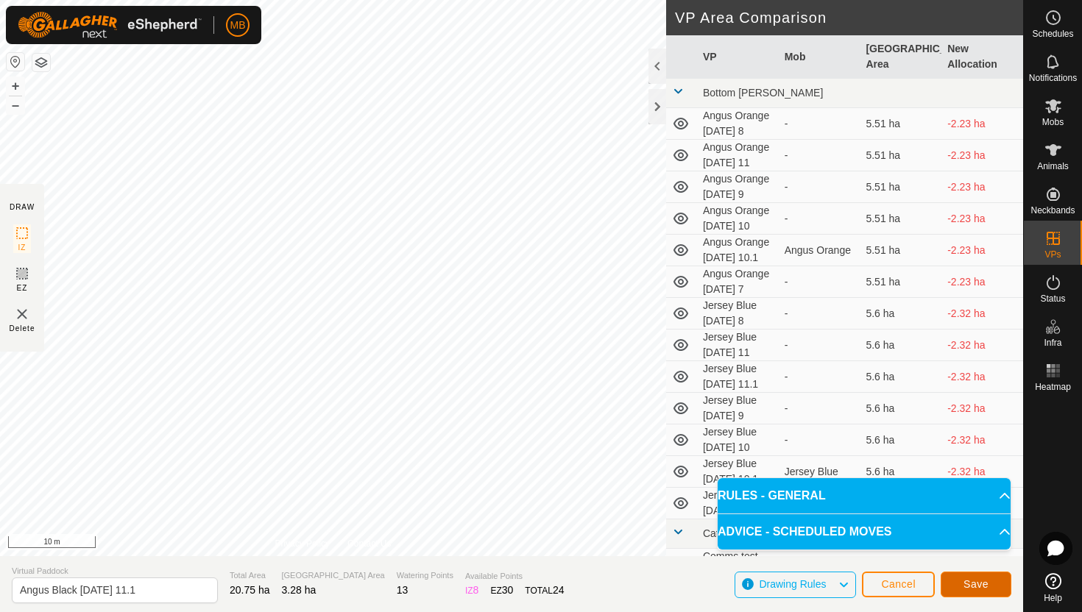
click at [967, 576] on button "Save" at bounding box center [976, 585] width 71 height 26
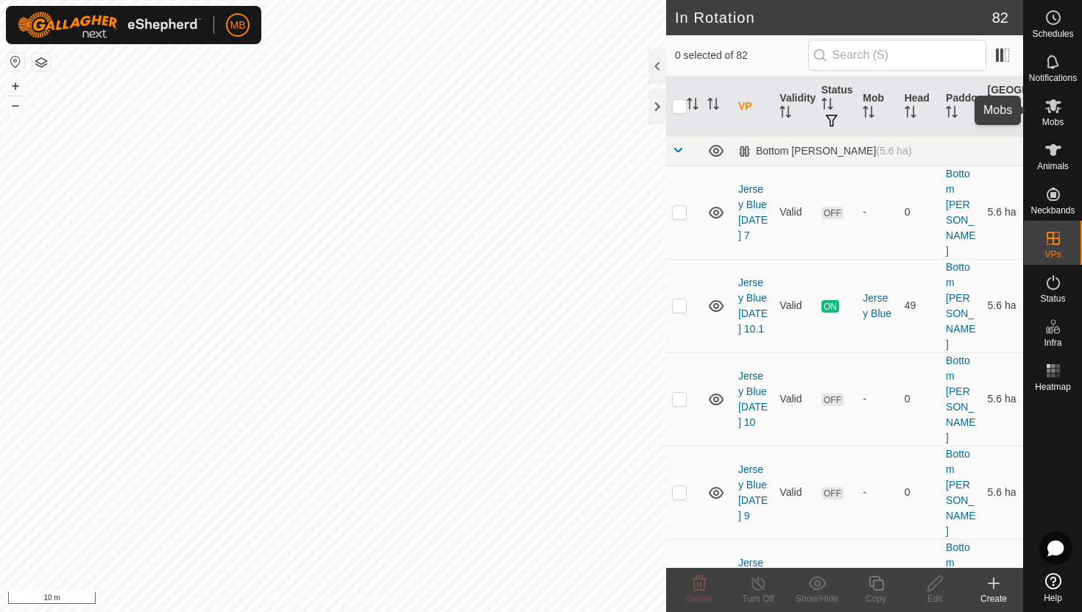
click at [1049, 108] on icon at bounding box center [1054, 106] width 18 height 18
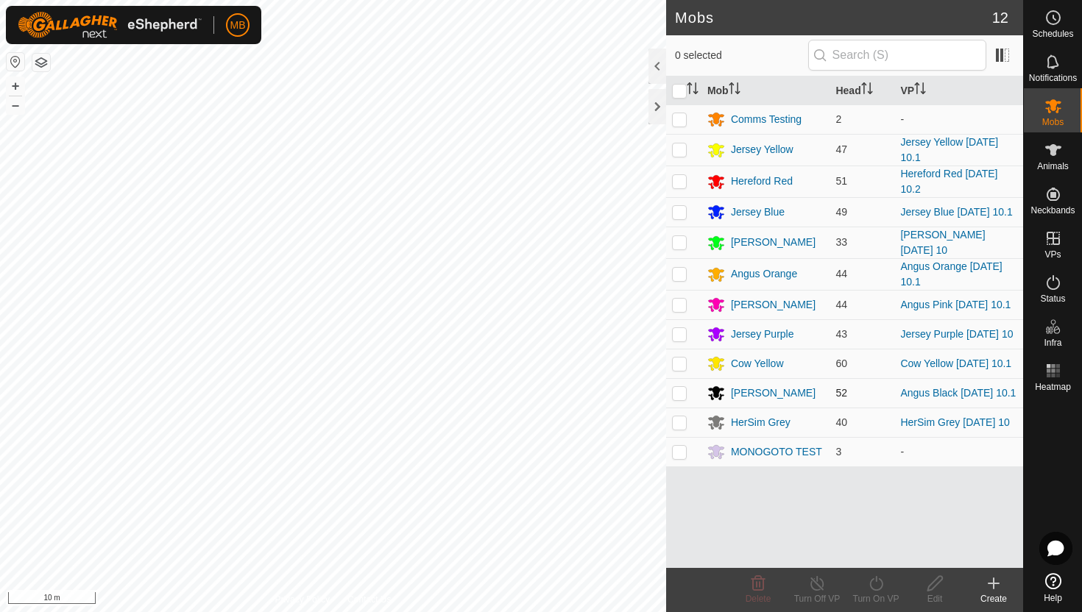
click at [686, 391] on p-checkbox at bounding box center [679, 393] width 15 height 12
checkbox input "true"
click at [879, 584] on icon at bounding box center [876, 584] width 18 height 18
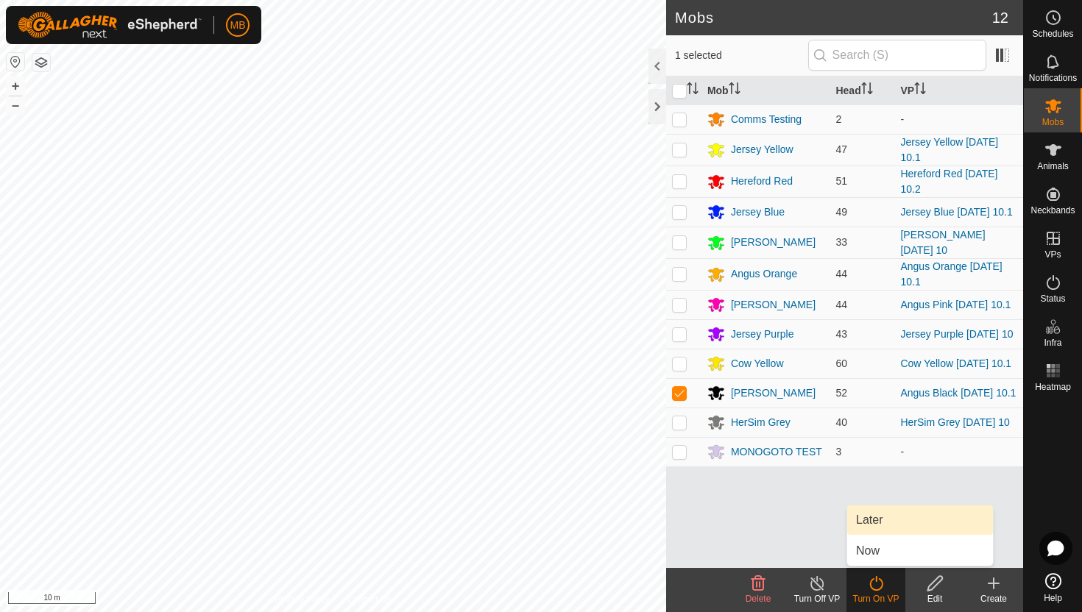
click at [881, 520] on link "Later" at bounding box center [920, 520] width 146 height 29
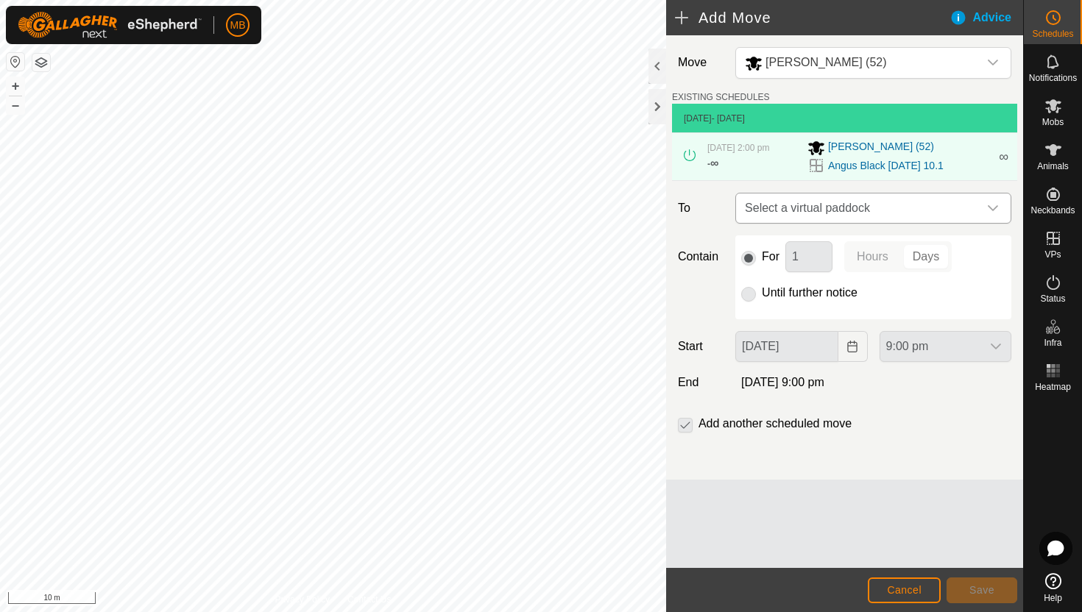
click at [984, 217] on div "dropdown trigger" at bounding box center [992, 208] width 29 height 29
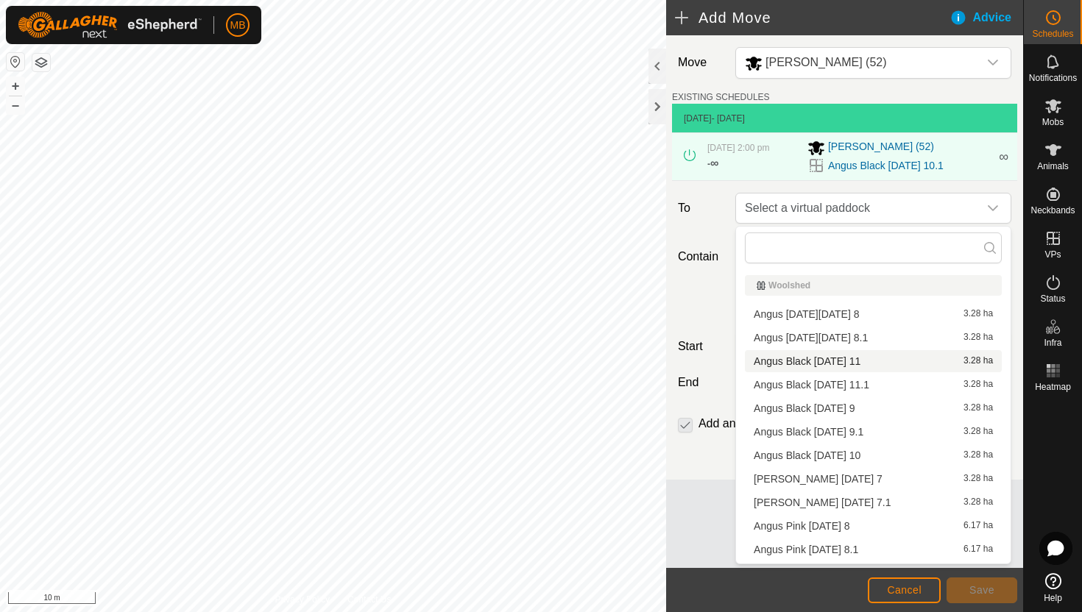
click at [850, 360] on li "[PERSON_NAME] [DATE] 11 3.28 ha" at bounding box center [873, 361] width 257 height 22
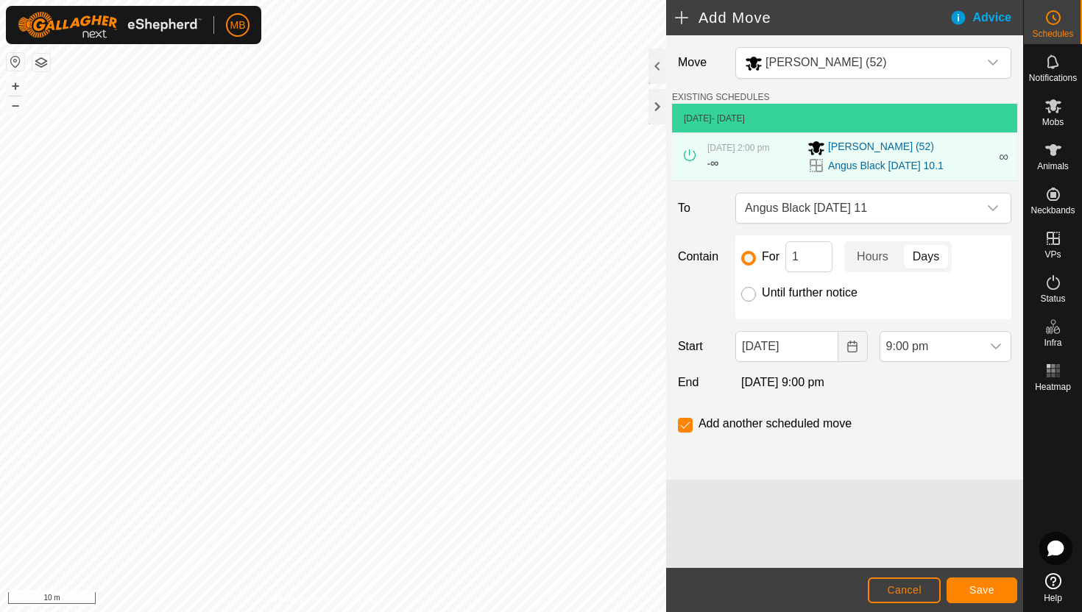
click at [746, 291] on input "Until further notice" at bounding box center [748, 294] width 15 height 15
radio input "true"
checkbox input "false"
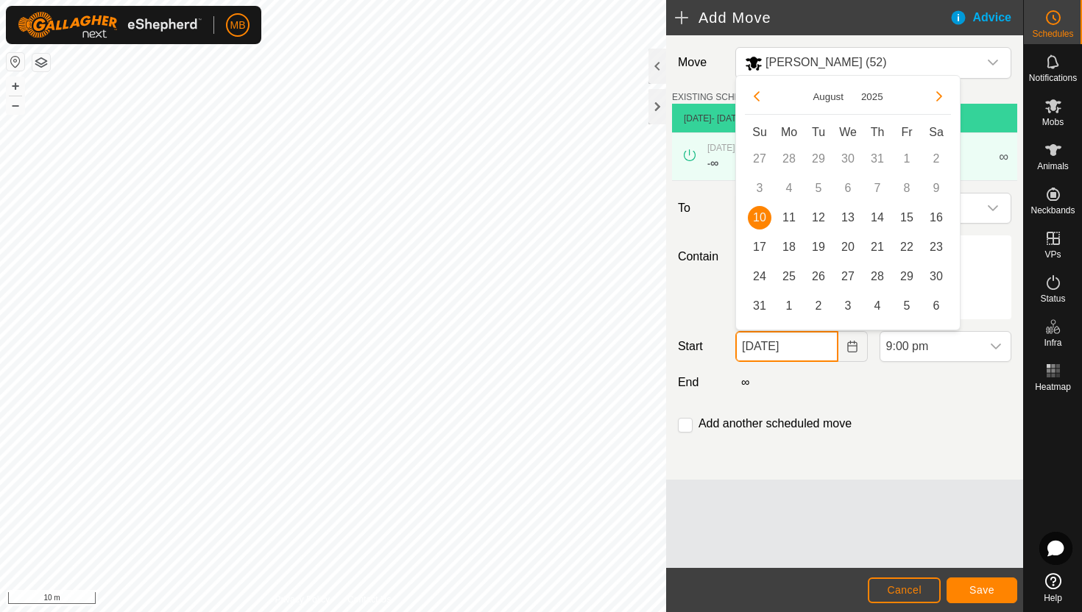
click at [815, 353] on input "[DATE]" at bounding box center [786, 346] width 102 height 31
click at [787, 219] on span "11" at bounding box center [789, 218] width 24 height 24
type input "[DATE]"
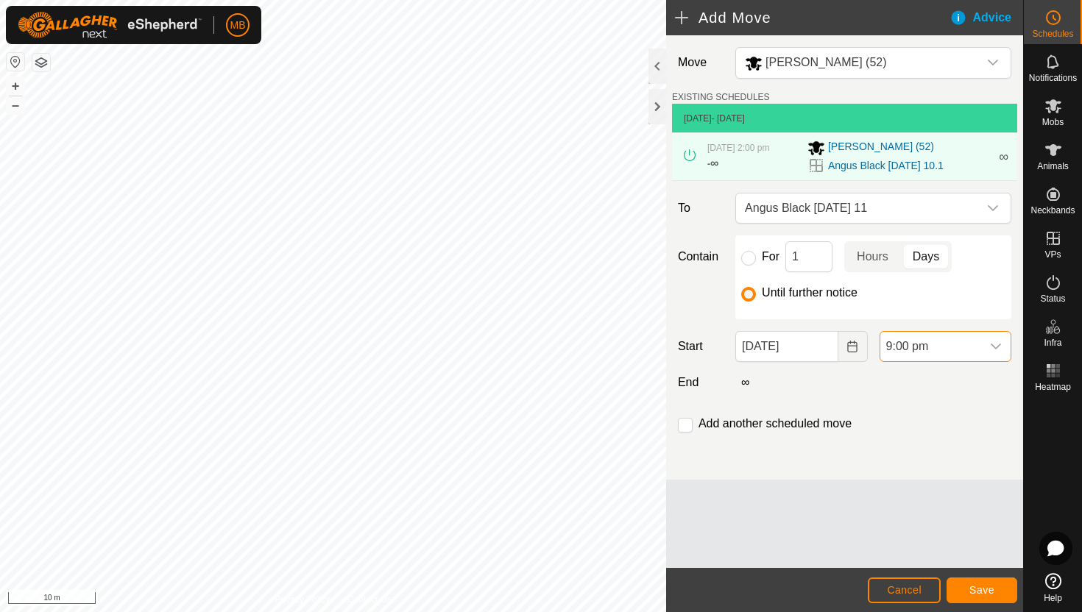
click at [941, 352] on span "9:00 pm" at bounding box center [930, 346] width 101 height 29
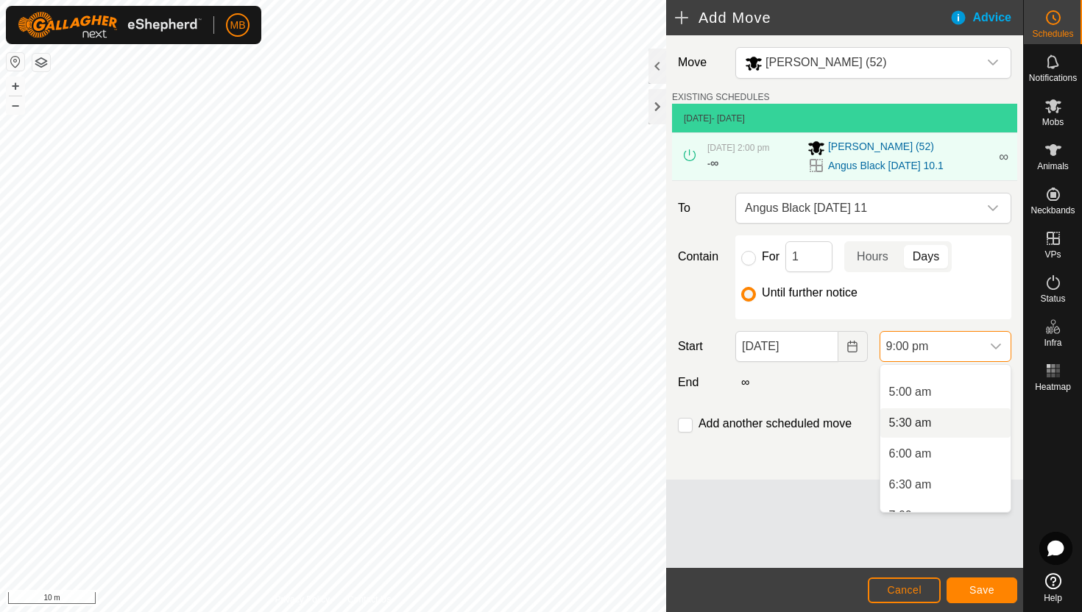
scroll to position [296, 0]
click at [952, 400] on li "5:00 am" at bounding box center [945, 392] width 130 height 29
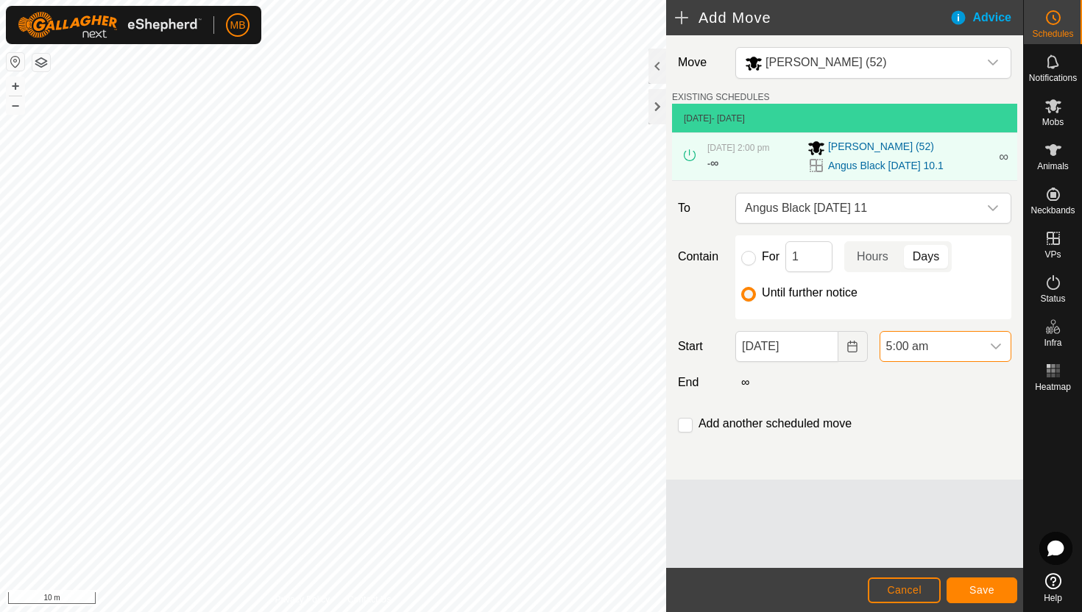
scroll to position [1181, 0]
click at [993, 588] on span "Save" at bounding box center [981, 590] width 25 height 12
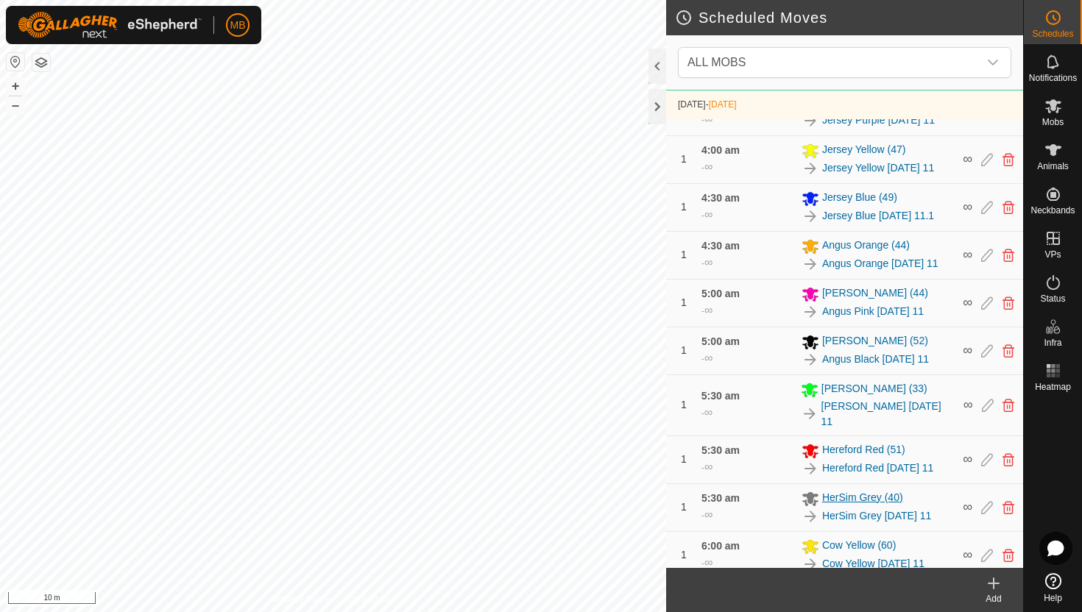
scroll to position [583, 0]
